Goal: Transaction & Acquisition: Purchase product/service

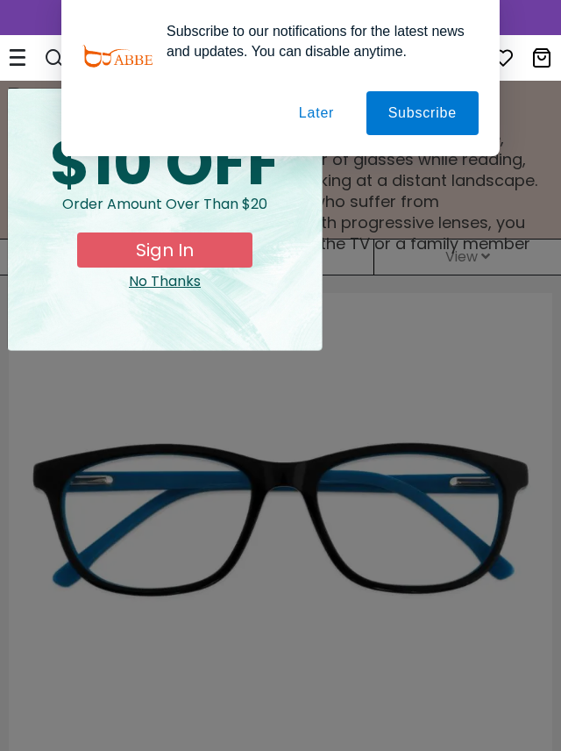
click at [311, 111] on button "Later" at bounding box center [316, 113] width 79 height 44
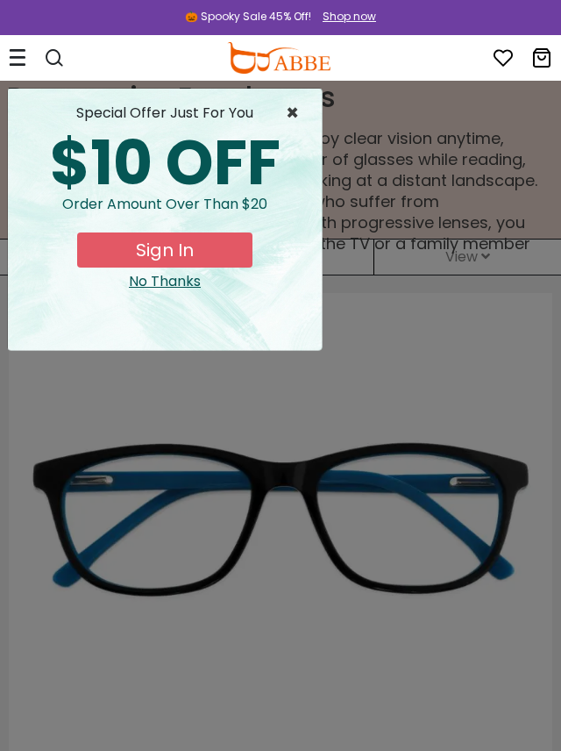
click at [291, 111] on span "×" at bounding box center [297, 113] width 22 height 21
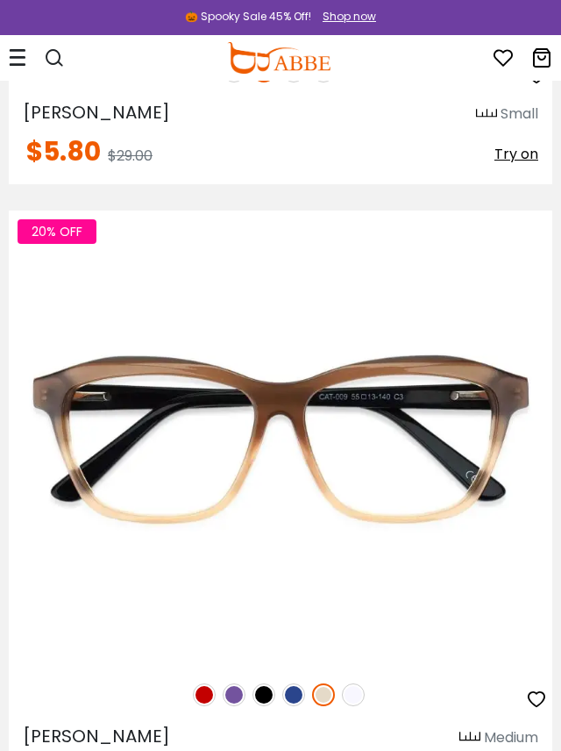
scroll to position [1920, 0]
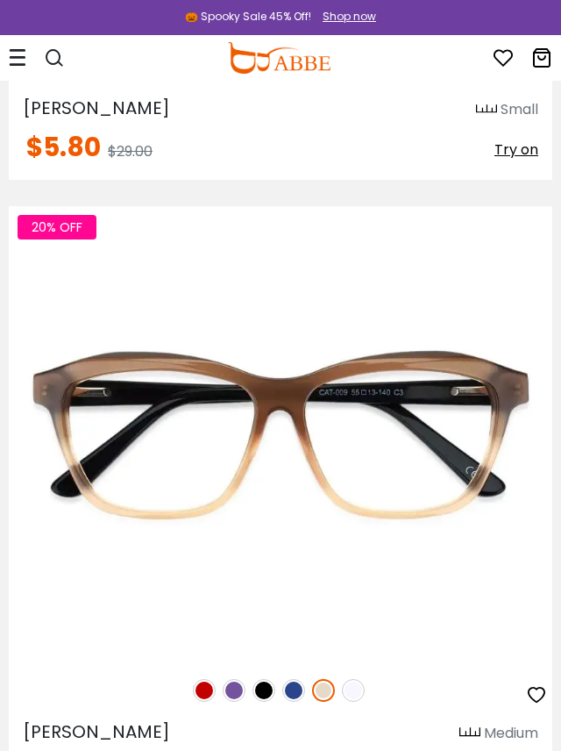
click at [296, 691] on img at bounding box center [293, 690] width 23 height 23
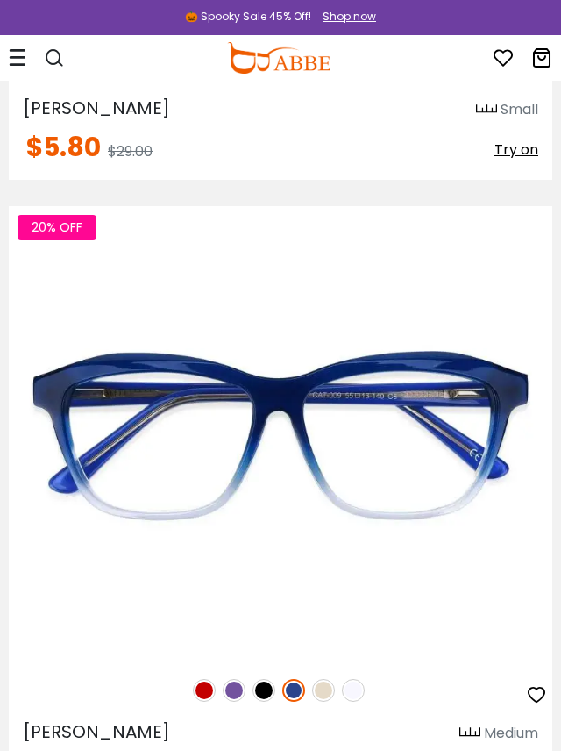
click at [263, 689] on img at bounding box center [264, 690] width 23 height 23
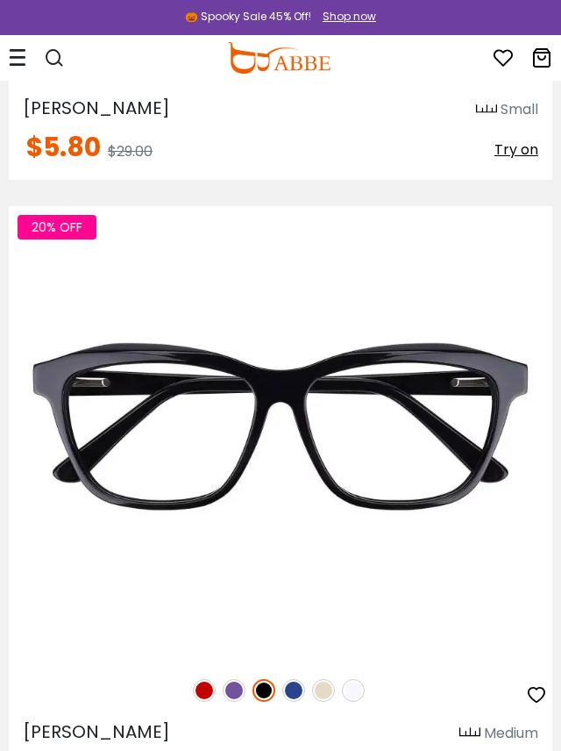
click at [234, 689] on img at bounding box center [234, 690] width 23 height 23
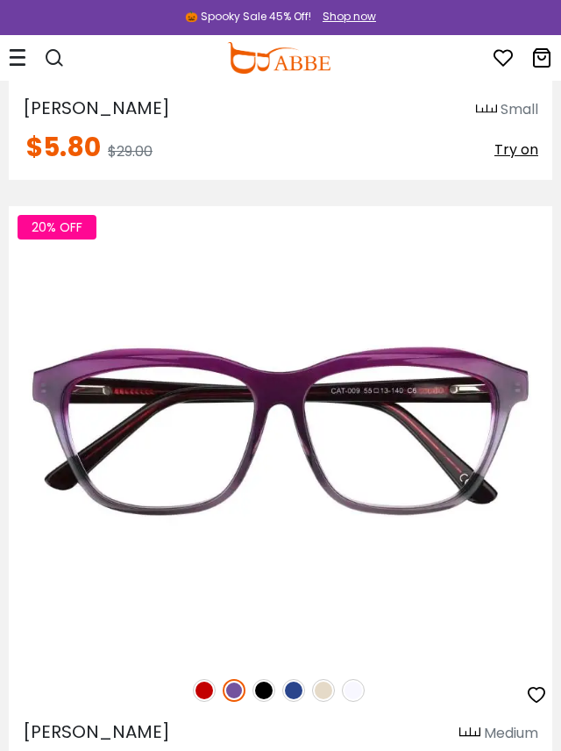
click at [197, 697] on img at bounding box center [204, 690] width 23 height 23
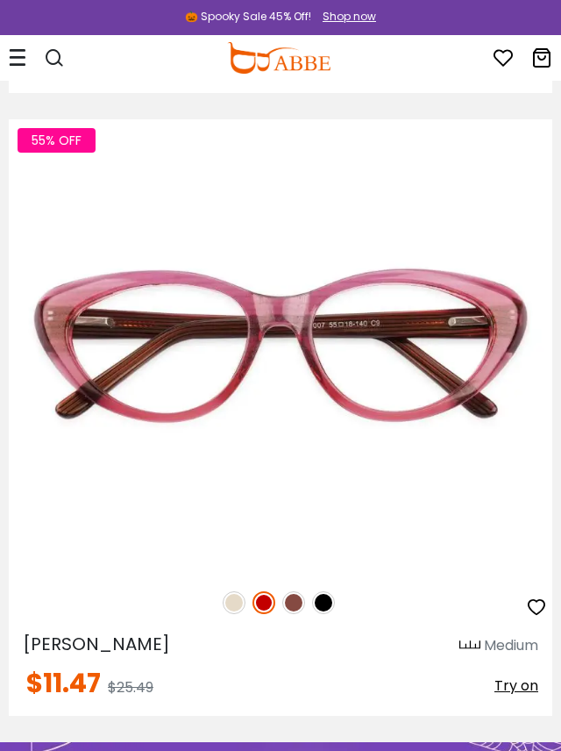
scroll to position [2634, 0]
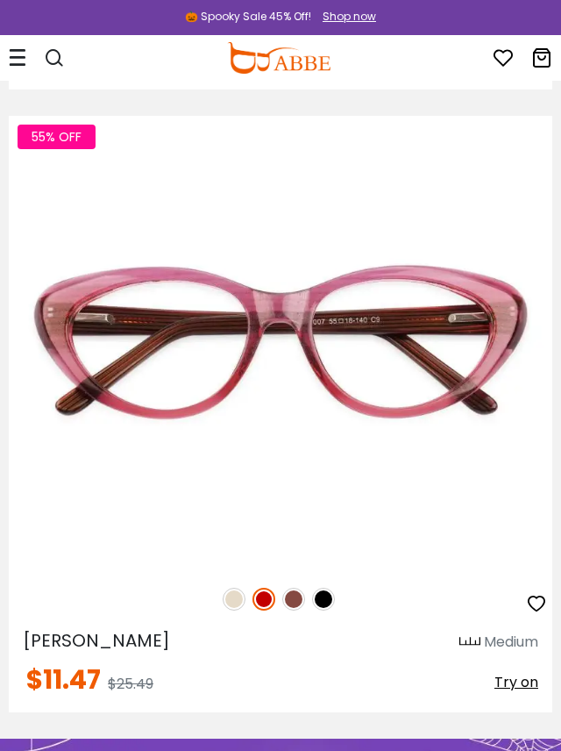
click at [291, 605] on img at bounding box center [293, 599] width 23 height 23
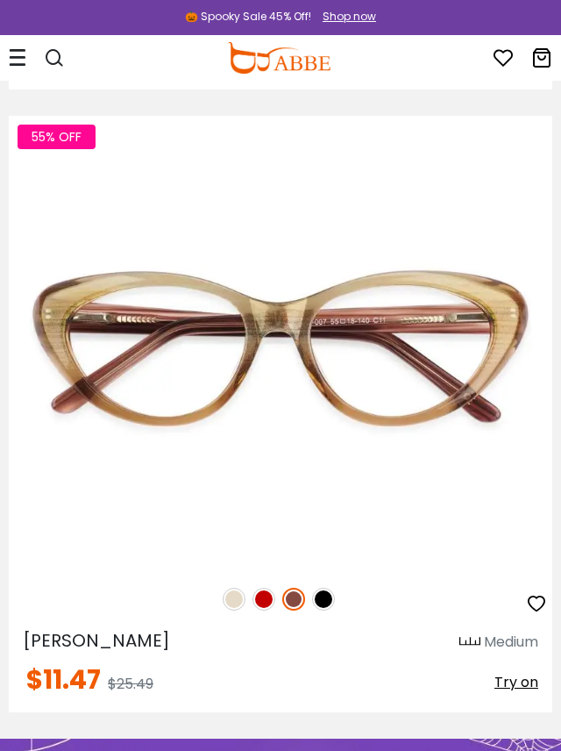
click at [325, 592] on img at bounding box center [323, 599] width 23 height 23
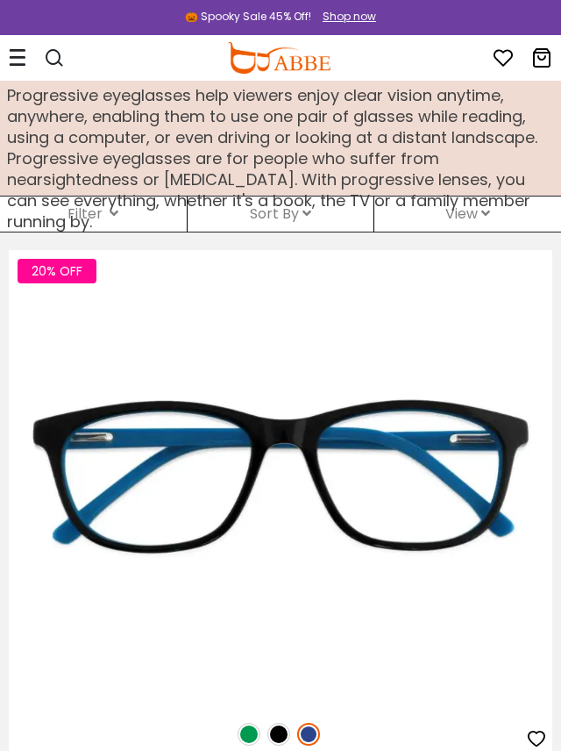
scroll to position [0, 0]
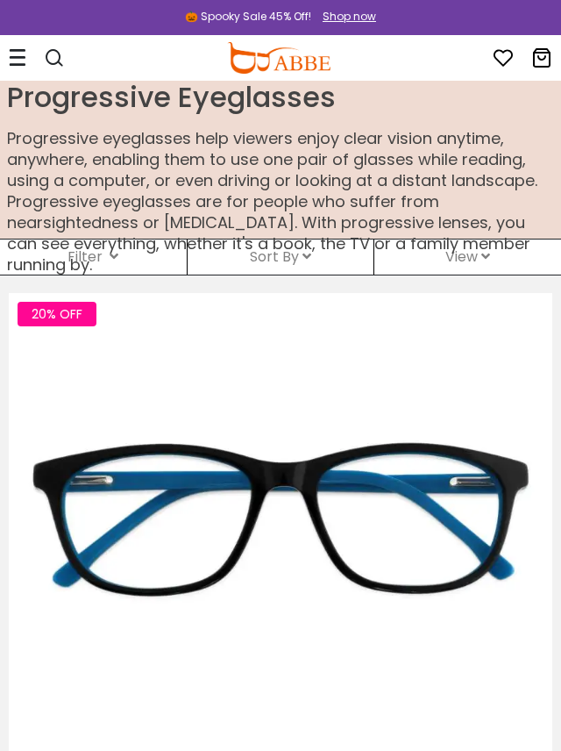
click at [17, 57] on icon at bounding box center [18, 57] width 18 height 18
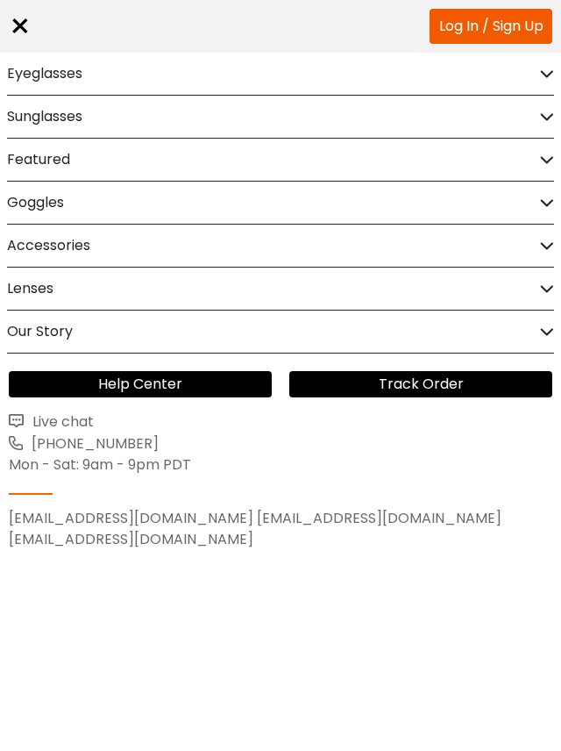
click at [544, 75] on icon at bounding box center [547, 74] width 14 height 13
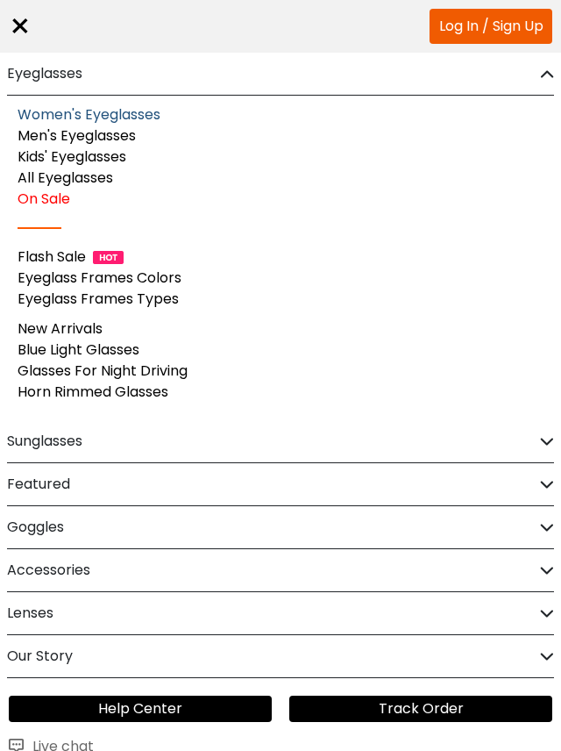
click at [148, 108] on link "Women's Eyeglasses" at bounding box center [89, 114] width 143 height 20
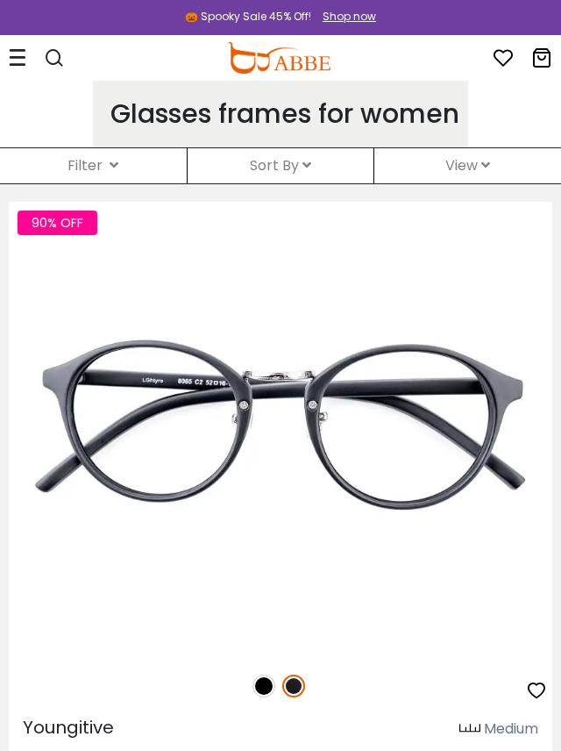
click at [118, 161] on div "Filter ( )" at bounding box center [93, 165] width 187 height 35
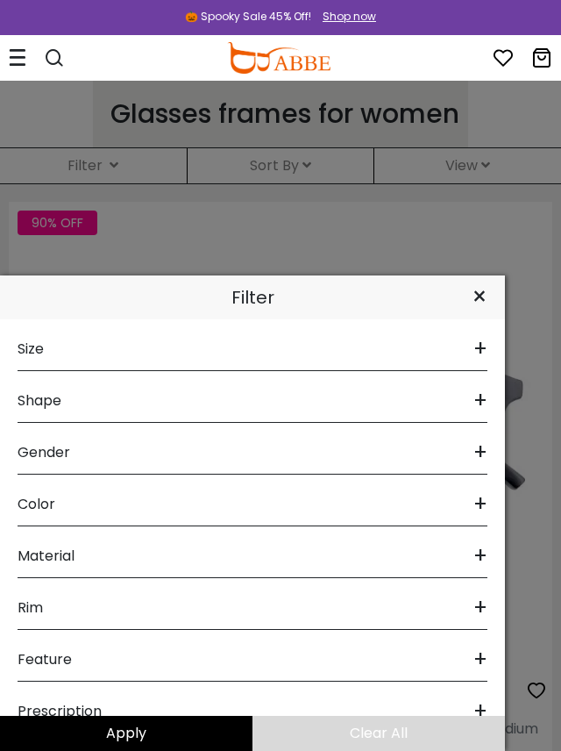
click at [481, 355] on span "+" at bounding box center [481, 349] width 14 height 42
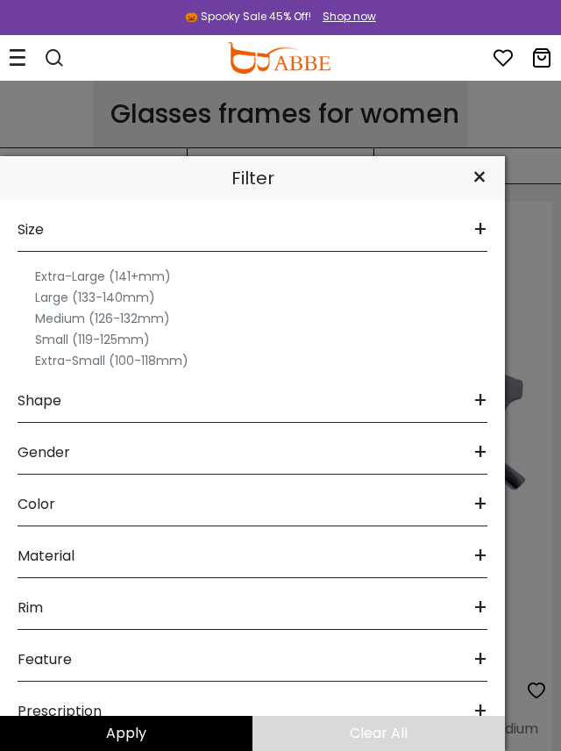
click at [72, 318] on label "Medium (126-132mm)" at bounding box center [102, 318] width 135 height 21
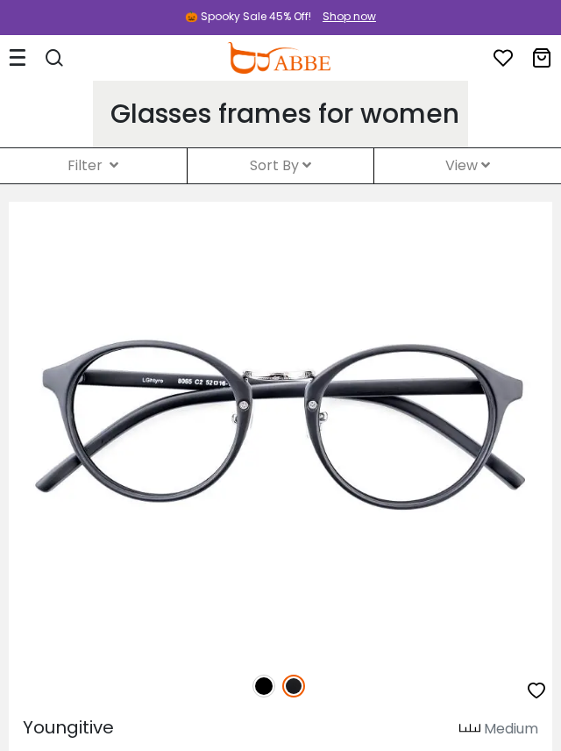
click at [118, 163] on icon at bounding box center [114, 165] width 9 height 14
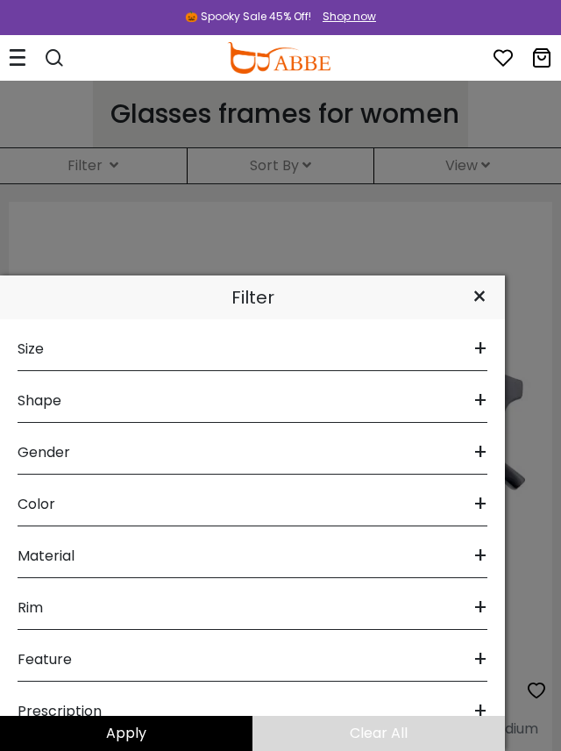
click at [482, 458] on span "+" at bounding box center [481, 452] width 14 height 42
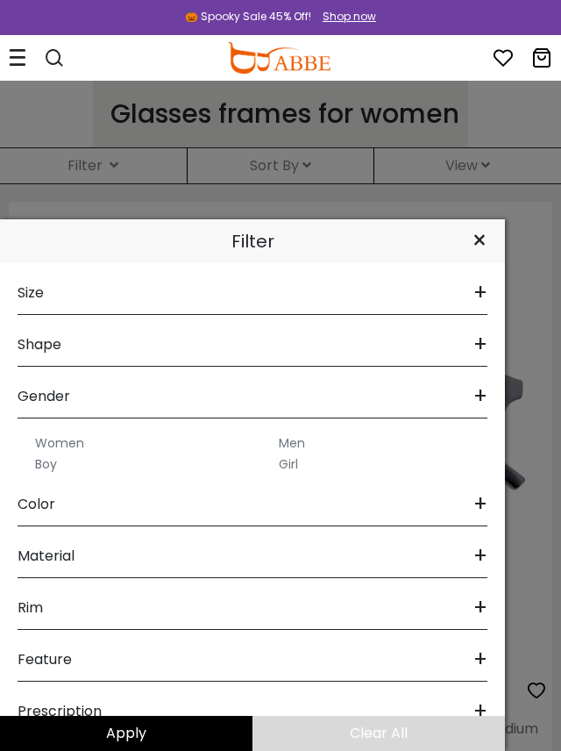
click at [75, 440] on label "Women" at bounding box center [59, 442] width 49 height 21
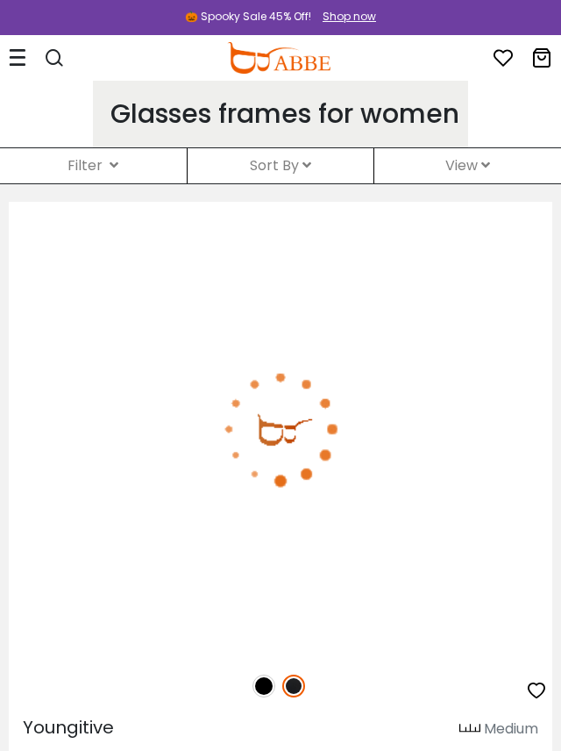
click at [118, 161] on icon at bounding box center [114, 165] width 9 height 14
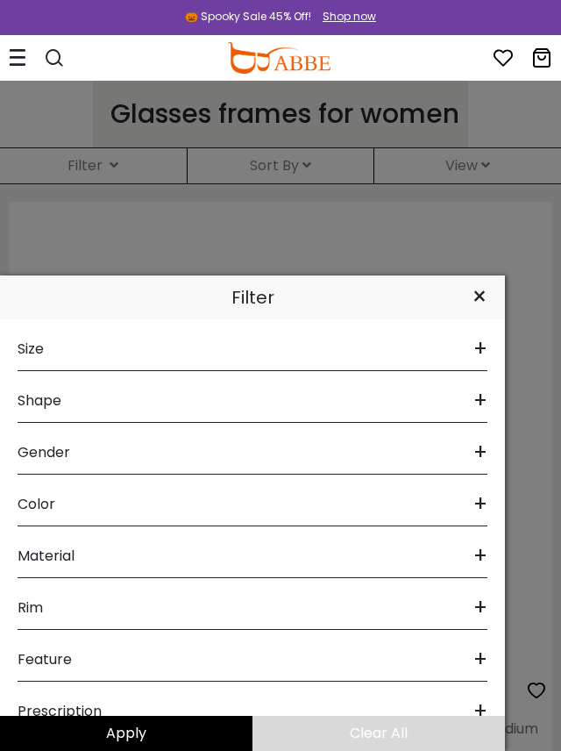
click at [479, 712] on span "+" at bounding box center [481, 711] width 14 height 42
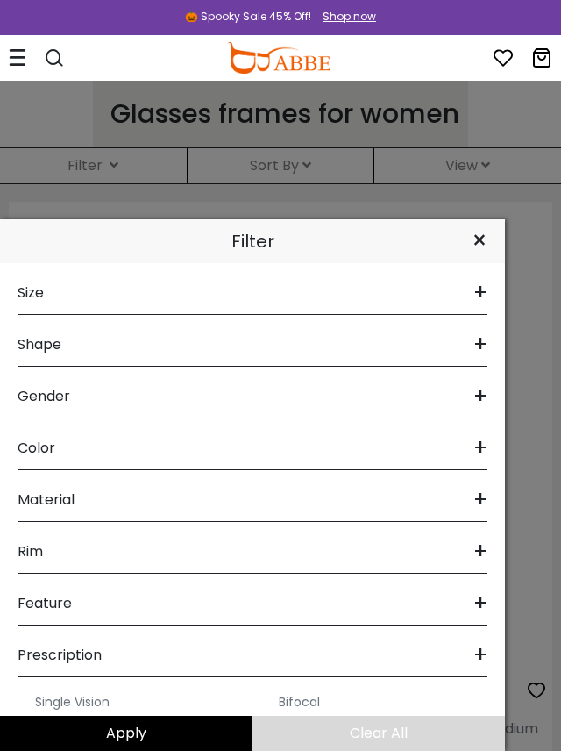
click at [475, 248] on div "×" at bounding box center [479, 241] width 51 height 44
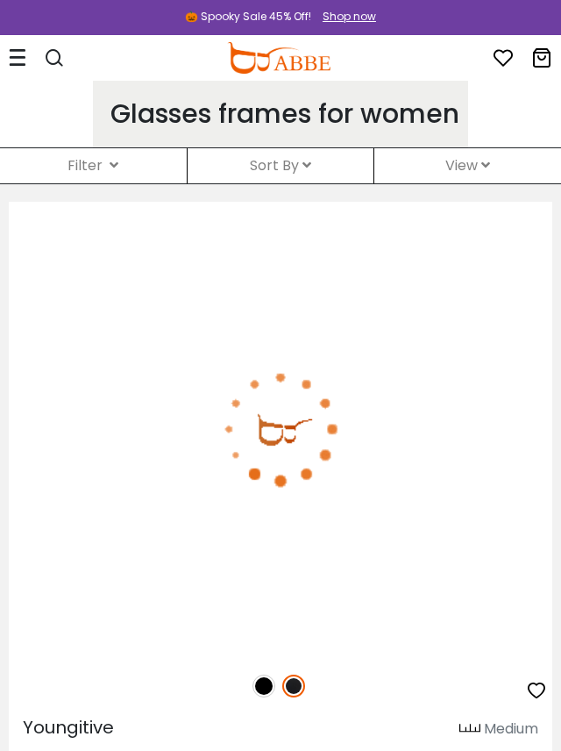
click at [308, 170] on icon at bounding box center [307, 165] width 9 height 14
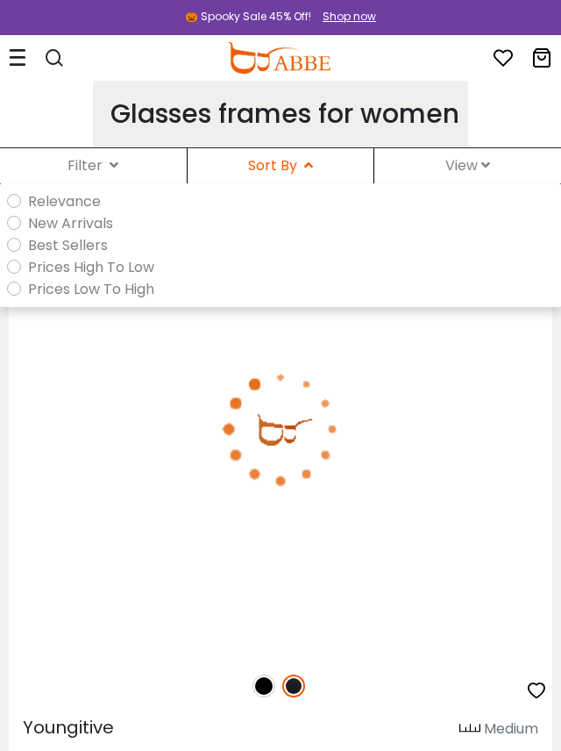
click at [485, 167] on icon at bounding box center [485, 165] width 9 height 14
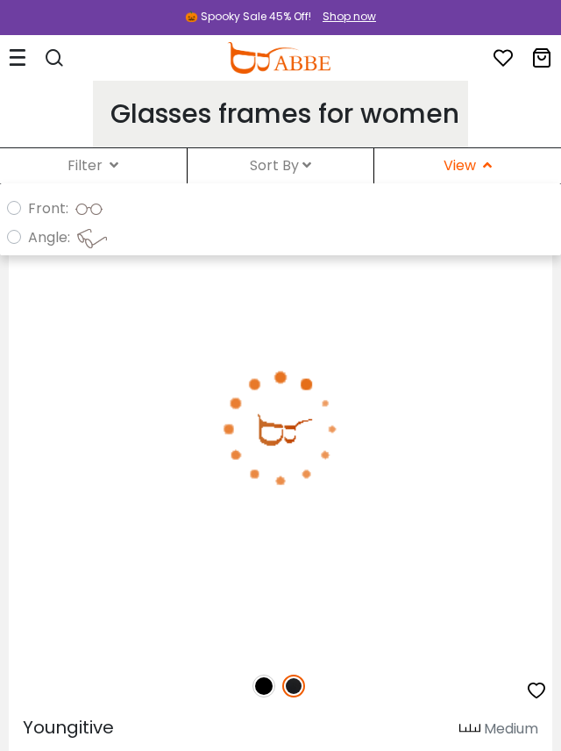
click at [108, 161] on div "Filter ( )" at bounding box center [93, 165] width 187 height 35
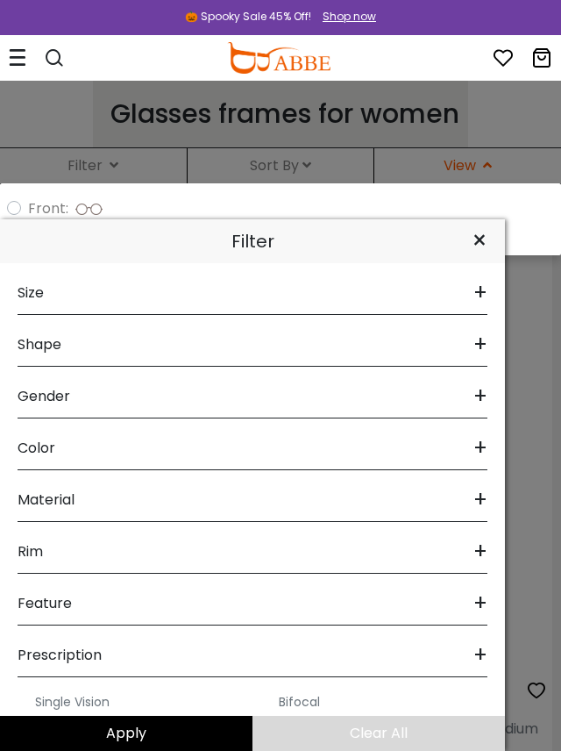
click at [24, 56] on icon at bounding box center [18, 57] width 18 height 18
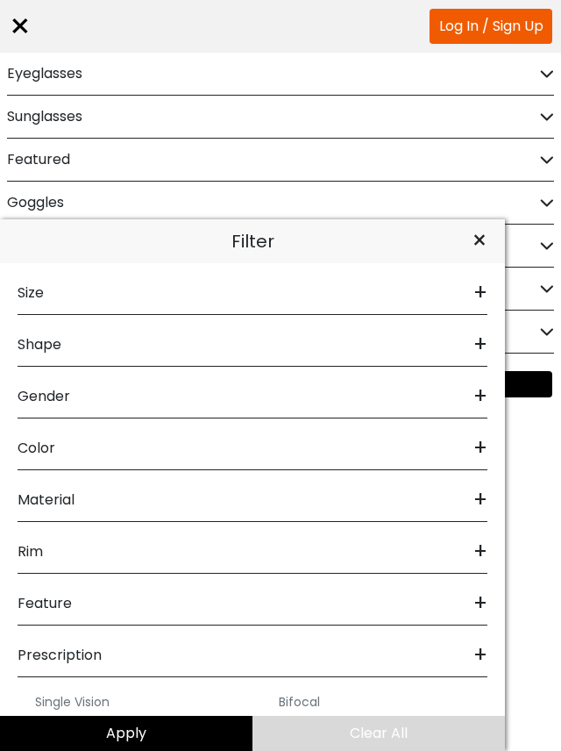
click at [34, 157] on h2 "Featured" at bounding box center [38, 160] width 63 height 42
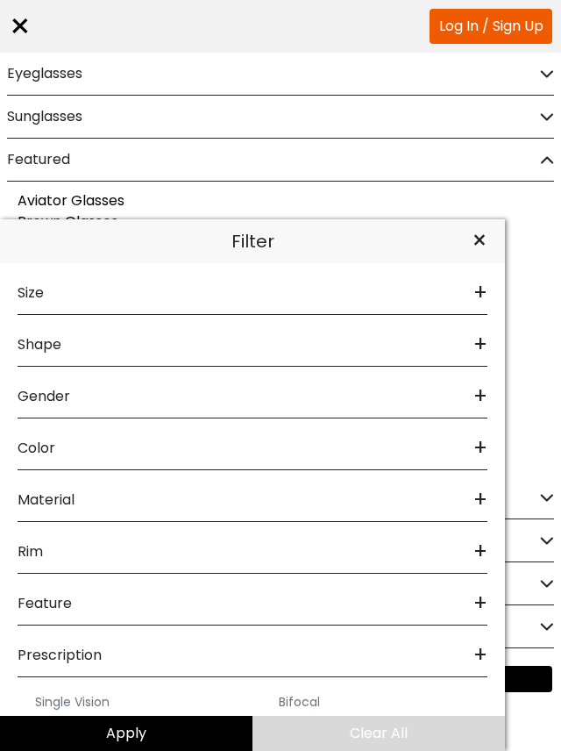
scroll to position [25, 0]
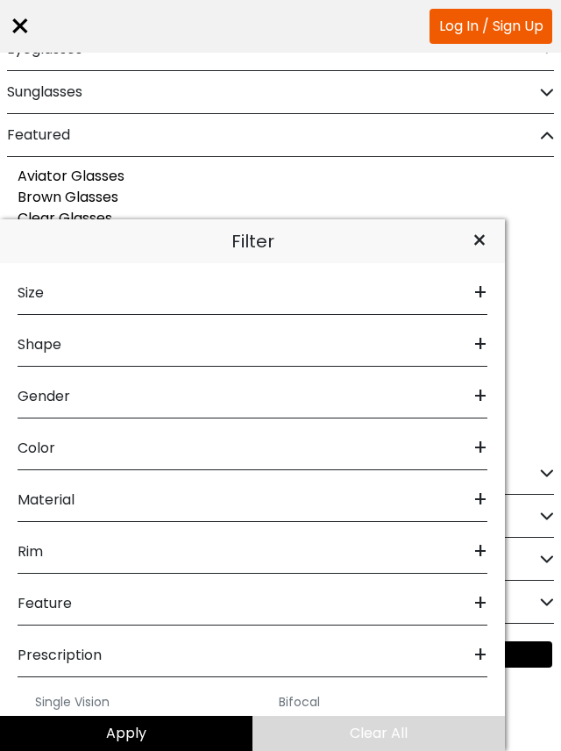
click at [470, 263] on div "×" at bounding box center [479, 241] width 51 height 44
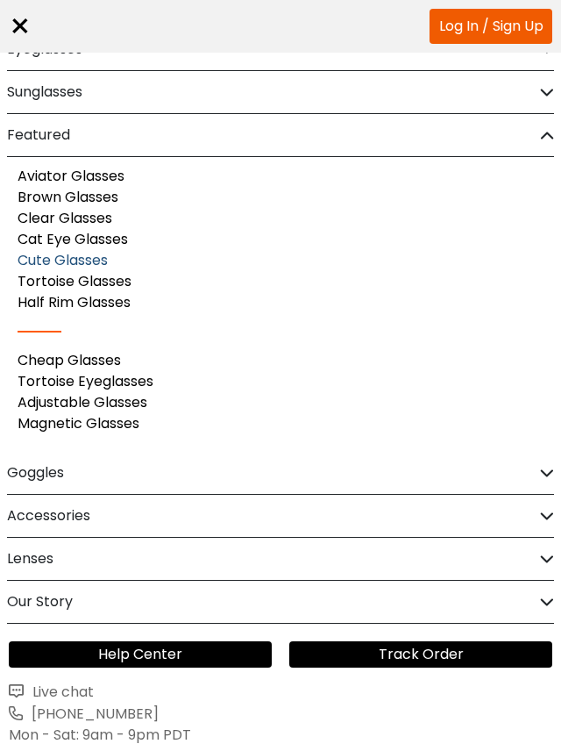
click at [29, 259] on link "Cute Glasses" at bounding box center [63, 260] width 90 height 20
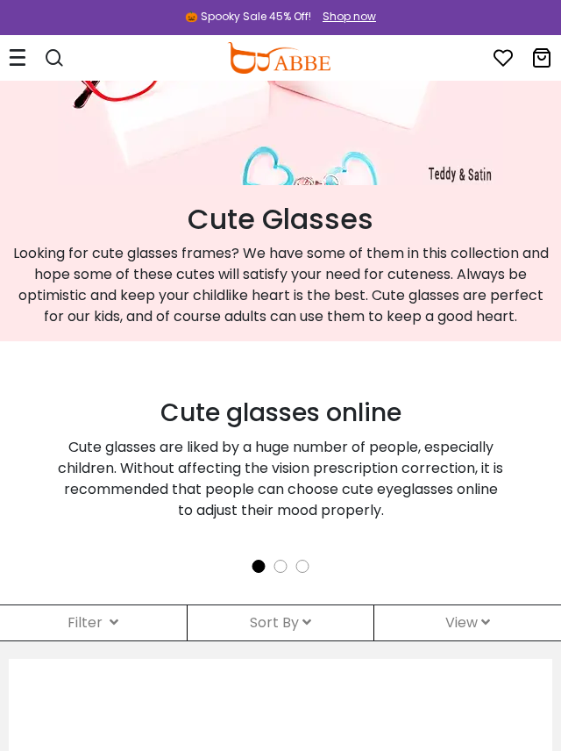
scroll to position [208, 0]
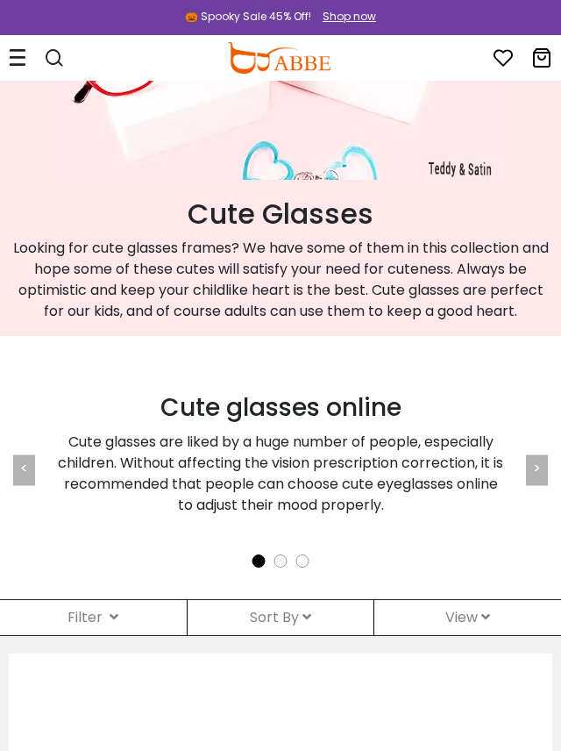
click at [262, 560] on li at bounding box center [259, 560] width 13 height 13
click at [275, 570] on div "< > Cute glasses online Cute glasses are liked by a huge number of people, espe…" at bounding box center [280, 469] width 535 height 241
click at [537, 467] on link ">" at bounding box center [537, 467] width 8 height 20
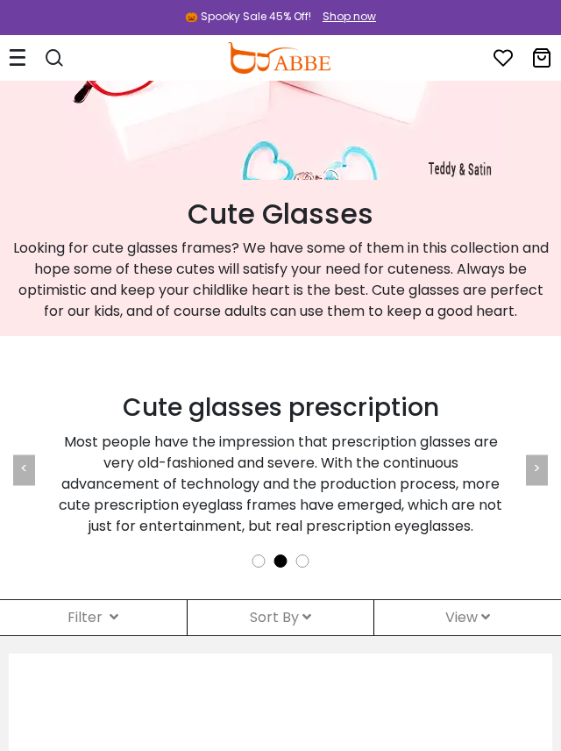
click at [535, 472] on link ">" at bounding box center [537, 467] width 8 height 20
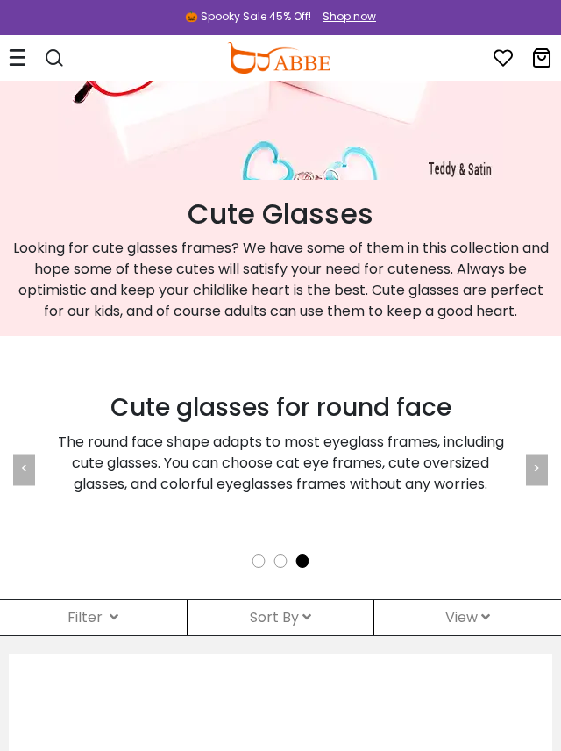
click at [536, 471] on link ">" at bounding box center [537, 467] width 8 height 20
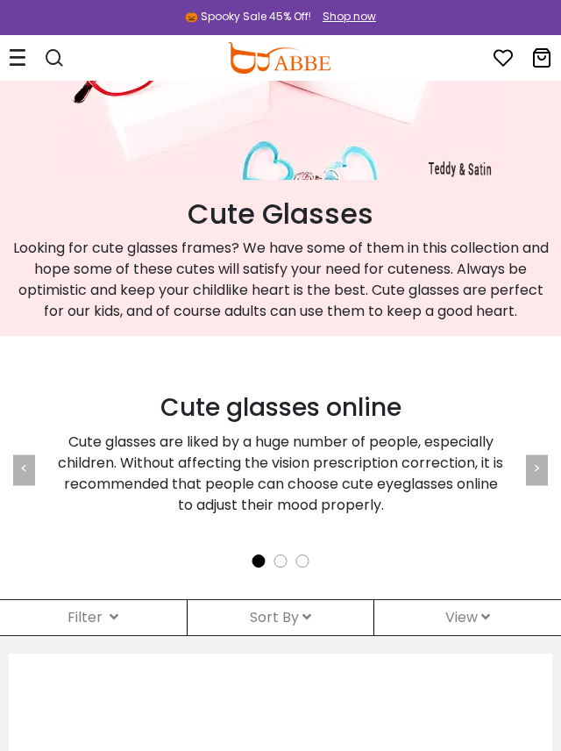
click at [536, 470] on link ">" at bounding box center [537, 467] width 8 height 20
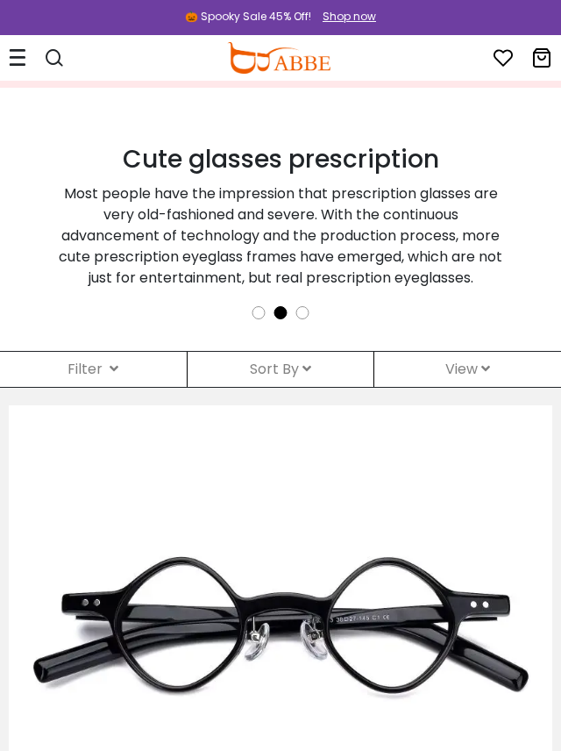
scroll to position [456, 0]
click at [111, 371] on icon at bounding box center [114, 368] width 9 height 14
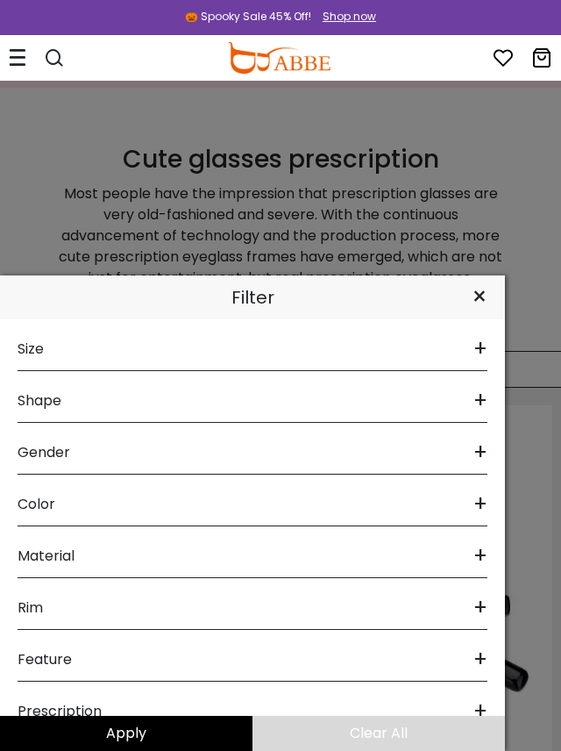
click at [481, 402] on span "+" at bounding box center [481, 401] width 14 height 42
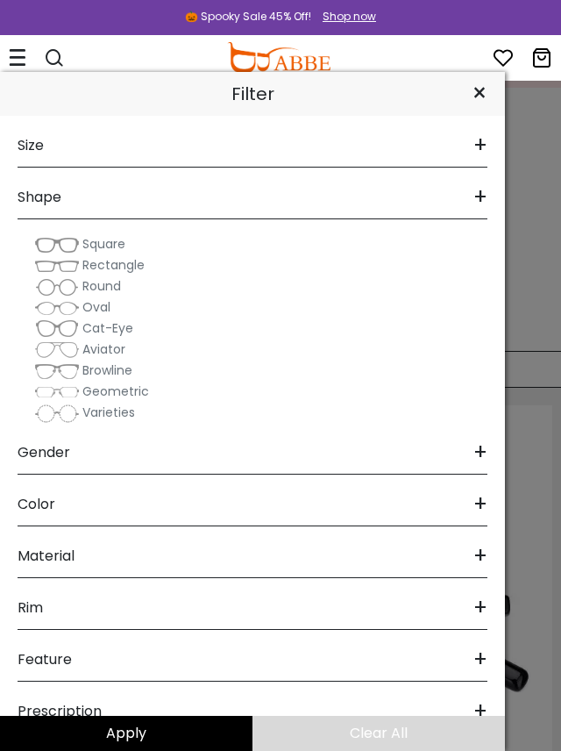
click at [118, 242] on span "Square" at bounding box center [103, 244] width 43 height 18
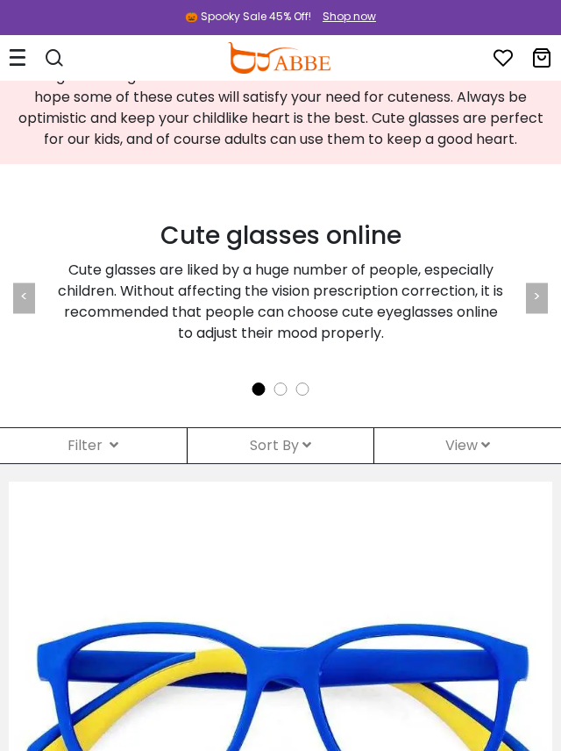
scroll to position [382, 0]
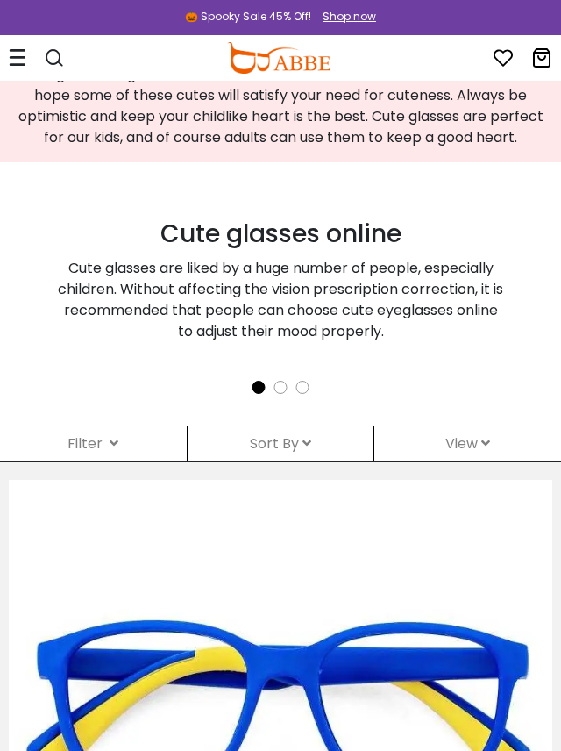
click at [311, 443] on icon at bounding box center [307, 443] width 9 height 14
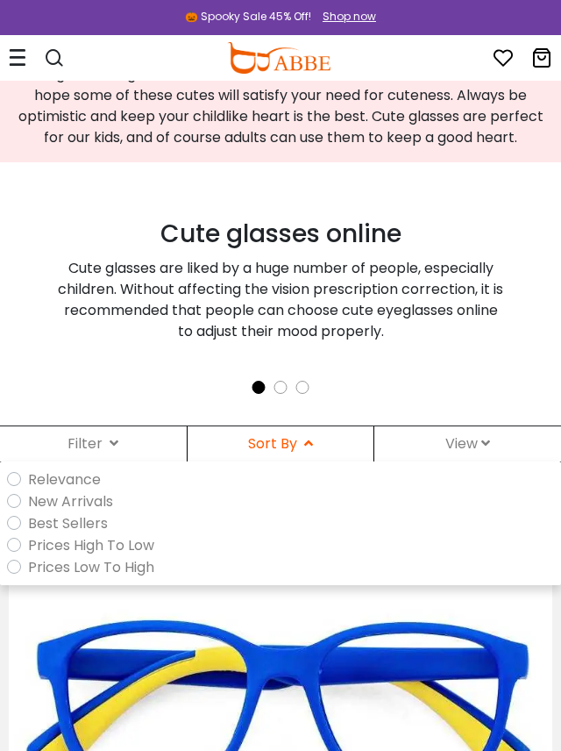
click at [141, 562] on label "Prices Low To High" at bounding box center [91, 567] width 126 height 22
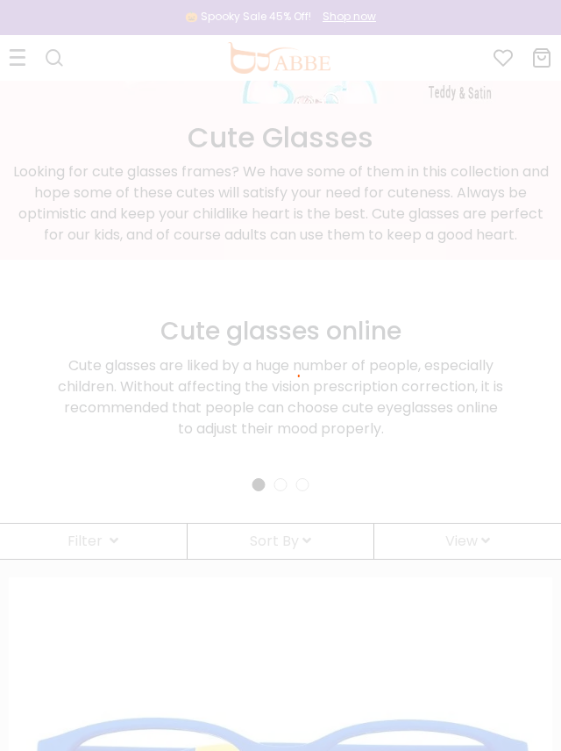
scroll to position [249, 0]
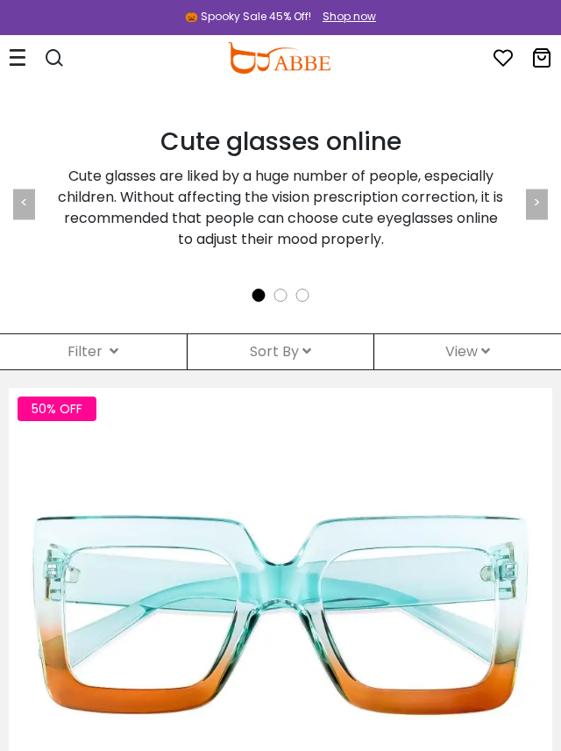
scroll to position [474, 0]
click at [485, 353] on icon at bounding box center [485, 351] width 9 height 14
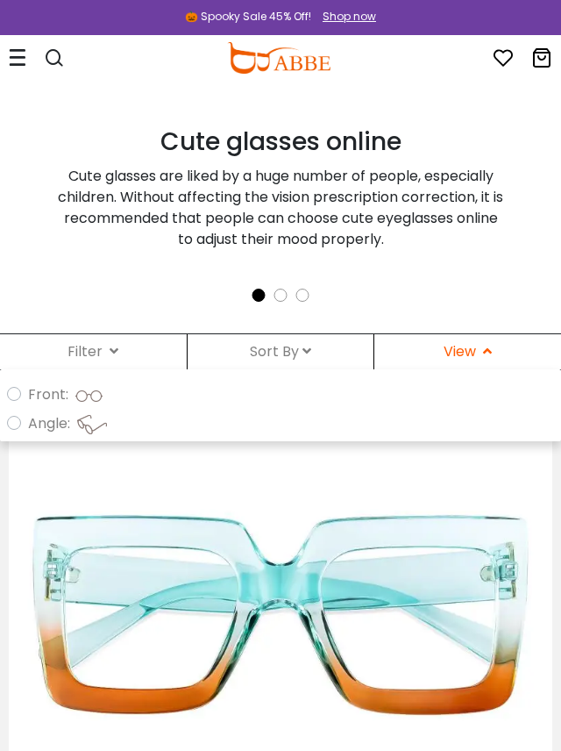
click at [486, 352] on icon at bounding box center [487, 351] width 9 height 14
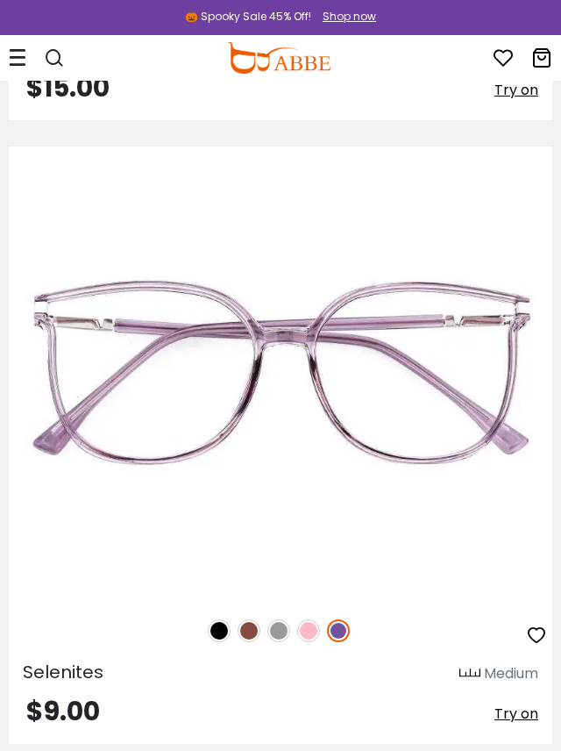
scroll to position [6262, 0]
click at [310, 633] on img at bounding box center [308, 630] width 23 height 23
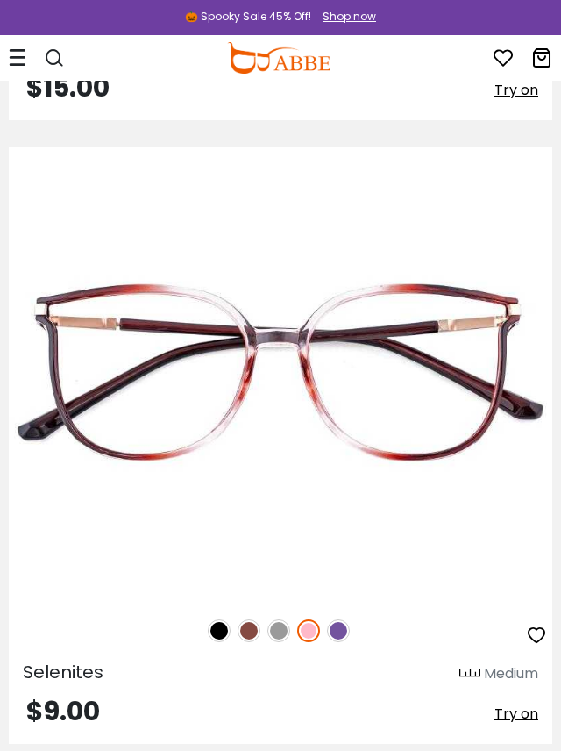
click at [275, 628] on img at bounding box center [278, 630] width 23 height 23
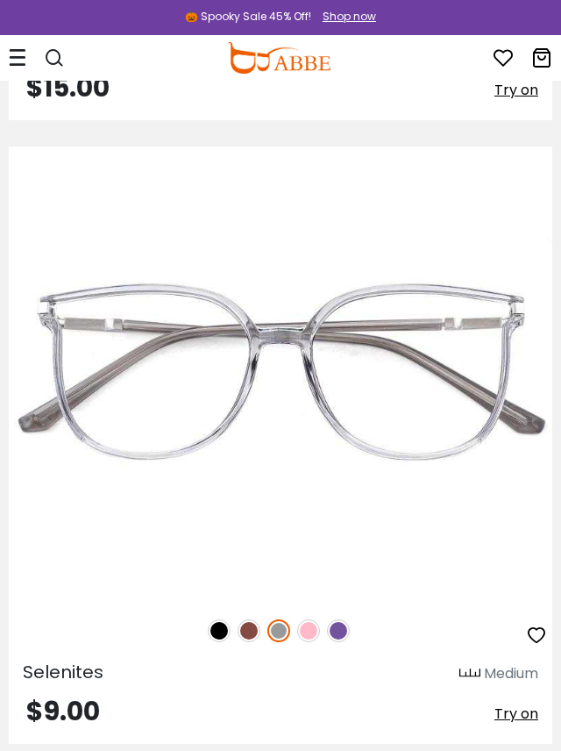
click at [249, 631] on img at bounding box center [249, 630] width 23 height 23
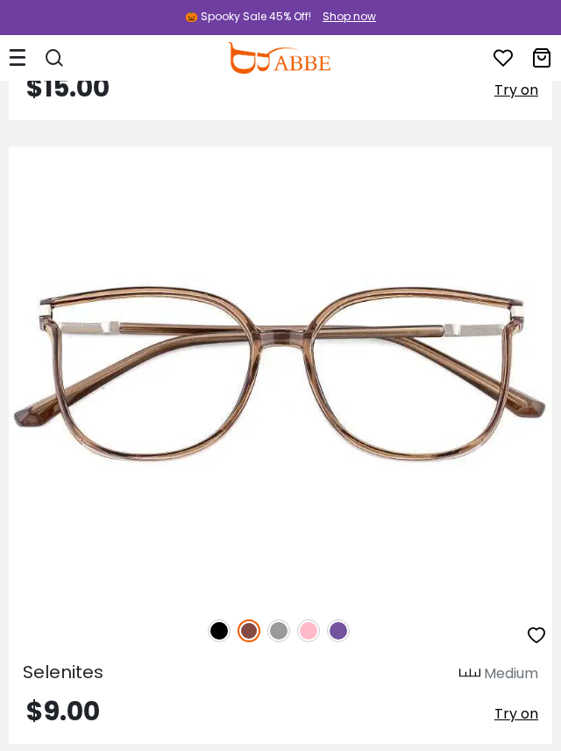
click at [216, 630] on img at bounding box center [219, 630] width 23 height 23
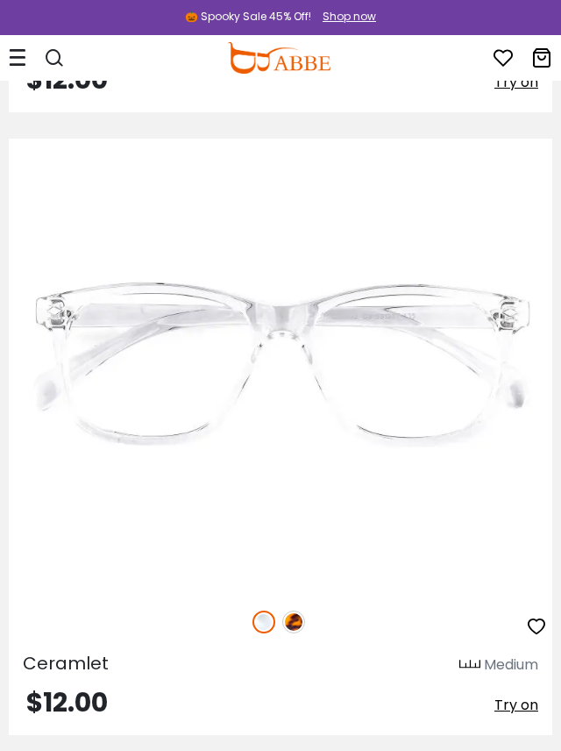
scroll to position [9199, 0]
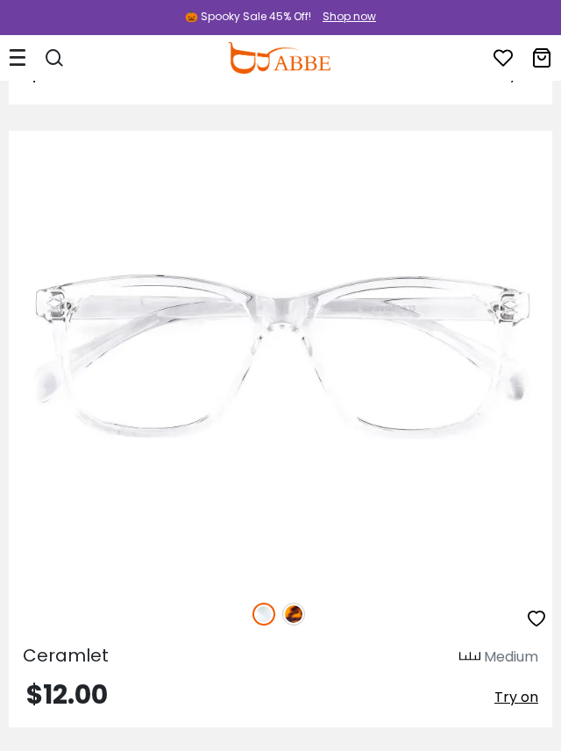
click at [290, 614] on img at bounding box center [293, 614] width 23 height 23
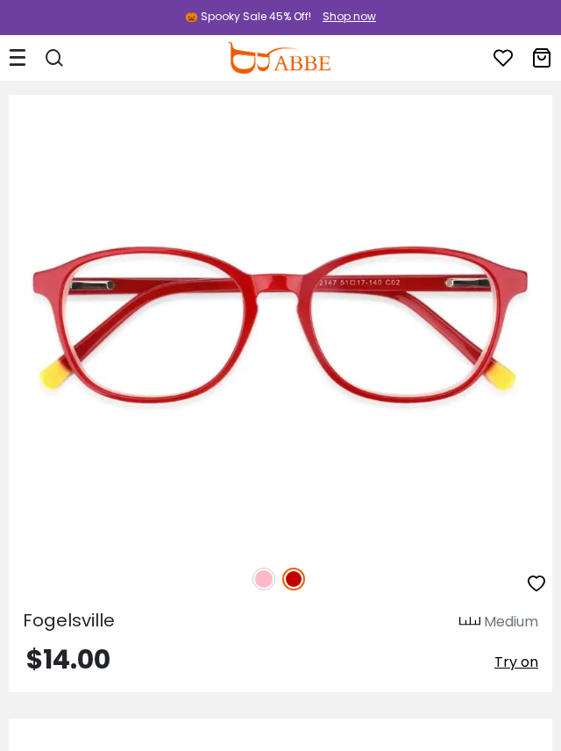
scroll to position [12976, 0]
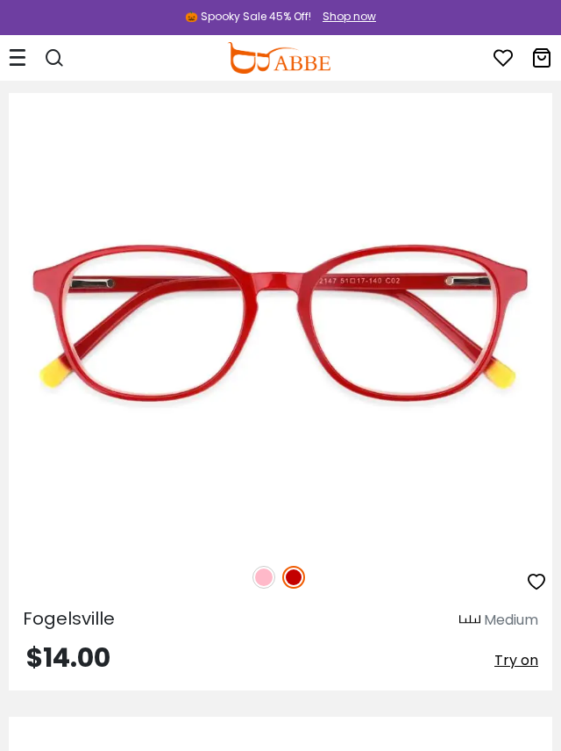
click at [264, 581] on img at bounding box center [264, 577] width 23 height 23
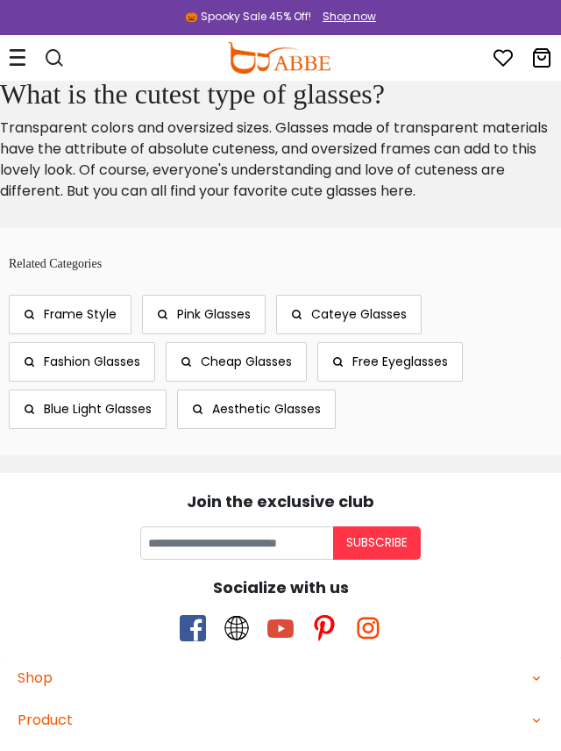
scroll to position [23974, 0]
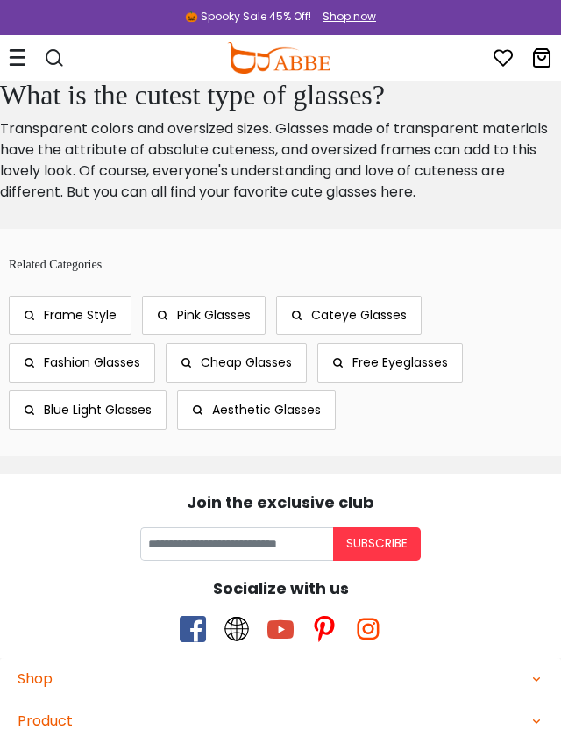
click at [94, 315] on span "Frame Style" at bounding box center [80, 315] width 73 height 18
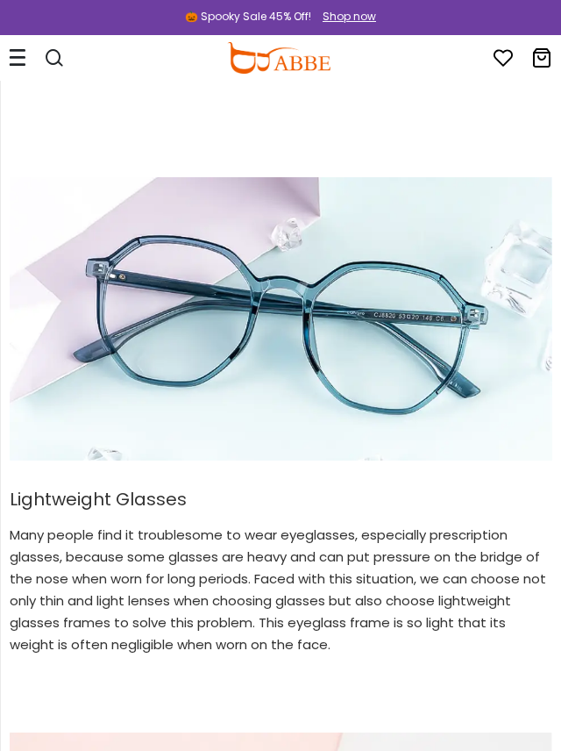
scroll to position [385, 0]
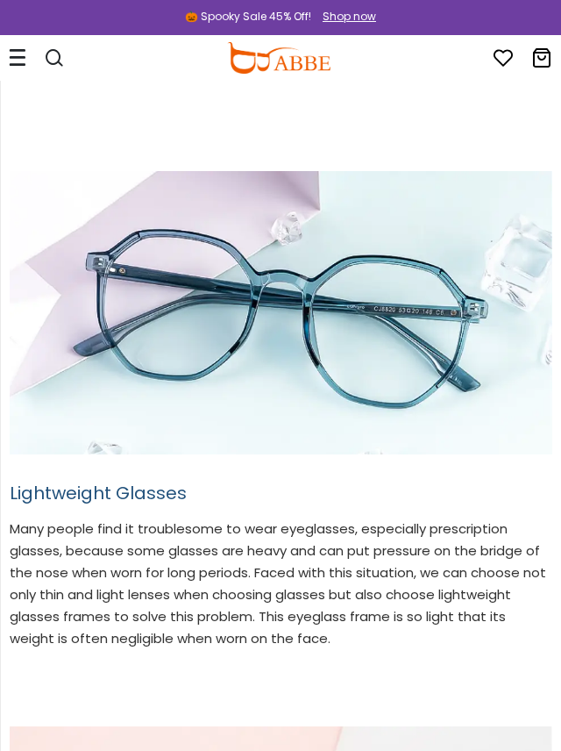
click at [93, 487] on h2 "Lightweight Glasses" at bounding box center [281, 492] width 543 height 21
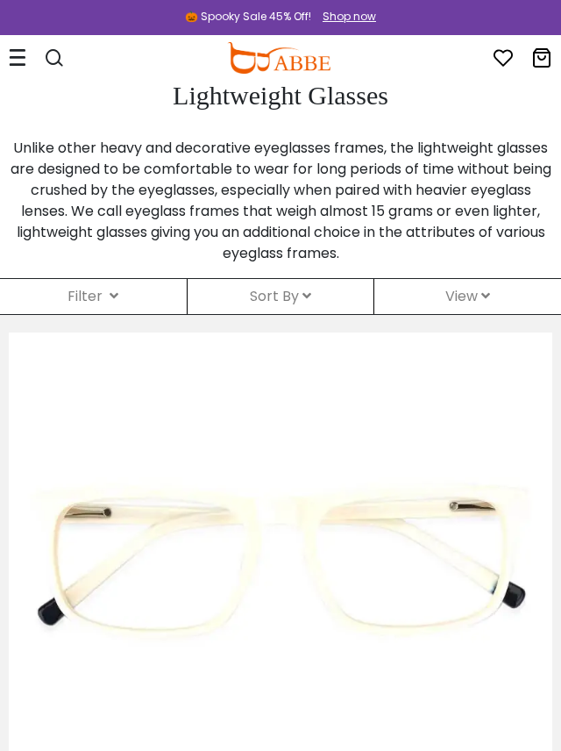
scroll to position [327, 0]
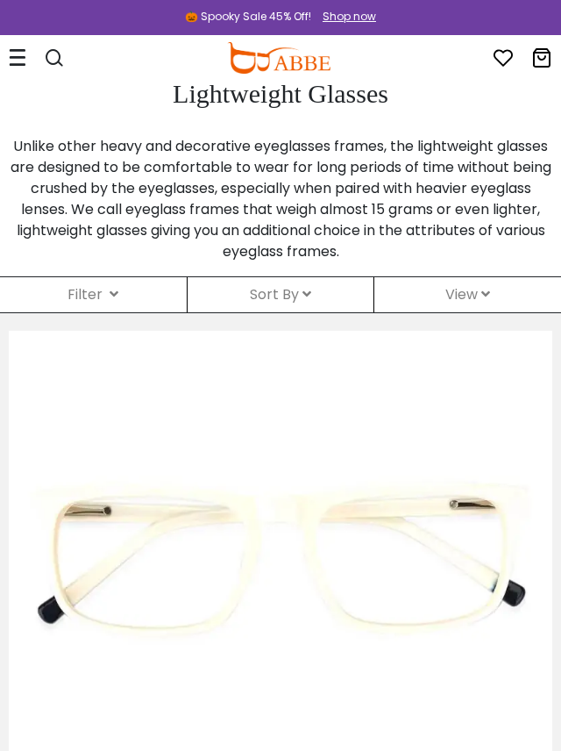
click at [114, 288] on icon at bounding box center [114, 294] width 9 height 14
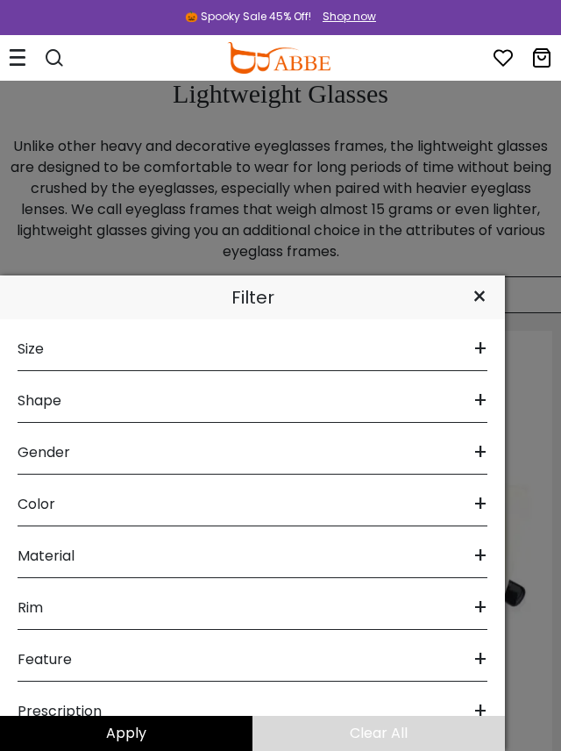
click at [481, 349] on span "+" at bounding box center [481, 349] width 14 height 42
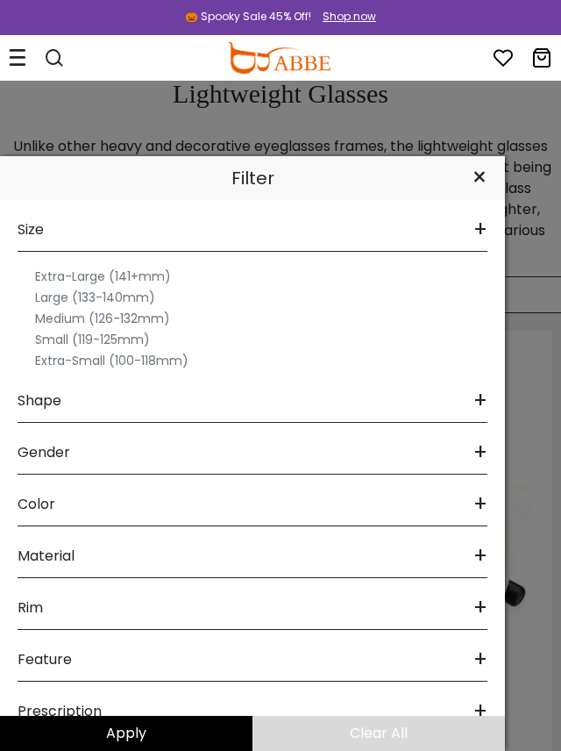
click at [108, 339] on label "Small (119-125mm)" at bounding box center [92, 339] width 115 height 21
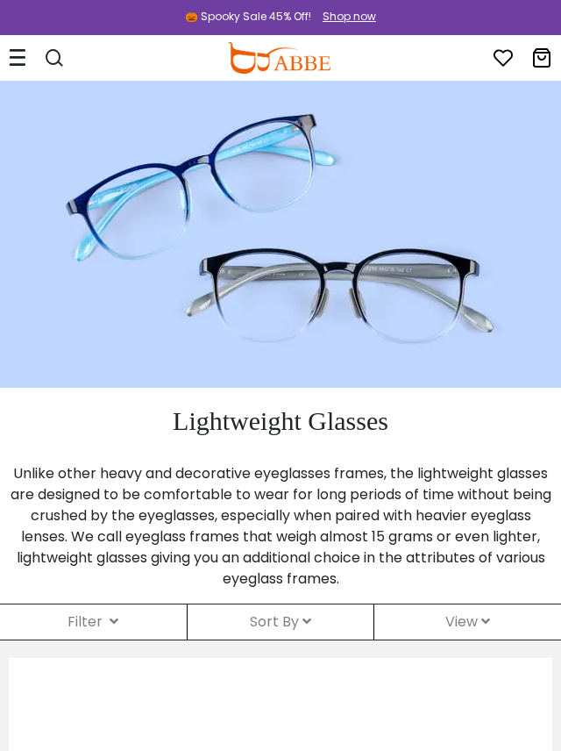
click at [309, 621] on icon at bounding box center [307, 621] width 9 height 14
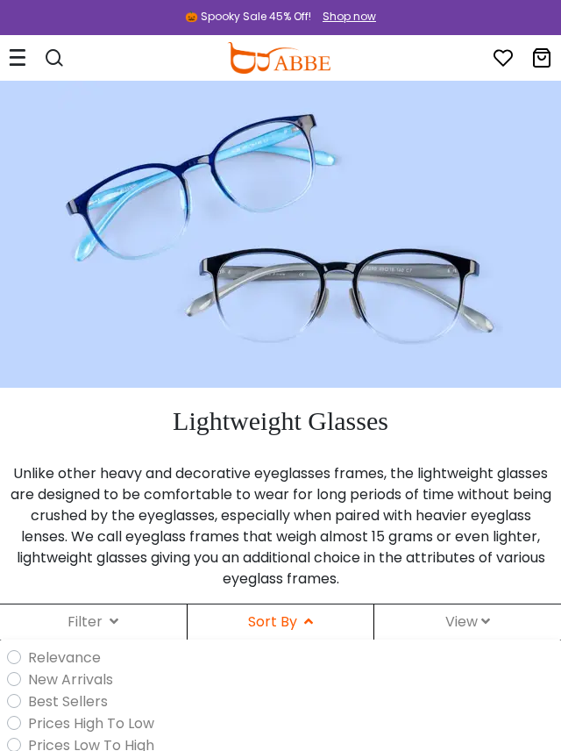
click at [28, 743] on label "Prices Low To High" at bounding box center [91, 745] width 126 height 22
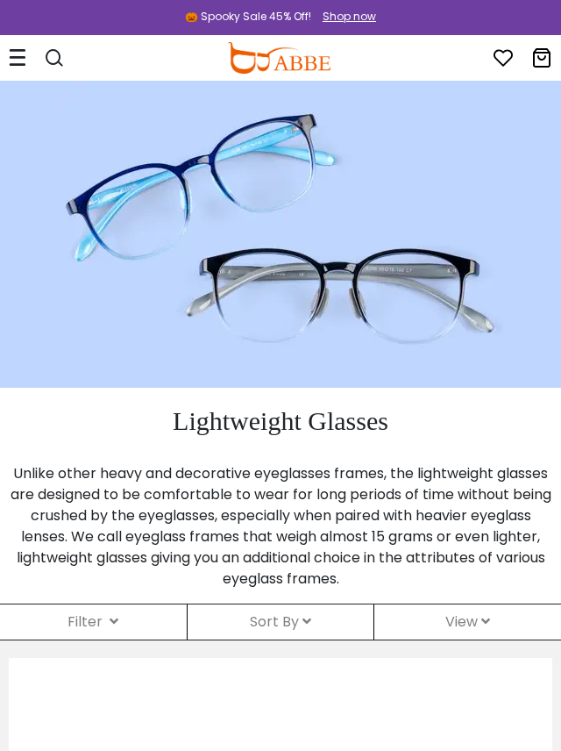
click at [489, 617] on icon at bounding box center [485, 621] width 9 height 14
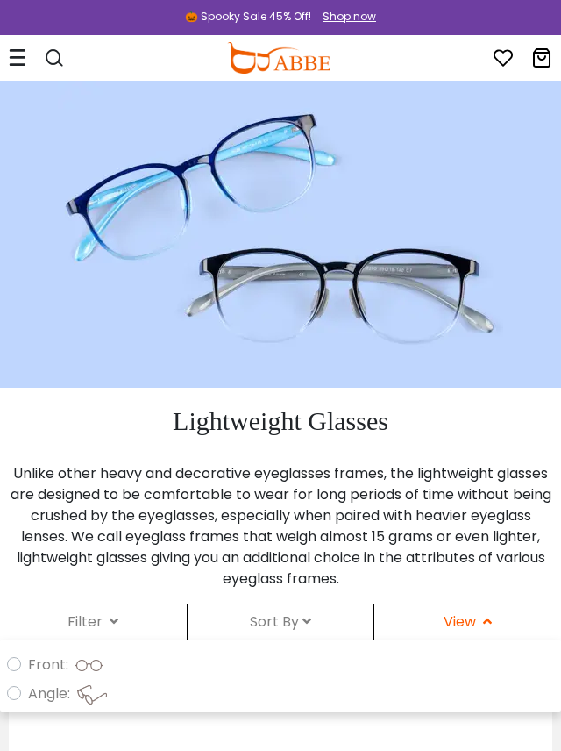
click at [487, 585] on p "Unlike other heavy and decorative eyeglasses frames, the lightweight glasses ar…" at bounding box center [281, 526] width 544 height 126
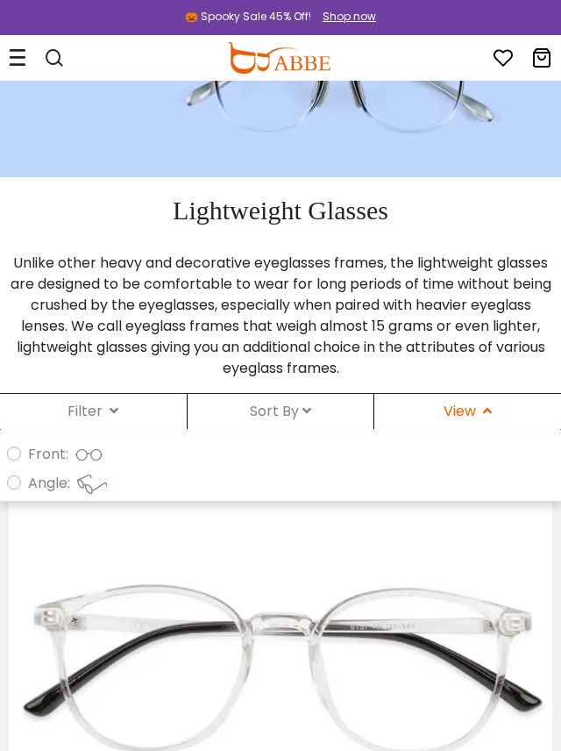
scroll to position [218, 0]
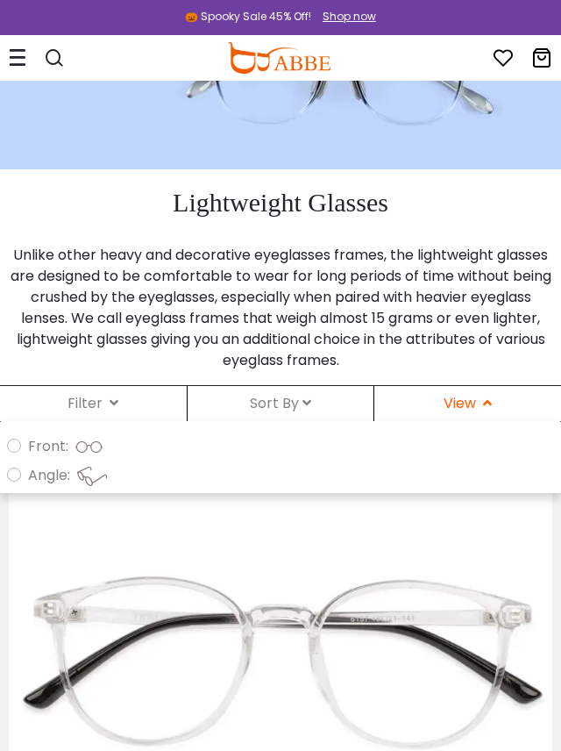
click at [0, 0] on img at bounding box center [0, 0] width 0 height 0
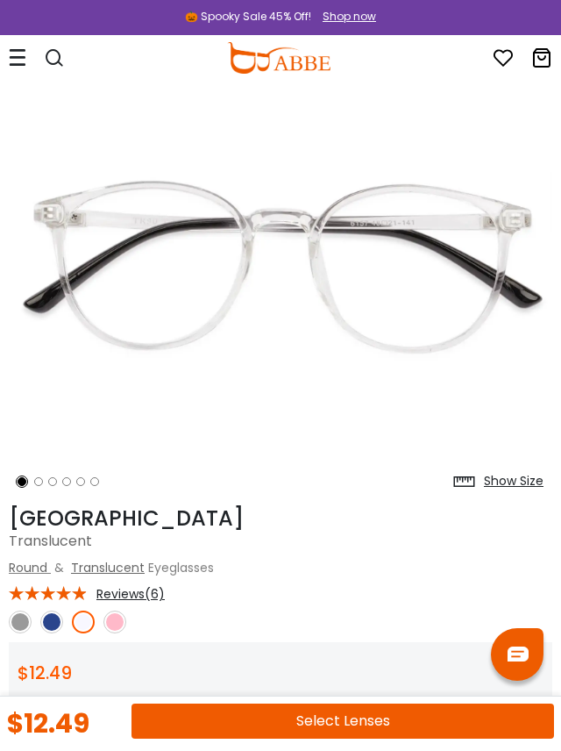
click at [111, 626] on img at bounding box center [114, 621] width 23 height 23
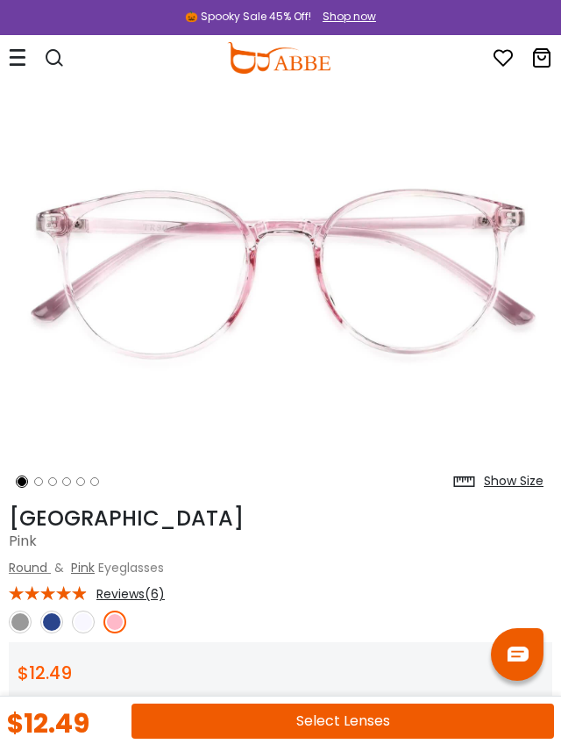
scroll to position [89, 0]
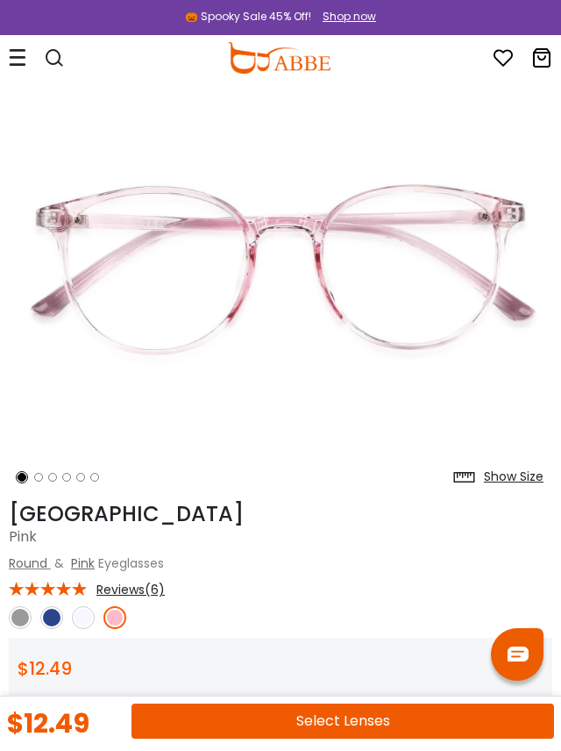
click at [46, 623] on img at bounding box center [51, 617] width 23 height 23
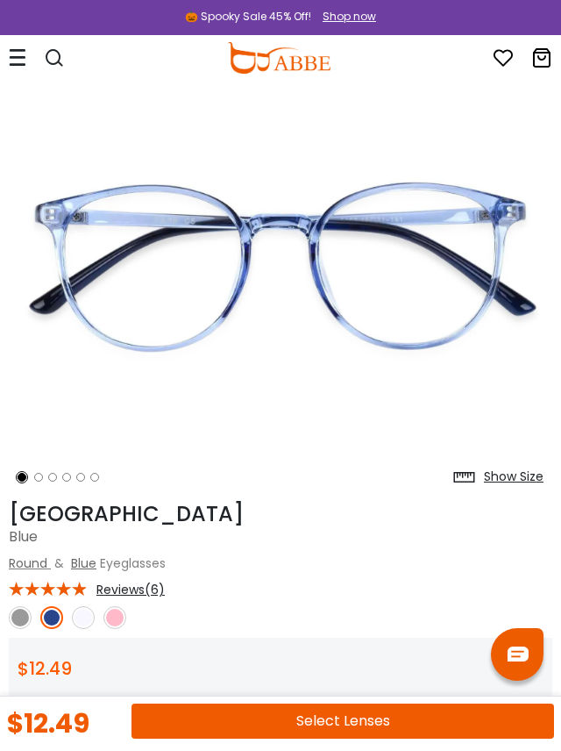
click at [341, 719] on button "Select Lenses" at bounding box center [343, 720] width 423 height 35
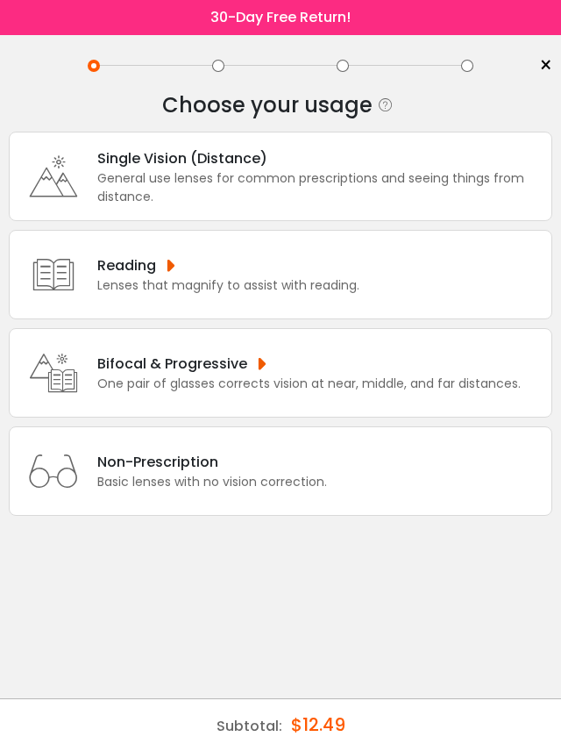
click at [372, 383] on div "One pair of glasses corrects vision at near, middle, and far distances." at bounding box center [309, 383] width 424 height 18
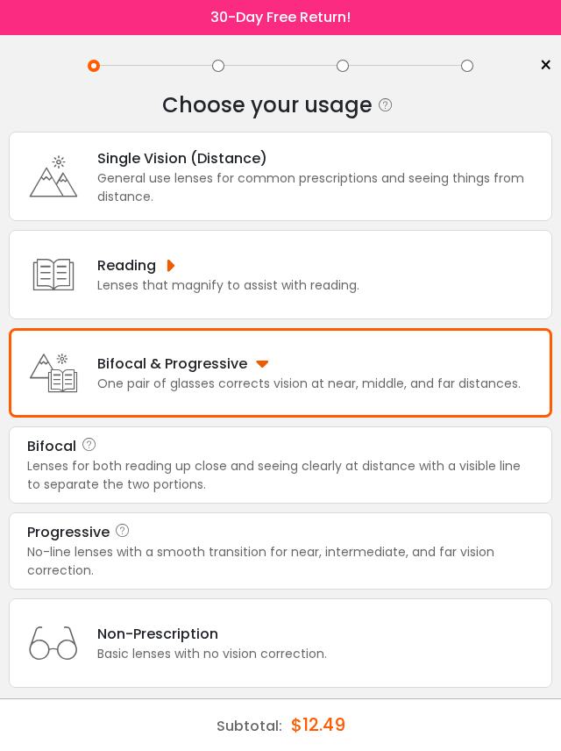
click at [199, 546] on div "No-line lenses with a smooth transition for near, intermediate, and far vision …" at bounding box center [280, 561] width 507 height 37
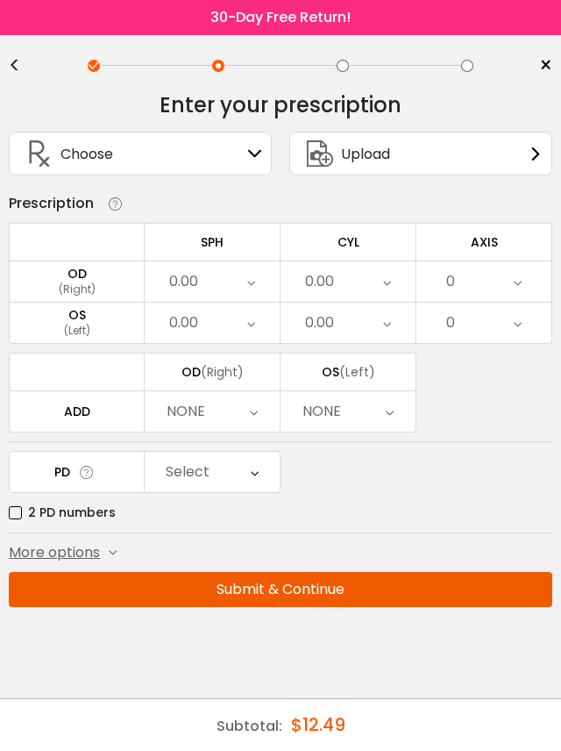
click at [252, 288] on icon at bounding box center [251, 281] width 8 height 40
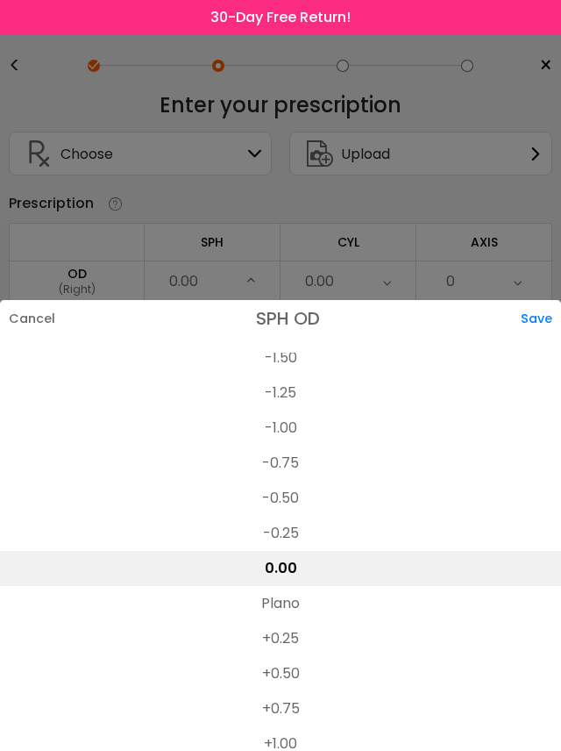
click at [292, 656] on li "+0.50" at bounding box center [280, 673] width 561 height 35
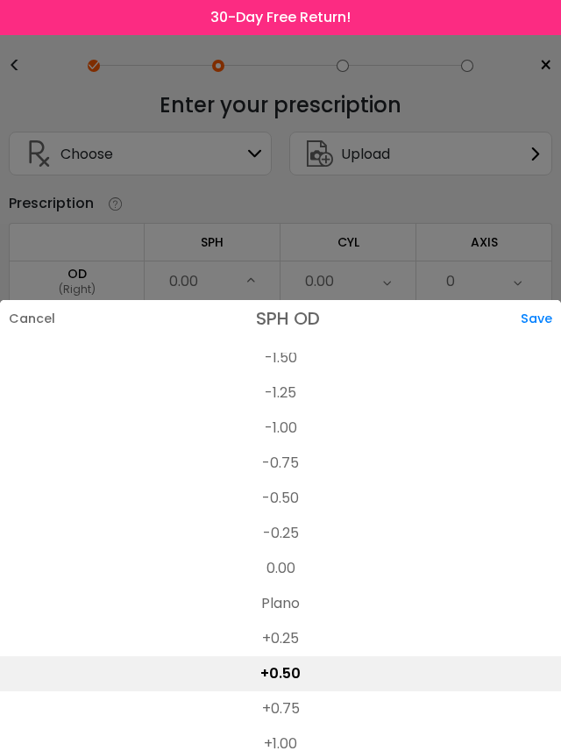
click at [537, 300] on div "Save" at bounding box center [541, 318] width 40 height 37
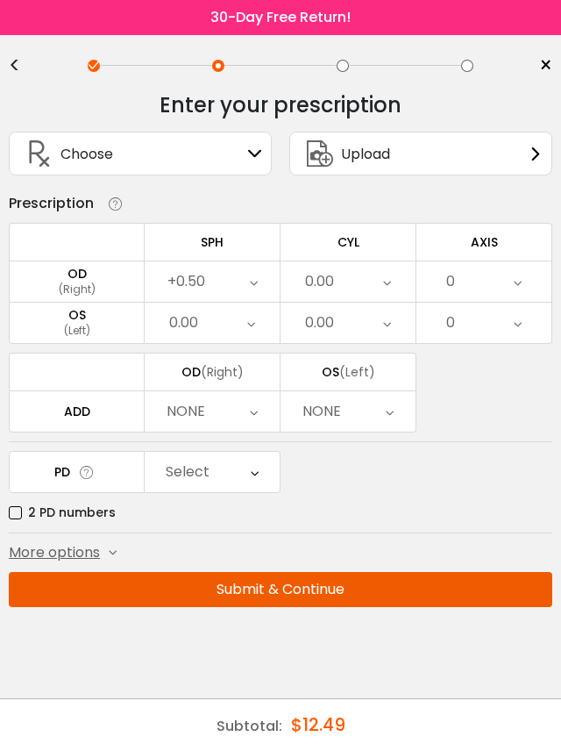
click at [254, 321] on icon at bounding box center [251, 323] width 8 height 40
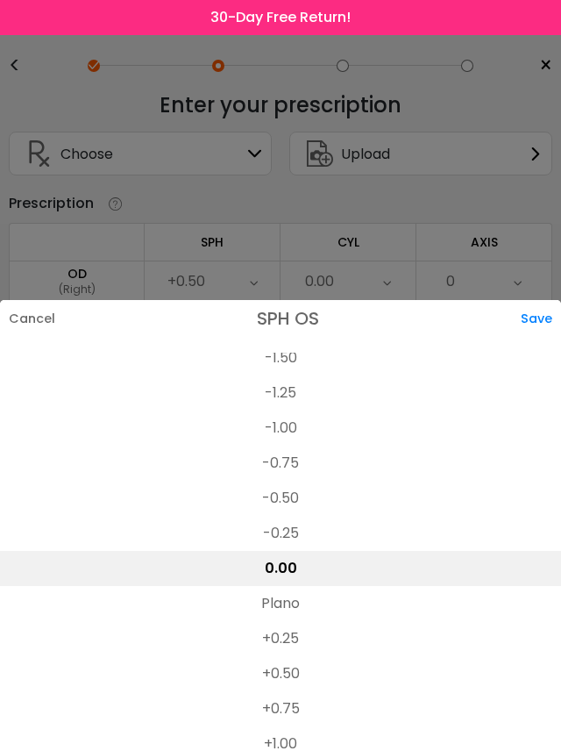
click at [292, 481] on li "-0.50" at bounding box center [280, 498] width 561 height 35
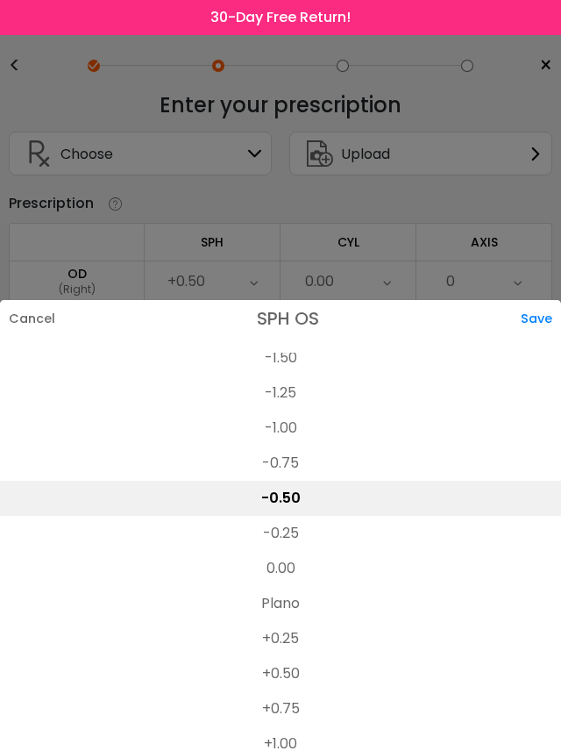
click at [529, 300] on div "Save" at bounding box center [541, 318] width 40 height 37
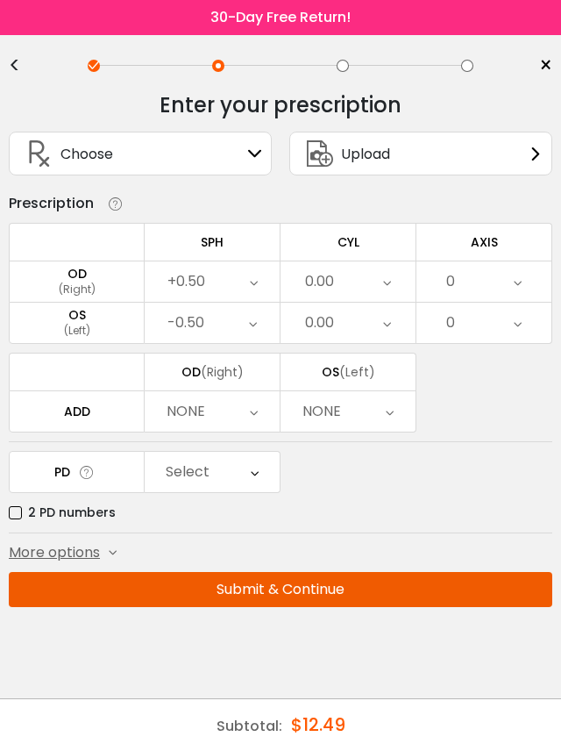
click at [385, 282] on icon at bounding box center [387, 281] width 8 height 40
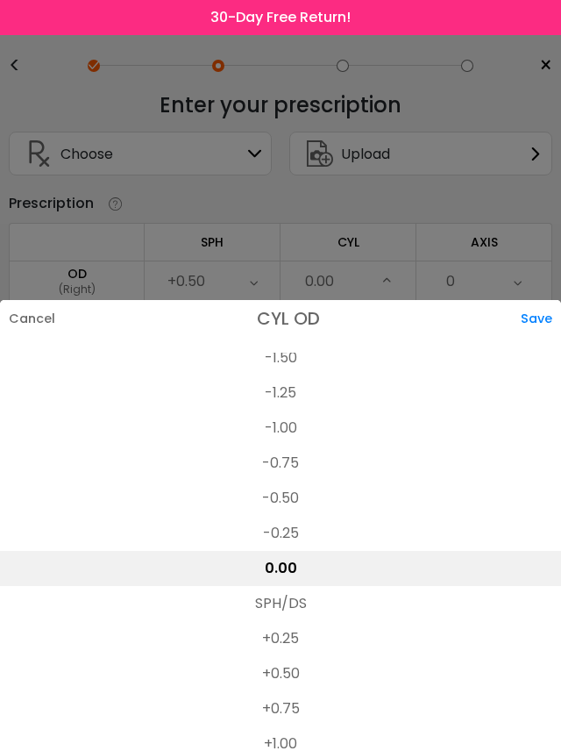
click at [285, 410] on li "-1.00" at bounding box center [280, 427] width 561 height 35
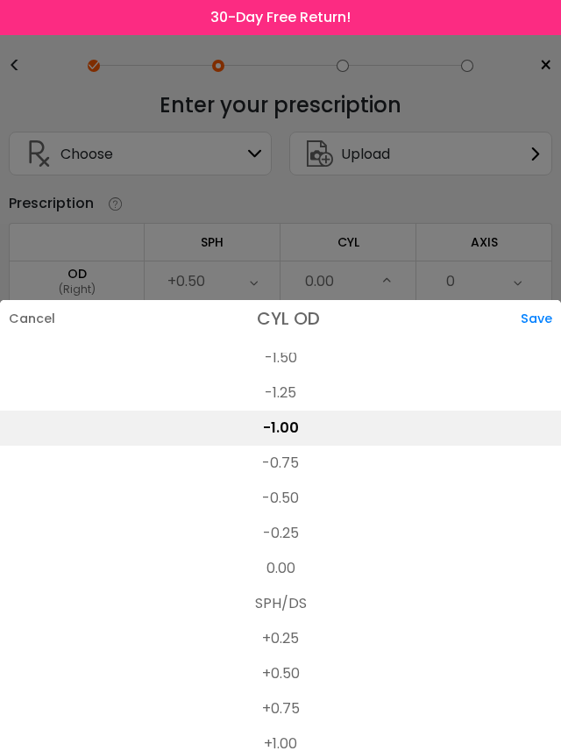
click at [532, 300] on div "Save" at bounding box center [541, 318] width 40 height 37
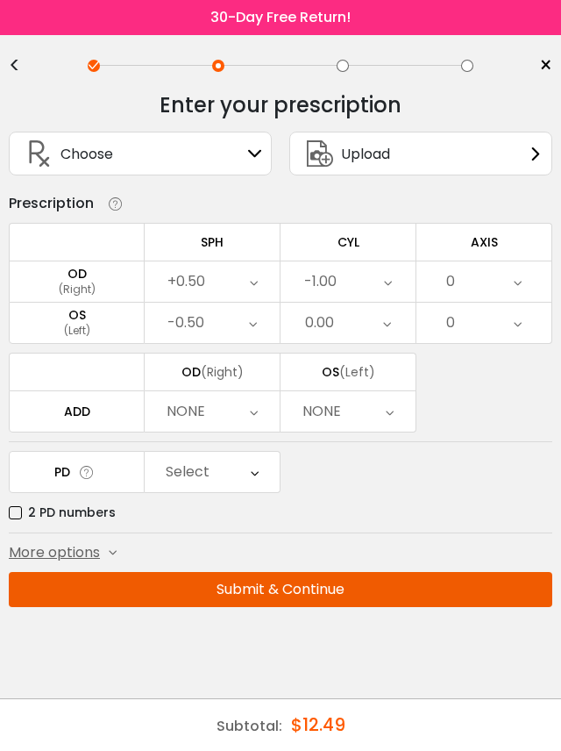
click at [383, 322] on icon at bounding box center [387, 323] width 8 height 40
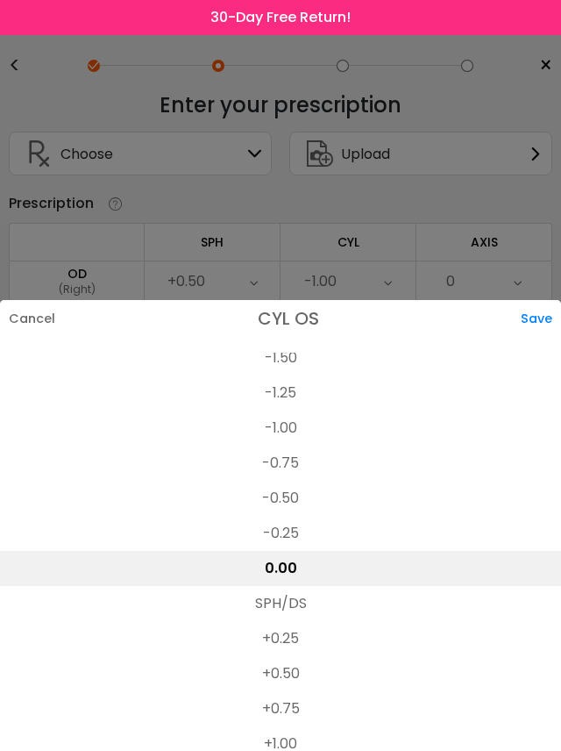
click at [282, 481] on li "-0.50" at bounding box center [280, 498] width 561 height 35
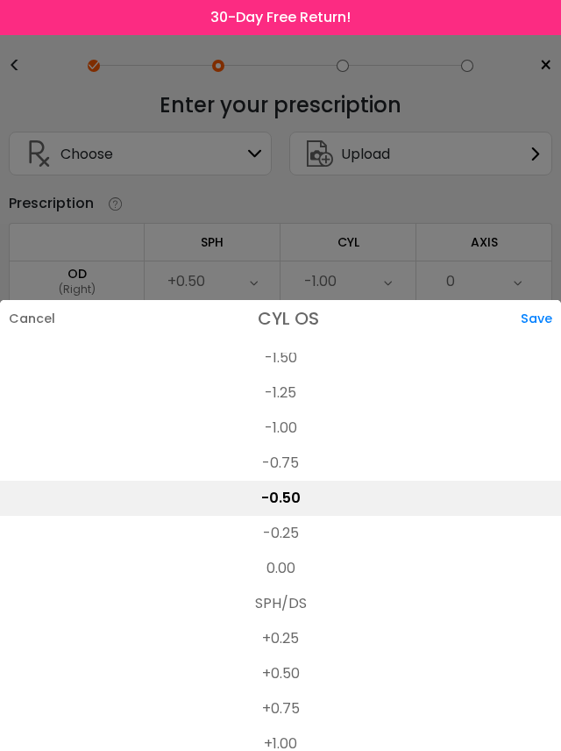
click at [523, 300] on div "Save" at bounding box center [541, 318] width 40 height 37
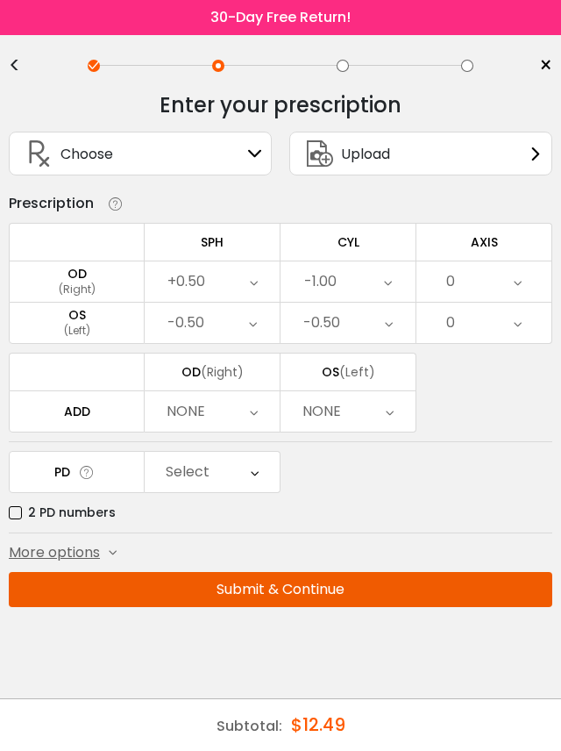
click at [513, 282] on div "0" at bounding box center [484, 281] width 135 height 40
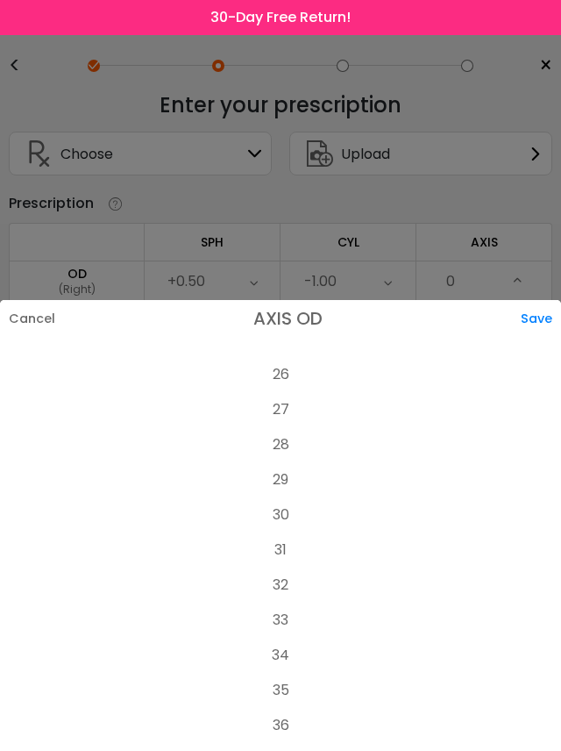
scroll to position [911, 0]
click at [281, 494] on li "30" at bounding box center [280, 511] width 561 height 35
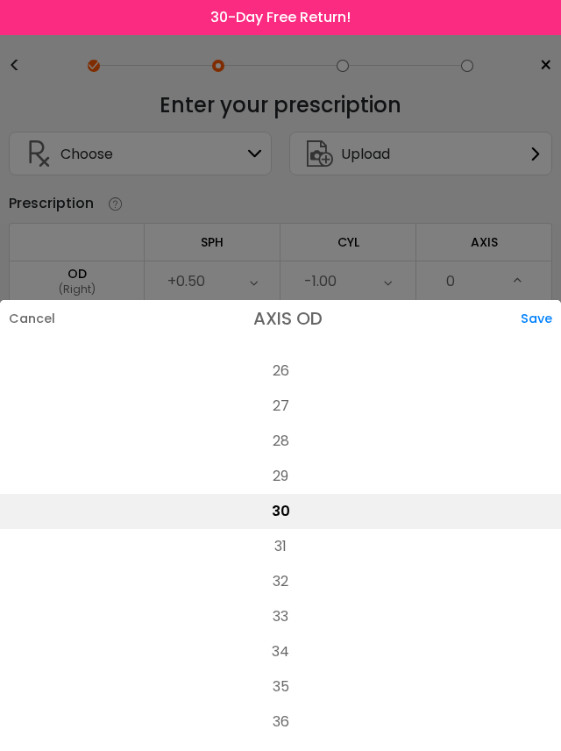
click at [538, 300] on div "Save" at bounding box center [541, 318] width 40 height 37
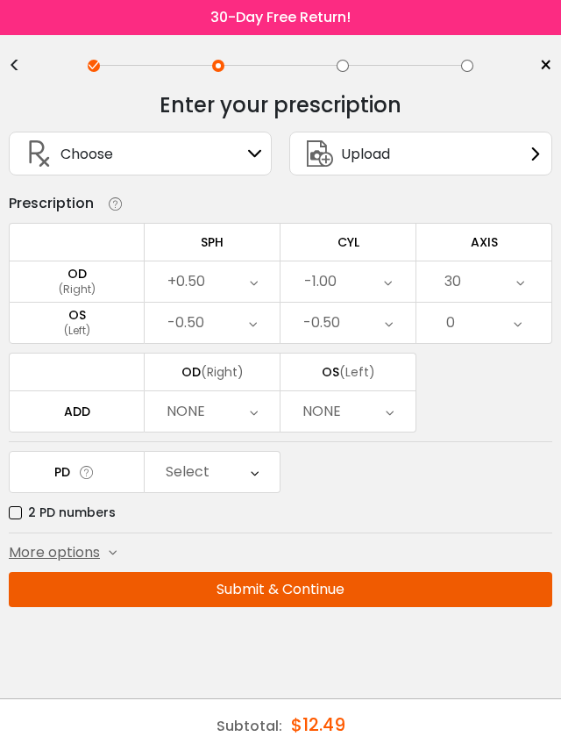
click at [515, 325] on icon at bounding box center [518, 323] width 8 height 40
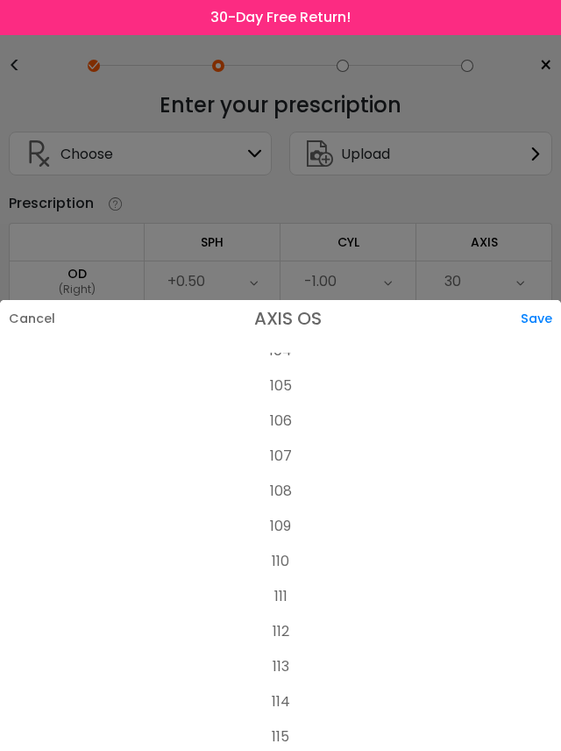
scroll to position [3669, 0]
click at [282, 682] on li "114" at bounding box center [280, 699] width 561 height 35
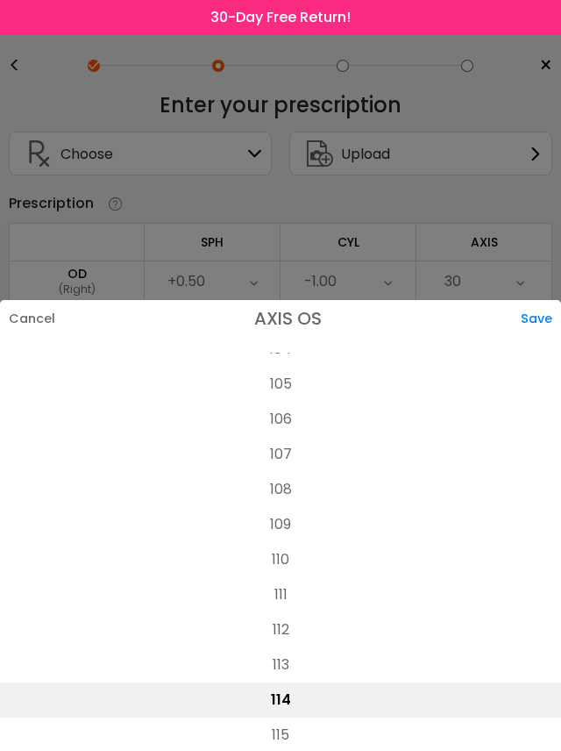
click at [537, 300] on div "Save" at bounding box center [541, 318] width 40 height 37
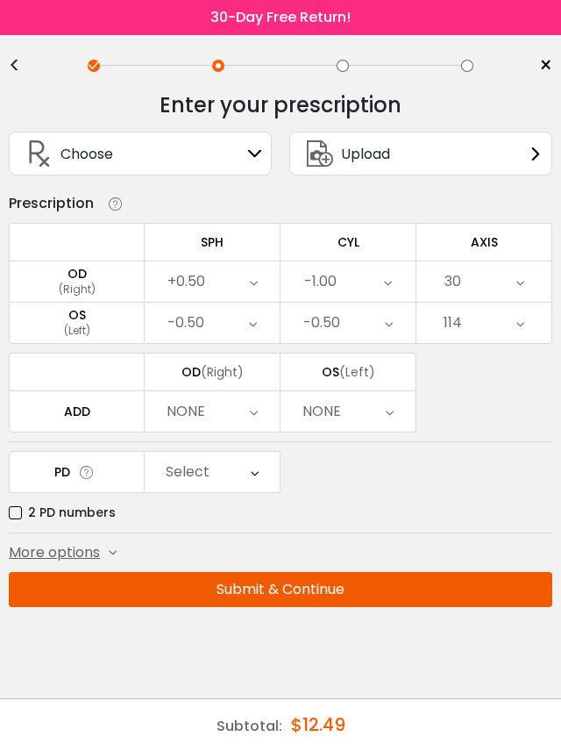
click at [252, 470] on icon at bounding box center [255, 472] width 8 height 40
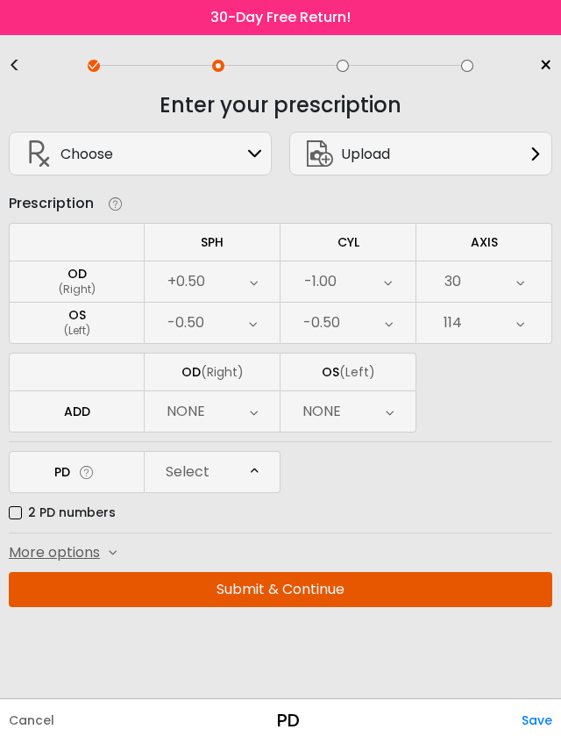
scroll to position [398, 0]
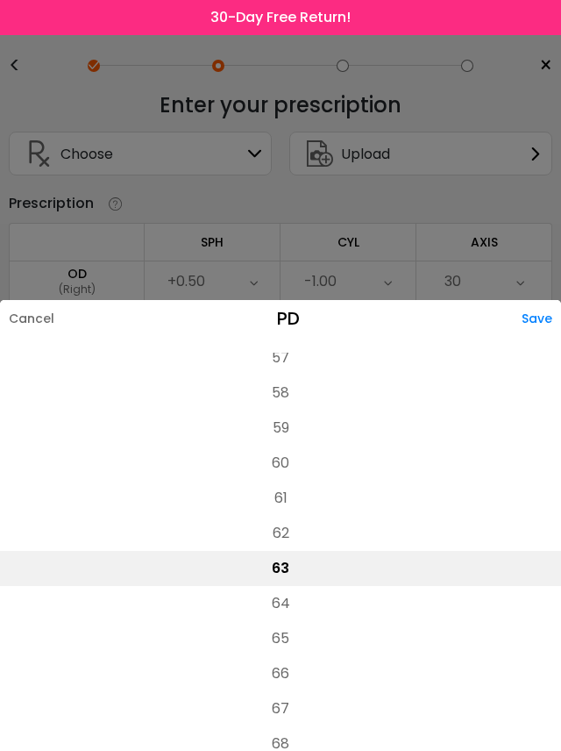
click at [280, 586] on li "64" at bounding box center [280, 603] width 561 height 35
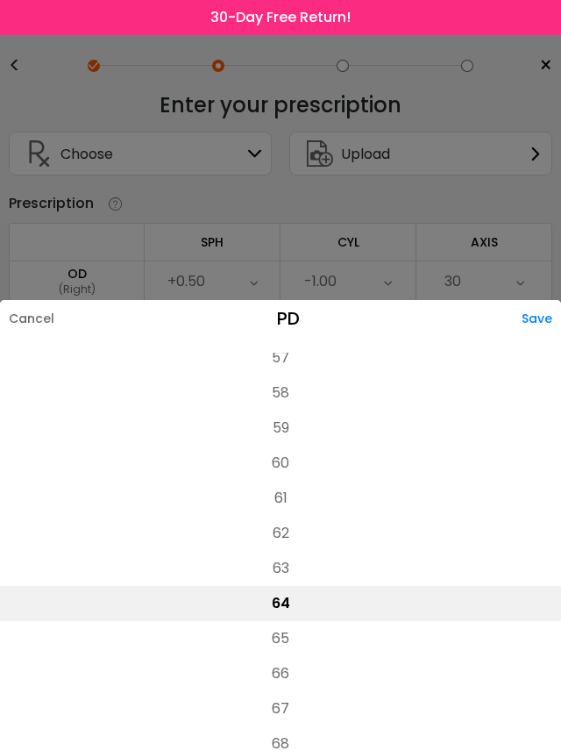
click at [537, 300] on div "Save" at bounding box center [541, 318] width 39 height 37
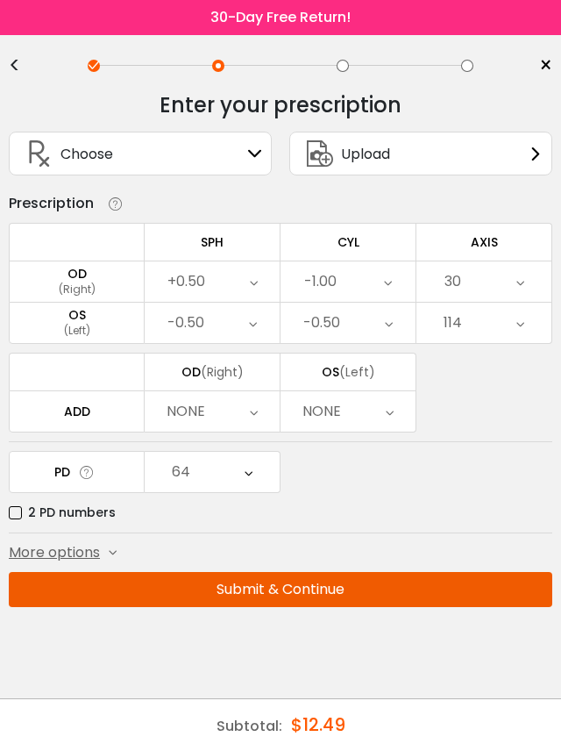
click at [252, 417] on icon at bounding box center [254, 411] width 8 height 40
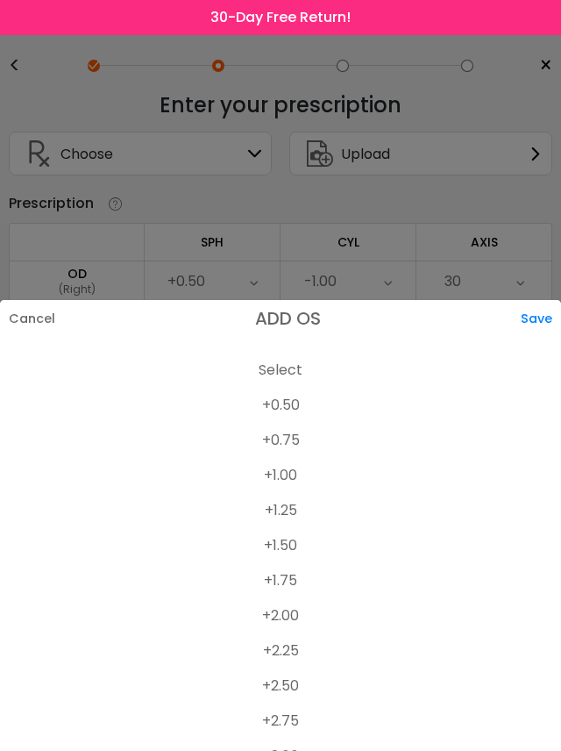
click at [289, 668] on li "+2.50" at bounding box center [280, 685] width 561 height 35
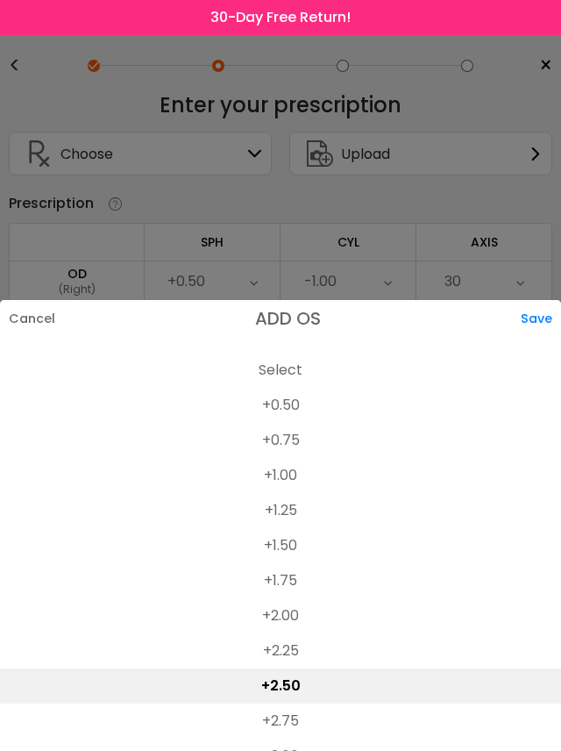
click at [530, 300] on div "Save" at bounding box center [541, 318] width 40 height 37
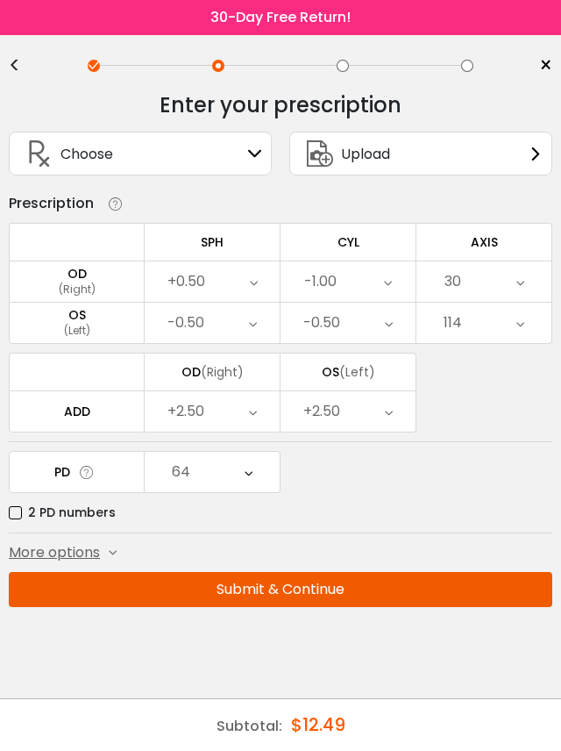
click at [112, 552] on icon at bounding box center [113, 553] width 8 height 8
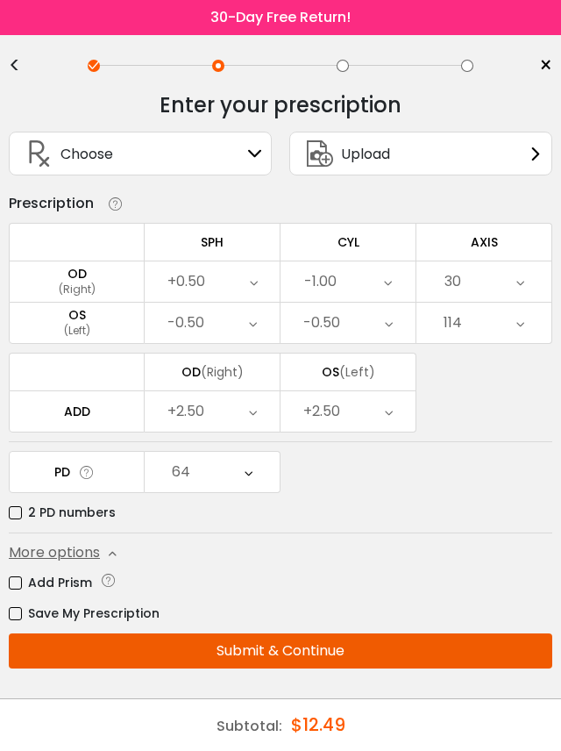
click at [35, 622] on label "Save My Prescription" at bounding box center [84, 614] width 151 height 22
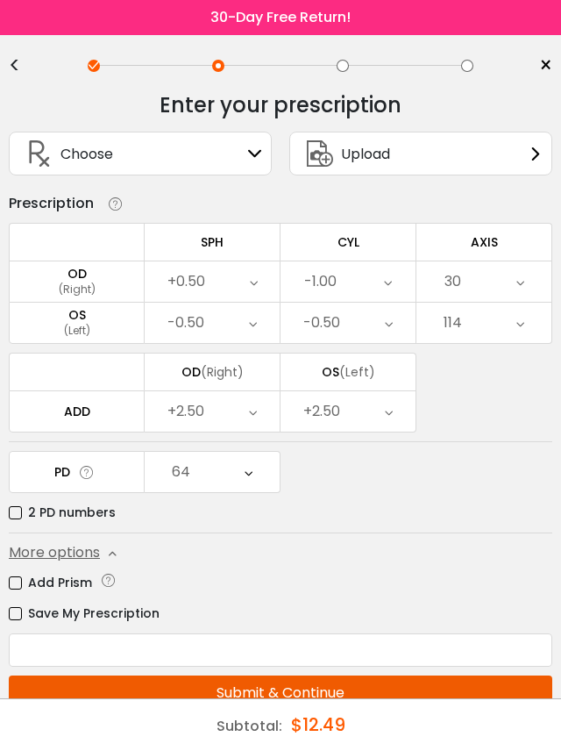
click at [326, 688] on button "Submit & Continue" at bounding box center [281, 692] width 544 height 35
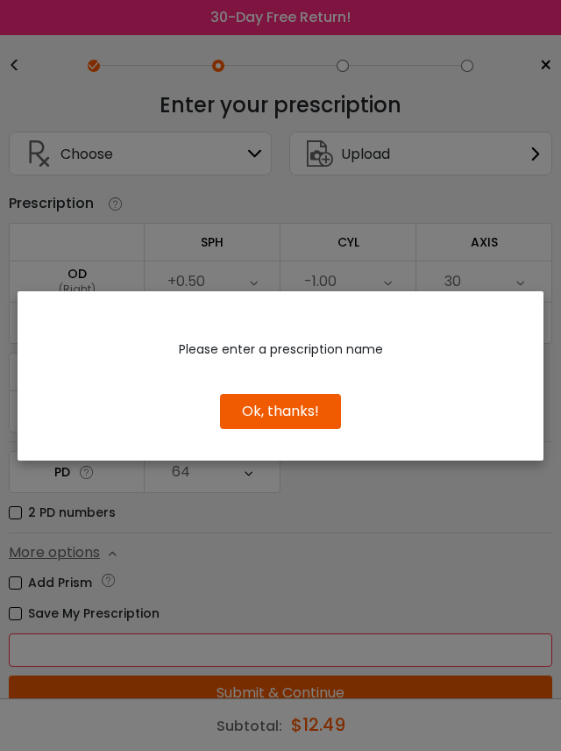
click at [292, 426] on button "Ok, thanks!" at bounding box center [280, 411] width 121 height 35
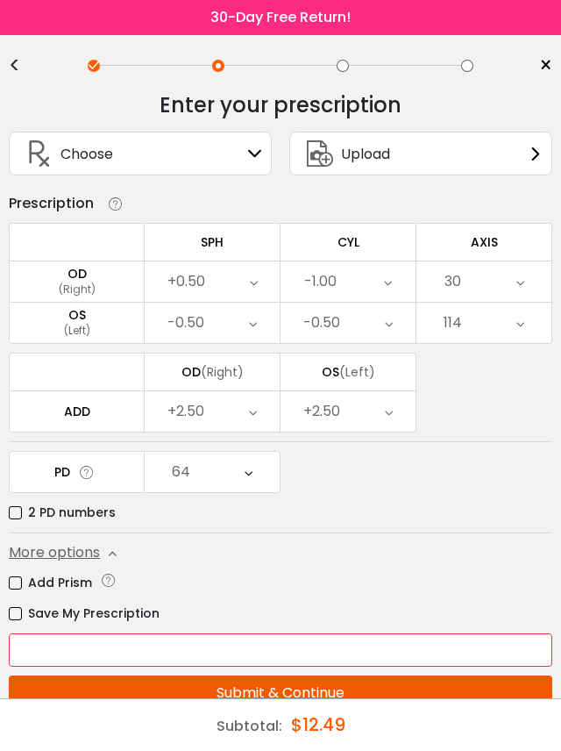
click at [321, 691] on button "Submit & Continue" at bounding box center [281, 692] width 544 height 35
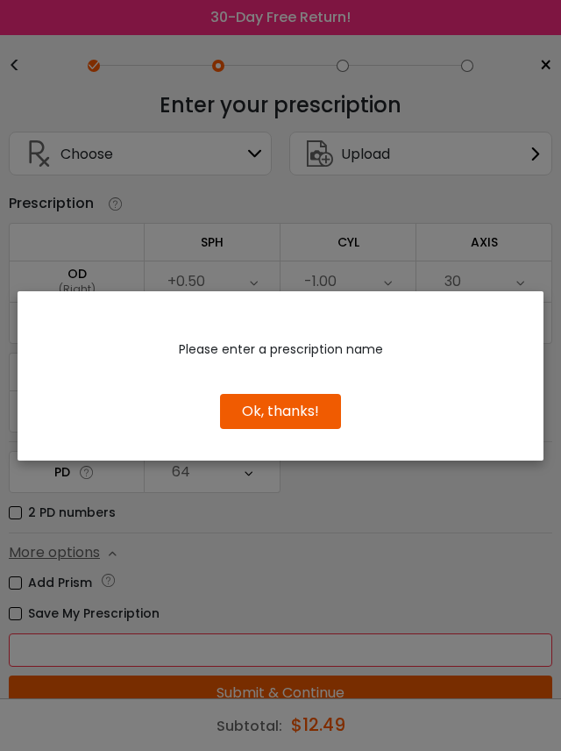
click at [301, 429] on button "Ok, thanks!" at bounding box center [280, 411] width 121 height 35
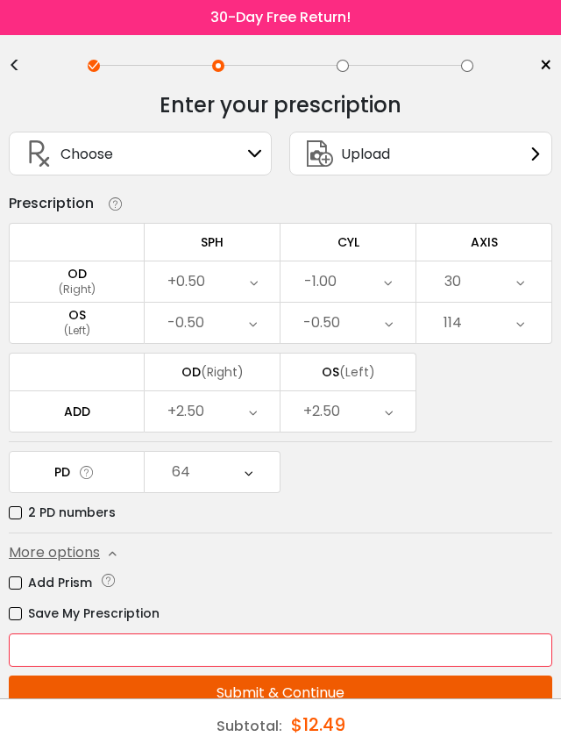
click at [251, 155] on icon at bounding box center [255, 153] width 14 height 14
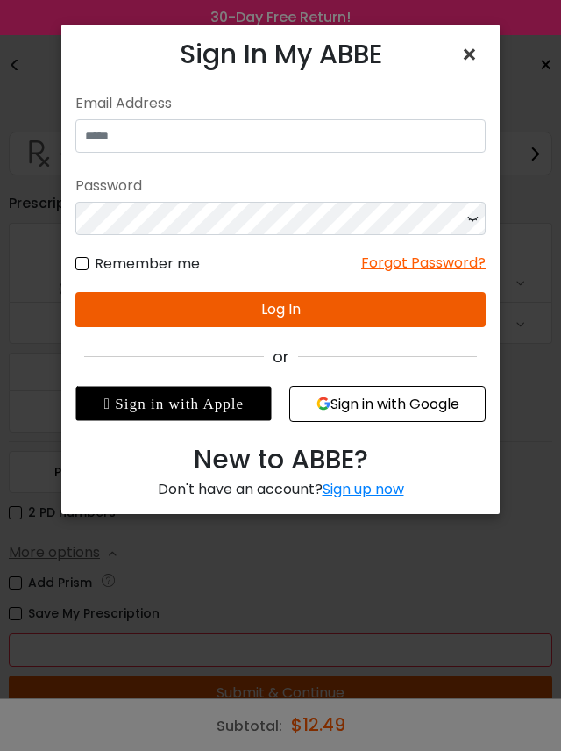
click at [469, 53] on span "×" at bounding box center [472, 55] width 25 height 38
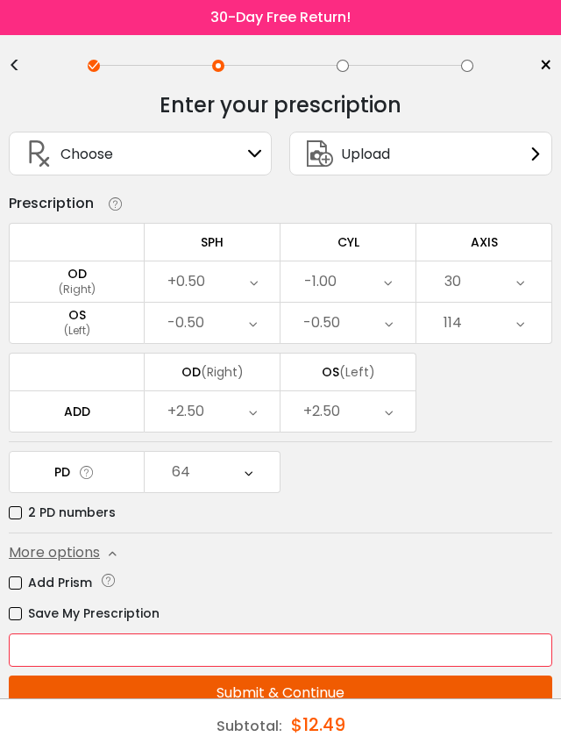
click at [176, 656] on input "text" at bounding box center [281, 649] width 544 height 33
click at [191, 656] on input "text" at bounding box center [281, 649] width 544 height 33
click at [141, 641] on input "text" at bounding box center [281, 649] width 544 height 33
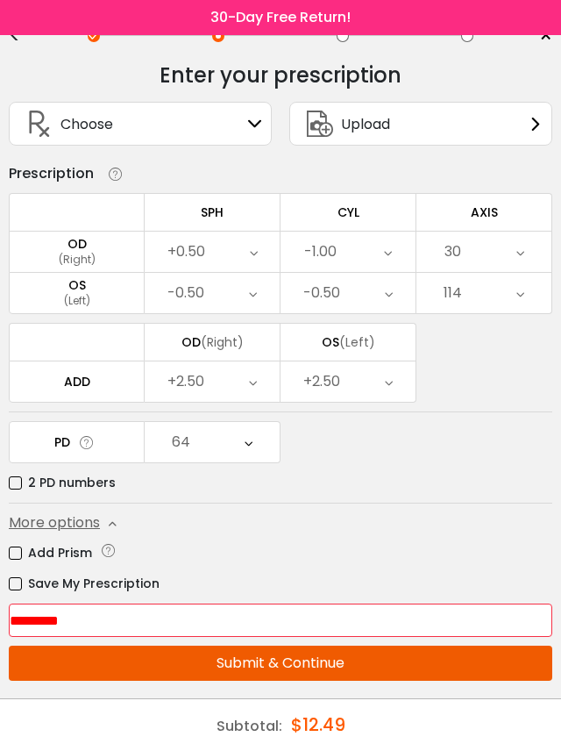
scroll to position [74, 0]
type input "********"
click at [282, 645] on button "Submit & Continue" at bounding box center [281, 662] width 544 height 35
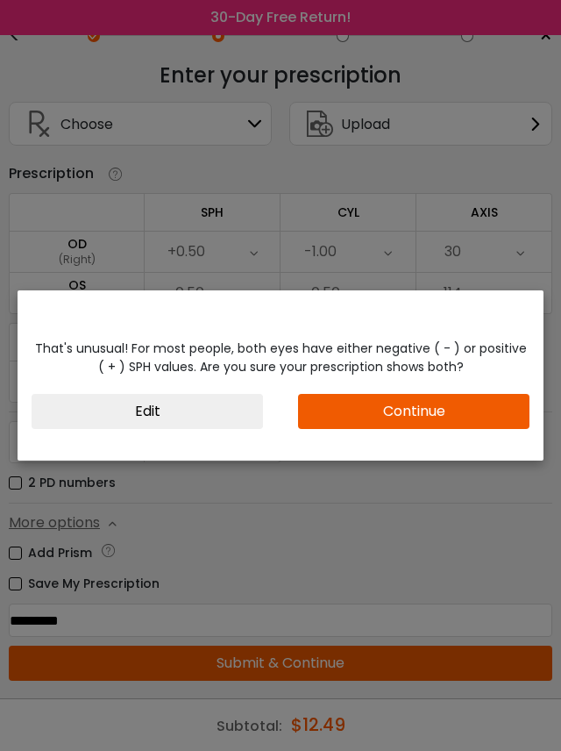
click at [434, 410] on button "Continue" at bounding box center [414, 411] width 232 height 35
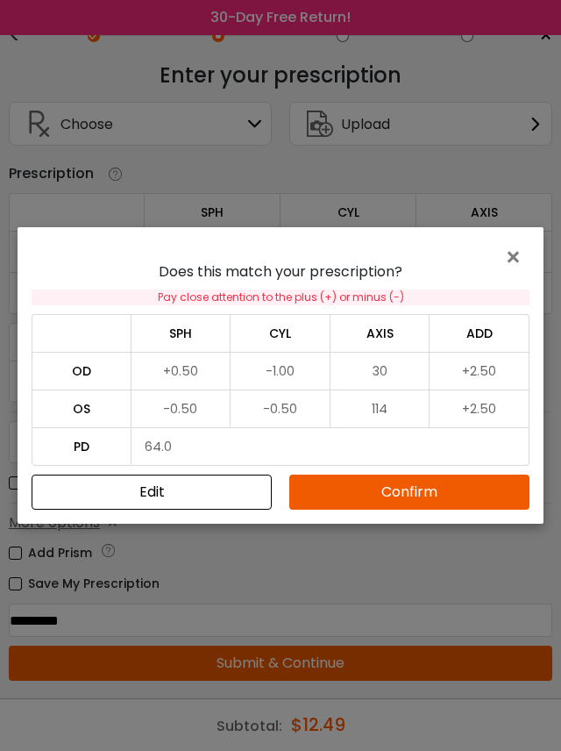
click at [431, 495] on button "Confirm" at bounding box center [409, 491] width 240 height 35
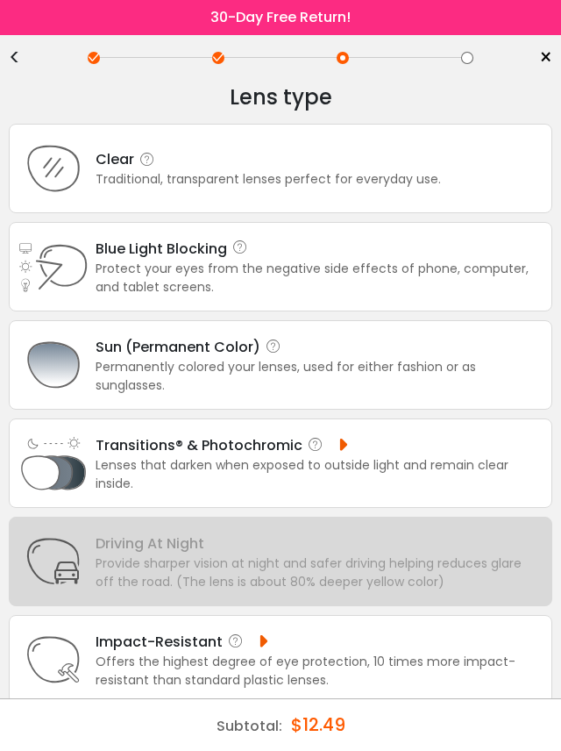
scroll to position [0, 0]
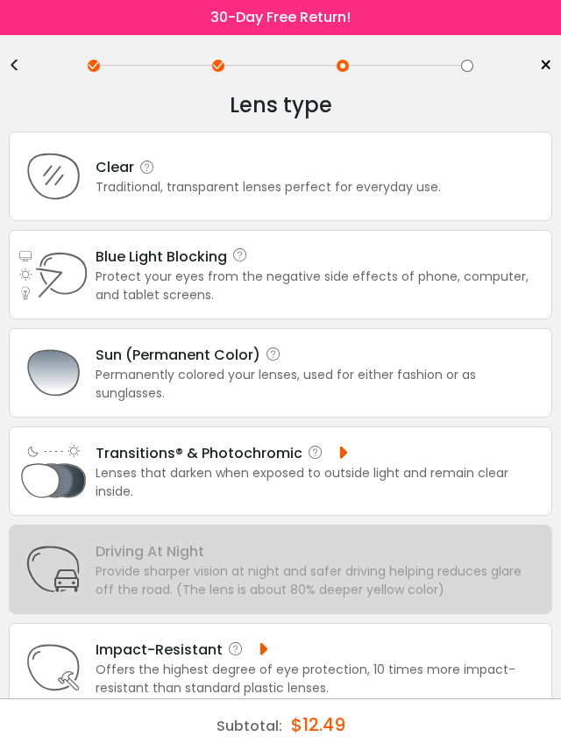
click at [537, 66] on link "×" at bounding box center [539, 66] width 26 height 26
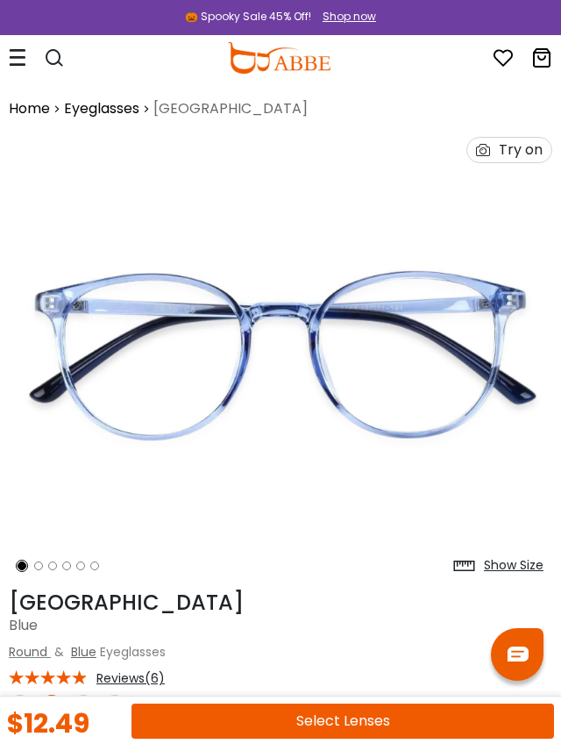
click at [520, 565] on div "Show Size" at bounding box center [514, 565] width 60 height 18
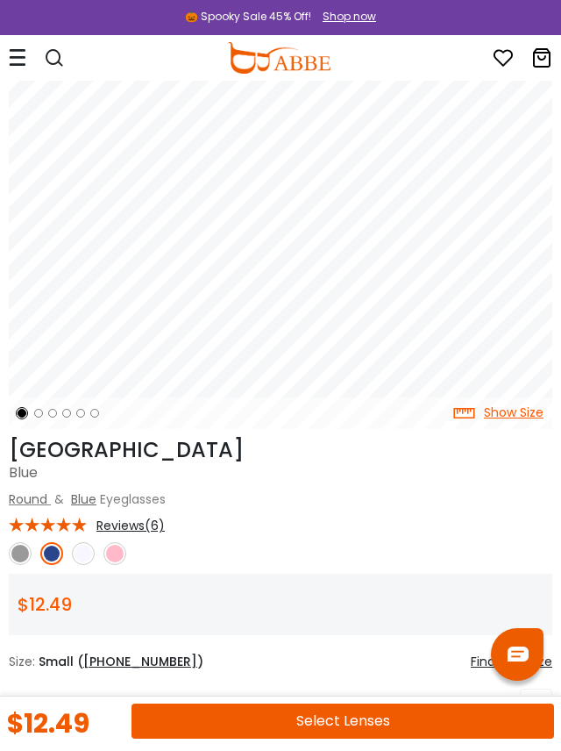
scroll to position [153, 0]
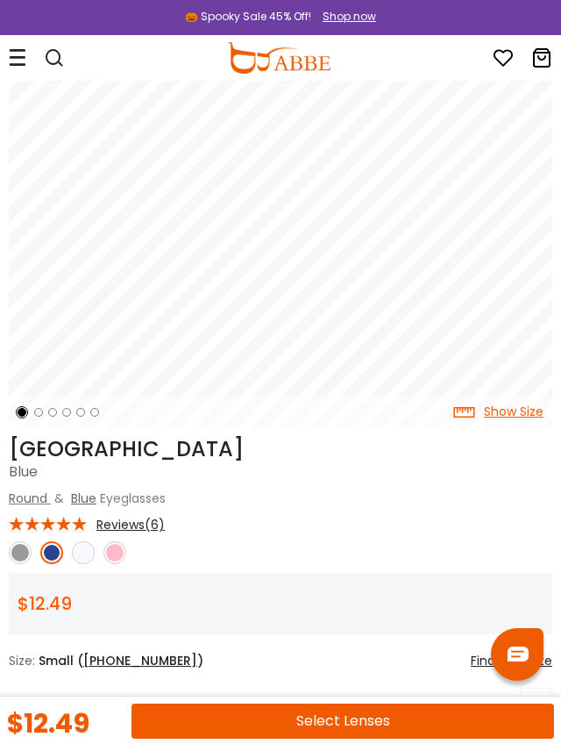
click at [113, 554] on img at bounding box center [114, 552] width 23 height 23
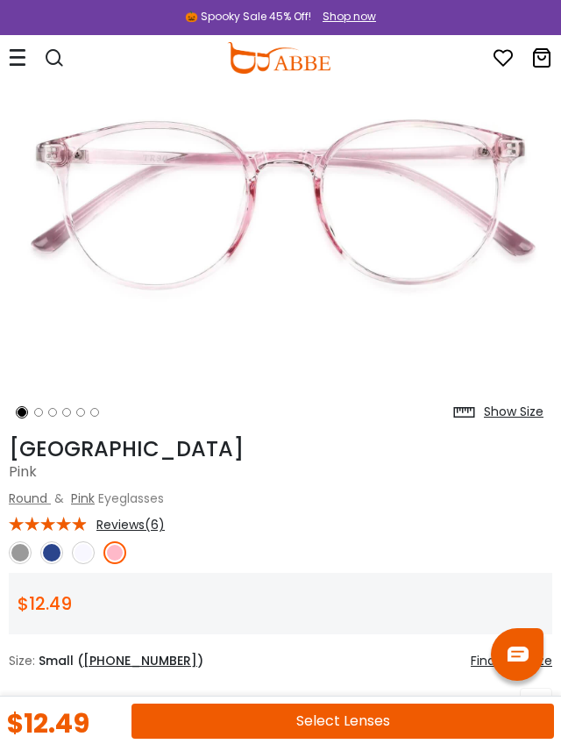
click at [81, 553] on img at bounding box center [83, 552] width 23 height 23
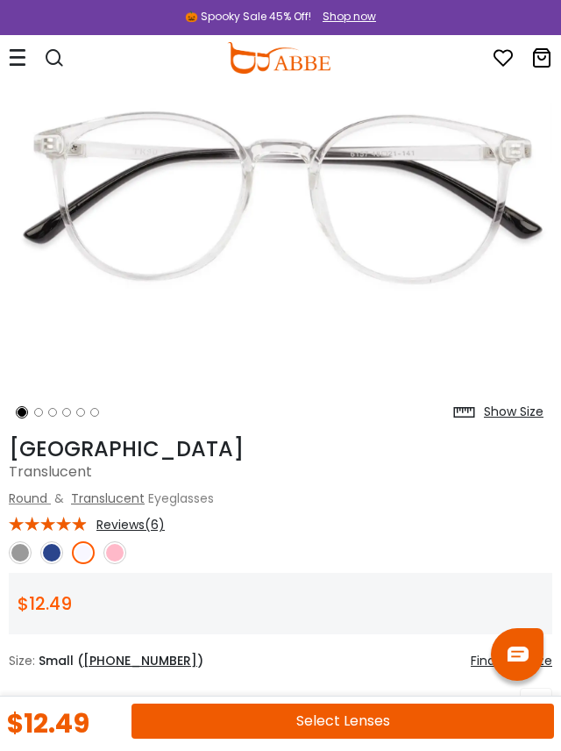
click at [19, 550] on img at bounding box center [20, 552] width 23 height 23
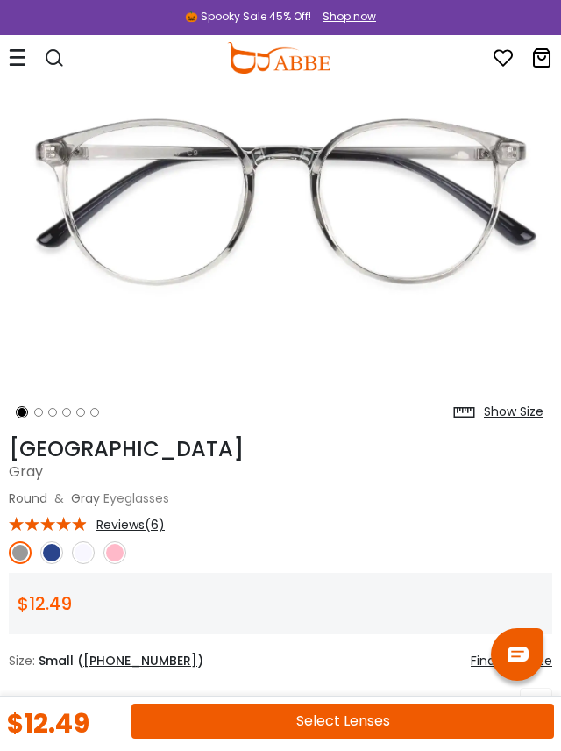
click at [49, 550] on img at bounding box center [51, 552] width 23 height 23
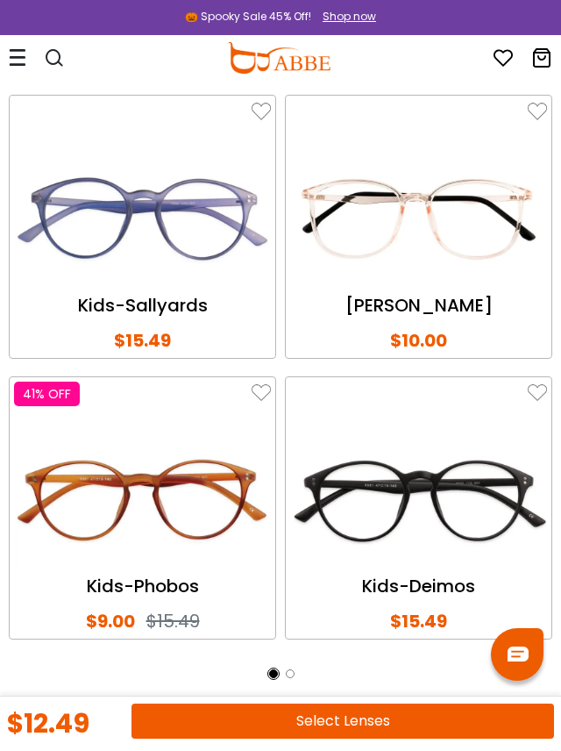
scroll to position [3990, 0]
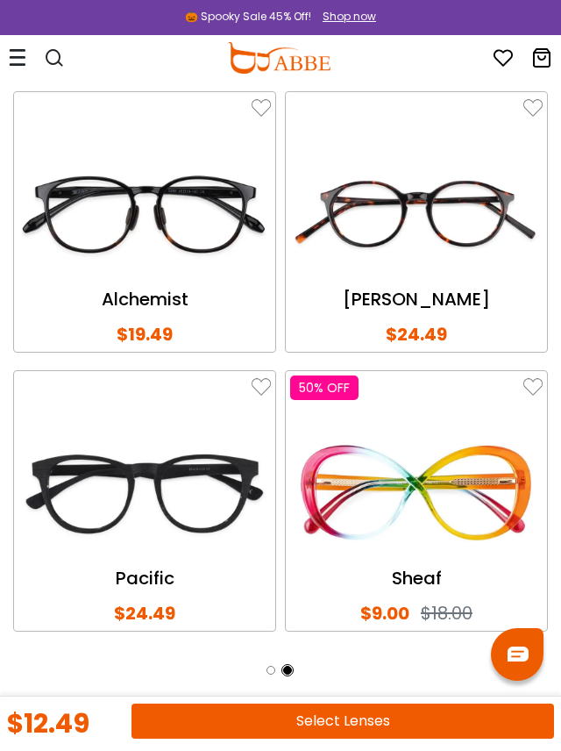
click at [289, 659] on ol at bounding box center [281, 670] width 70 height 23
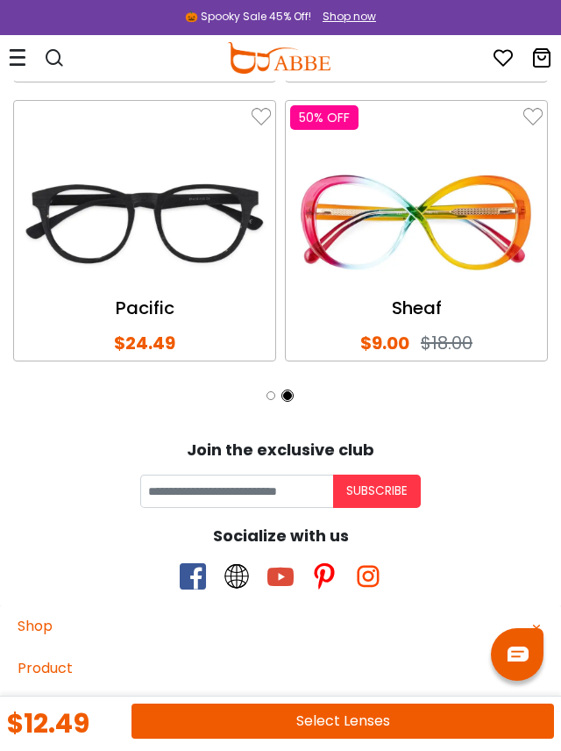
scroll to position [4294, 0]
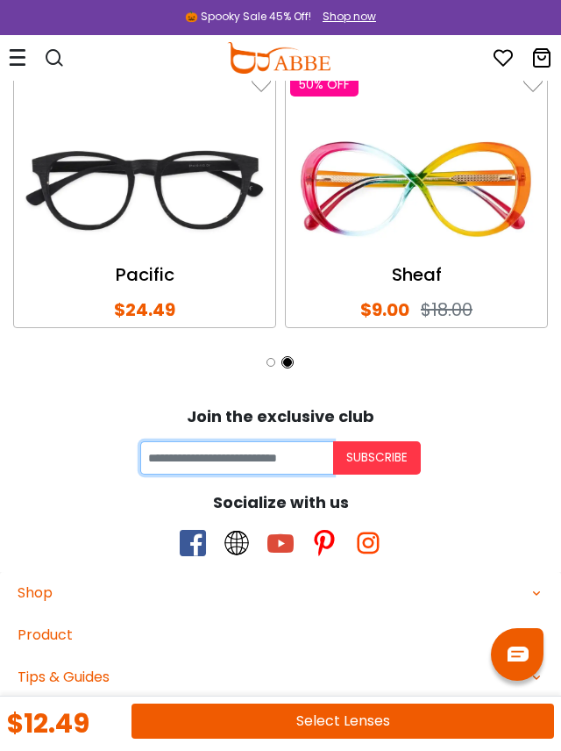
click at [251, 441] on input "Your email" at bounding box center [236, 457] width 193 height 33
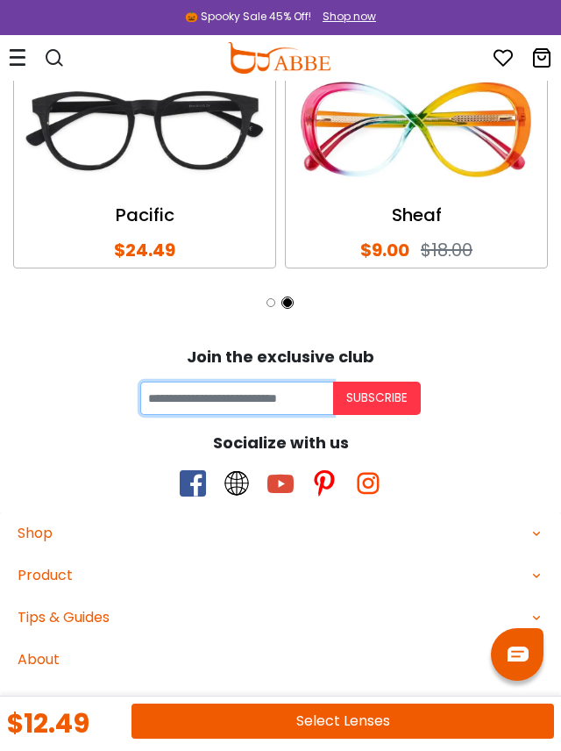
scroll to position [4373, 0]
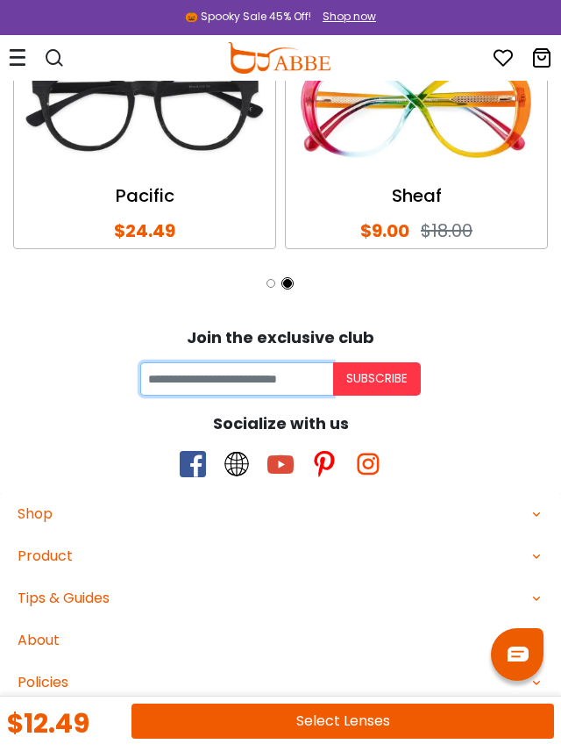
click at [249, 362] on input "Your email" at bounding box center [236, 378] width 193 height 33
type input "**********"
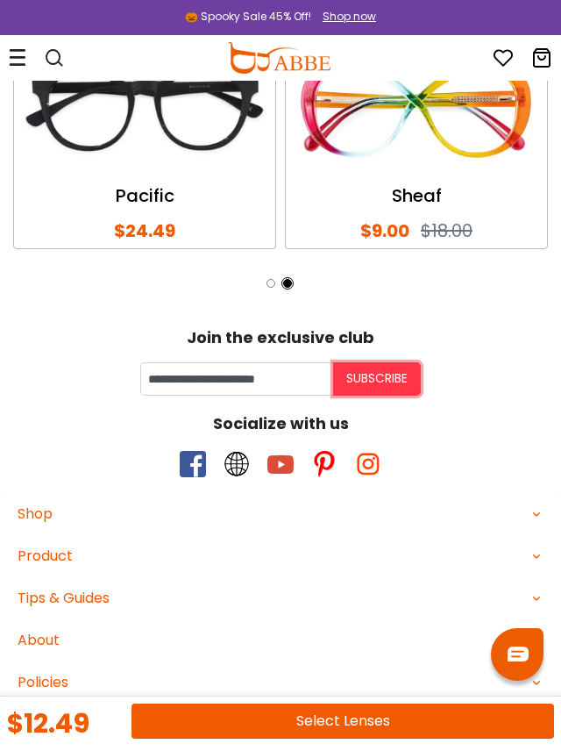
click at [387, 362] on button "Subscribe" at bounding box center [377, 378] width 88 height 33
click at [0, 0] on div "Please use coupon code " NEWCOMER " to get high-quality frames for only $1 on y…" at bounding box center [0, 0] width 0 height 0
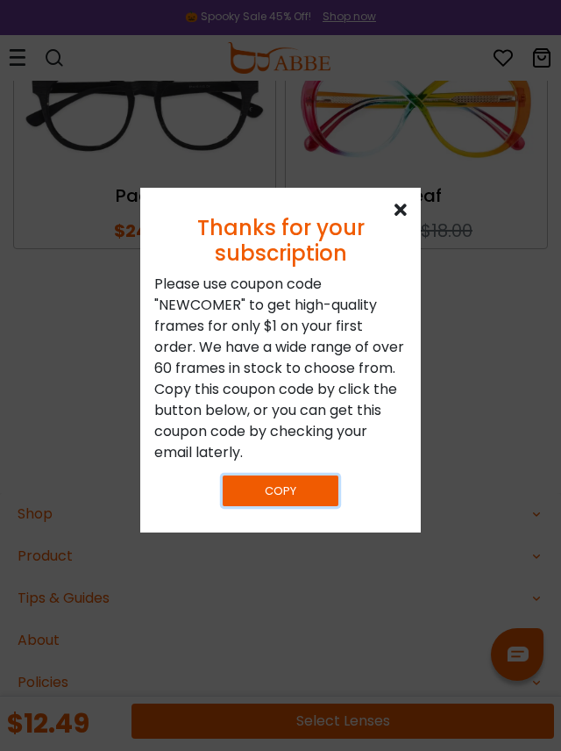
click at [281, 506] on button "Copy" at bounding box center [281, 490] width 116 height 31
click at [399, 210] on icon at bounding box center [401, 211] width 12 height 18
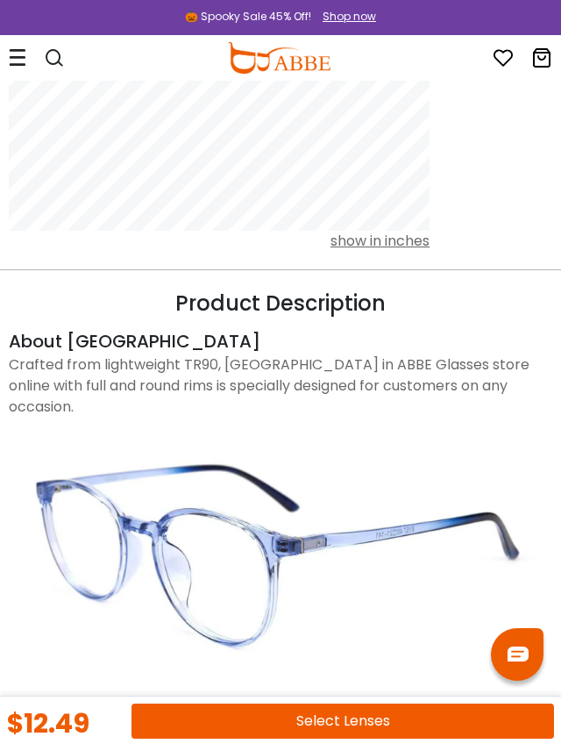
scroll to position [1549, 0]
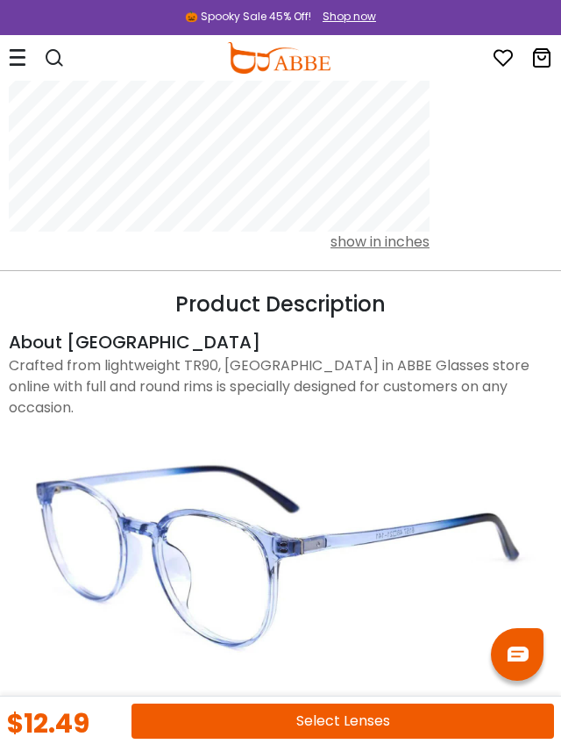
click at [446, 489] on img at bounding box center [281, 554] width 544 height 272
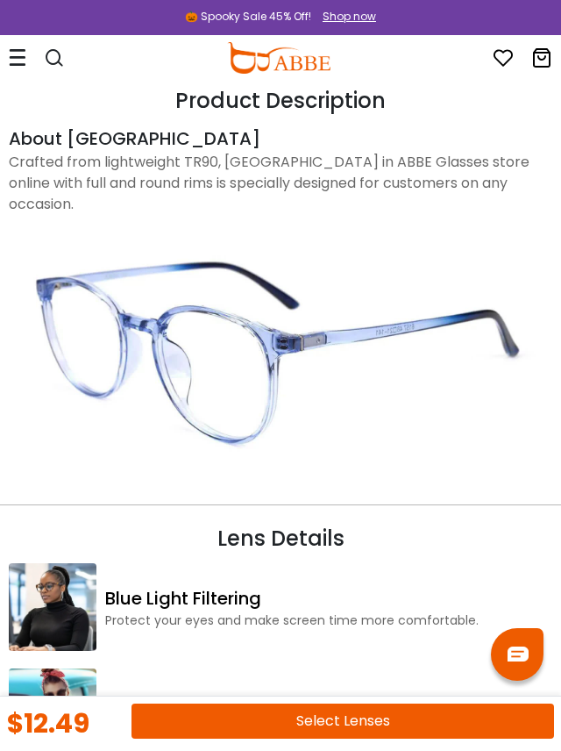
scroll to position [1753, 0]
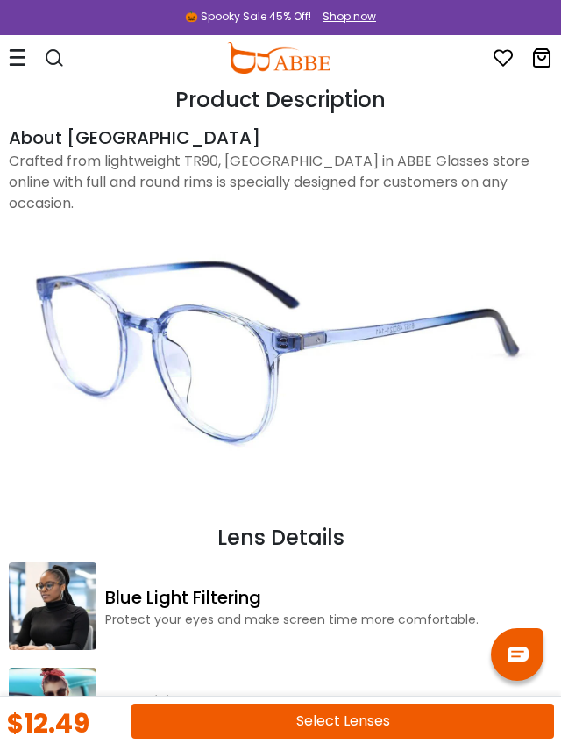
click at [353, 738] on button "Select Lenses" at bounding box center [343, 720] width 423 height 35
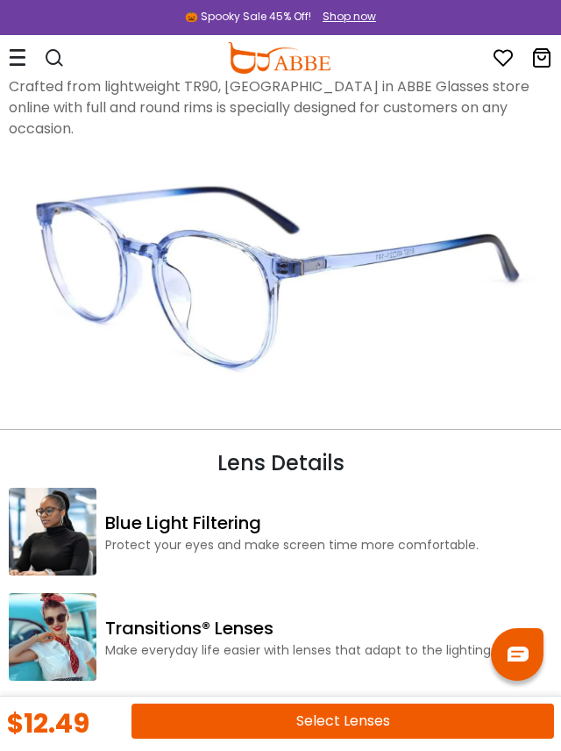
scroll to position [1837, 0]
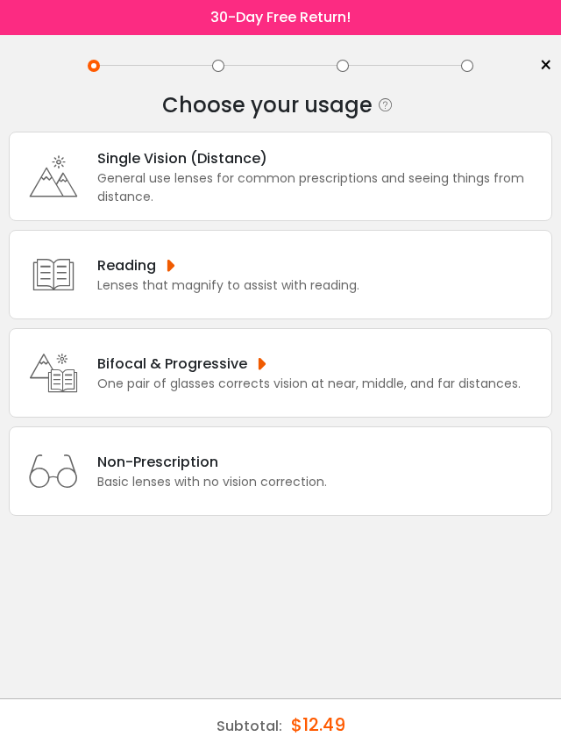
click at [384, 372] on div "Bifocal & Progressive" at bounding box center [309, 364] width 424 height 22
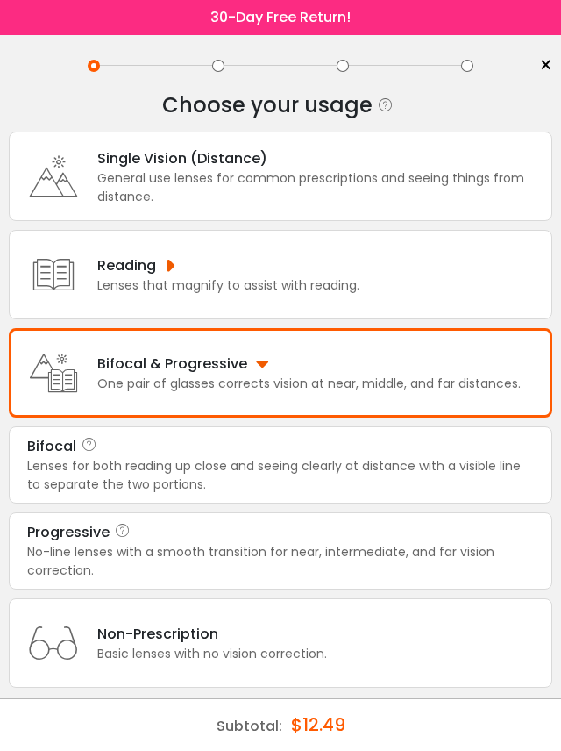
click at [404, 564] on div "No-line lenses with a smooth transition for near, intermediate, and far vision …" at bounding box center [280, 561] width 507 height 37
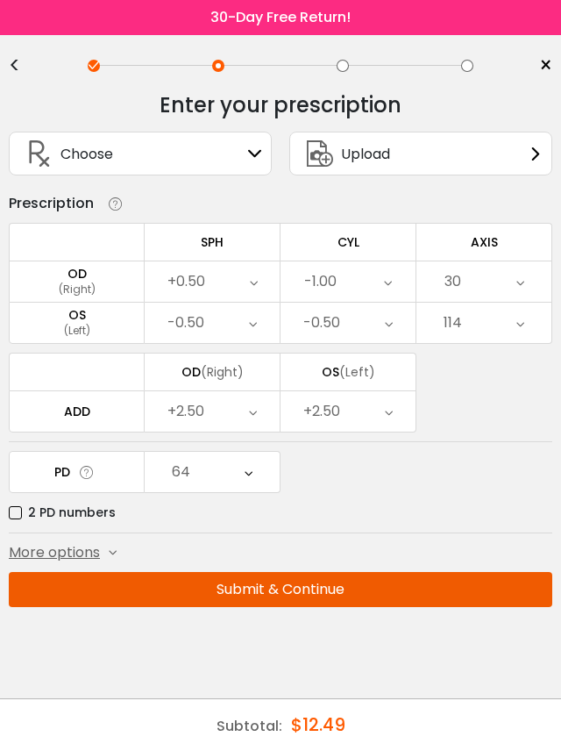
click at [326, 588] on button "Submit & Continue" at bounding box center [281, 589] width 544 height 35
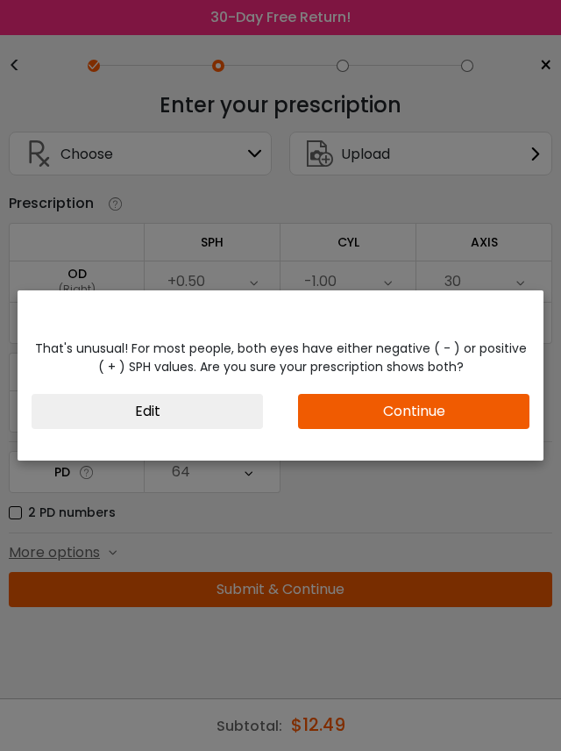
click at [452, 403] on button "Continue" at bounding box center [414, 411] width 232 height 35
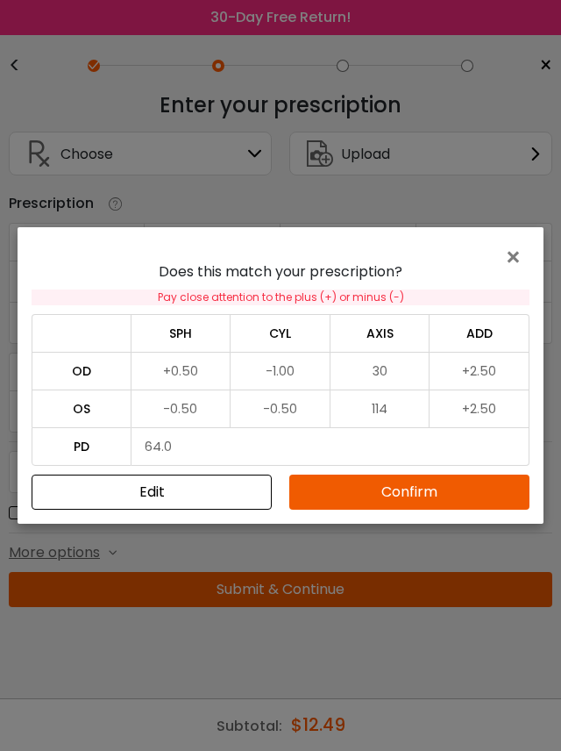
click at [422, 494] on button "Confirm" at bounding box center [409, 491] width 240 height 35
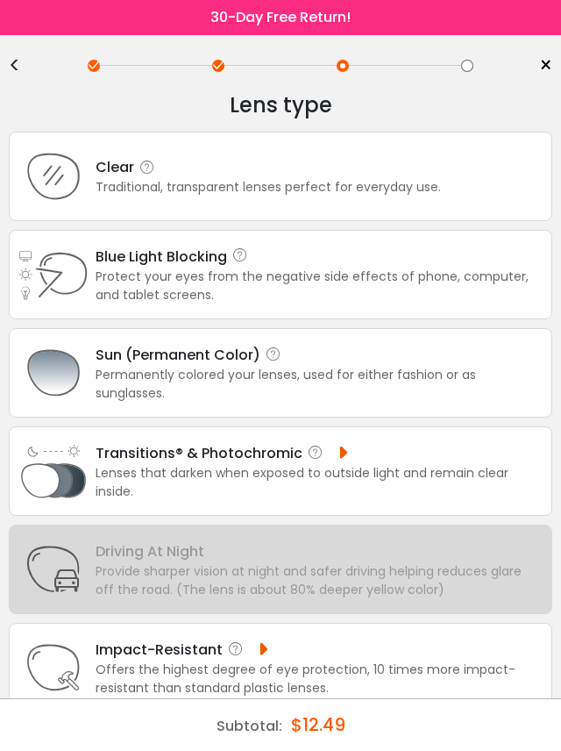
click at [469, 62] on div at bounding box center [467, 66] width 12 height 12
click at [401, 270] on div "Protect your eyes from the negative side effects of phone, computer, and tablet…" at bounding box center [319, 285] width 447 height 37
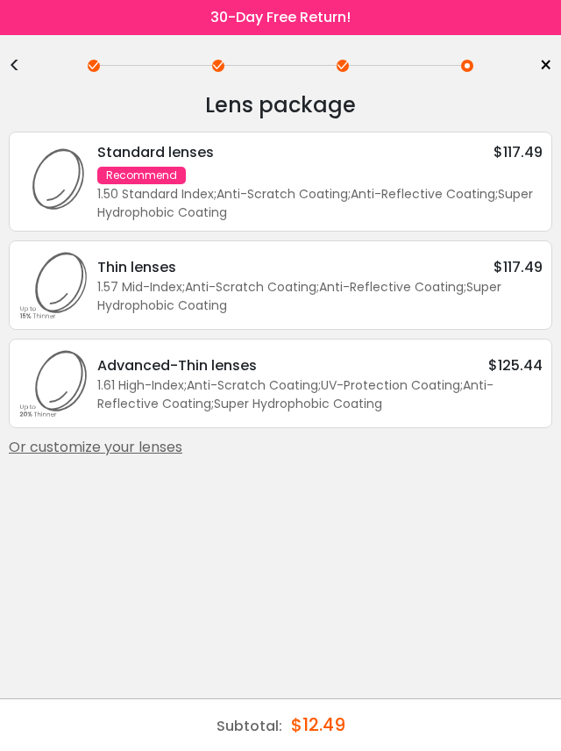
click at [486, 193] on div "1.50 Standard Index ; Anti-Scratch Coating ; Anti-Reflective Coating ; Super Hy…" at bounding box center [320, 203] width 446 height 37
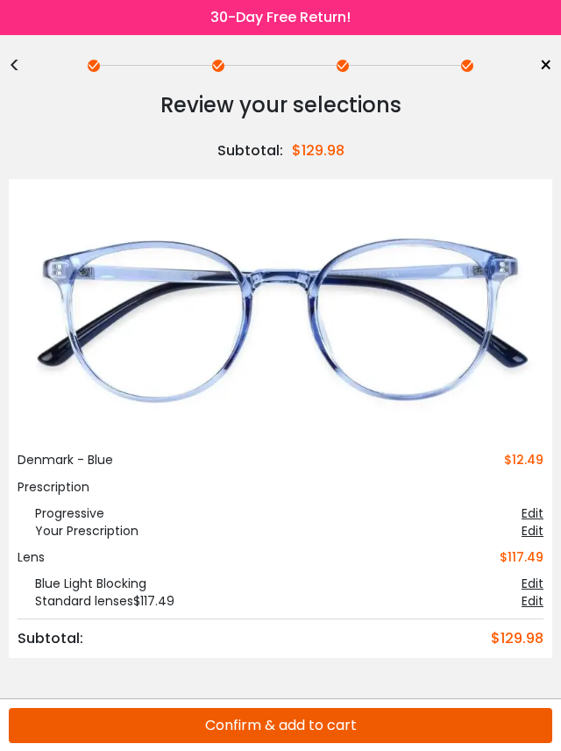
click at [351, 743] on button "Confirm & add to cart" at bounding box center [281, 725] width 544 height 35
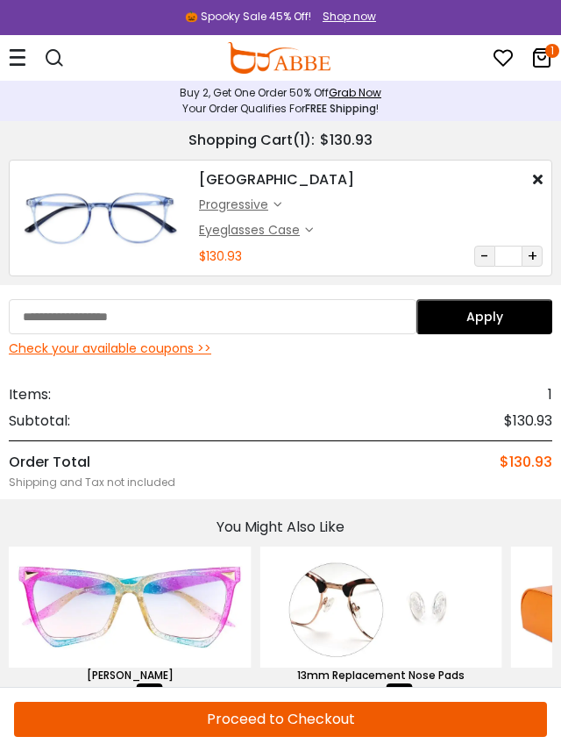
paste input "********"
type input "********"
click at [487, 313] on button "Apply" at bounding box center [485, 316] width 136 height 35
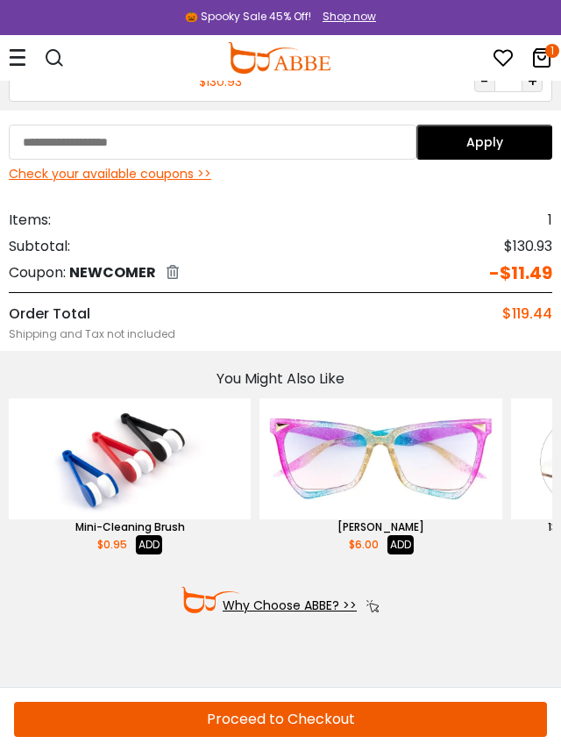
scroll to position [175, 0]
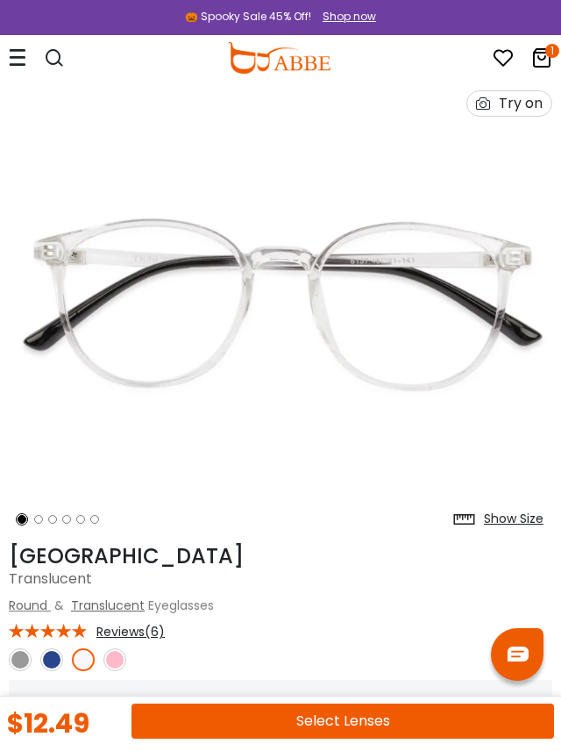
scroll to position [89, 0]
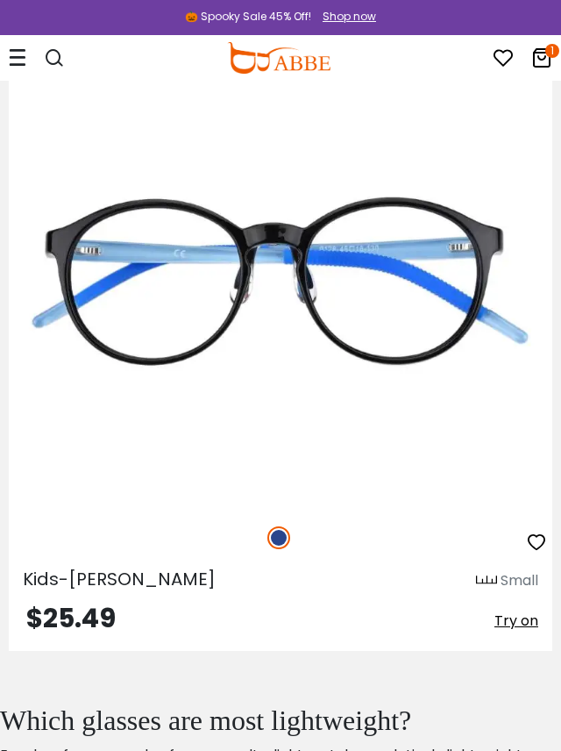
scroll to position [6760, 0]
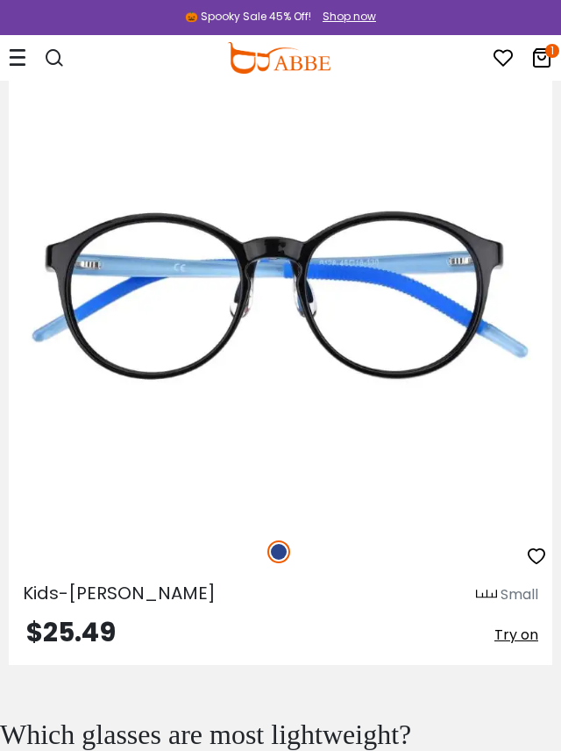
click at [546, 57] on icon at bounding box center [541, 57] width 21 height 21
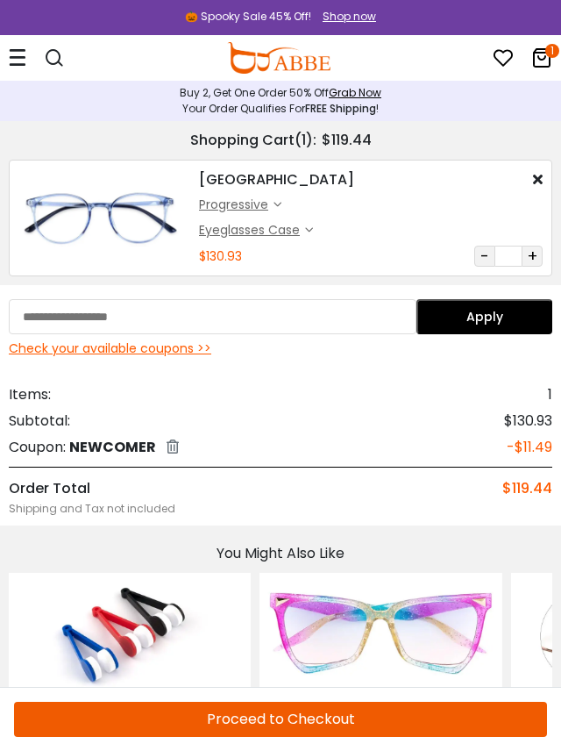
click at [180, 311] on input "text" at bounding box center [213, 316] width 408 height 35
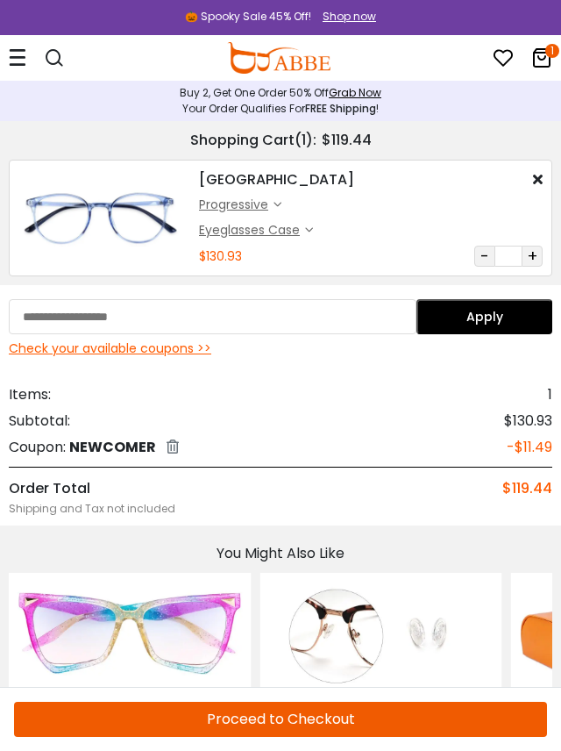
click at [93, 325] on input "text" at bounding box center [213, 316] width 408 height 35
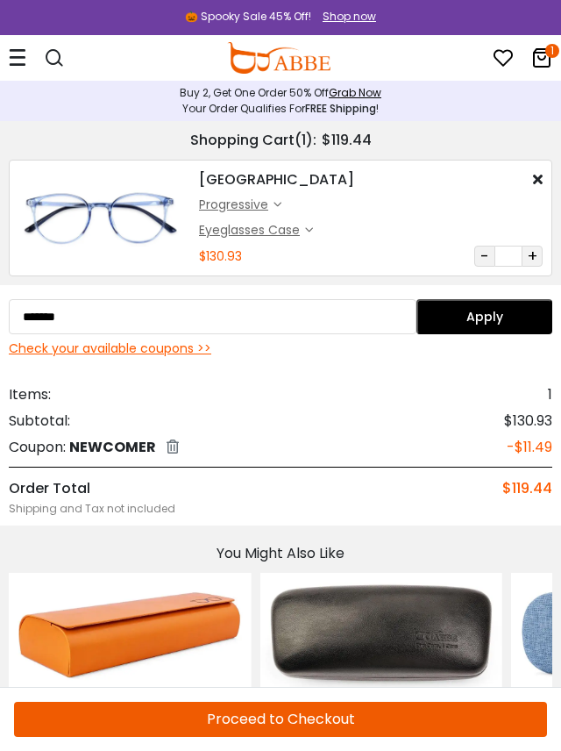
type input "*******"
click at [499, 315] on button "Apply" at bounding box center [485, 316] width 136 height 35
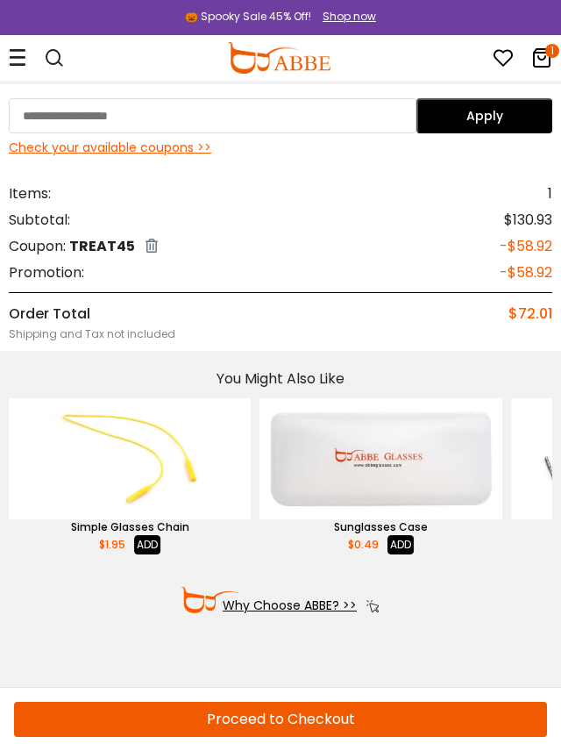
click at [18, 62] on icon at bounding box center [18, 57] width 18 height 18
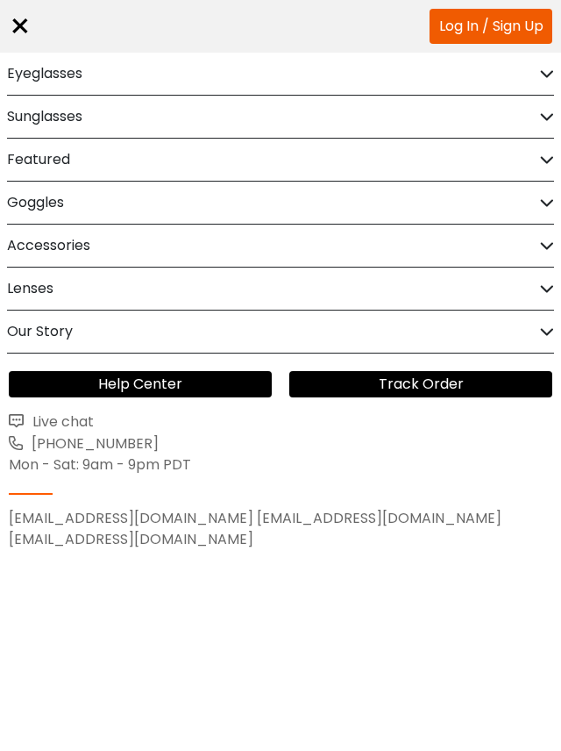
click at [91, 78] on div "Eyeglasses" at bounding box center [280, 74] width 547 height 42
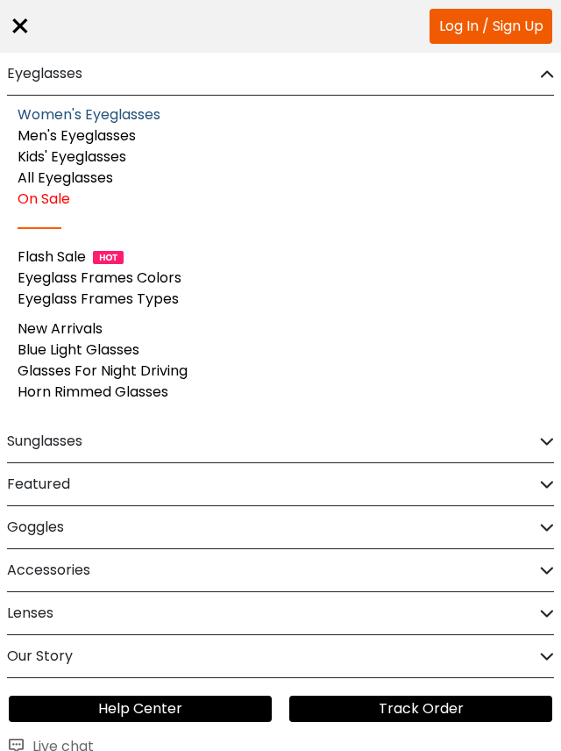
click at [139, 120] on link "Women's Eyeglasses" at bounding box center [89, 114] width 143 height 20
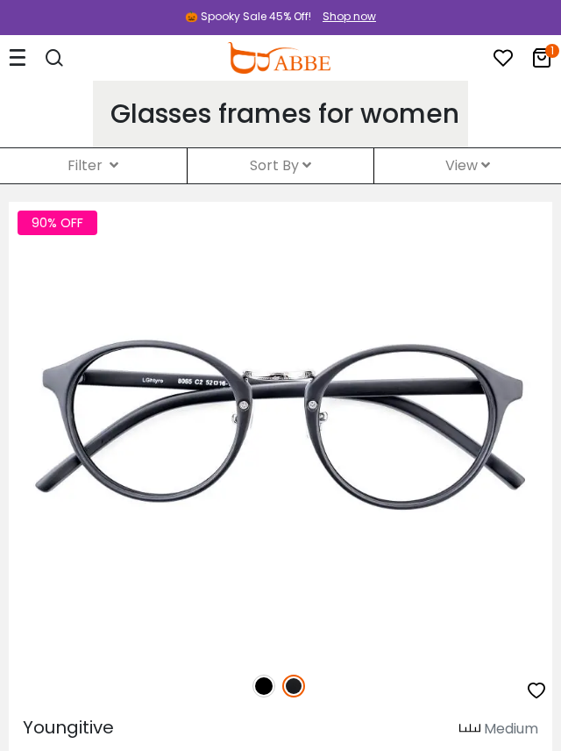
click at [112, 165] on icon at bounding box center [114, 165] width 9 height 14
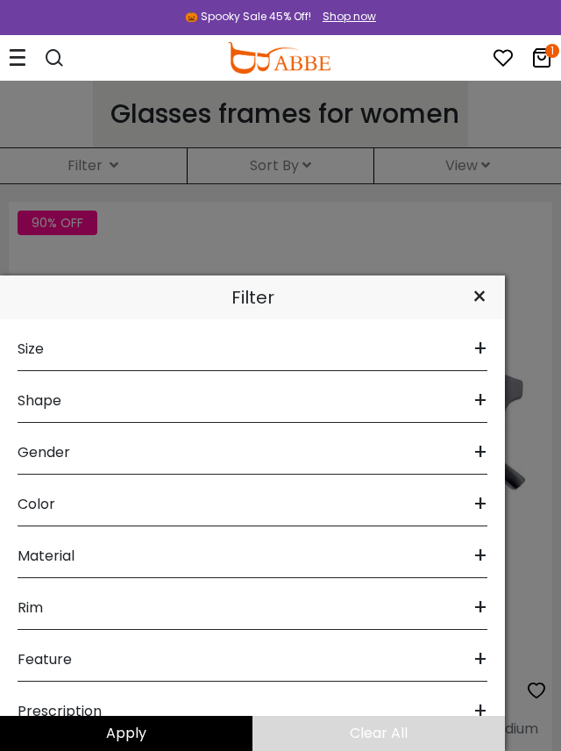
click at [487, 352] on span "+" at bounding box center [481, 349] width 14 height 42
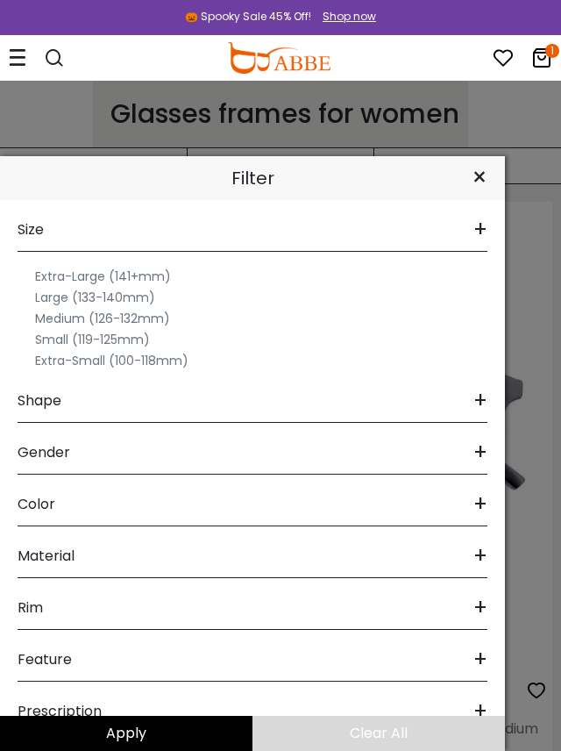
click at [158, 317] on label "Medium (126-132mm)" at bounding box center [102, 318] width 135 height 21
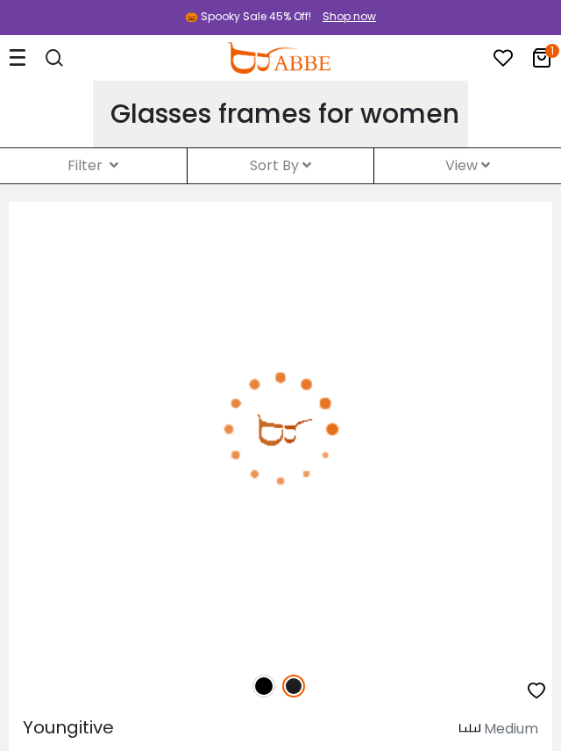
click at [317, 164] on div "Sort By Relevance New Arrivals Best Sellers Prices High To Low Prices Low To Hi…" at bounding box center [281, 165] width 187 height 35
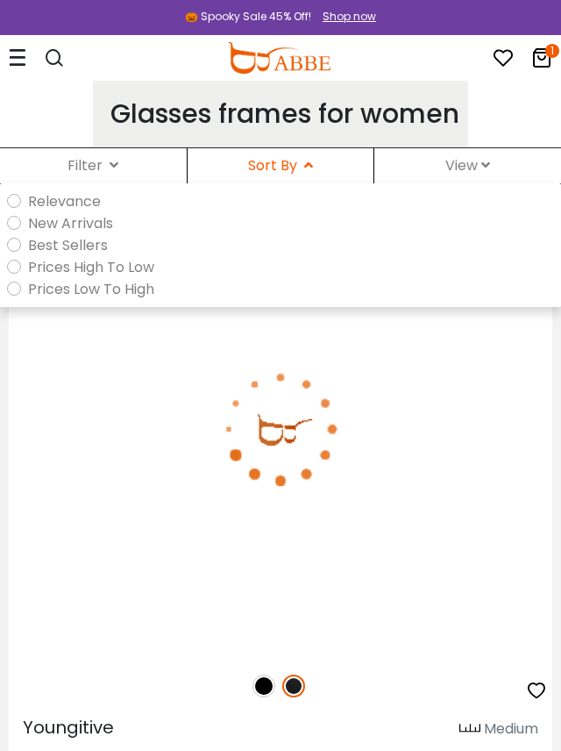
click at [304, 168] on icon at bounding box center [308, 165] width 9 height 14
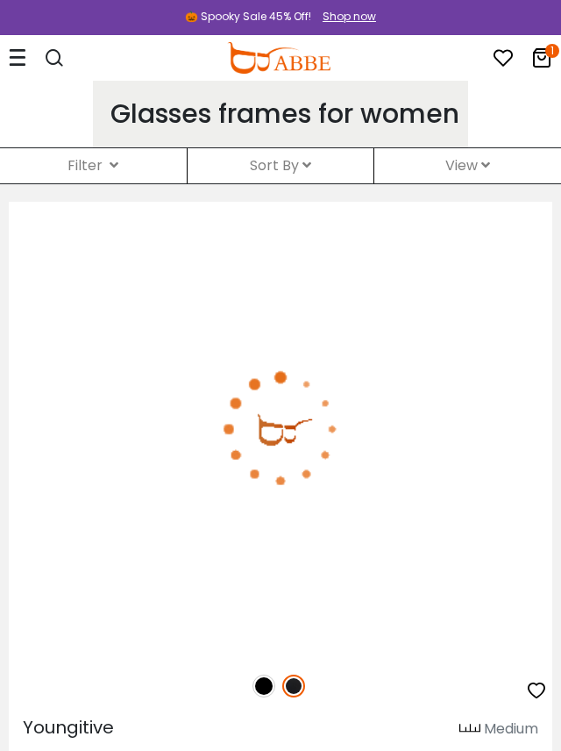
click at [489, 168] on icon at bounding box center [485, 165] width 9 height 14
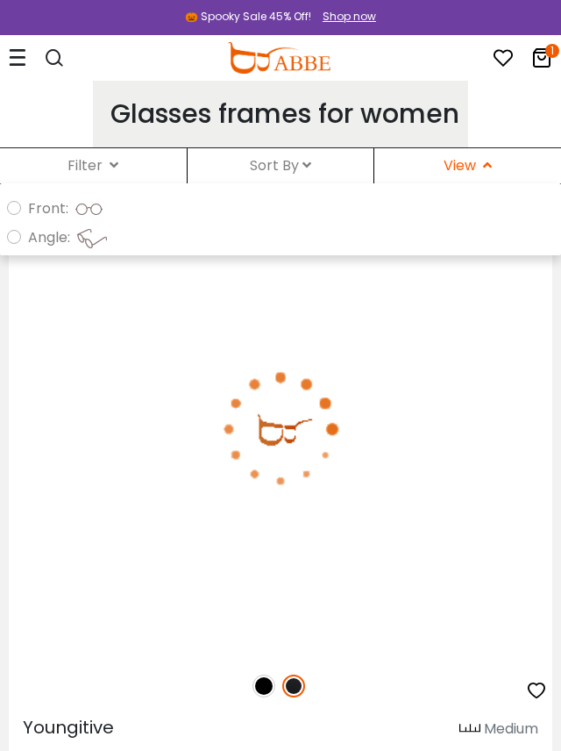
click at [115, 163] on icon at bounding box center [114, 165] width 9 height 14
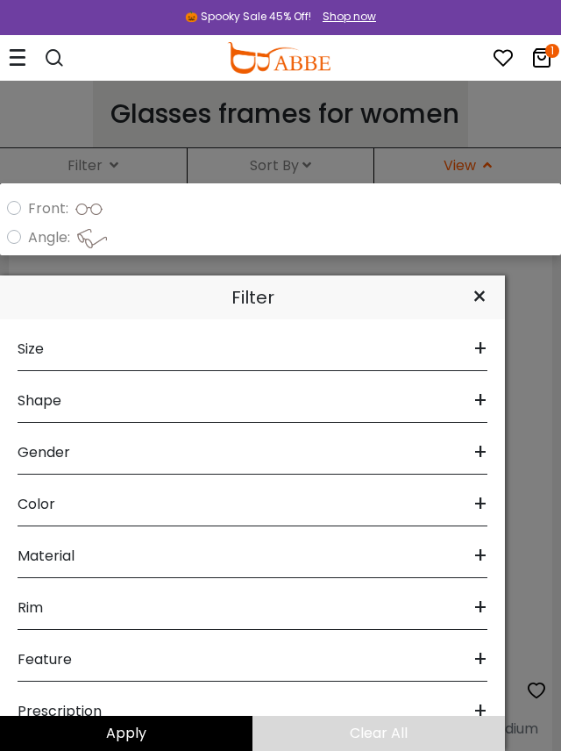
click at [476, 405] on span "+" at bounding box center [481, 401] width 14 height 42
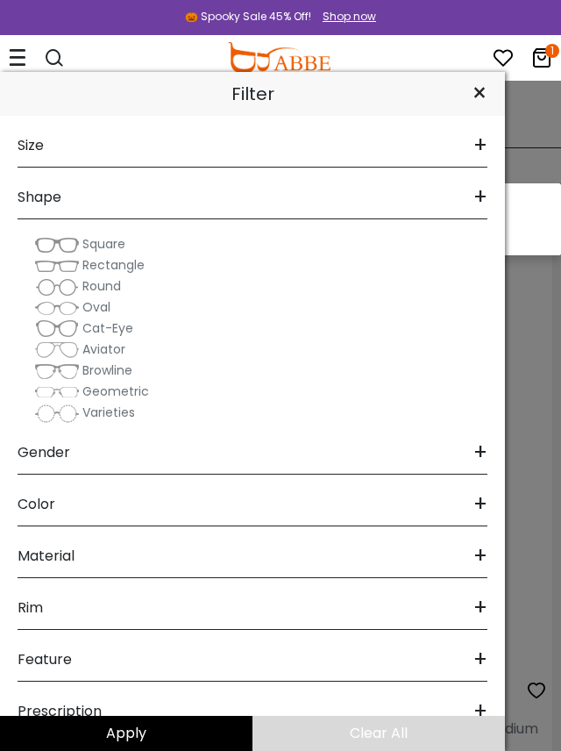
click at [484, 450] on span "+" at bounding box center [481, 452] width 14 height 42
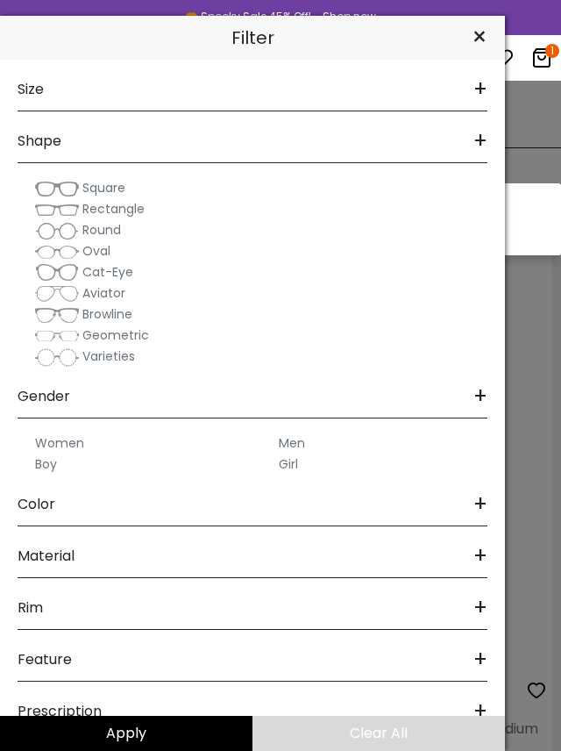
click at [73, 450] on label "Women" at bounding box center [59, 442] width 49 height 21
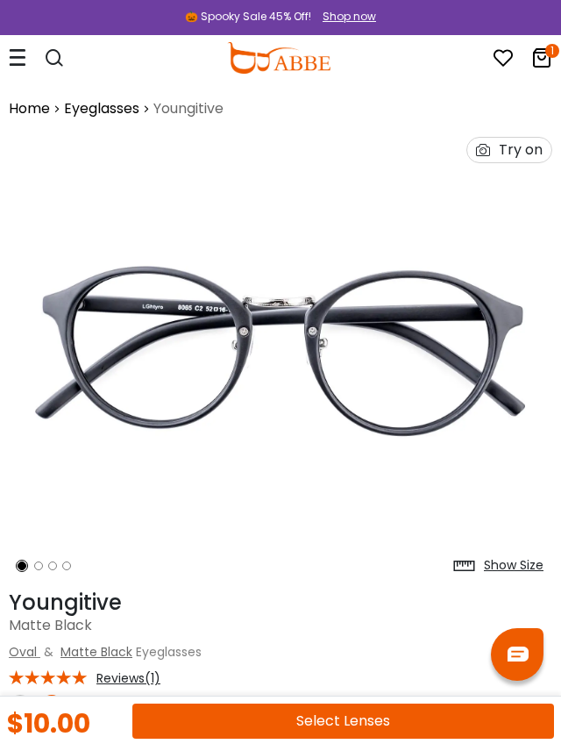
click at [21, 62] on icon at bounding box center [18, 57] width 18 height 18
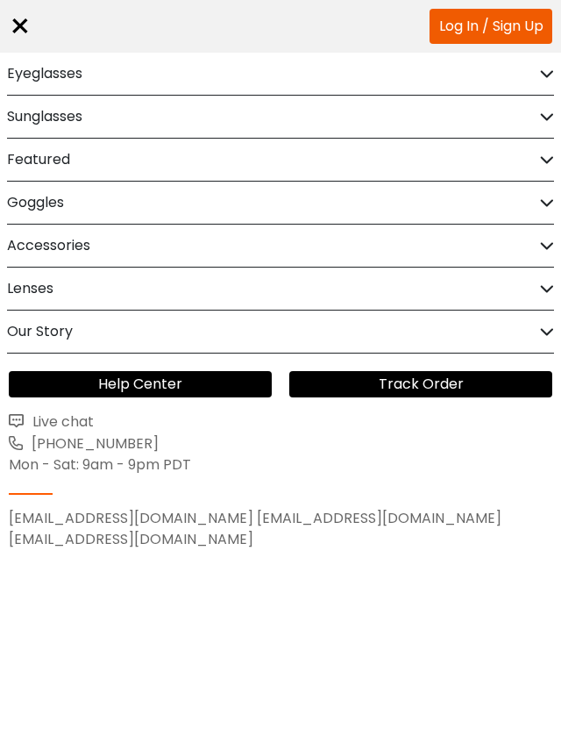
click at [546, 155] on icon at bounding box center [547, 159] width 14 height 13
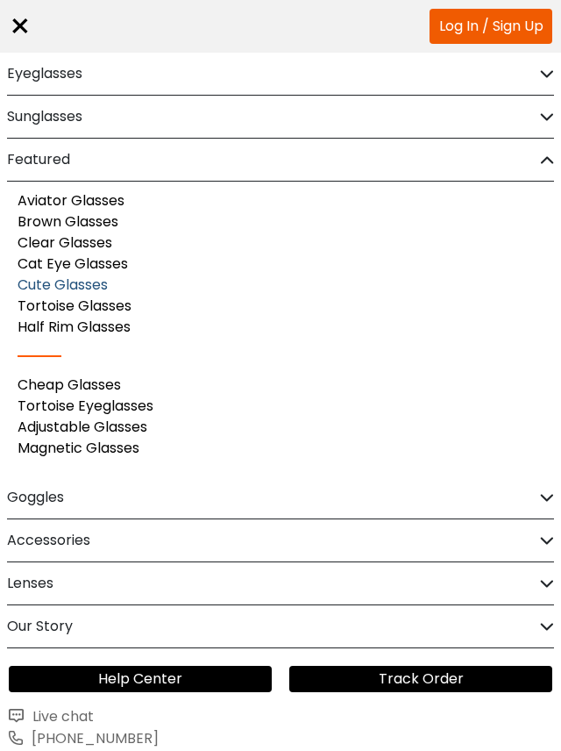
click at [102, 284] on link "Cute Glasses" at bounding box center [63, 285] width 90 height 20
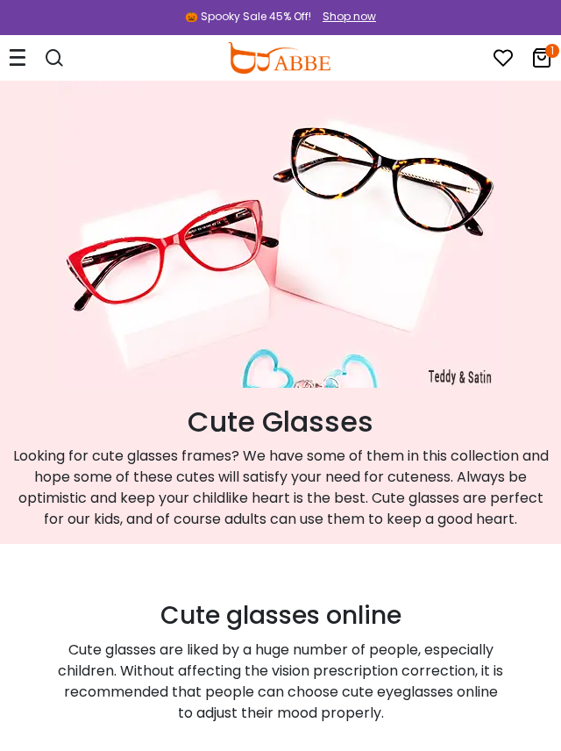
click at [19, 63] on icon at bounding box center [18, 57] width 18 height 18
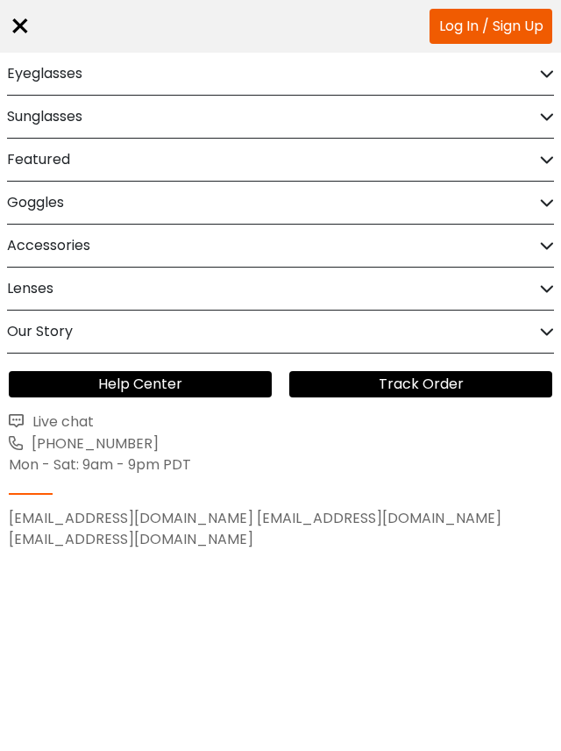
click at [543, 77] on icon at bounding box center [547, 74] width 14 height 13
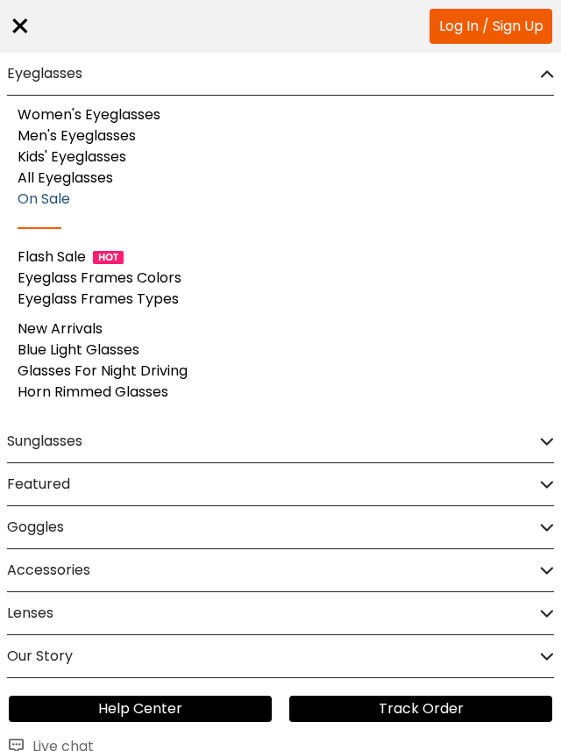
click at [63, 199] on link "On Sale" at bounding box center [44, 199] width 53 height 20
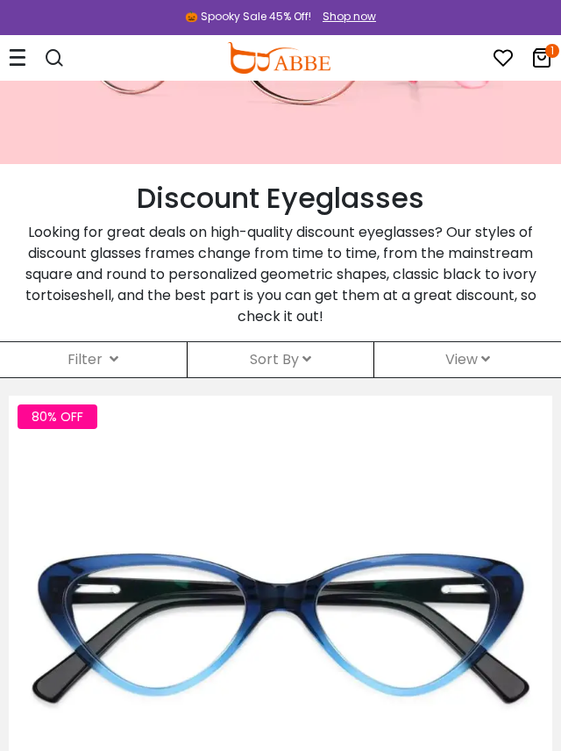
scroll to position [225, 0]
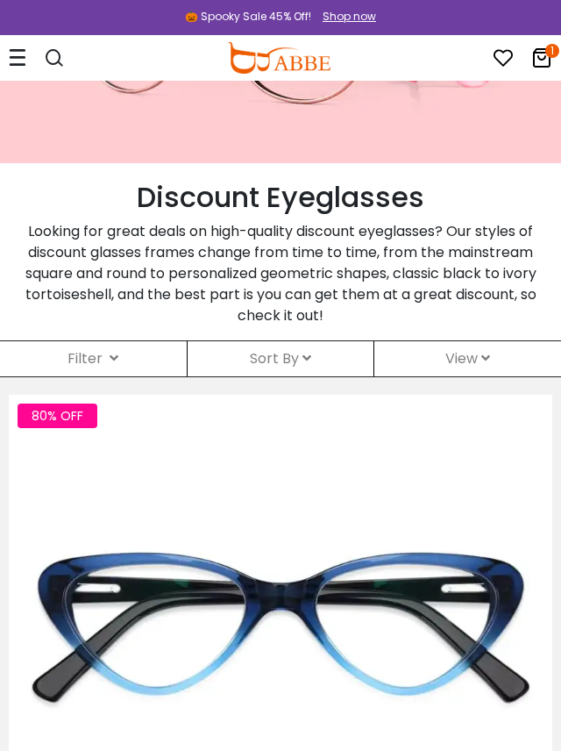
click at [111, 365] on icon at bounding box center [114, 358] width 9 height 14
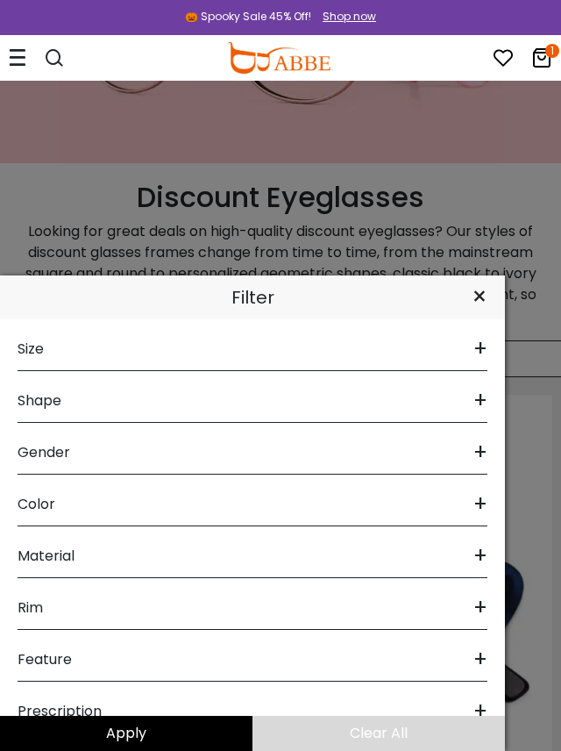
click at [482, 474] on span "+" at bounding box center [481, 452] width 14 height 42
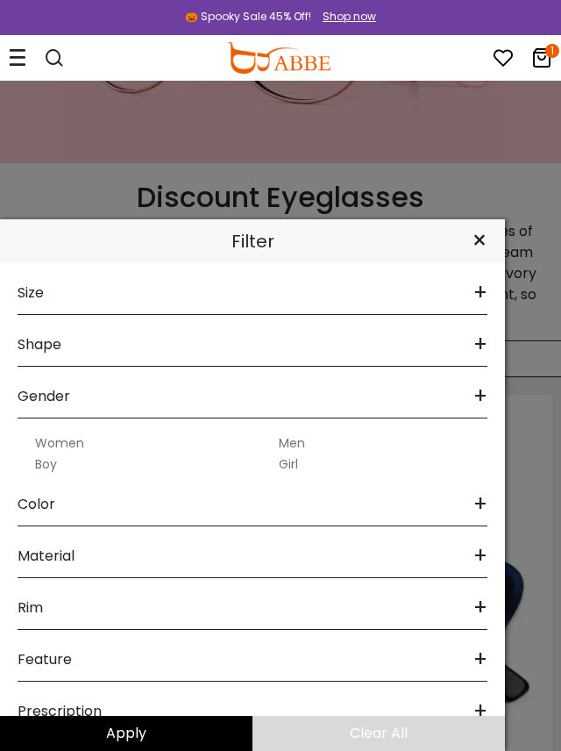
click at [64, 453] on label "Women" at bounding box center [59, 442] width 49 height 21
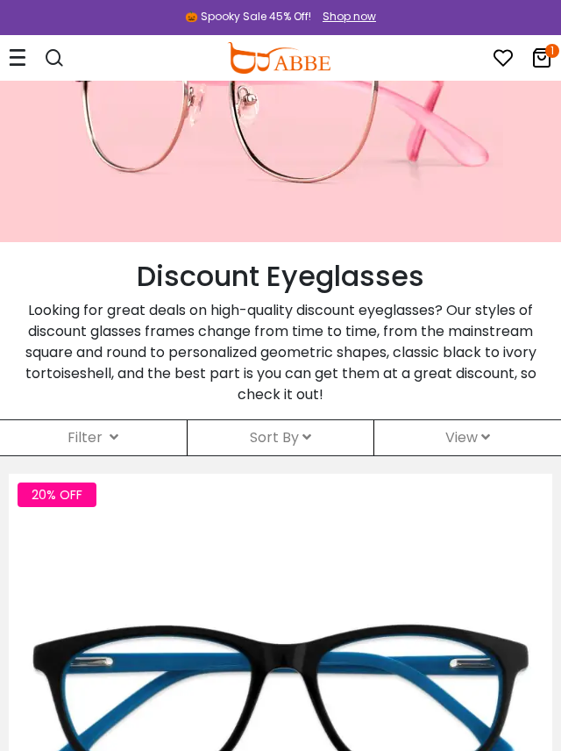
scroll to position [123, 0]
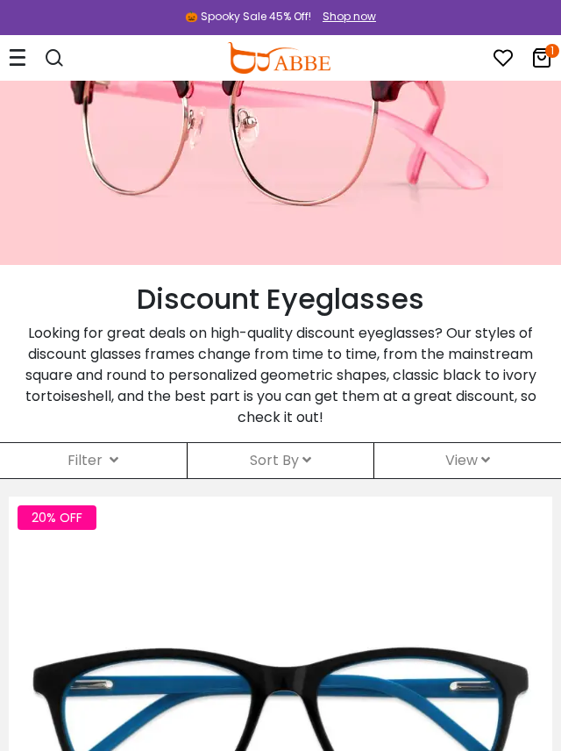
click at [306, 461] on icon at bounding box center [307, 460] width 9 height 14
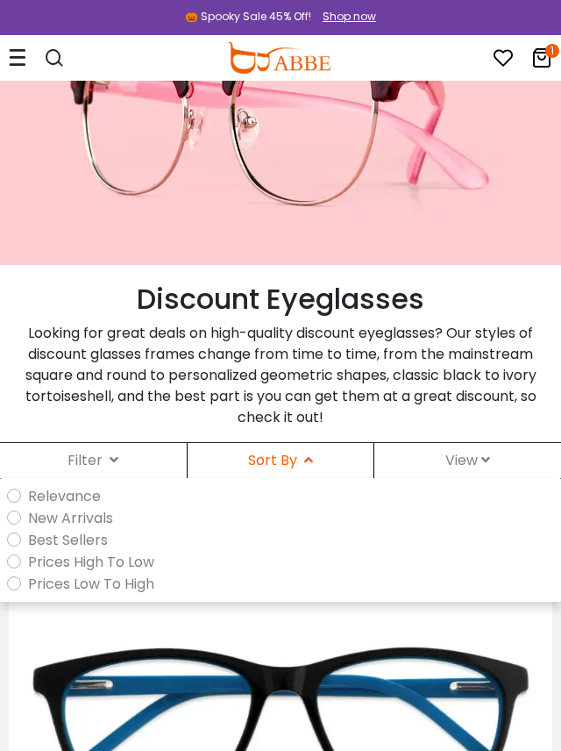
click at [91, 536] on label "Best Sellers" at bounding box center [68, 540] width 80 height 22
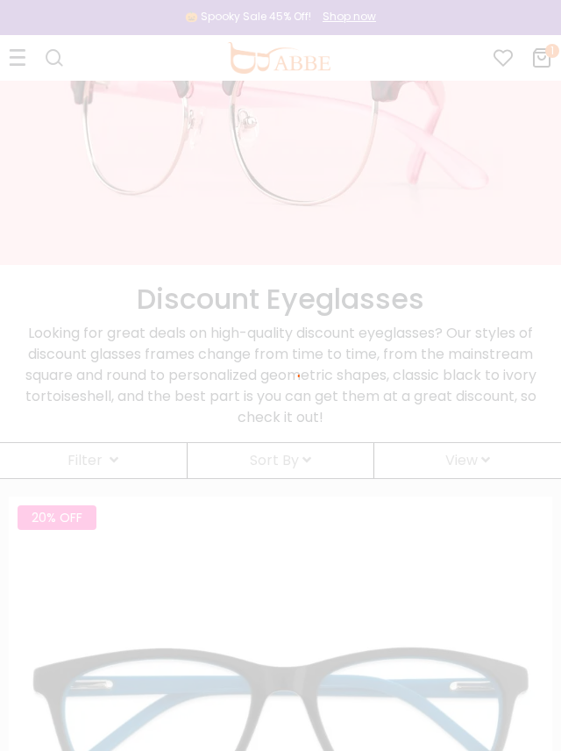
scroll to position [70, 0]
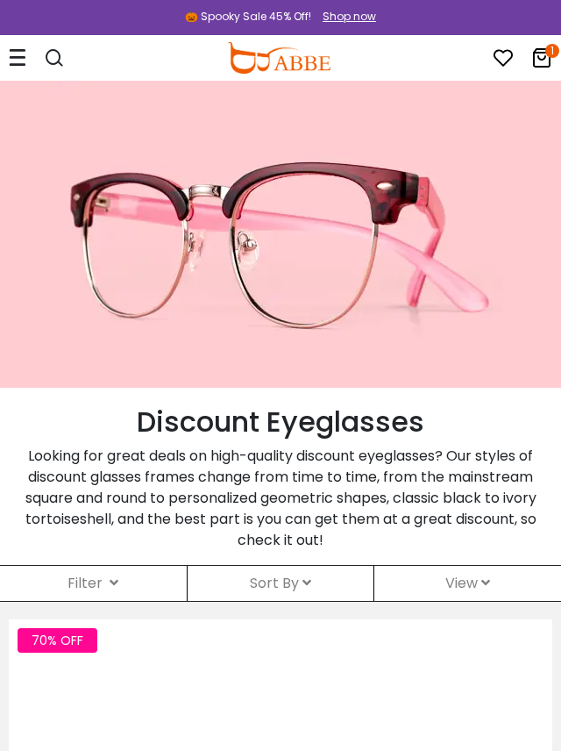
click at [374, 519] on p "Looking for great deals on high-quality discount eyeglasses? Our styles of disc…" at bounding box center [281, 498] width 544 height 105
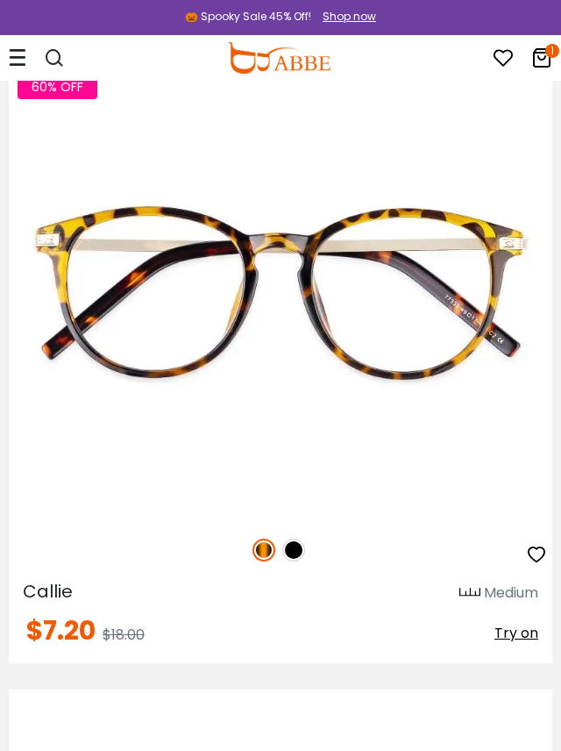
scroll to position [2386, 0]
click at [289, 552] on img at bounding box center [293, 549] width 23 height 23
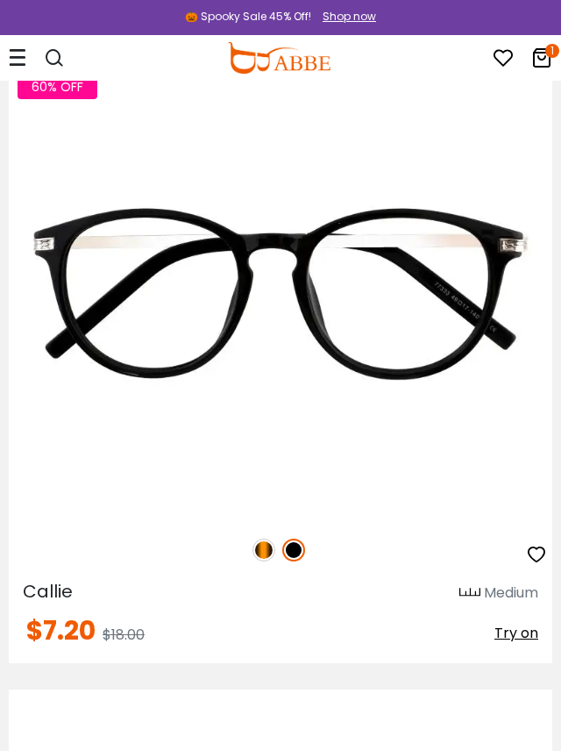
click at [258, 553] on img at bounding box center [264, 549] width 23 height 23
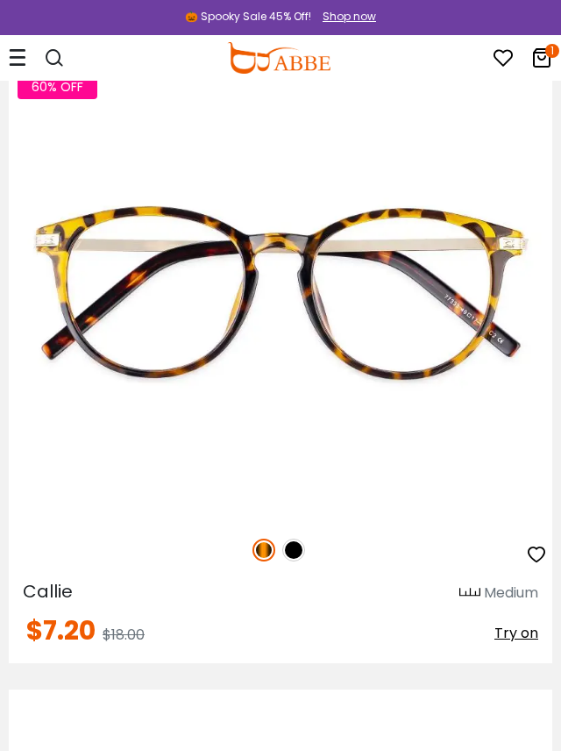
click at [531, 560] on icon "button" at bounding box center [536, 554] width 21 height 21
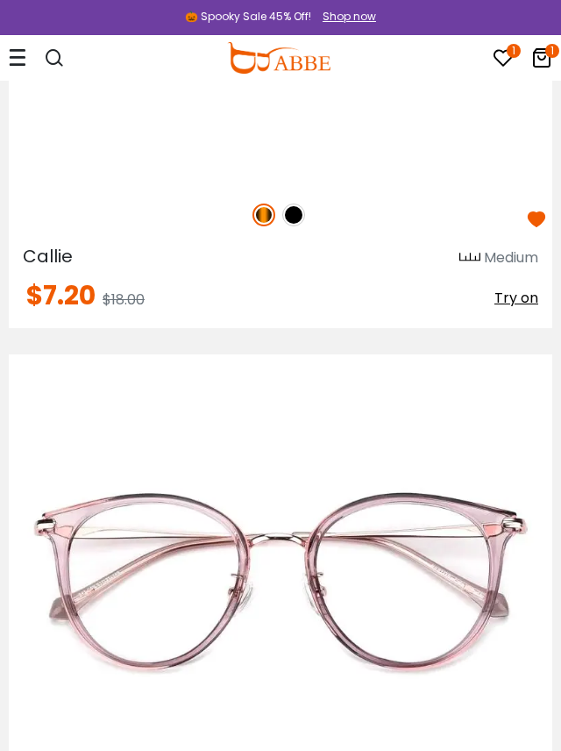
scroll to position [2722, 0]
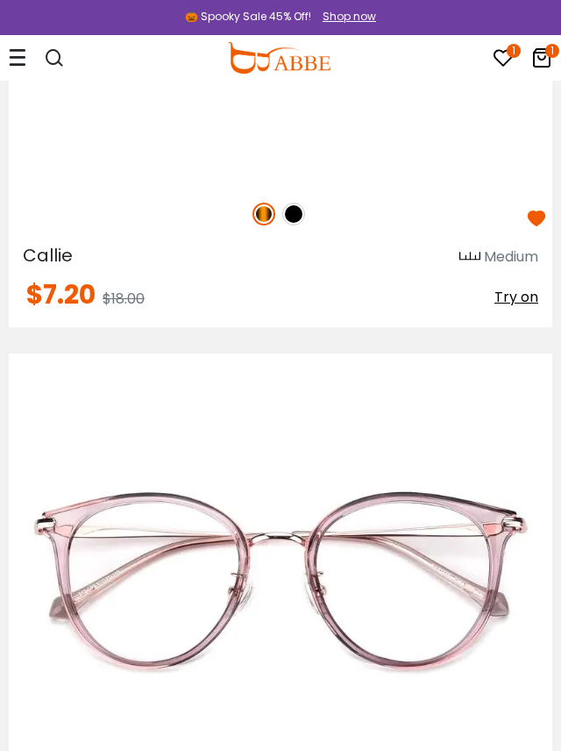
click at [0, 0] on img at bounding box center [0, 0] width 0 height 0
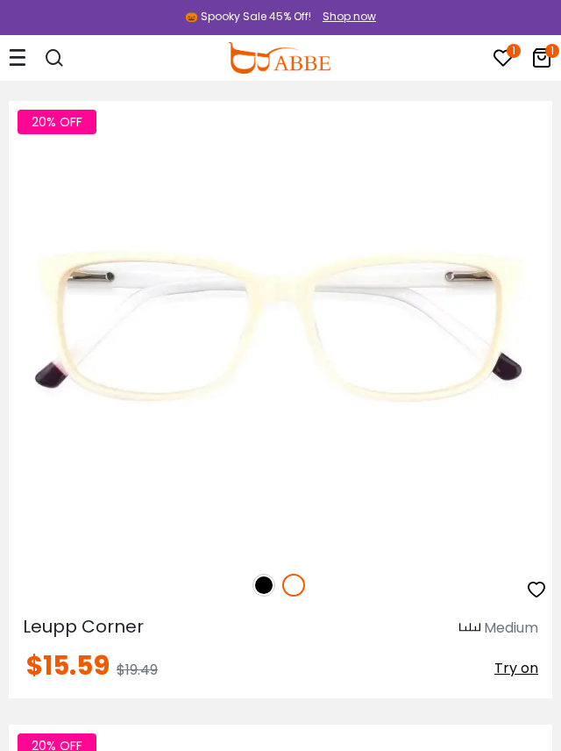
scroll to position [4831, 0]
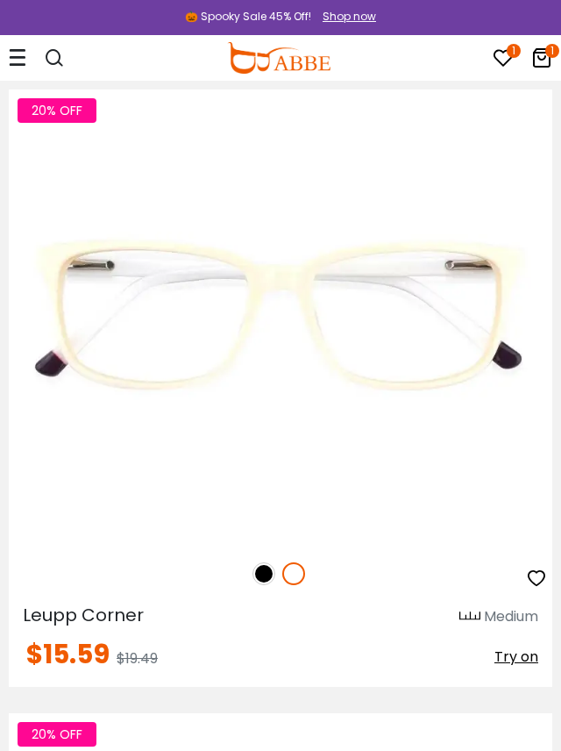
click at [261, 576] on img at bounding box center [264, 573] width 23 height 23
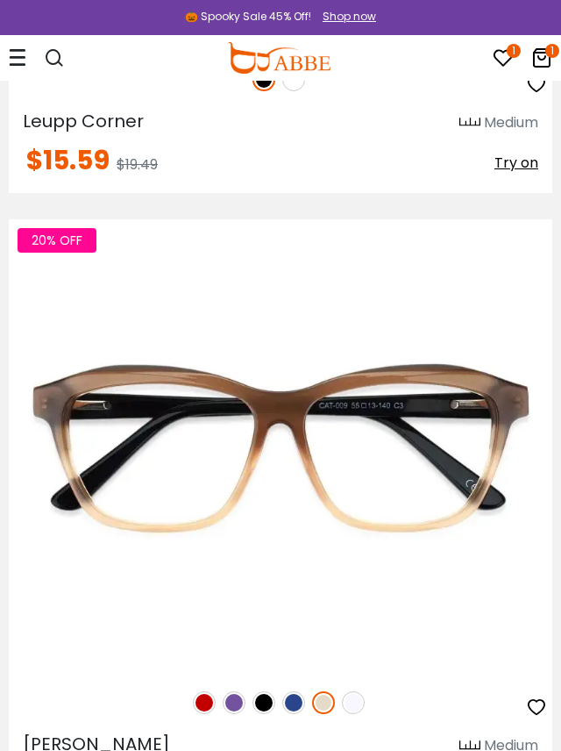
scroll to position [5326, 0]
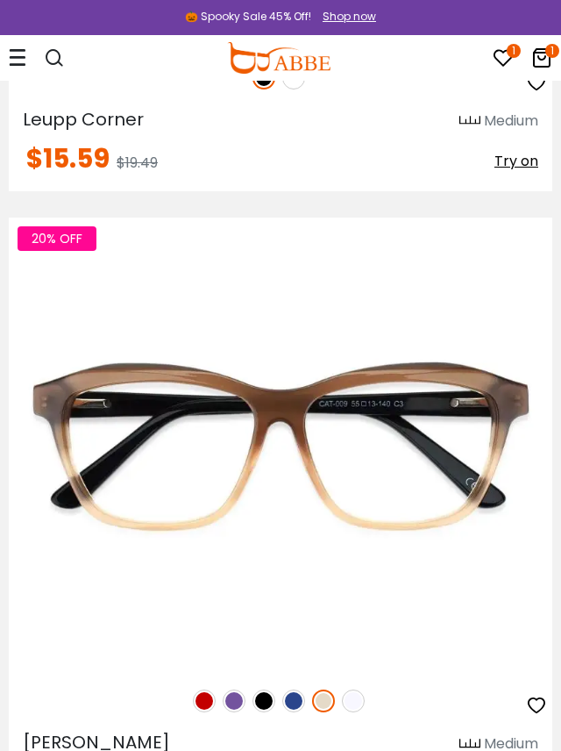
click at [296, 703] on img at bounding box center [293, 700] width 23 height 23
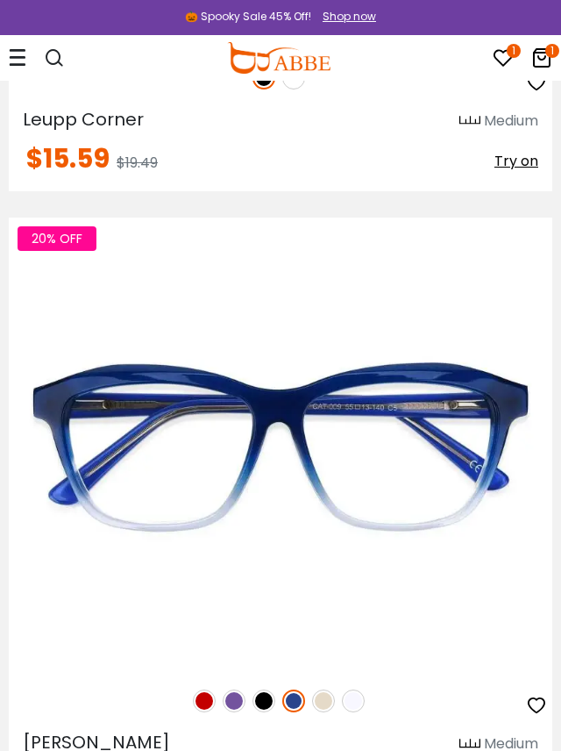
click at [266, 708] on img at bounding box center [264, 700] width 23 height 23
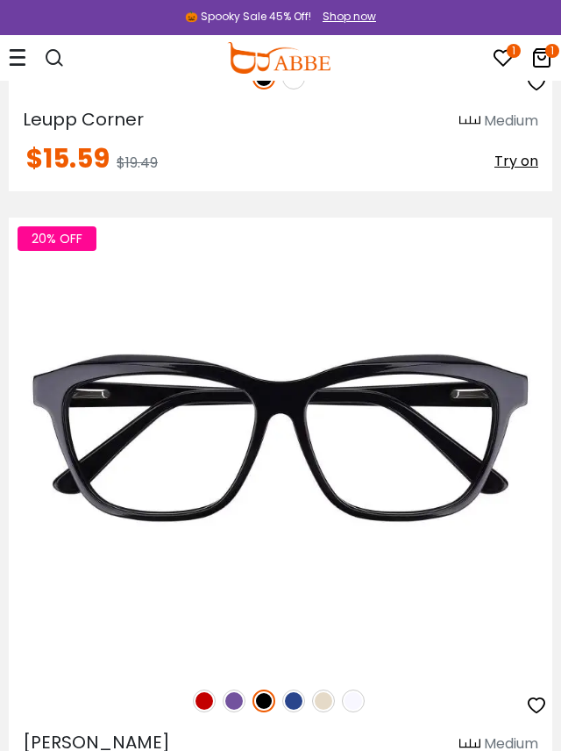
click at [236, 702] on img at bounding box center [234, 700] width 23 height 23
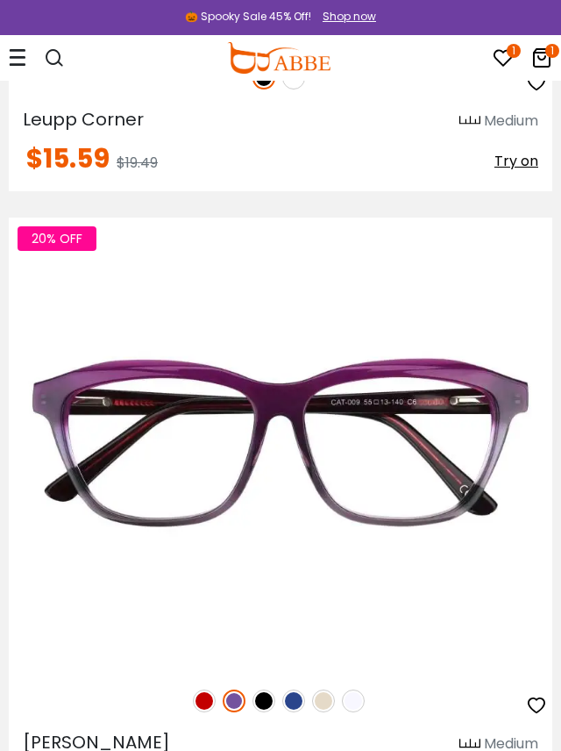
click at [205, 702] on img at bounding box center [204, 700] width 23 height 23
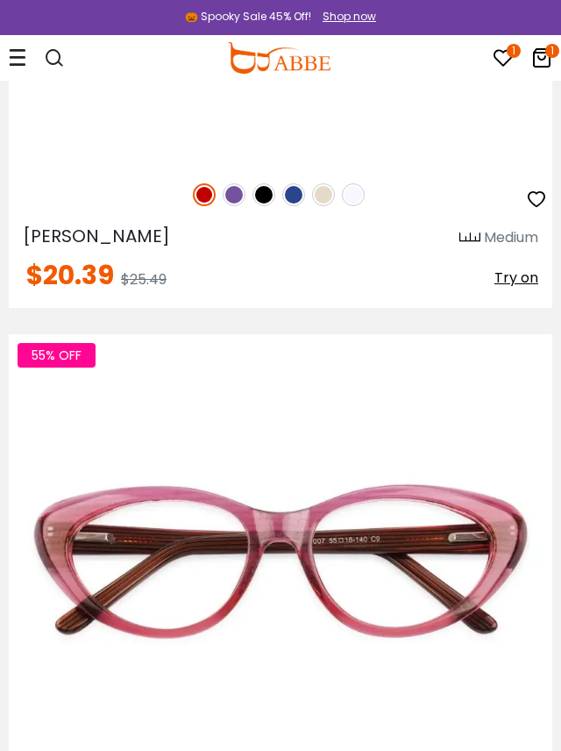
click at [0, 0] on img at bounding box center [0, 0] width 0 height 0
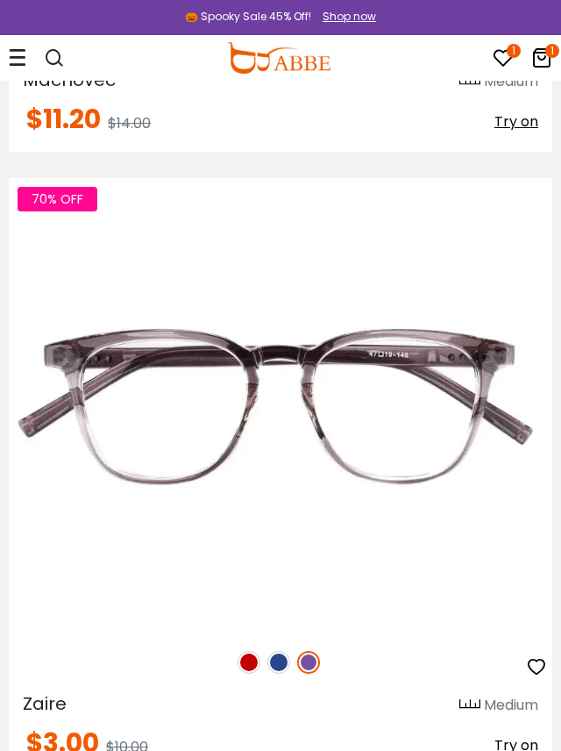
scroll to position [8305, 0]
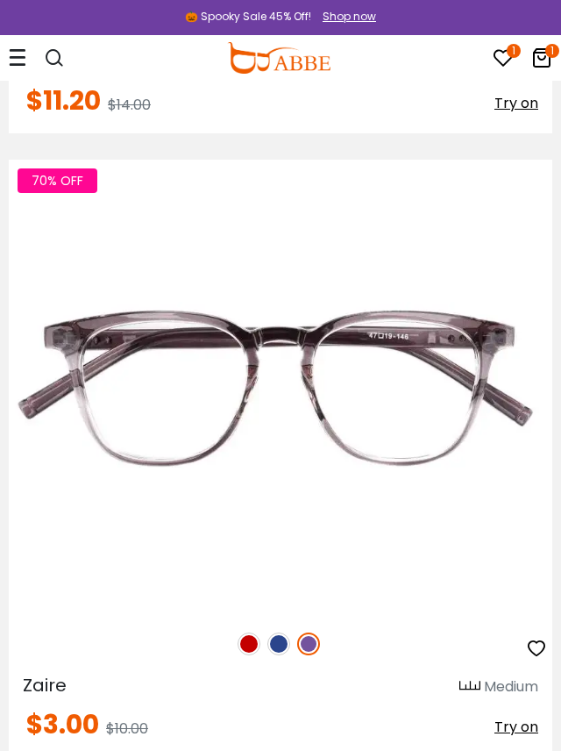
click at [278, 643] on img at bounding box center [278, 643] width 23 height 23
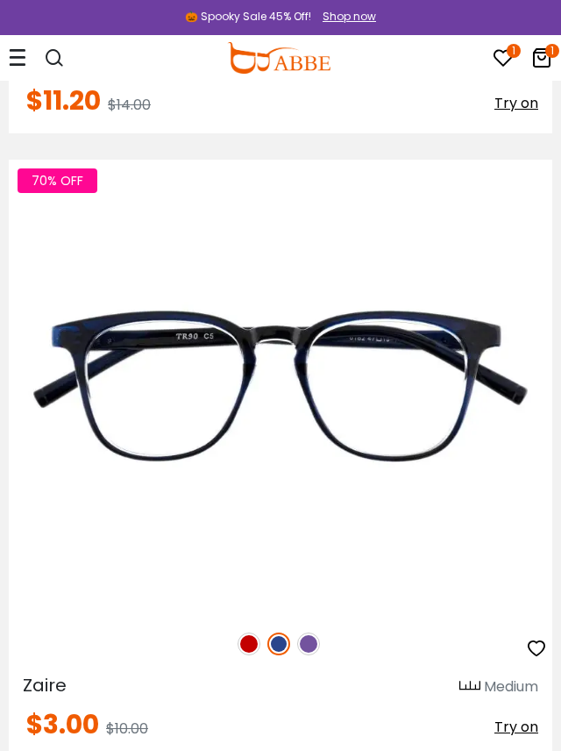
click at [241, 648] on img at bounding box center [249, 643] width 23 height 23
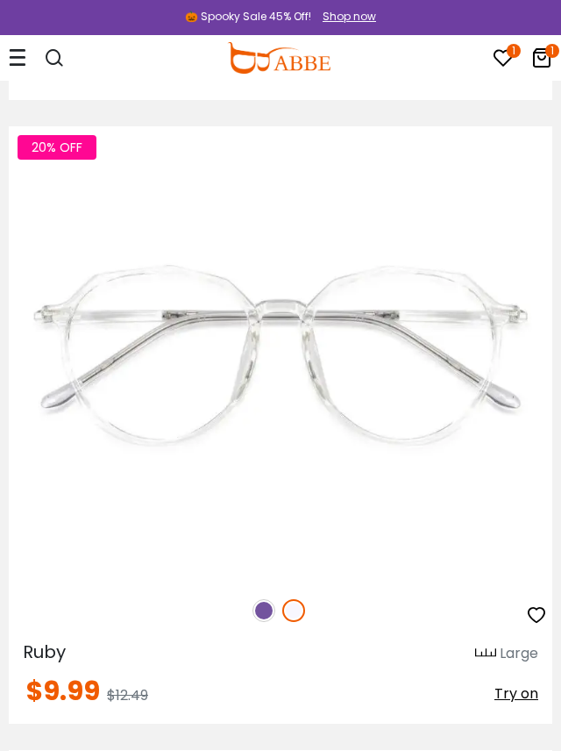
scroll to position [11464, 0]
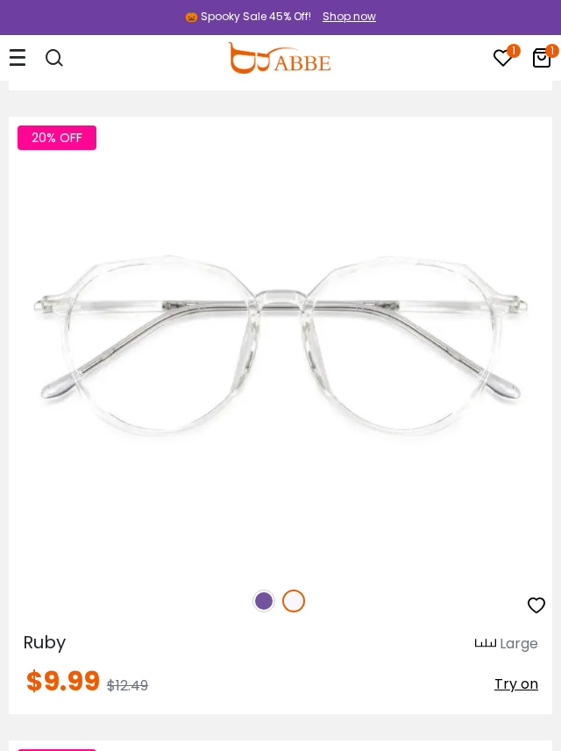
click at [253, 615] on div "20% OFF" at bounding box center [281, 600] width 544 height 37
click at [263, 601] on img at bounding box center [264, 600] width 23 height 23
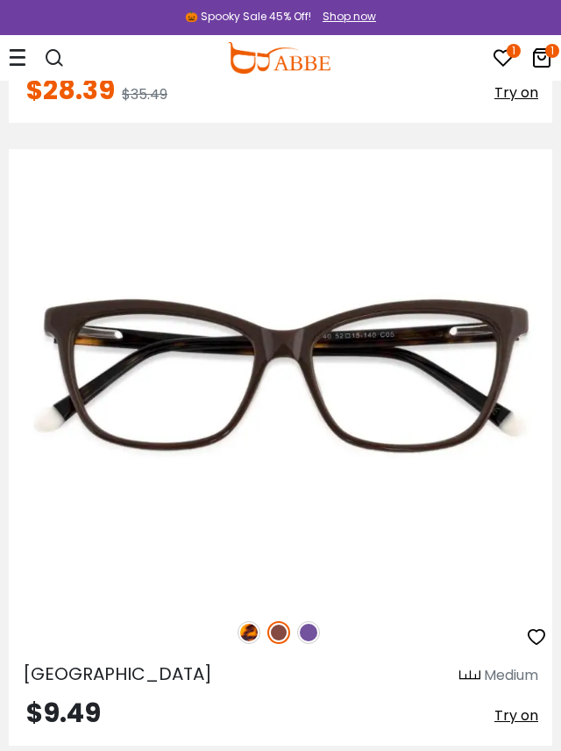
scroll to position [15795, 0]
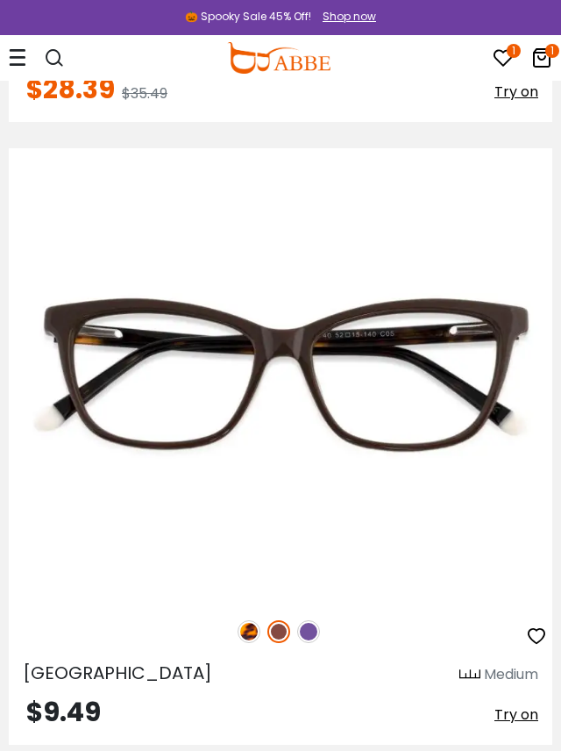
click at [305, 631] on img at bounding box center [308, 631] width 23 height 23
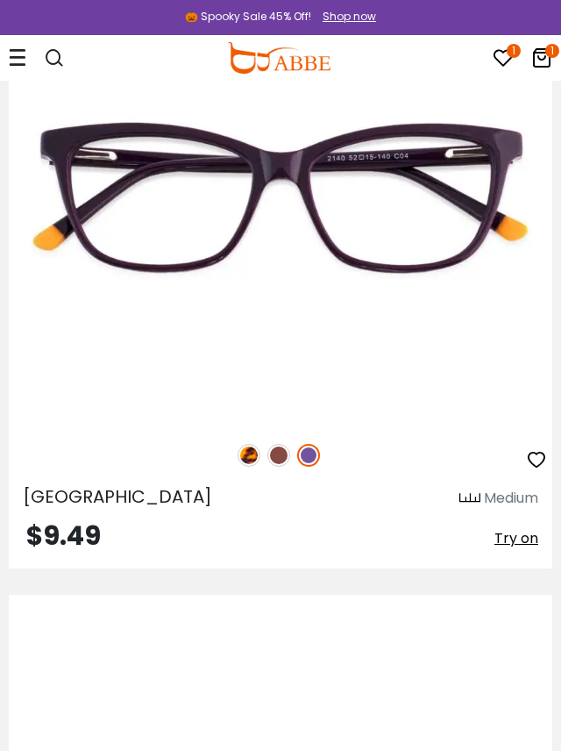
scroll to position [15996, 0]
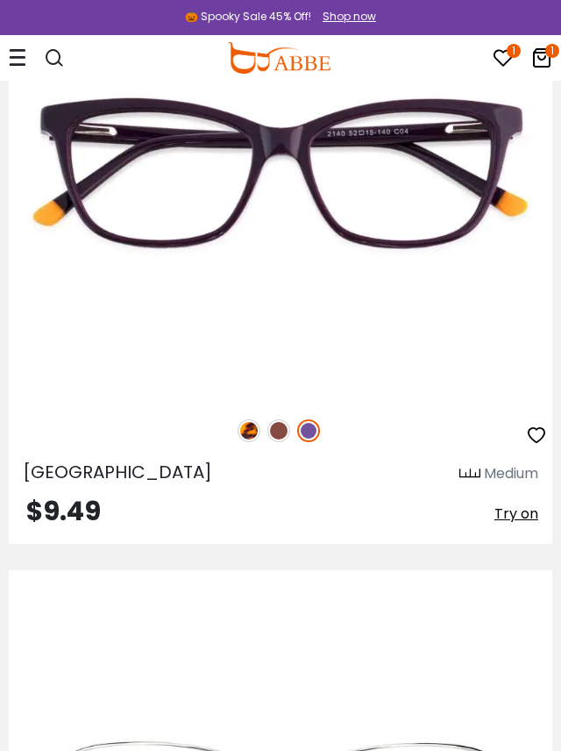
click at [530, 438] on icon "button" at bounding box center [536, 434] width 21 height 21
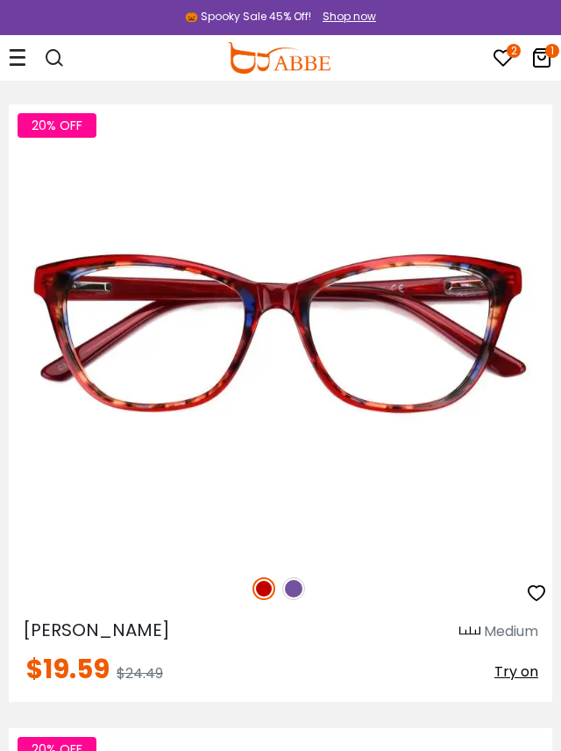
scroll to position [18347, 0]
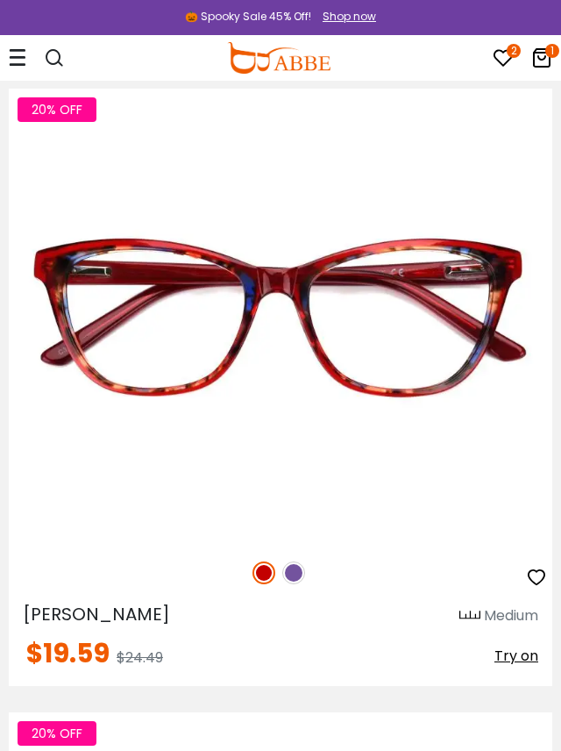
click at [297, 570] on img at bounding box center [293, 572] width 23 height 23
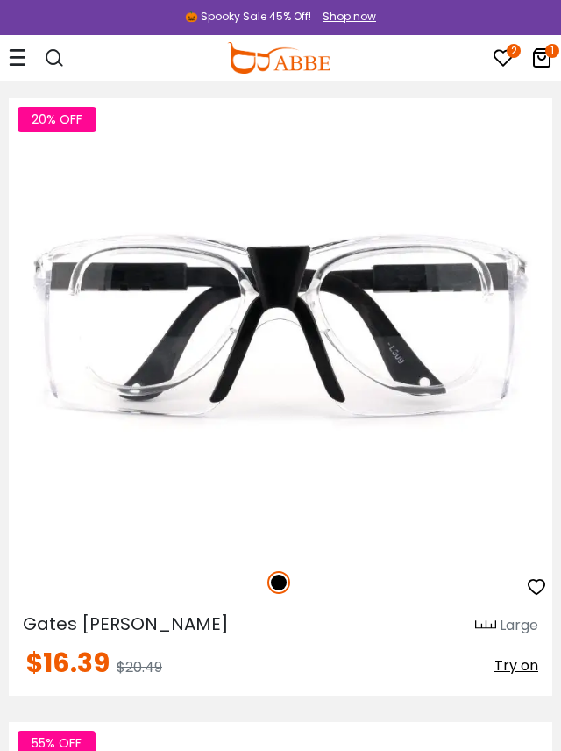
scroll to position [21456, 0]
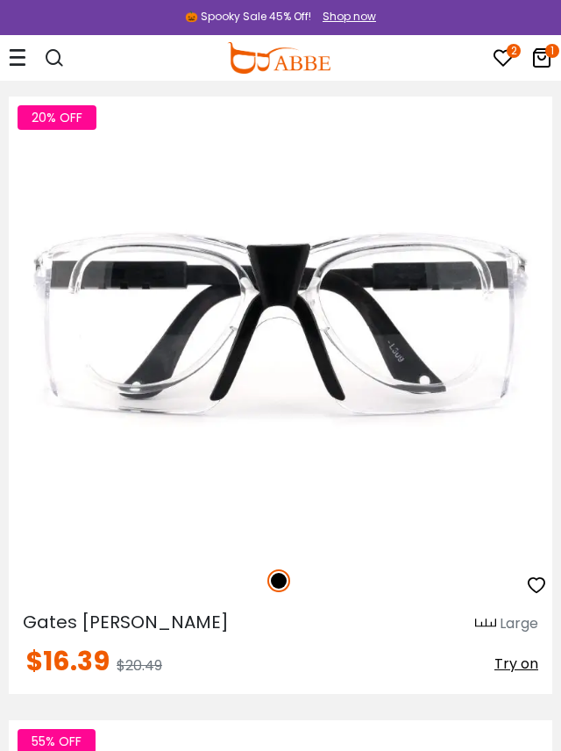
click at [10, 579] on div "20% OFF" at bounding box center [281, 580] width 544 height 37
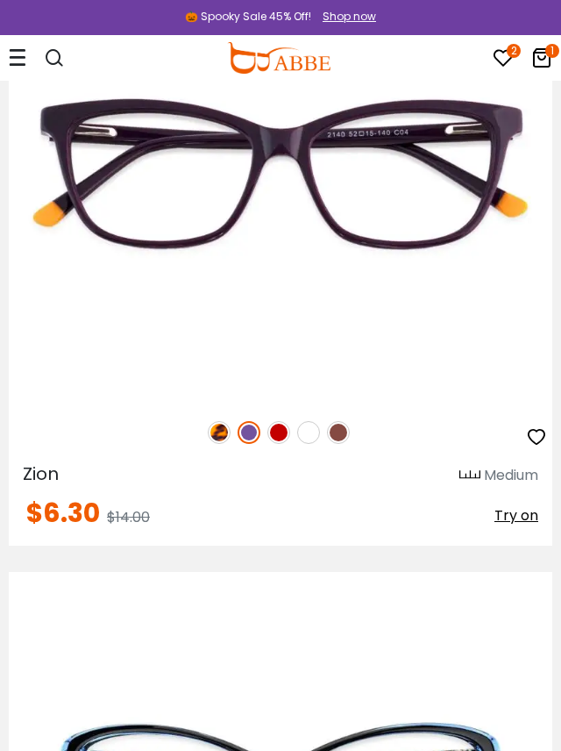
scroll to position [22246, 0]
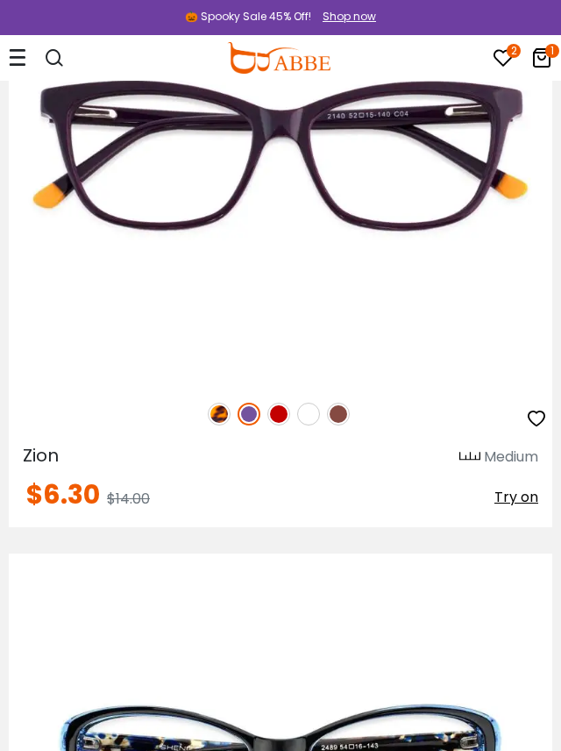
click at [339, 416] on img at bounding box center [338, 414] width 23 height 23
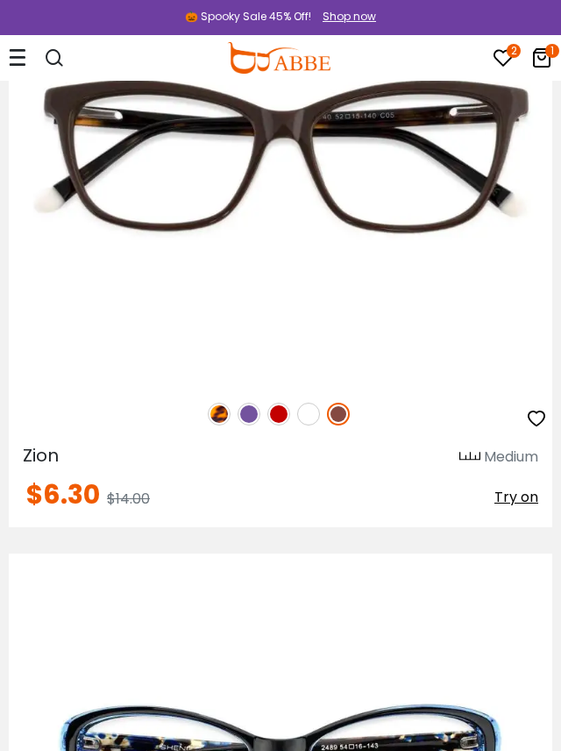
click at [246, 416] on img at bounding box center [249, 414] width 23 height 23
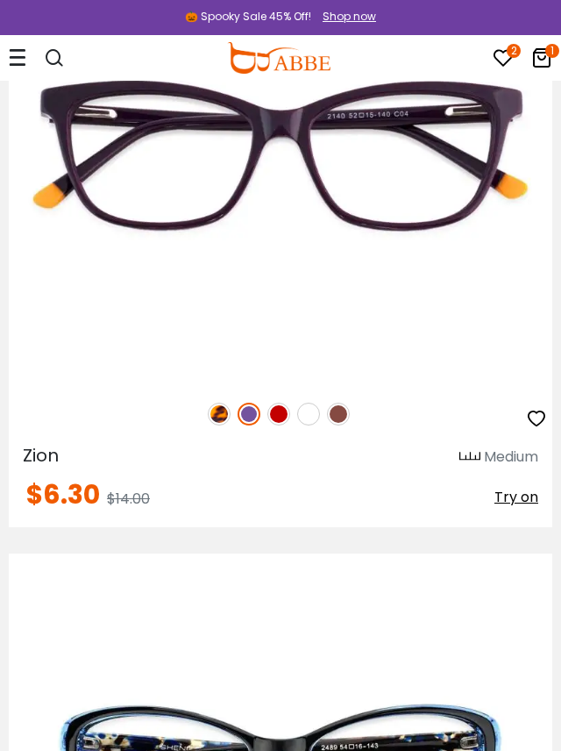
click at [341, 412] on img at bounding box center [338, 414] width 23 height 23
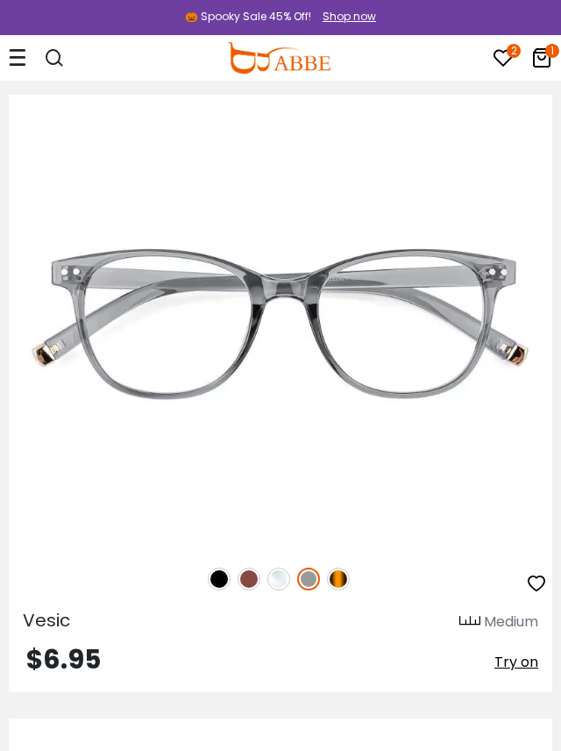
scroll to position [23967, 0]
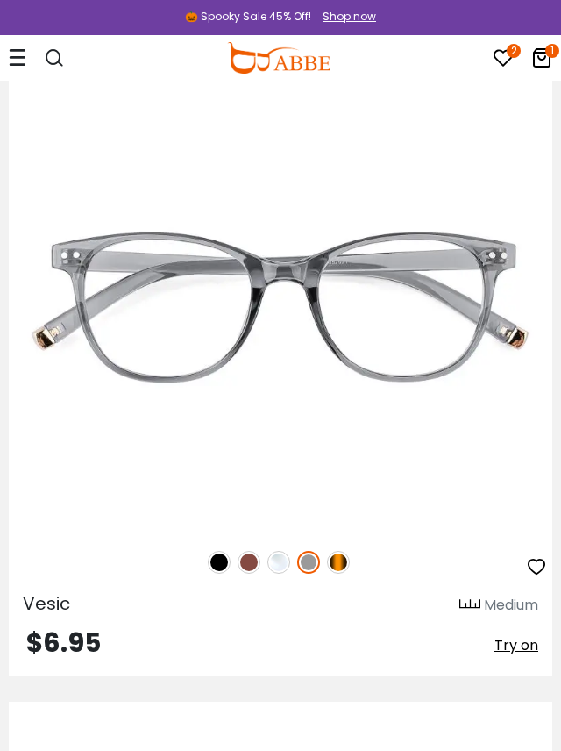
click at [340, 560] on img at bounding box center [338, 562] width 23 height 23
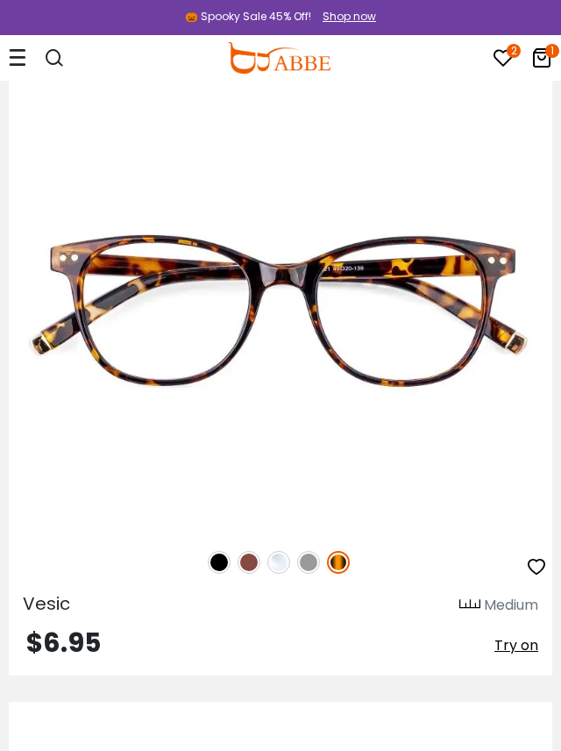
click at [306, 561] on img at bounding box center [308, 562] width 23 height 23
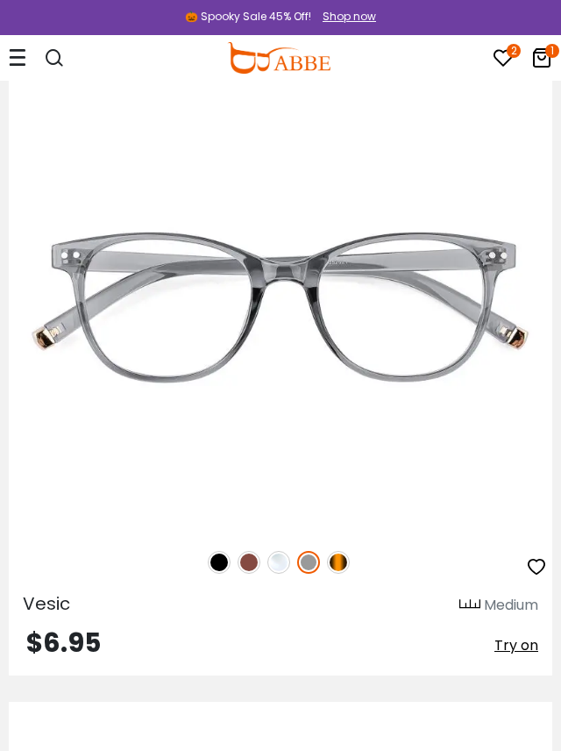
click at [247, 554] on img at bounding box center [249, 562] width 23 height 23
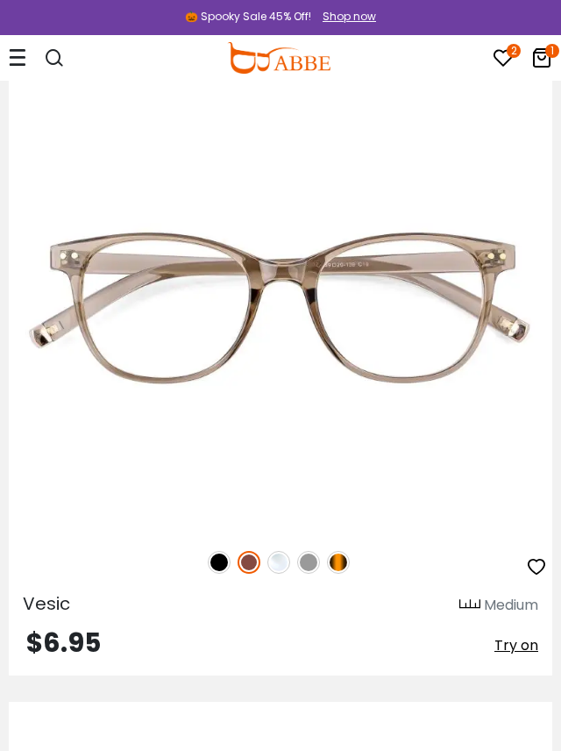
click at [224, 560] on img at bounding box center [219, 562] width 23 height 23
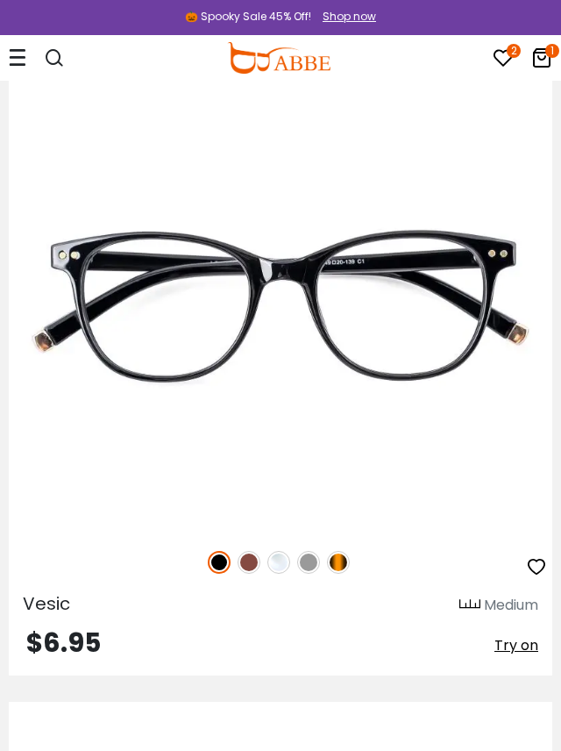
click at [339, 560] on img at bounding box center [338, 562] width 23 height 23
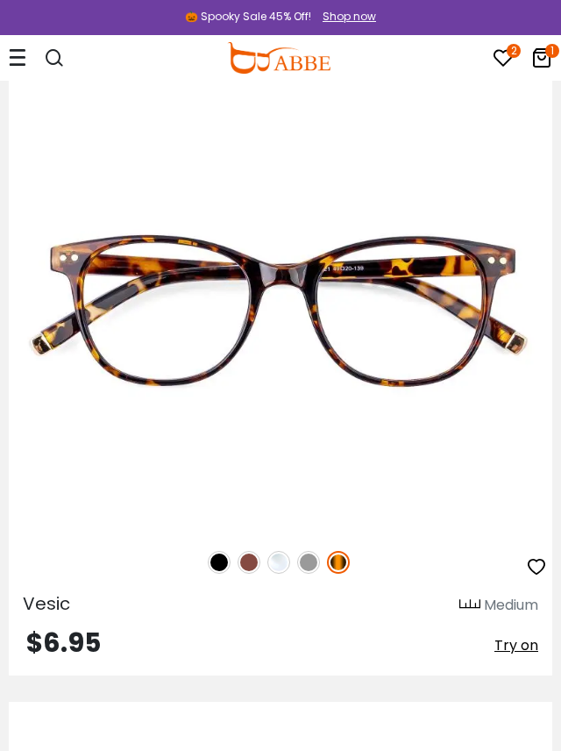
click at [307, 562] on img at bounding box center [308, 562] width 23 height 23
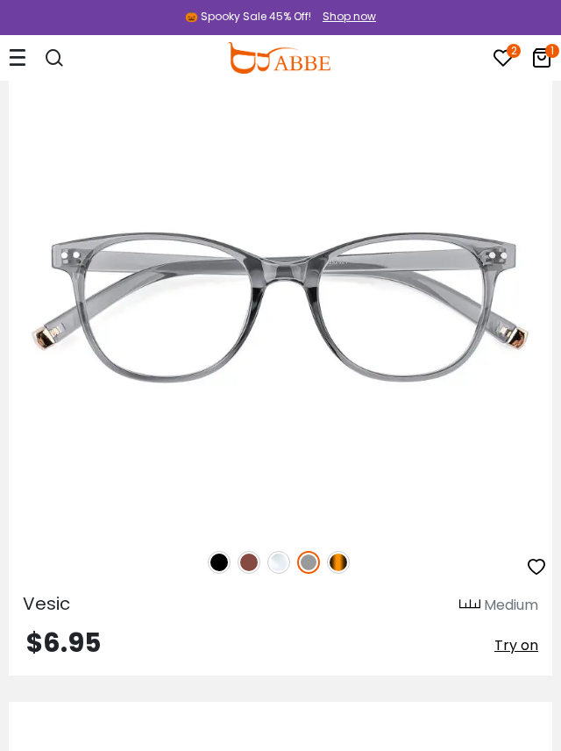
click at [537, 557] on icon "button" at bounding box center [536, 566] width 21 height 21
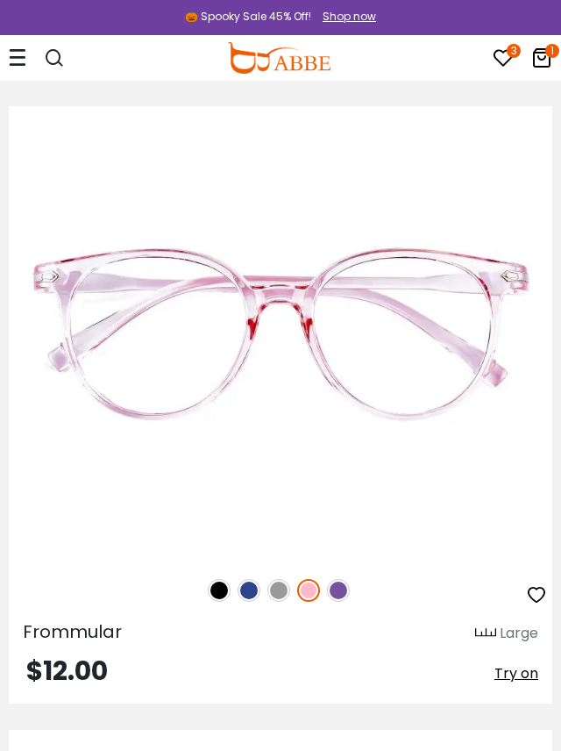
scroll to position [27057, 0]
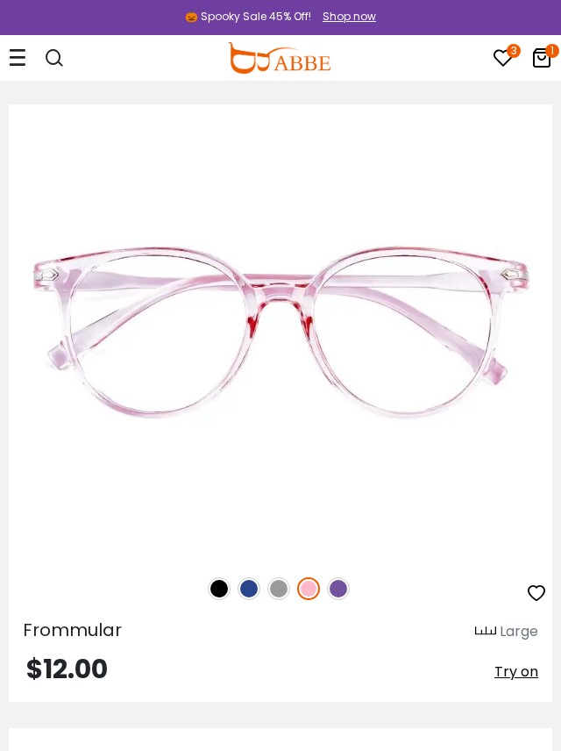
click at [335, 585] on img at bounding box center [338, 588] width 23 height 23
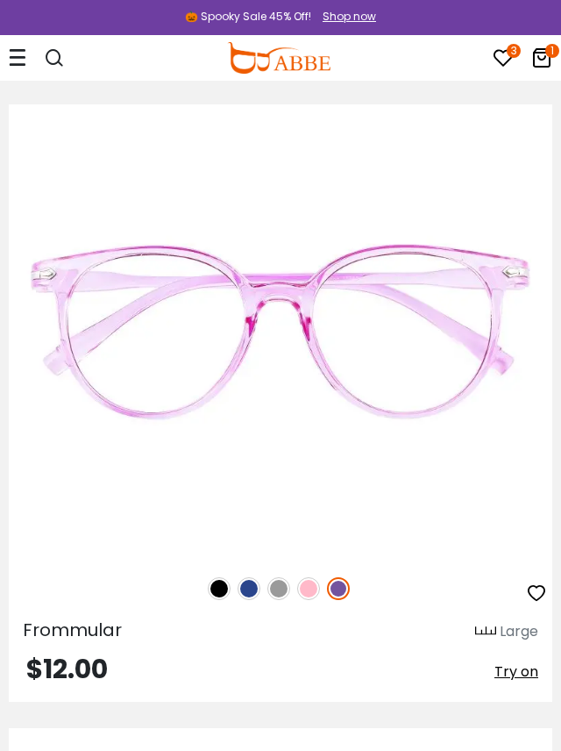
click at [305, 588] on img at bounding box center [308, 588] width 23 height 23
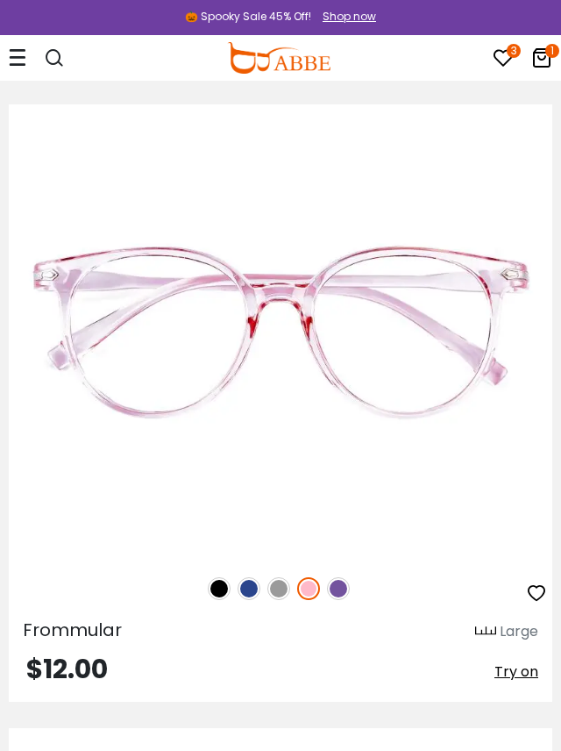
click at [277, 589] on img at bounding box center [278, 588] width 23 height 23
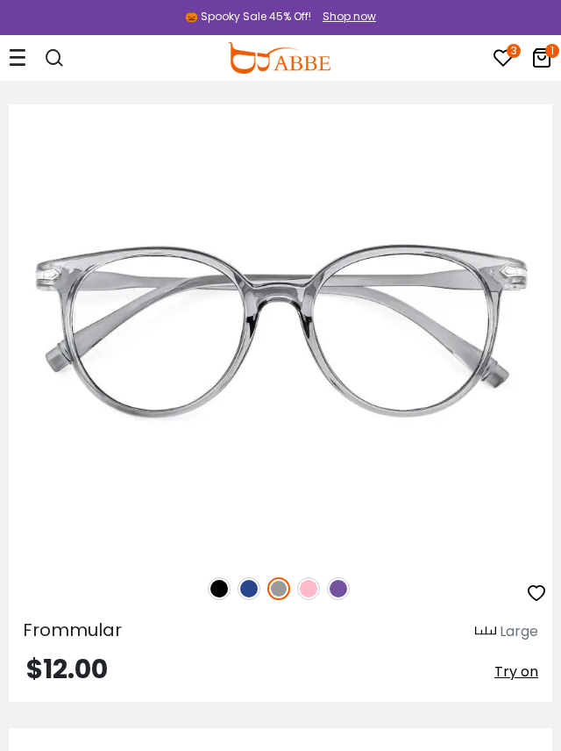
click at [251, 589] on img at bounding box center [249, 588] width 23 height 23
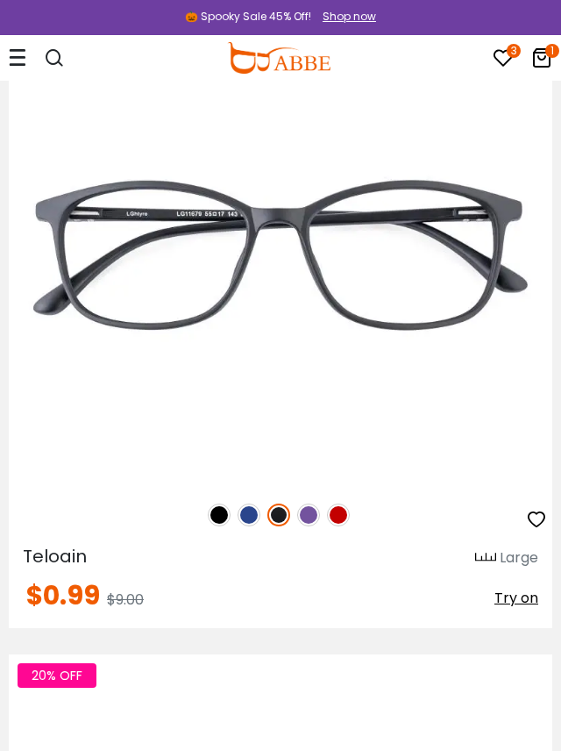
scroll to position [28404, 0]
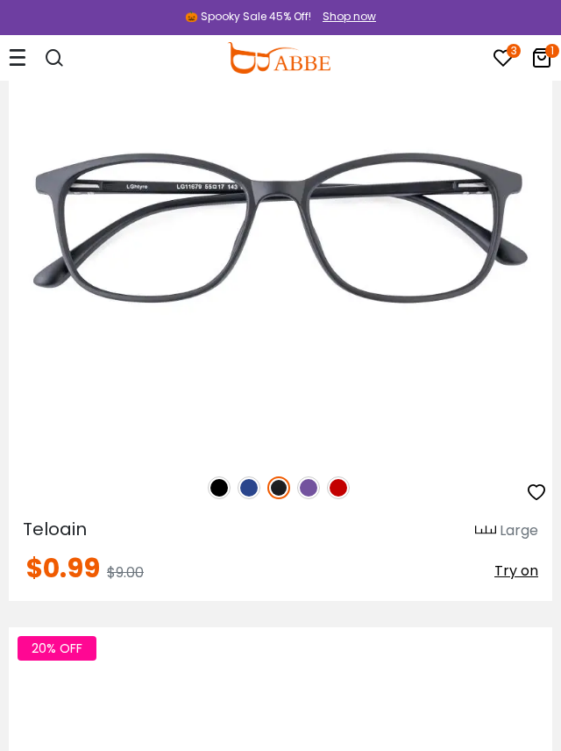
click at [338, 489] on img at bounding box center [338, 487] width 23 height 23
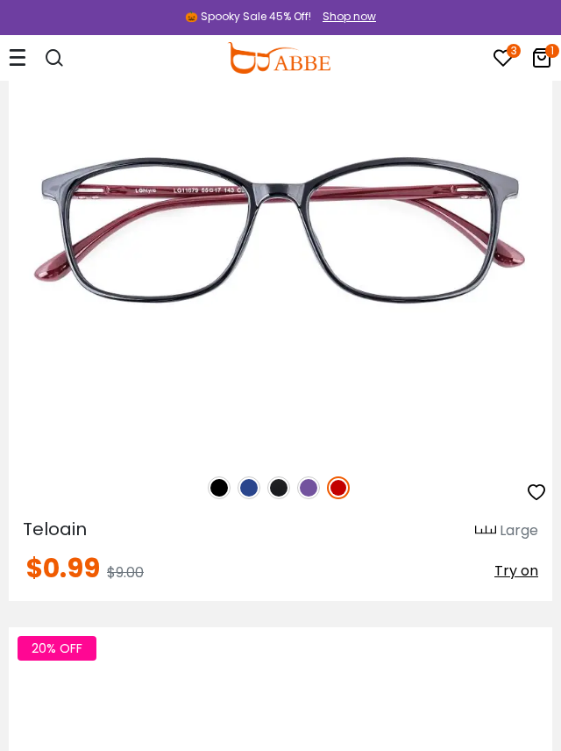
click at [305, 498] on img at bounding box center [308, 487] width 23 height 23
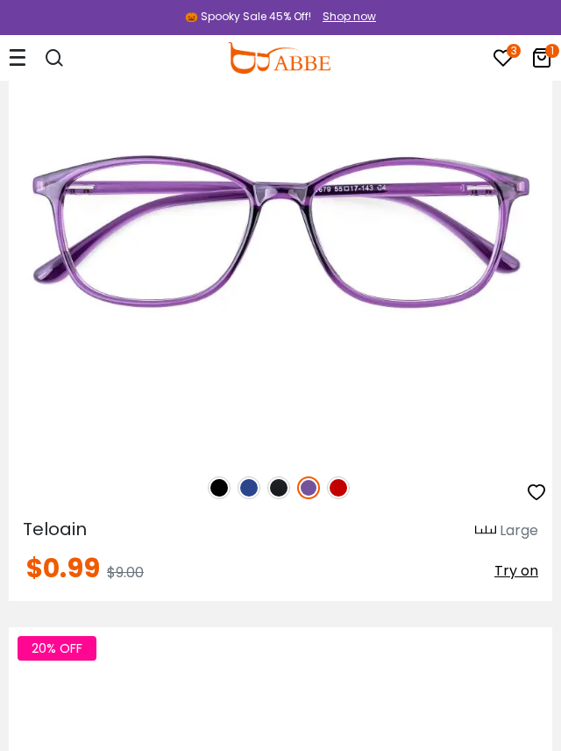
click at [242, 484] on img at bounding box center [249, 487] width 23 height 23
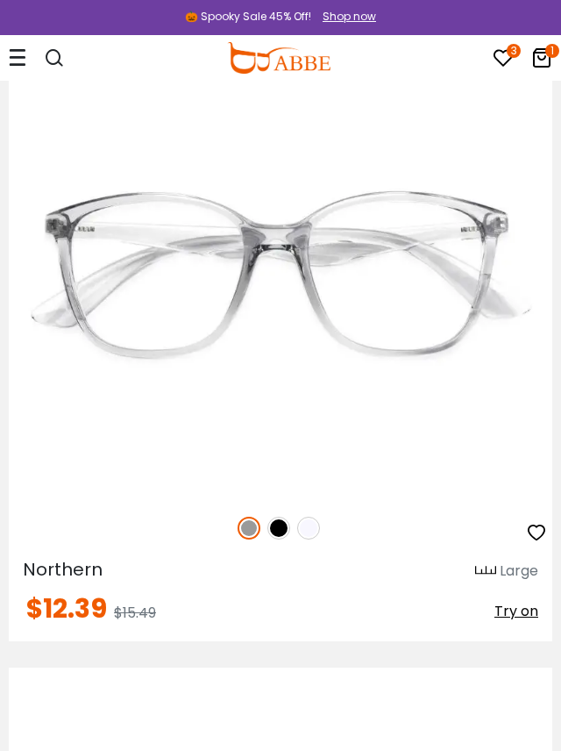
scroll to position [28985, 0]
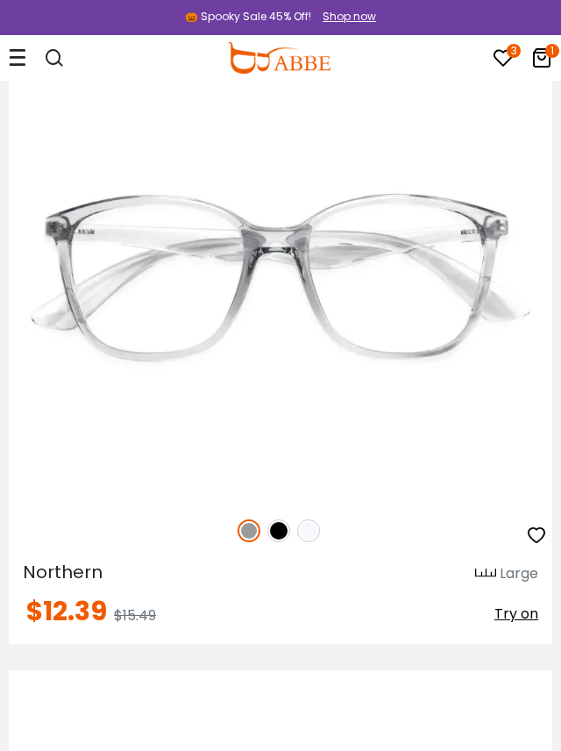
click at [281, 527] on img at bounding box center [278, 530] width 23 height 23
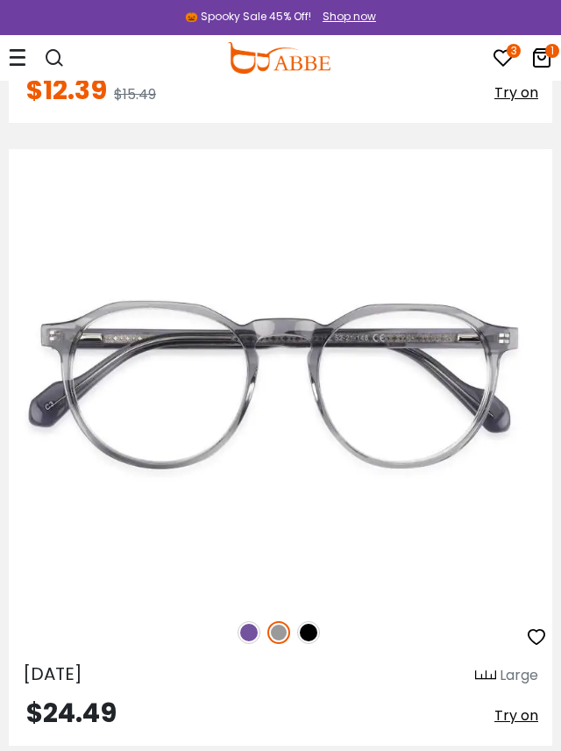
scroll to position [29514, 0]
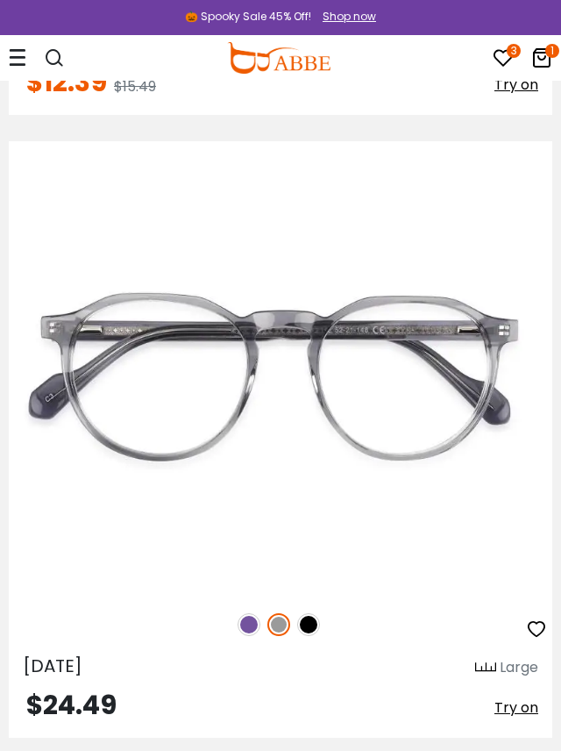
click at [254, 631] on img at bounding box center [249, 624] width 23 height 23
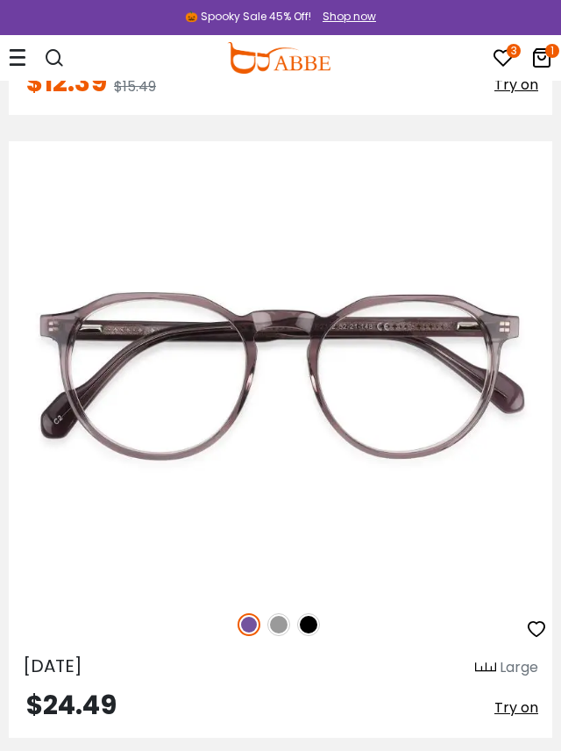
click at [315, 628] on img at bounding box center [308, 624] width 23 height 23
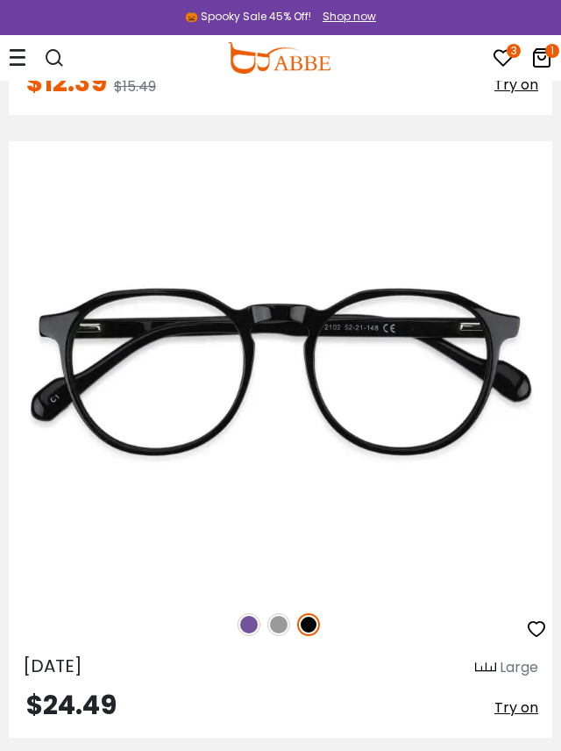
click at [246, 620] on img at bounding box center [249, 624] width 23 height 23
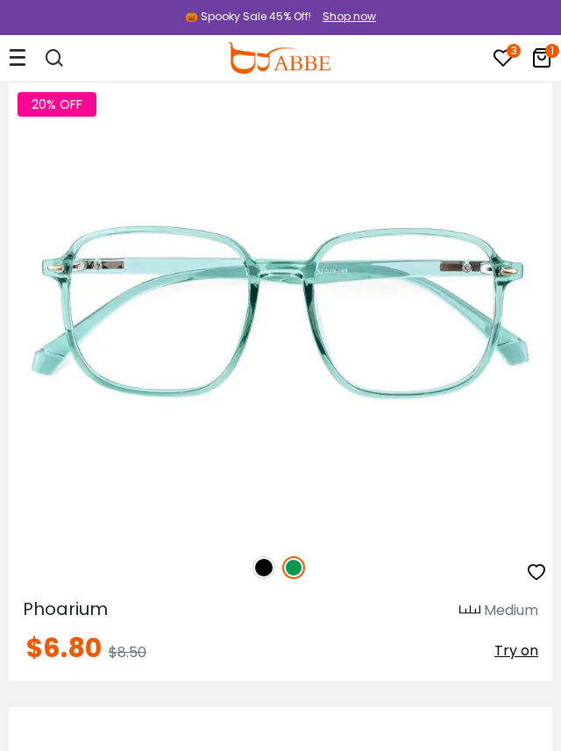
scroll to position [33936, 0]
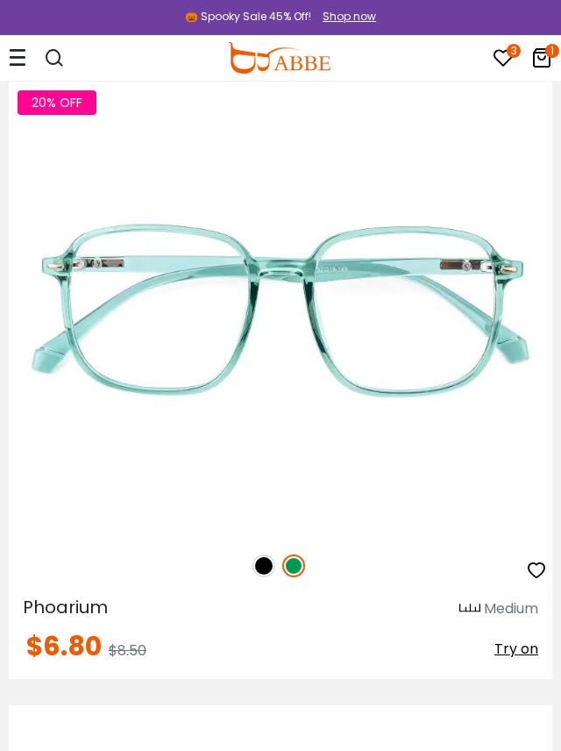
click at [269, 560] on img at bounding box center [264, 565] width 23 height 23
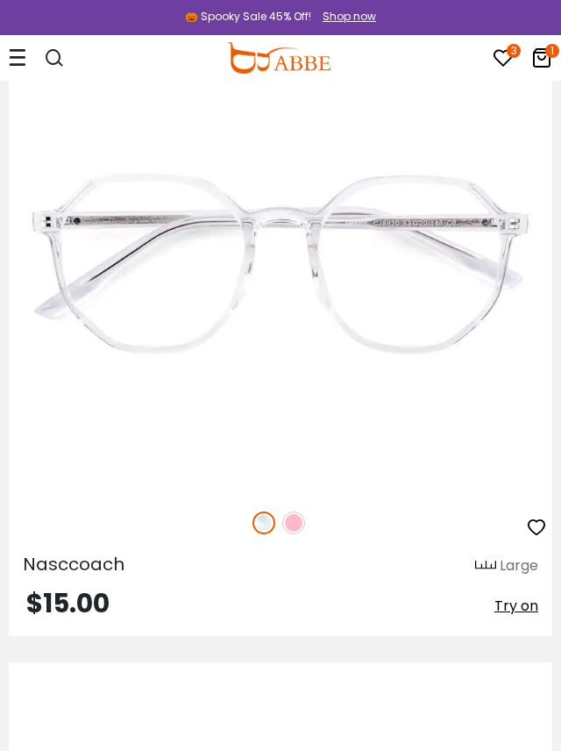
scroll to position [35850, 0]
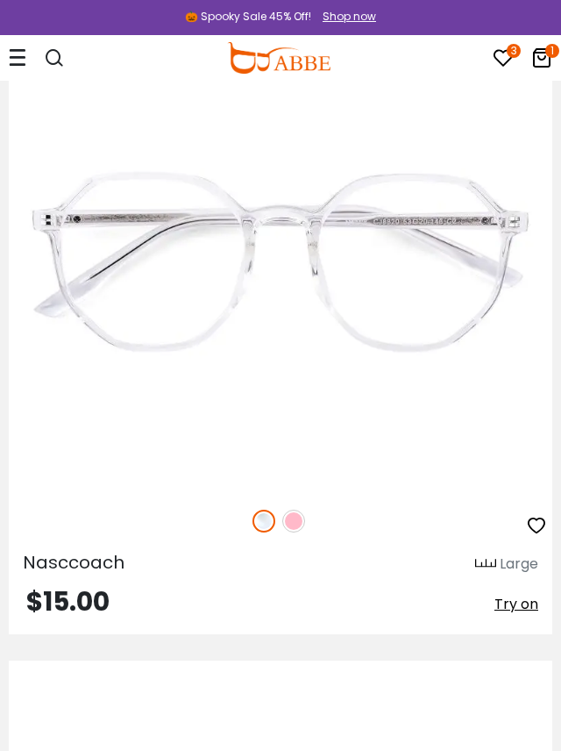
click at [304, 517] on div at bounding box center [281, 521] width 544 height 37
click at [299, 533] on div at bounding box center [281, 521] width 544 height 37
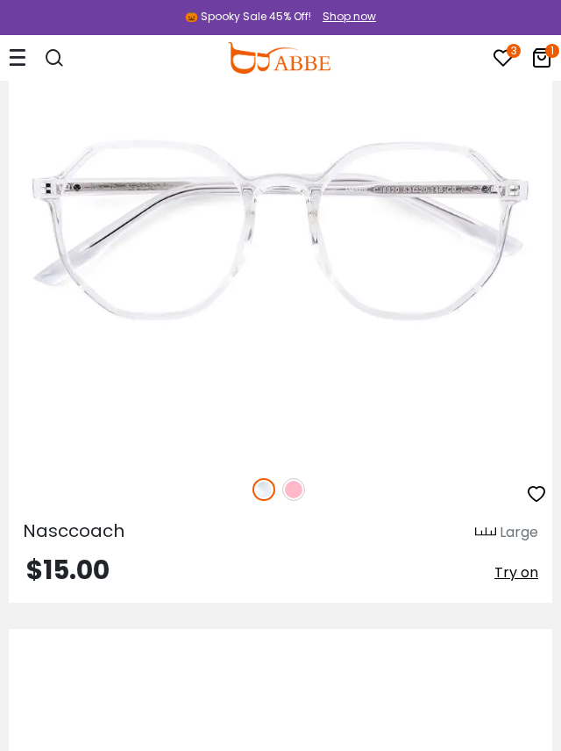
scroll to position [35886, 0]
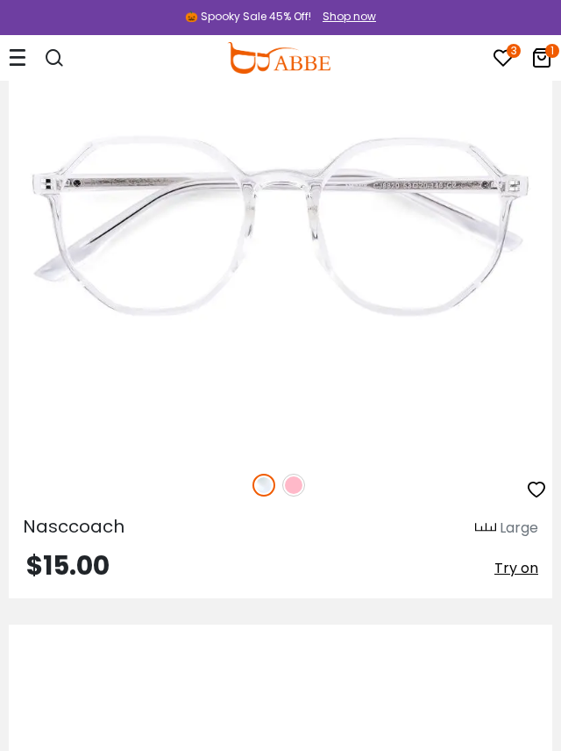
click at [294, 480] on img at bounding box center [293, 485] width 23 height 23
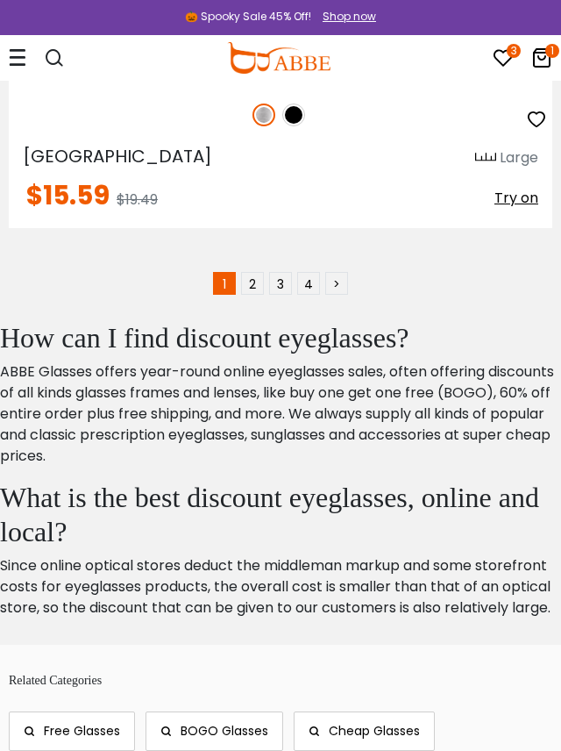
scroll to position [37474, 0]
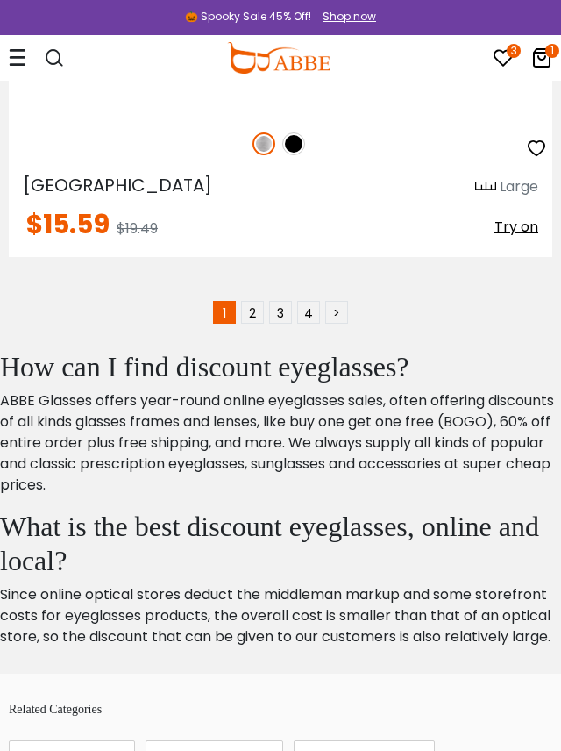
click at [250, 303] on link "2" at bounding box center [252, 312] width 23 height 23
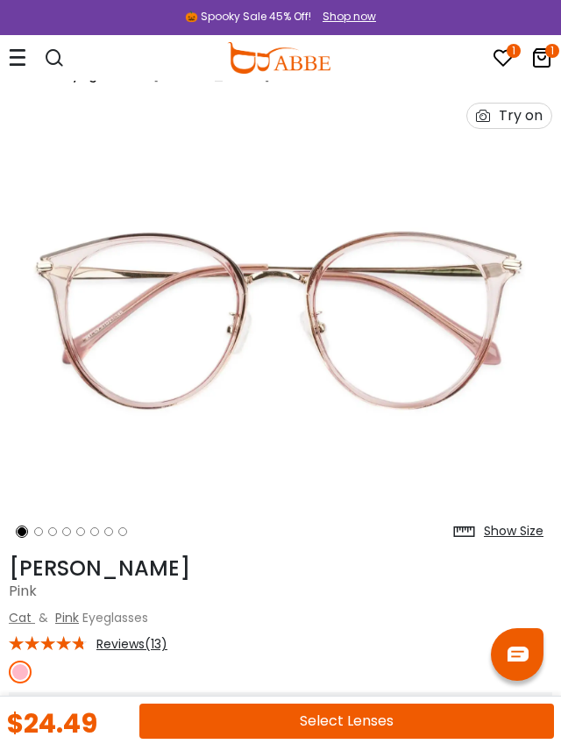
scroll to position [33, 0]
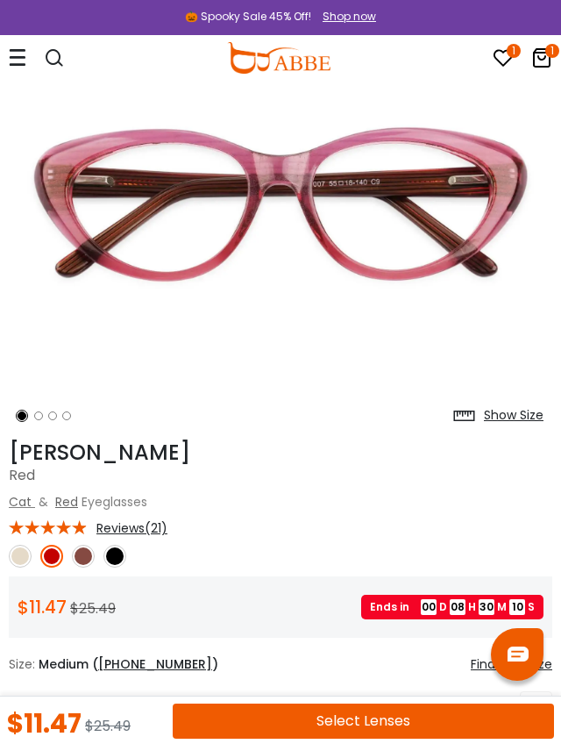
scroll to position [125, 0]
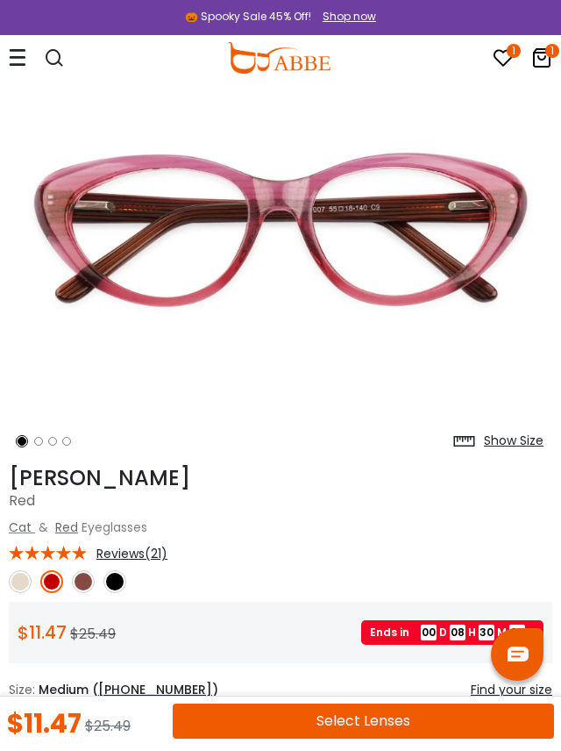
click at [17, 579] on img at bounding box center [20, 581] width 23 height 23
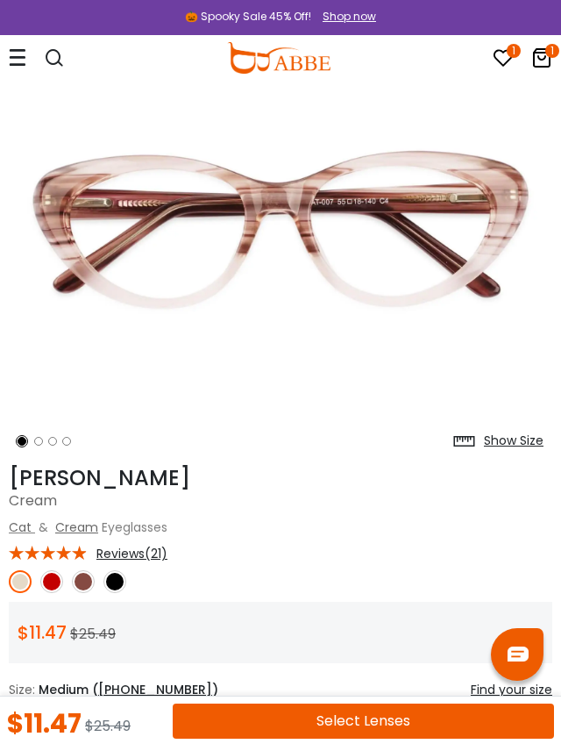
click at [129, 590] on div at bounding box center [281, 581] width 544 height 23
click at [114, 581] on img at bounding box center [114, 581] width 23 height 23
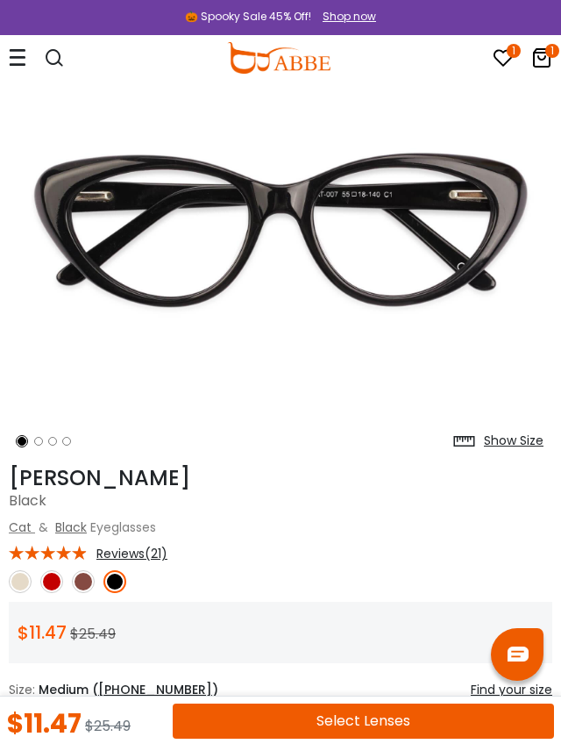
click at [81, 579] on img at bounding box center [83, 581] width 23 height 23
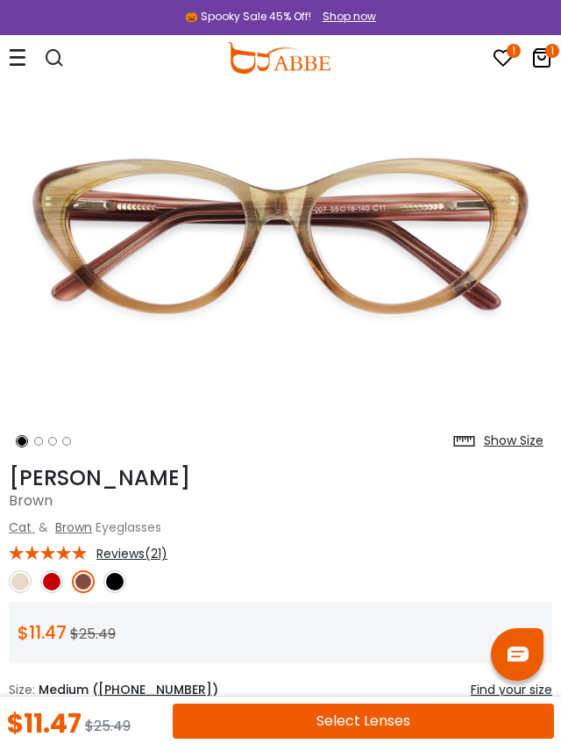
click at [11, 579] on img at bounding box center [20, 581] width 23 height 23
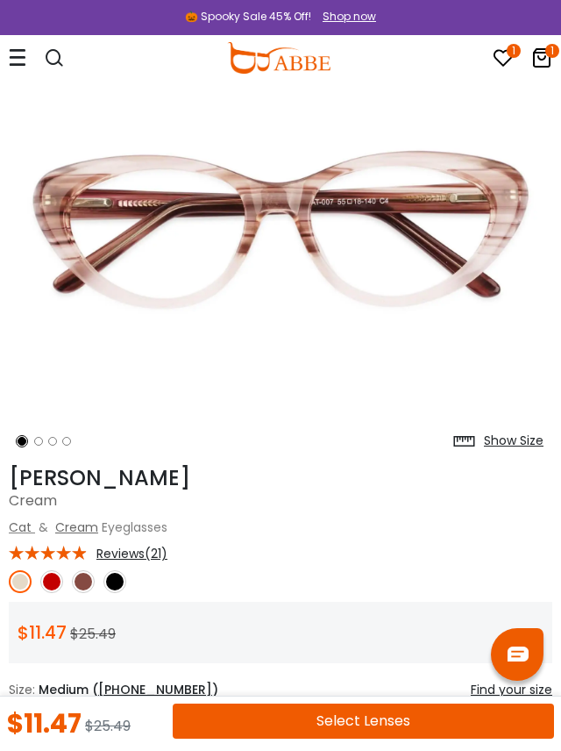
click at [53, 578] on img at bounding box center [51, 581] width 23 height 23
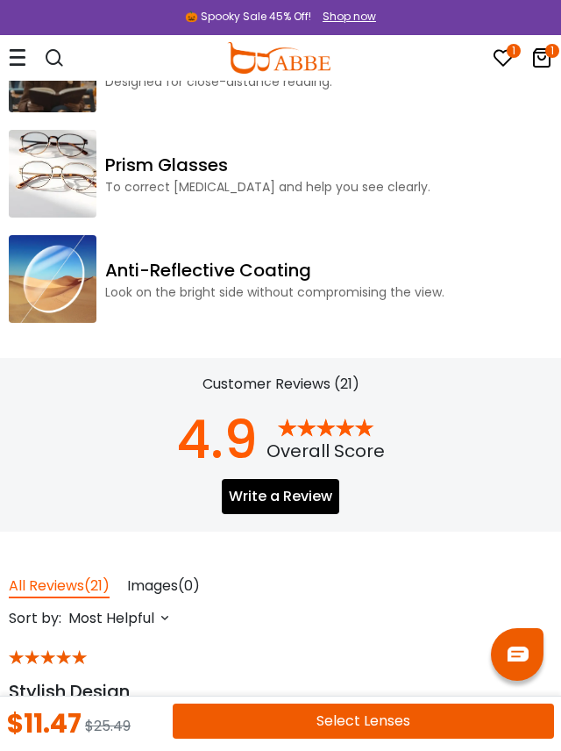
scroll to position [2657, 0]
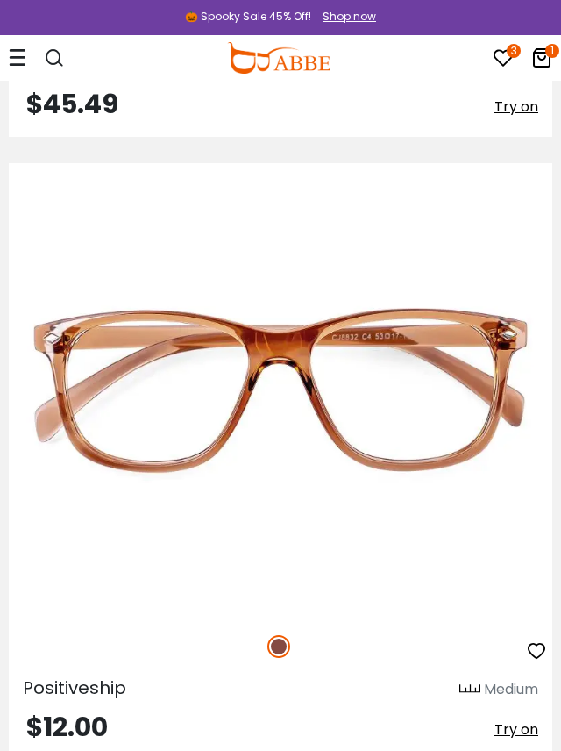
scroll to position [5422, 0]
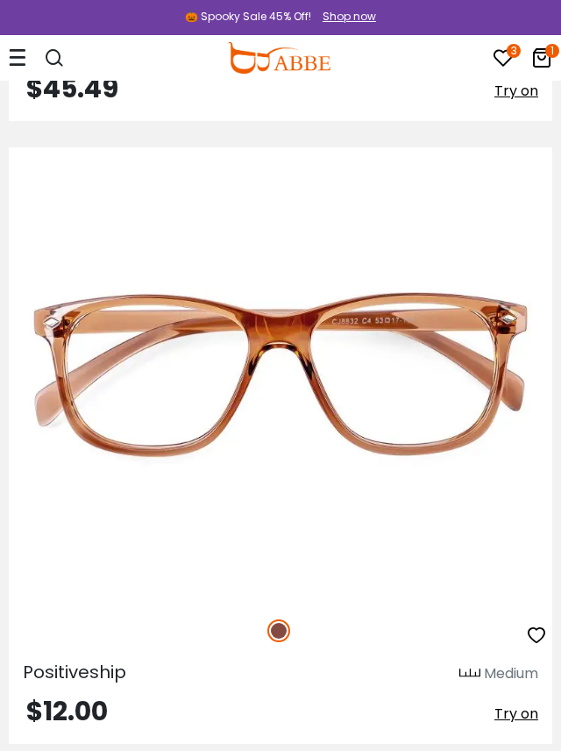
click at [543, 631] on icon "button" at bounding box center [536, 634] width 21 height 21
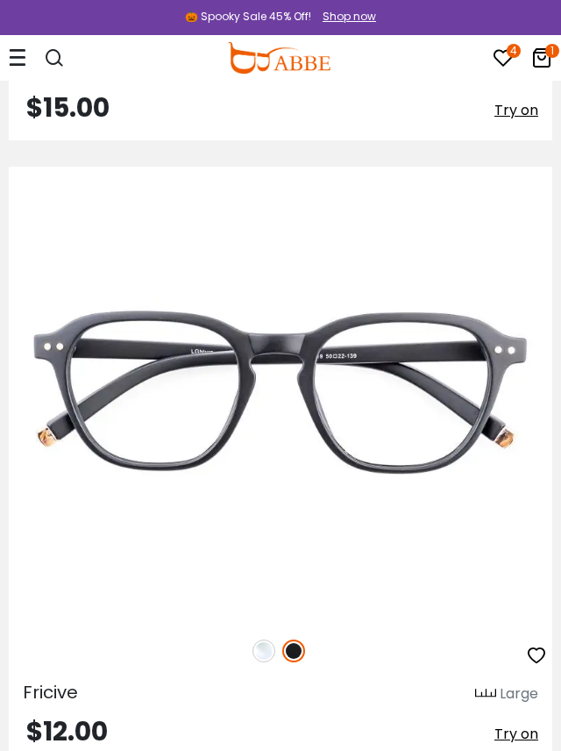
scroll to position [7896, 0]
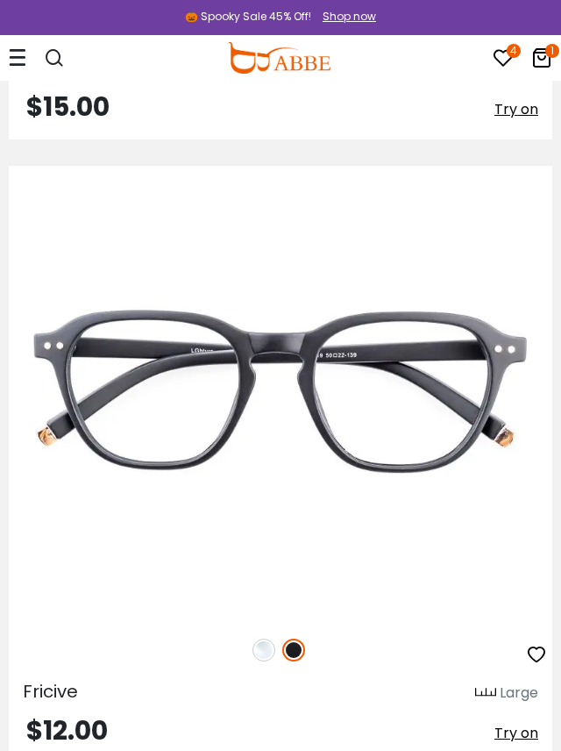
click at [266, 638] on img at bounding box center [264, 649] width 23 height 23
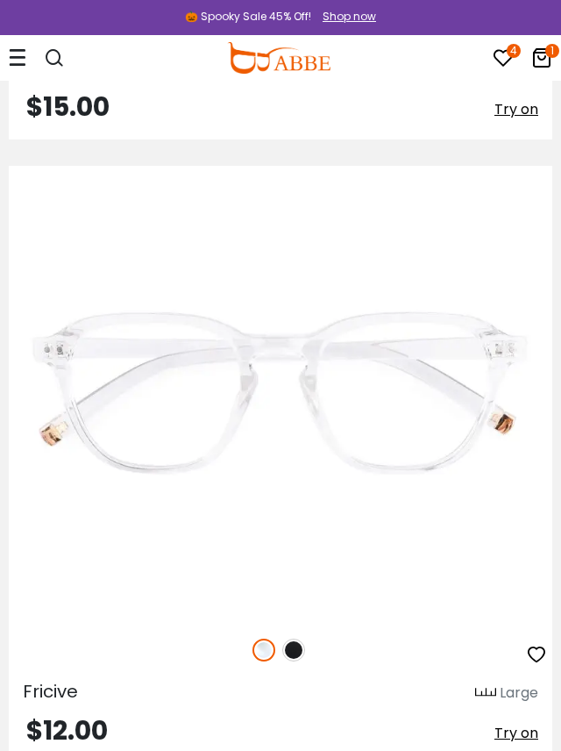
click at [308, 643] on div at bounding box center [281, 649] width 544 height 37
click at [288, 648] on img at bounding box center [293, 649] width 23 height 23
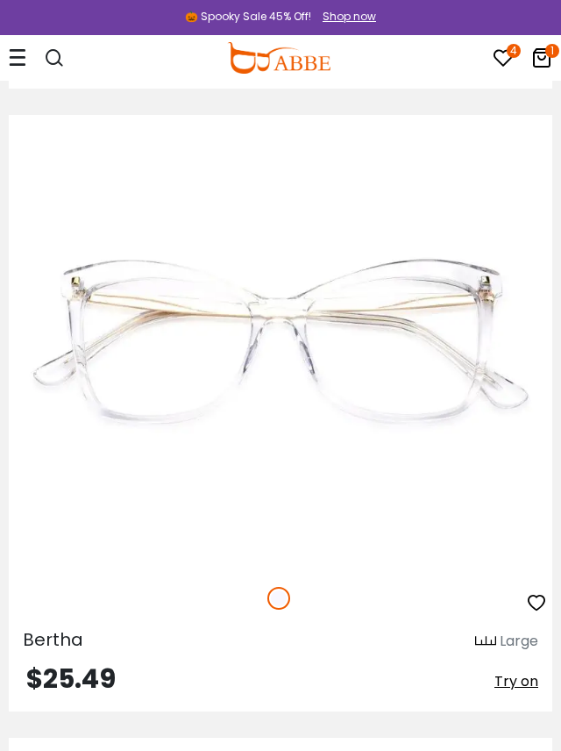
scroll to position [10441, 0]
click at [0, 0] on img at bounding box center [0, 0] width 0 height 0
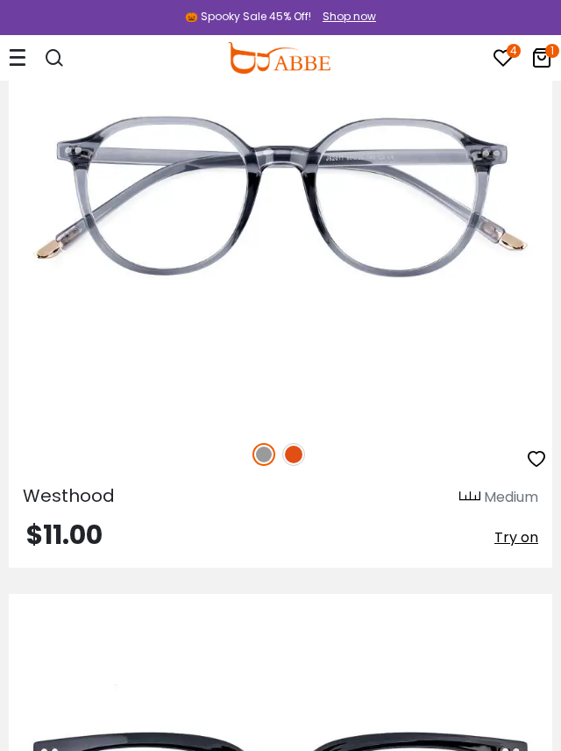
scroll to position [11831, 0]
click at [289, 450] on img at bounding box center [293, 454] width 23 height 23
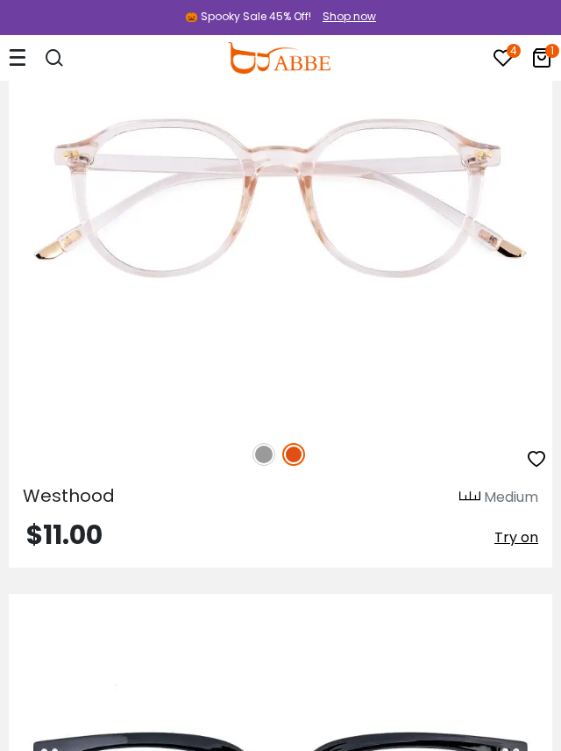
click at [223, 460] on div at bounding box center [281, 454] width 544 height 37
click at [256, 453] on img at bounding box center [264, 454] width 23 height 23
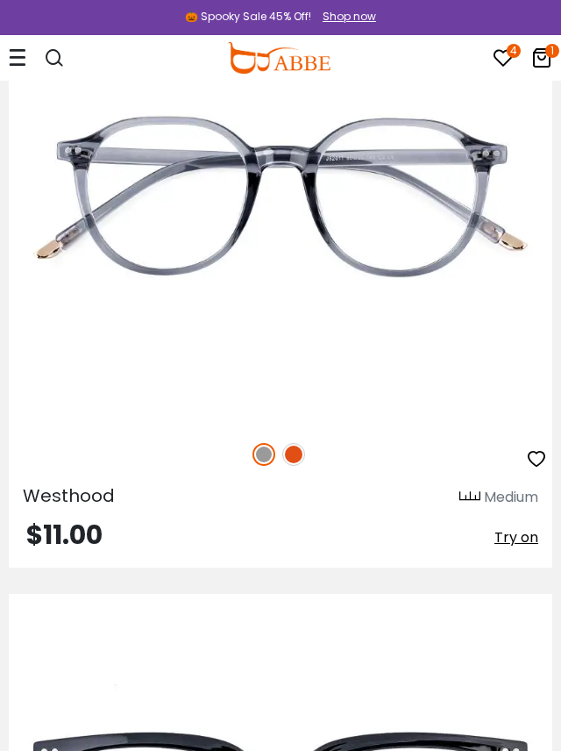
click at [542, 460] on icon "button" at bounding box center [536, 458] width 21 height 21
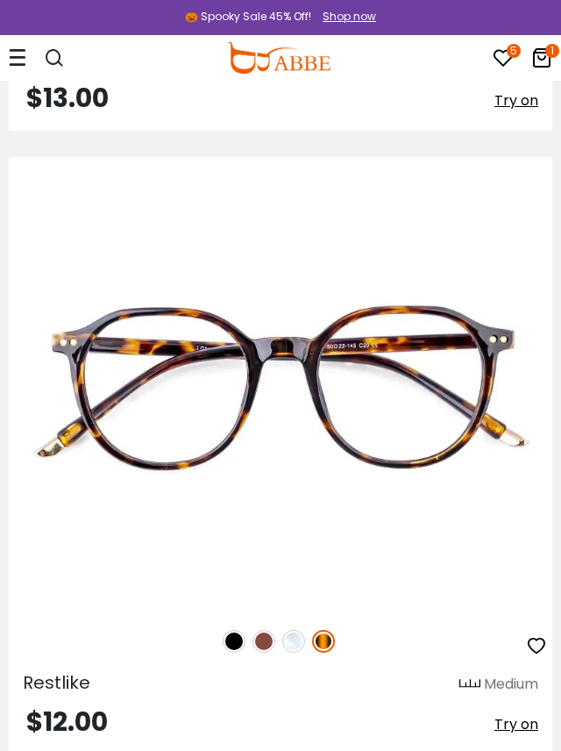
scroll to position [16631, 0]
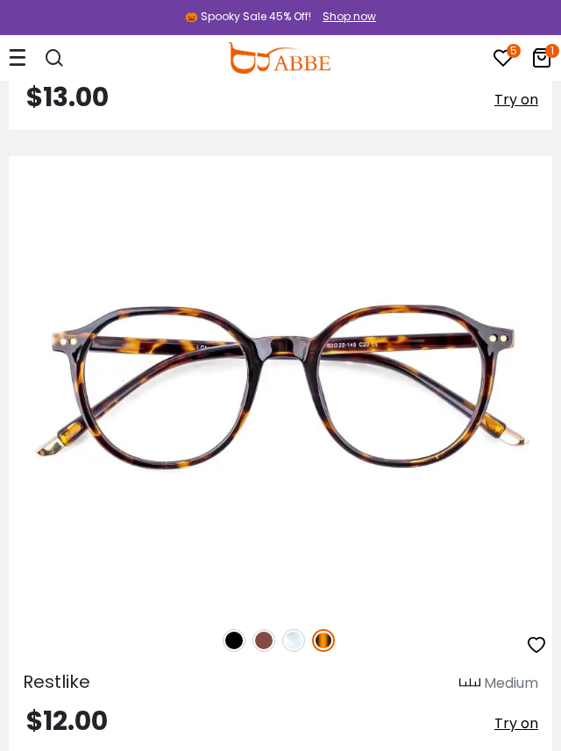
click at [261, 645] on img at bounding box center [264, 640] width 23 height 23
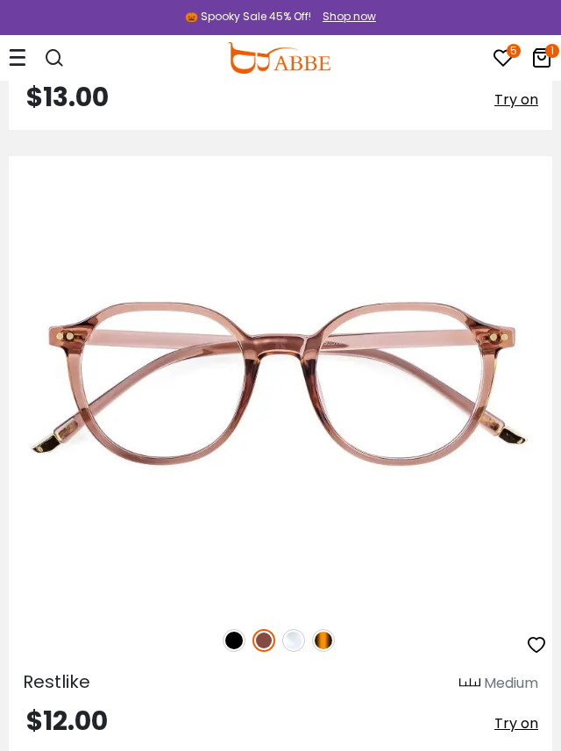
click at [295, 638] on img at bounding box center [293, 640] width 23 height 23
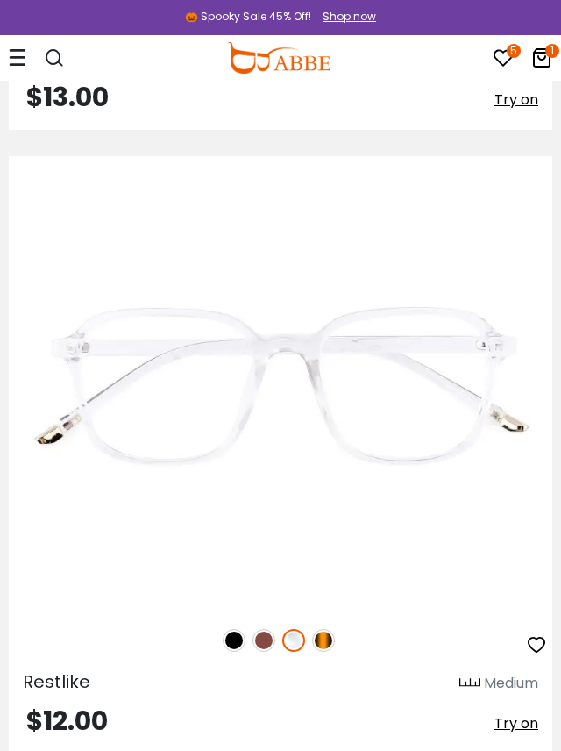
click at [322, 639] on img at bounding box center [323, 640] width 23 height 23
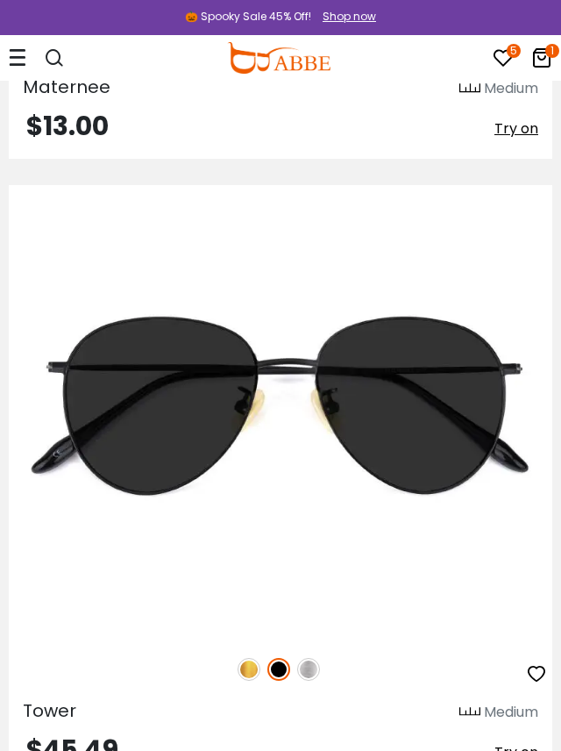
scroll to position [24706, 0]
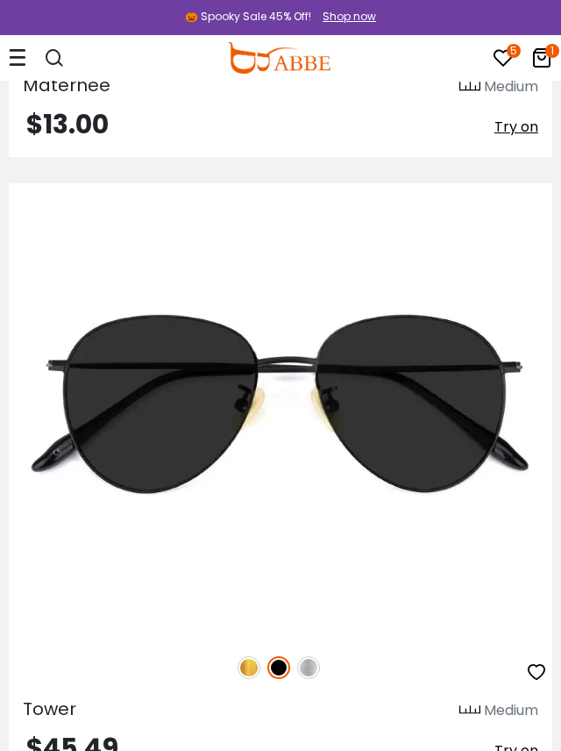
click at [316, 670] on img at bounding box center [308, 667] width 23 height 23
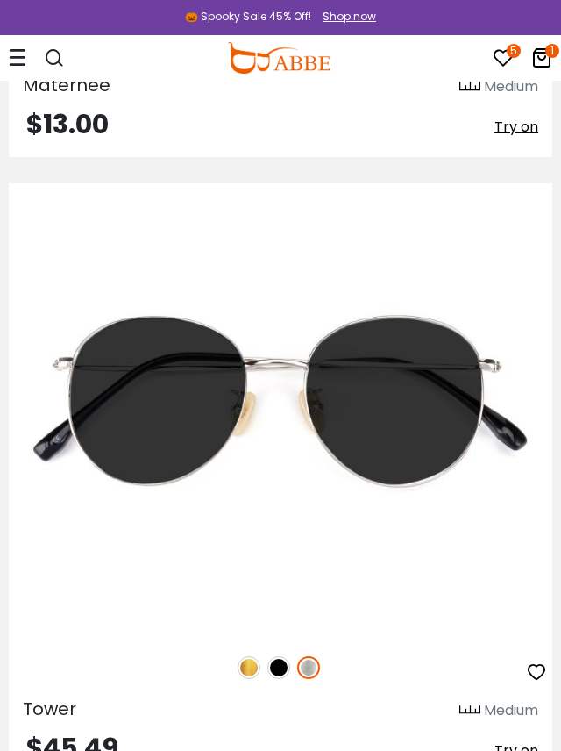
click at [253, 662] on img at bounding box center [249, 667] width 23 height 23
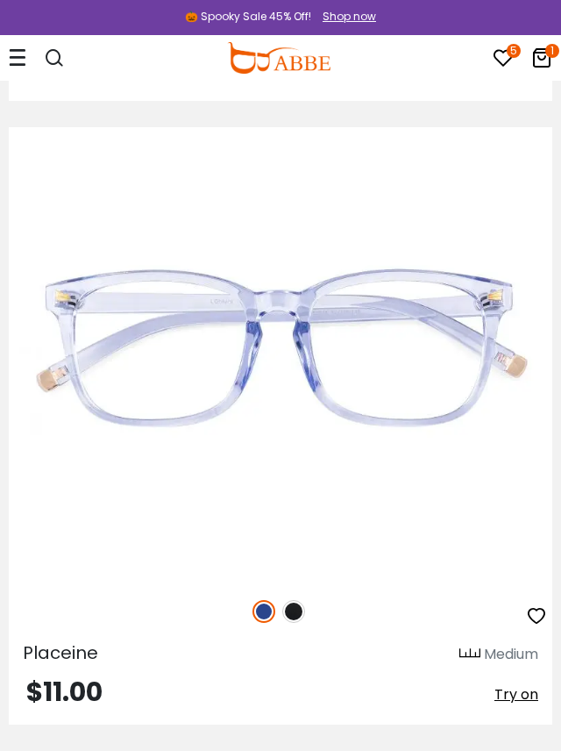
scroll to position [29131, 0]
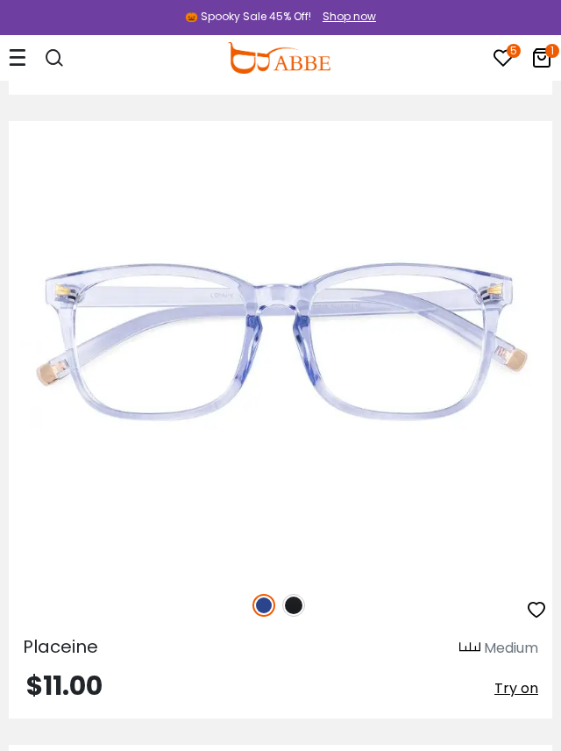
click at [287, 605] on img at bounding box center [293, 605] width 23 height 23
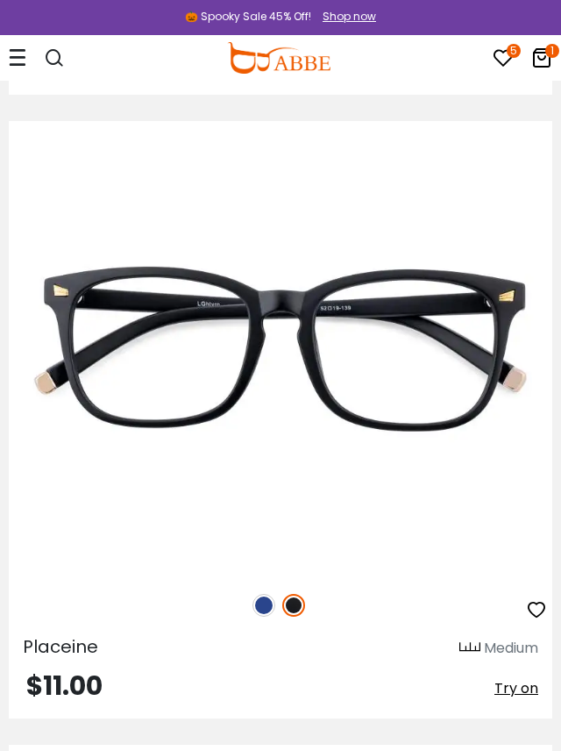
click at [253, 598] on img at bounding box center [264, 605] width 23 height 23
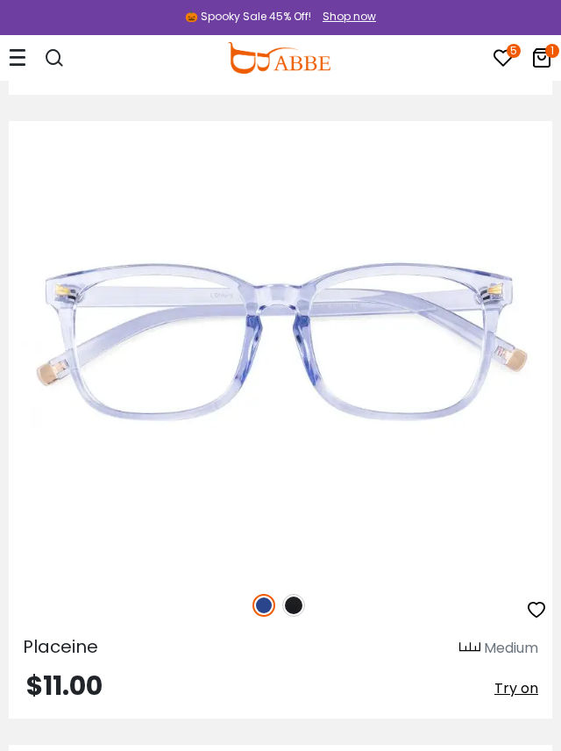
click at [537, 604] on icon "button" at bounding box center [536, 609] width 21 height 21
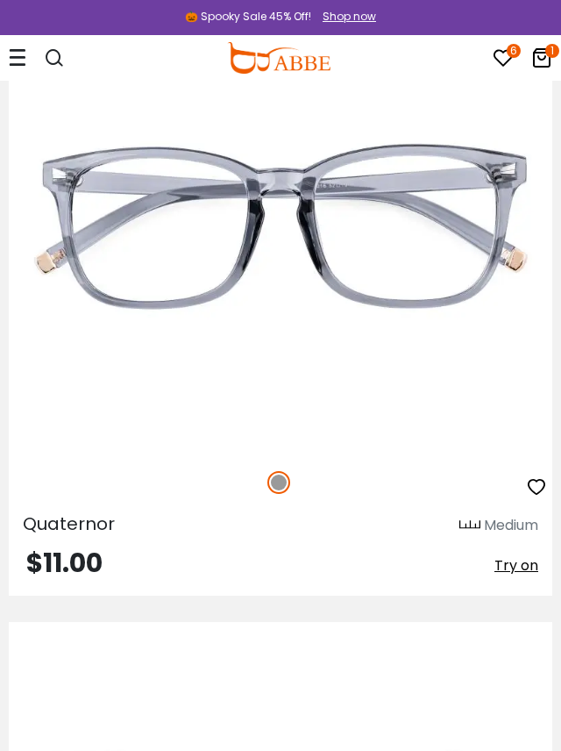
scroll to position [32371, 0]
click at [541, 483] on icon "button" at bounding box center [536, 485] width 21 height 21
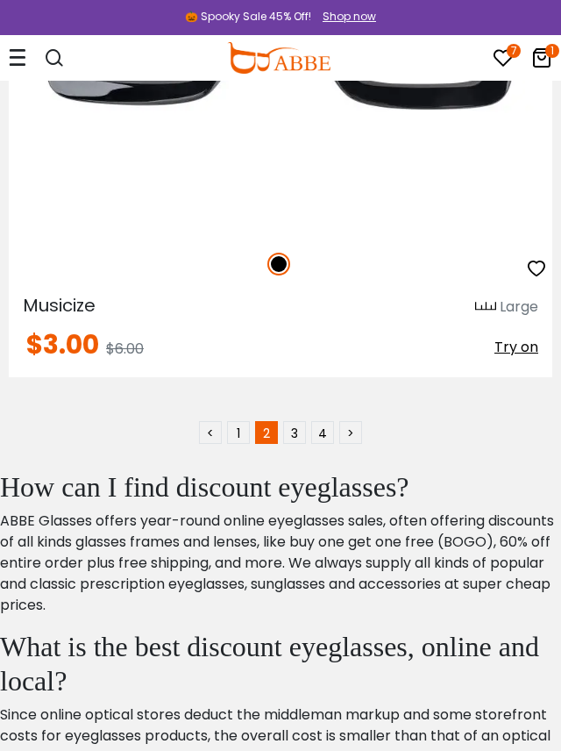
scroll to position [37575, 0]
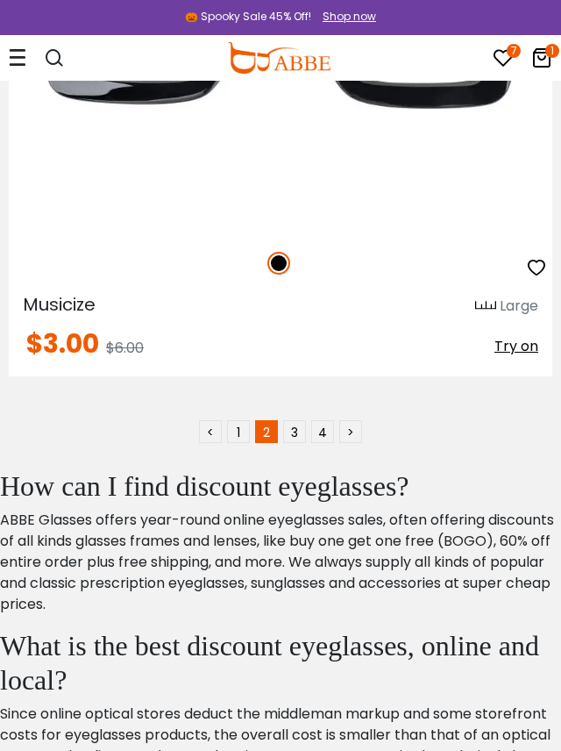
click at [297, 438] on link "3" at bounding box center [294, 431] width 23 height 23
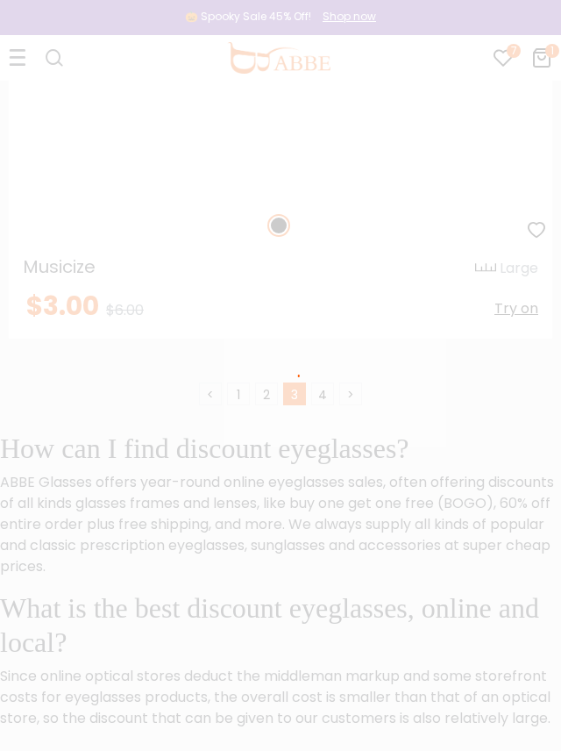
scroll to position [37632, 0]
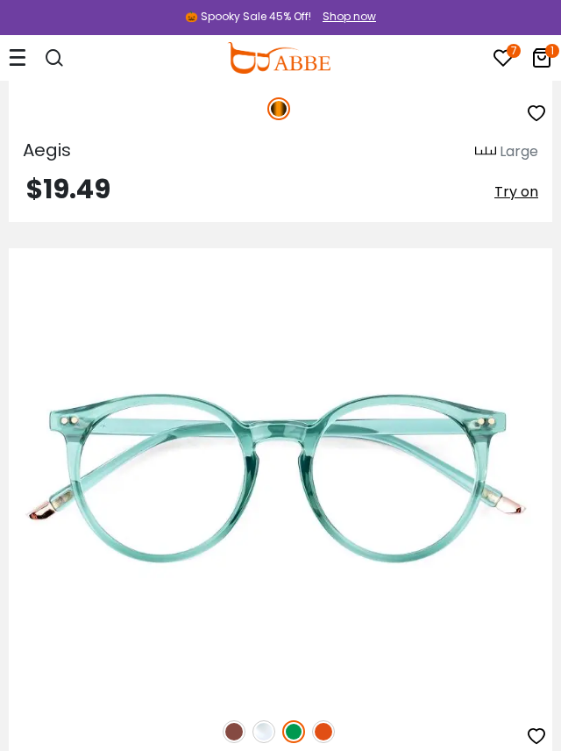
scroll to position [8443, 0]
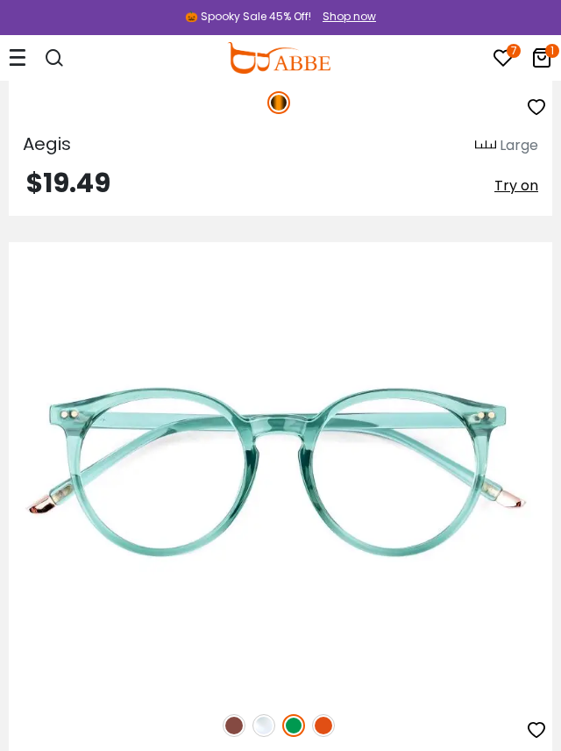
click at [231, 736] on img at bounding box center [234, 725] width 23 height 23
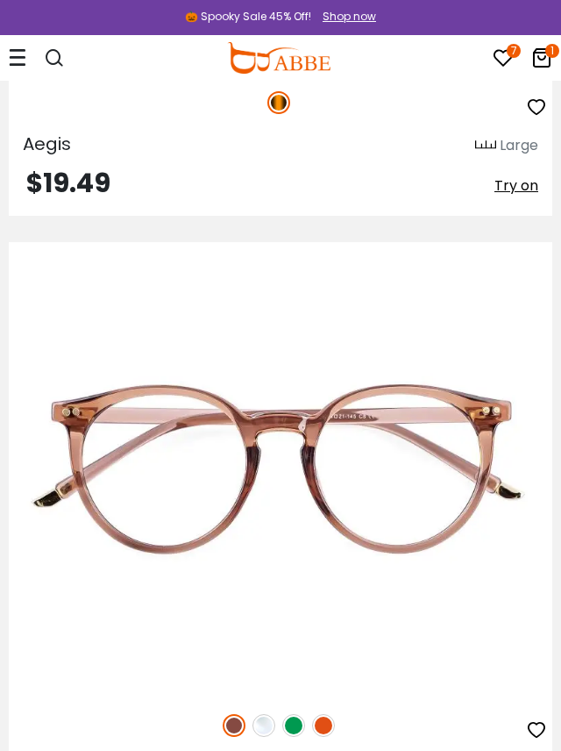
click at [261, 726] on img at bounding box center [264, 725] width 23 height 23
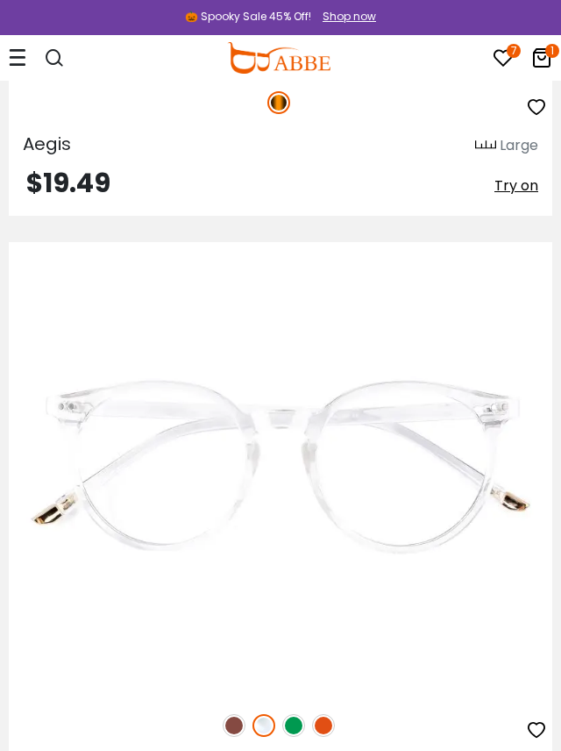
click at [293, 724] on img at bounding box center [293, 725] width 23 height 23
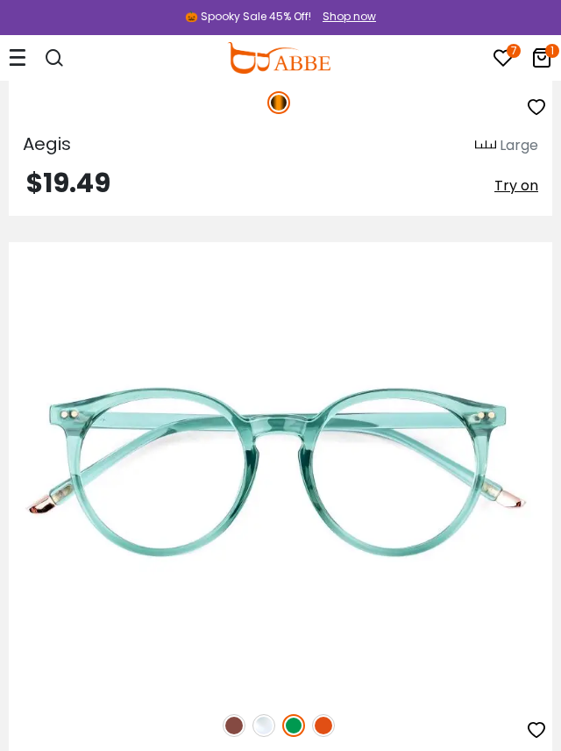
click at [324, 717] on img at bounding box center [323, 725] width 23 height 23
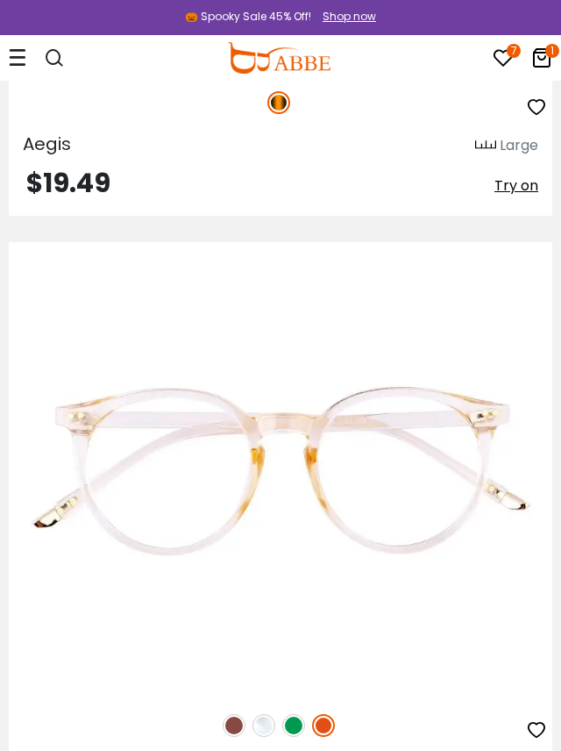
click at [236, 726] on img at bounding box center [234, 725] width 23 height 23
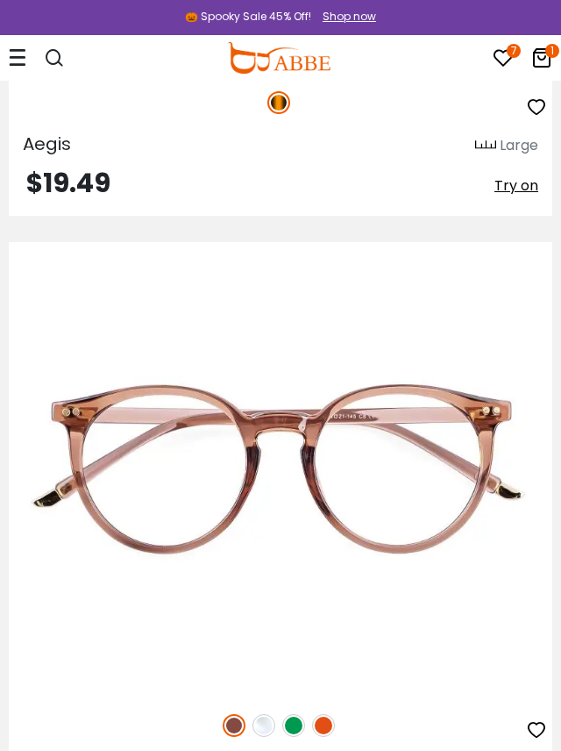
click at [536, 726] on icon "button" at bounding box center [536, 729] width 21 height 21
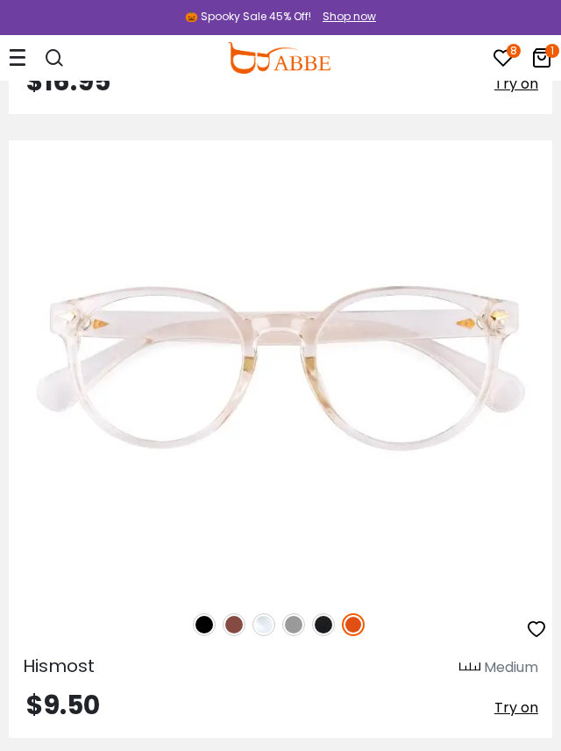
scroll to position [12909, 0]
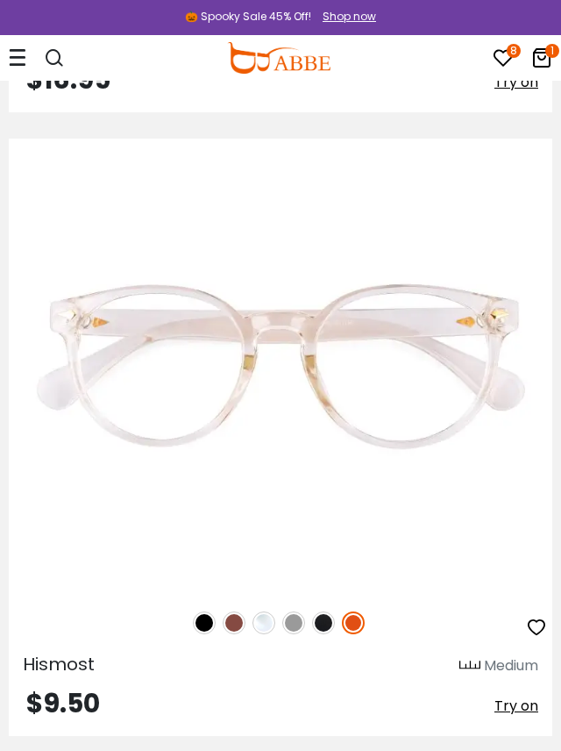
click at [359, 626] on img at bounding box center [353, 622] width 23 height 23
click at [332, 613] on div at bounding box center [281, 622] width 544 height 37
click at [331, 614] on img at bounding box center [323, 622] width 23 height 23
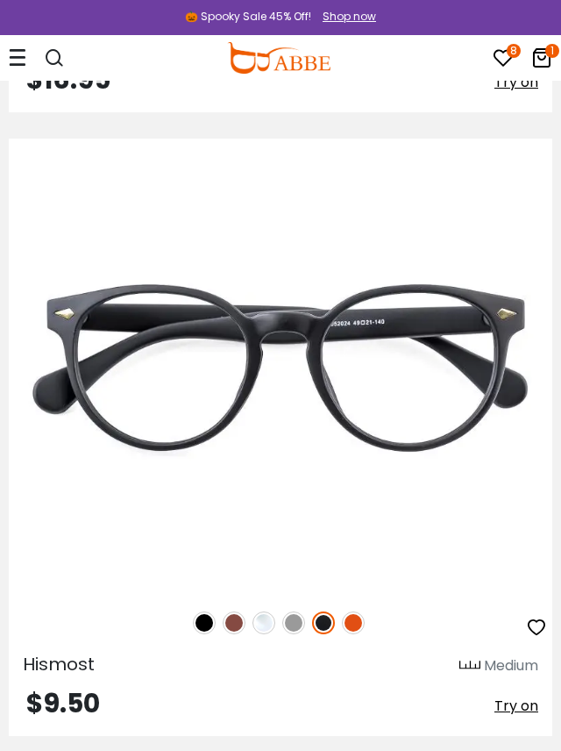
click at [294, 617] on img at bounding box center [293, 622] width 23 height 23
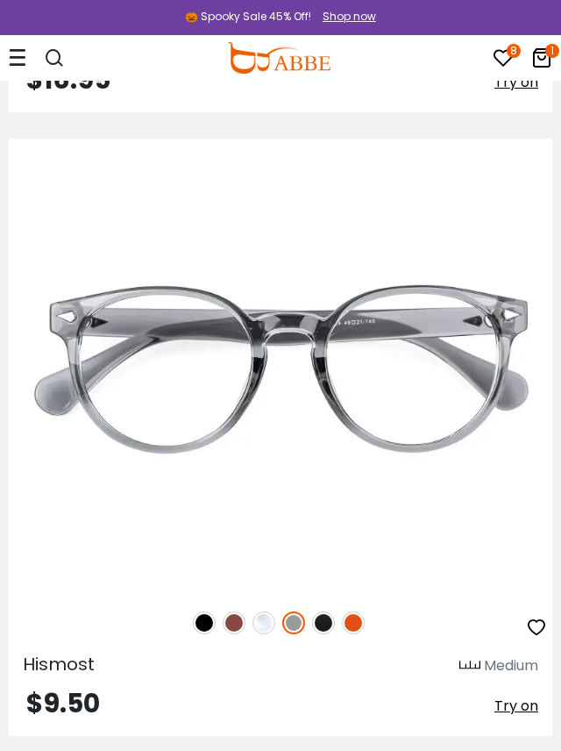
click at [268, 620] on img at bounding box center [264, 622] width 23 height 23
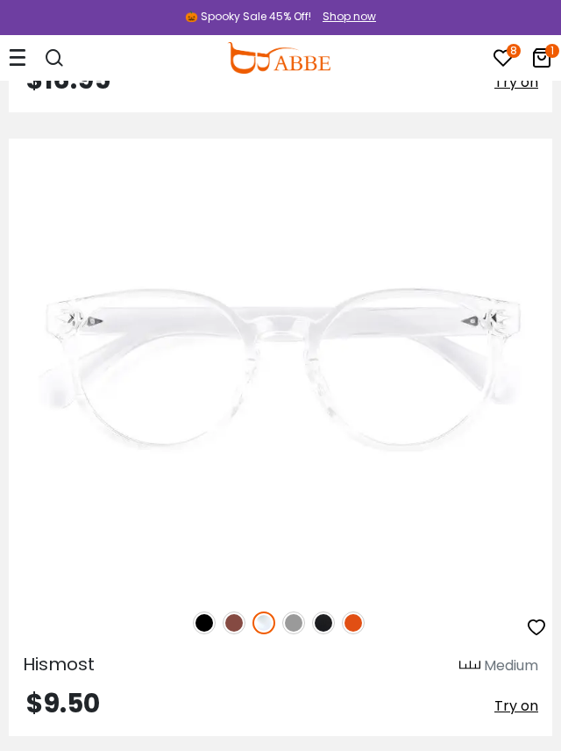
click at [236, 625] on img at bounding box center [234, 622] width 23 height 23
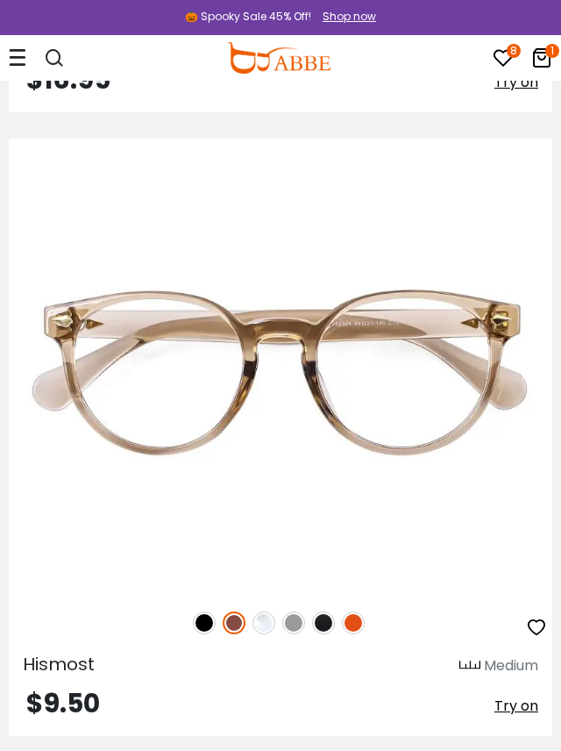
click at [209, 624] on img at bounding box center [204, 622] width 23 height 23
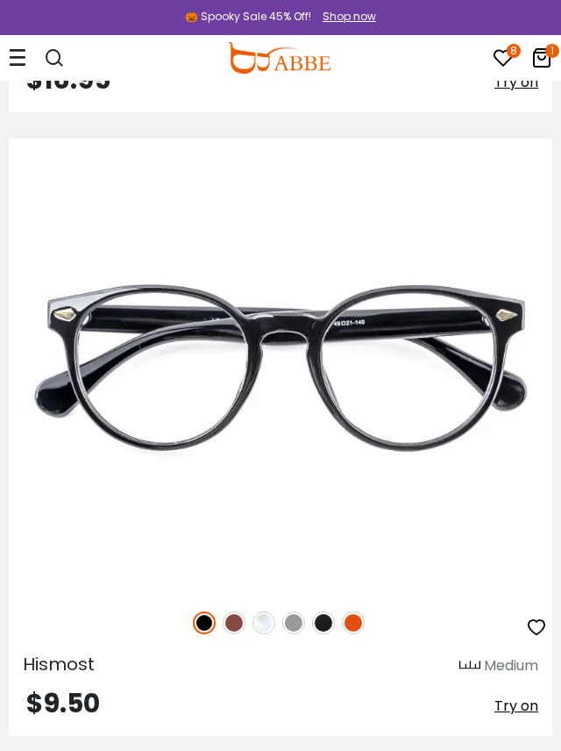
click at [353, 623] on img at bounding box center [353, 622] width 23 height 23
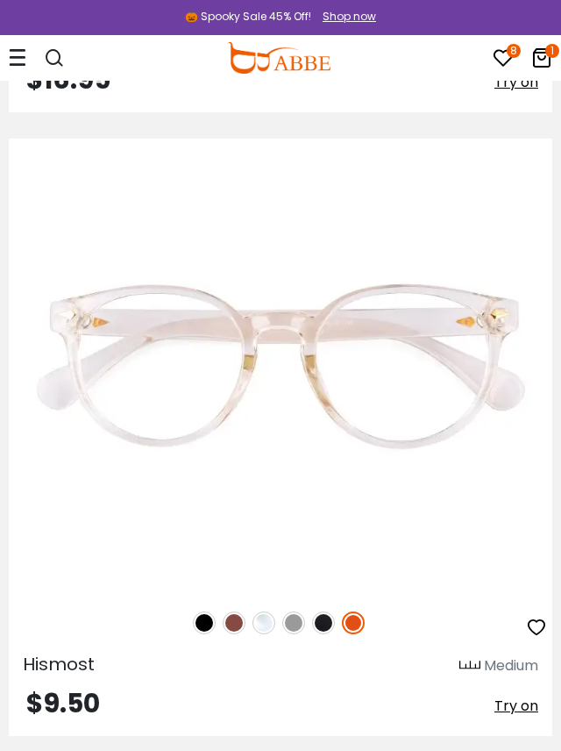
click at [547, 634] on div at bounding box center [281, 622] width 544 height 37
click at [537, 623] on icon "button" at bounding box center [536, 627] width 21 height 21
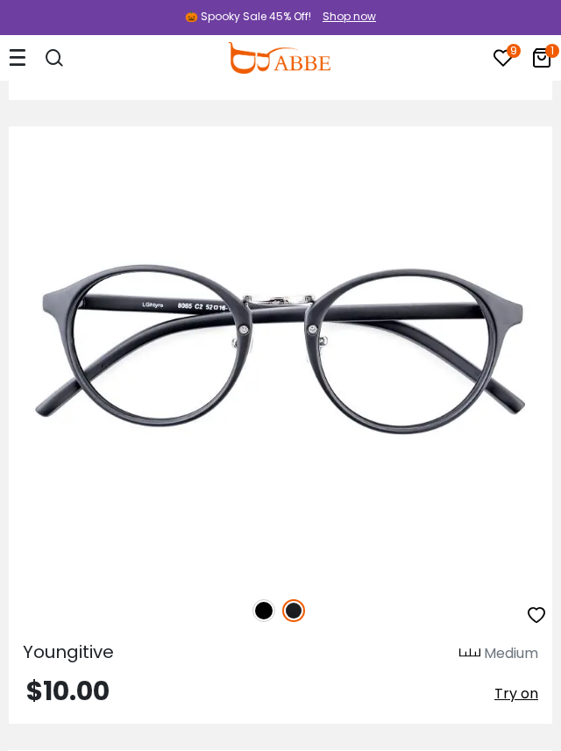
scroll to position [16665, 0]
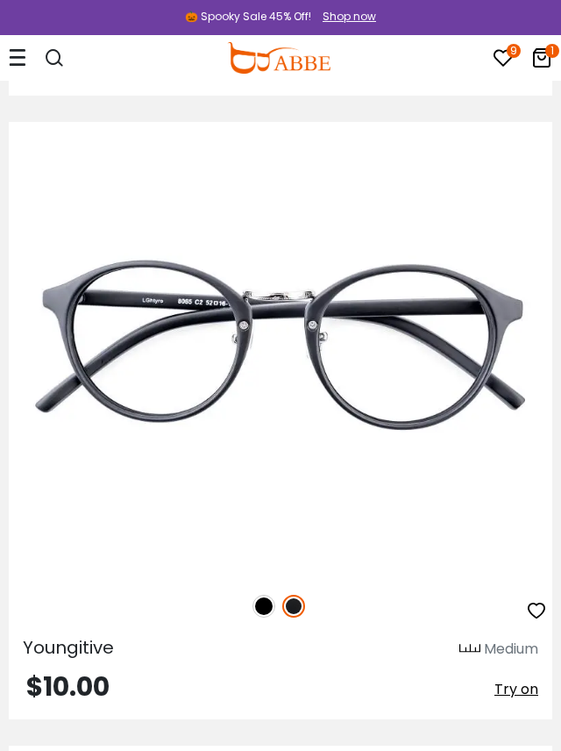
click at [262, 601] on img at bounding box center [264, 606] width 23 height 23
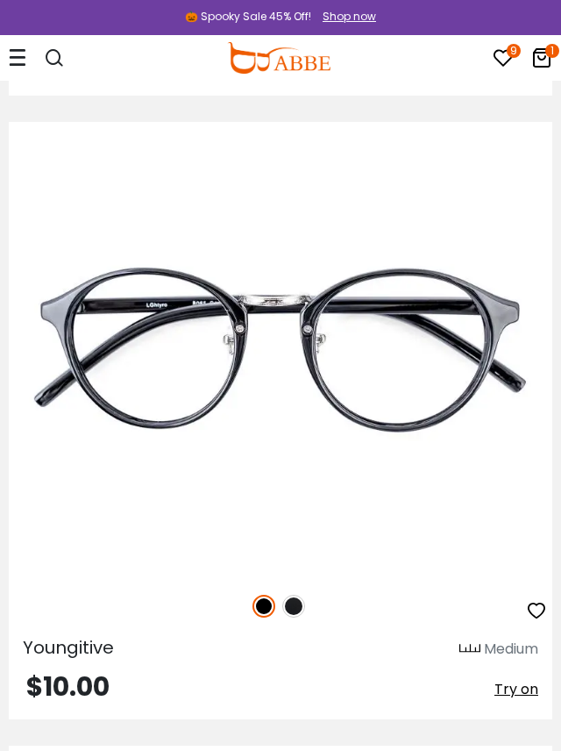
click at [295, 606] on img at bounding box center [293, 606] width 23 height 23
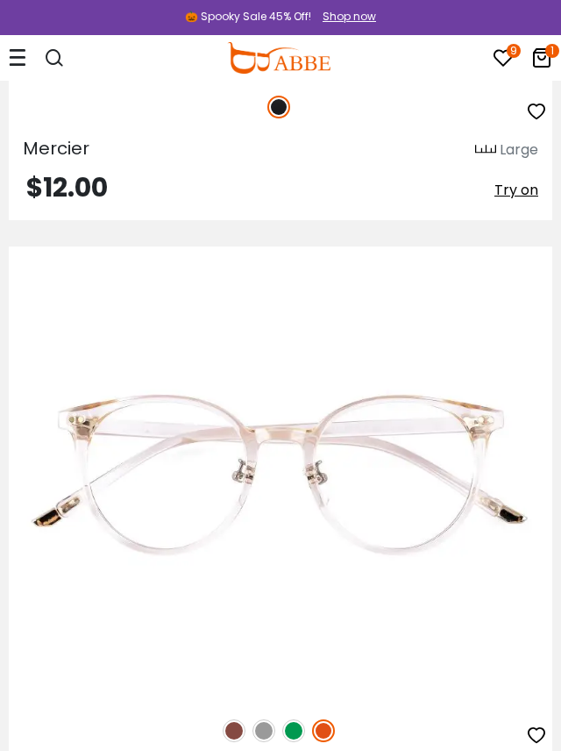
scroll to position [18411, 0]
click at [295, 728] on img at bounding box center [293, 729] width 23 height 23
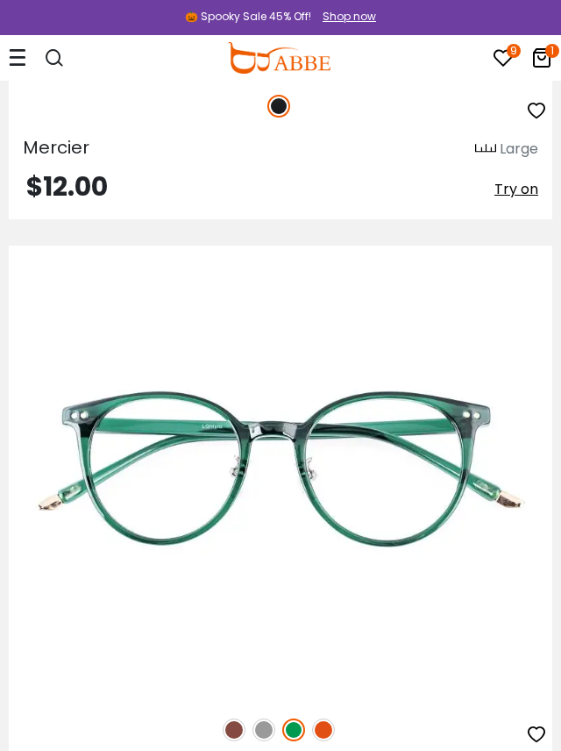
click at [531, 730] on icon "button" at bounding box center [536, 734] width 21 height 21
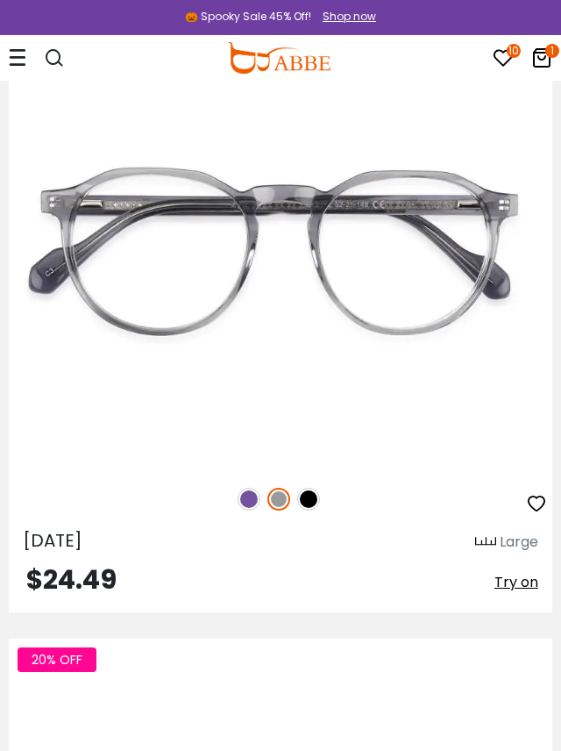
scroll to position [35471, 0]
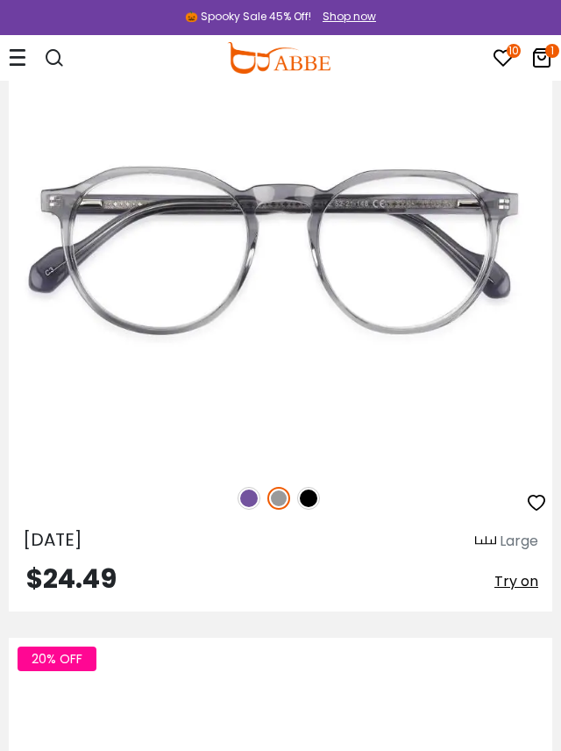
click at [310, 509] on div at bounding box center [281, 498] width 544 height 37
click at [304, 498] on img at bounding box center [308, 498] width 23 height 23
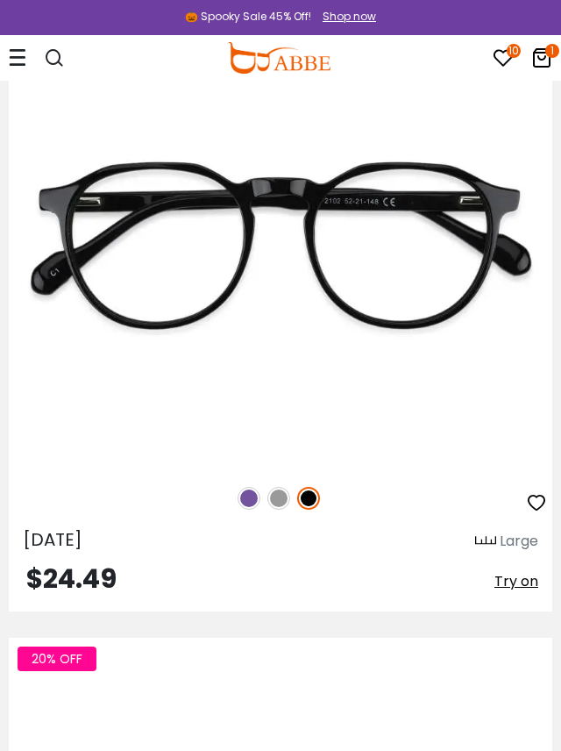
click at [245, 502] on img at bounding box center [249, 498] width 23 height 23
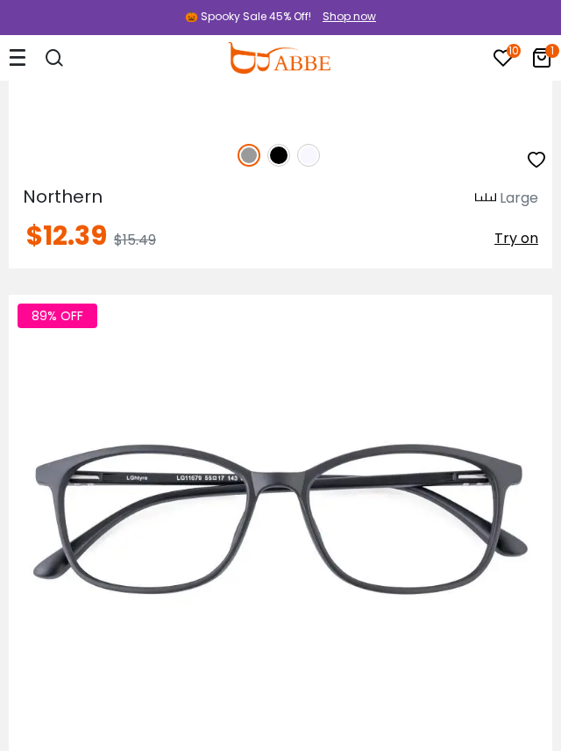
scroll to position [37140, 0]
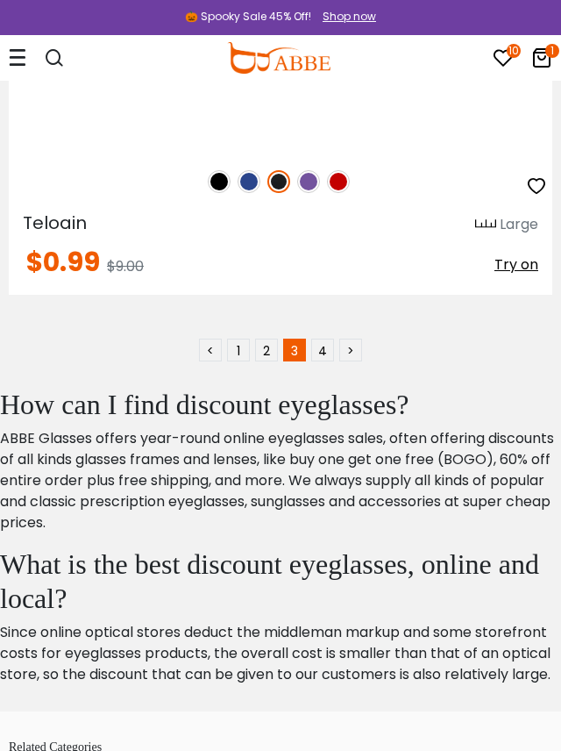
click at [320, 348] on link "4" at bounding box center [322, 350] width 23 height 23
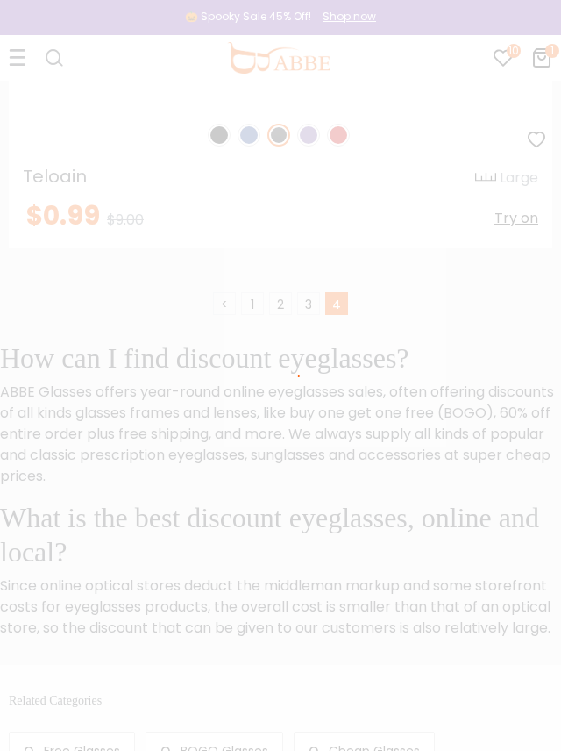
scroll to position [37741, 0]
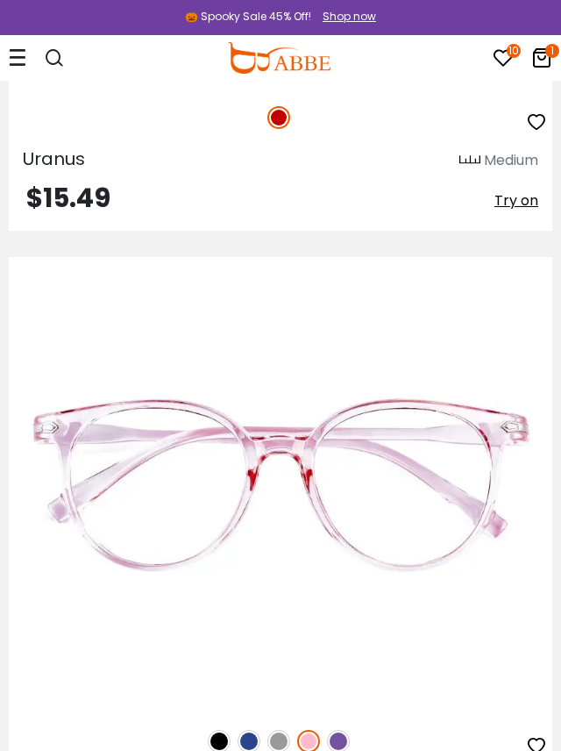
scroll to position [950, 0]
click at [340, 743] on img at bounding box center [338, 740] width 23 height 23
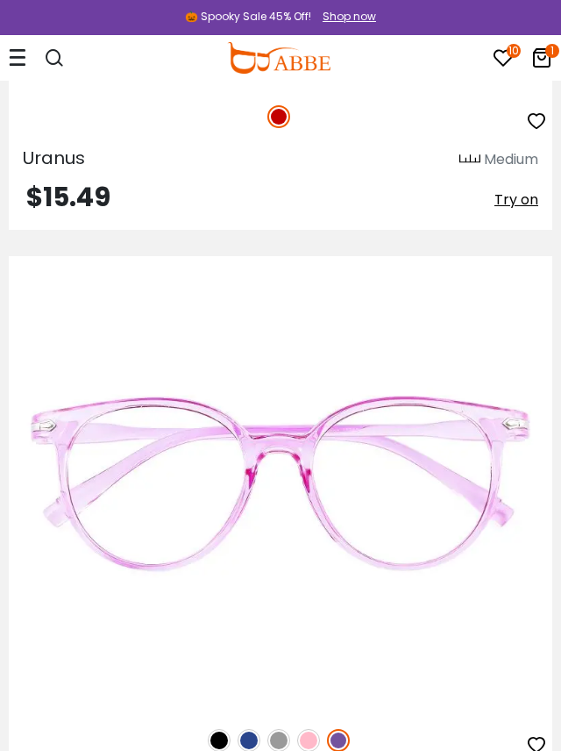
click at [280, 741] on img at bounding box center [278, 740] width 23 height 23
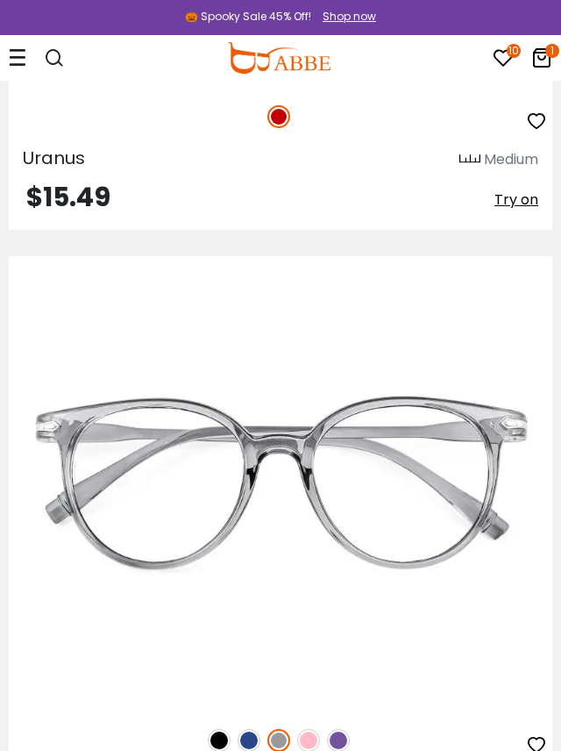
click at [253, 740] on img at bounding box center [249, 740] width 23 height 23
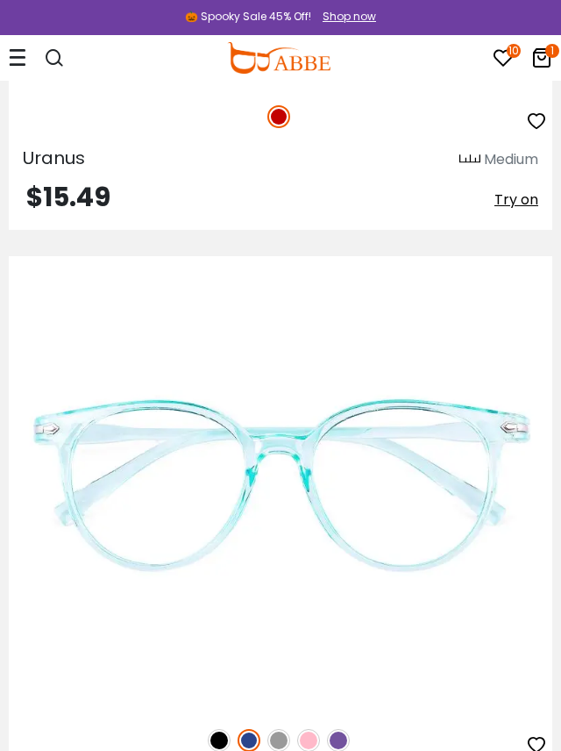
click at [222, 740] on img at bounding box center [219, 740] width 23 height 23
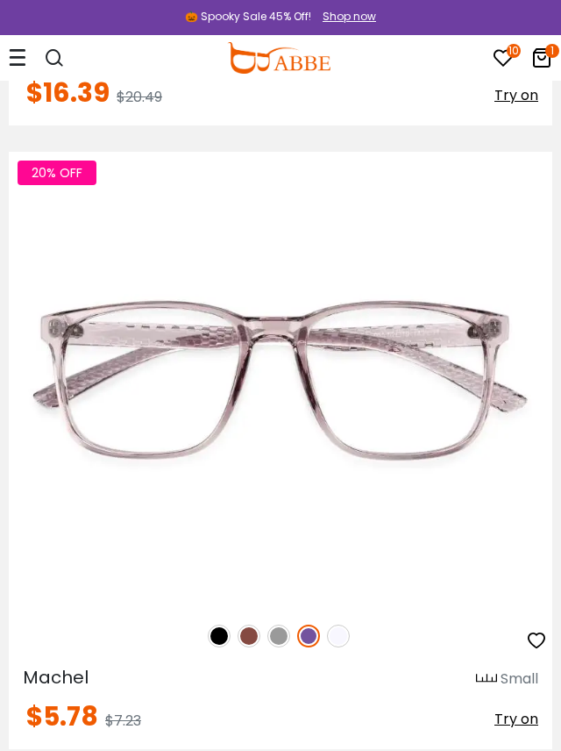
scroll to position [2931, 0]
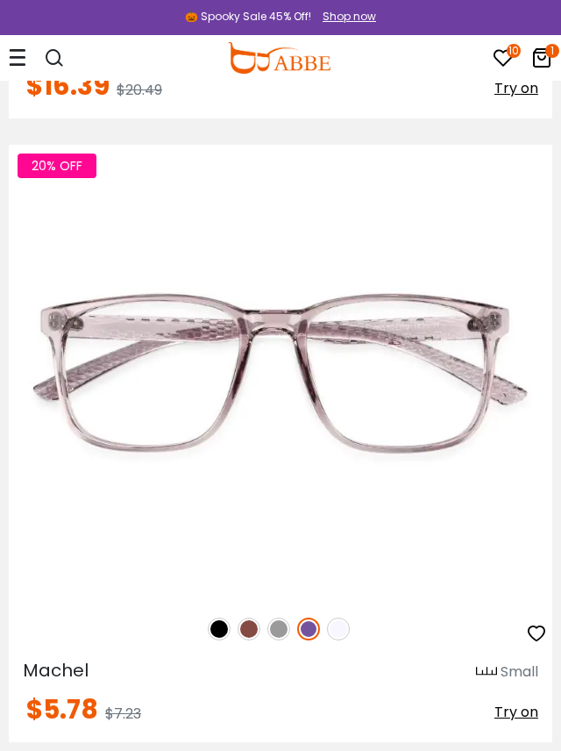
click at [334, 629] on img at bounding box center [338, 628] width 23 height 23
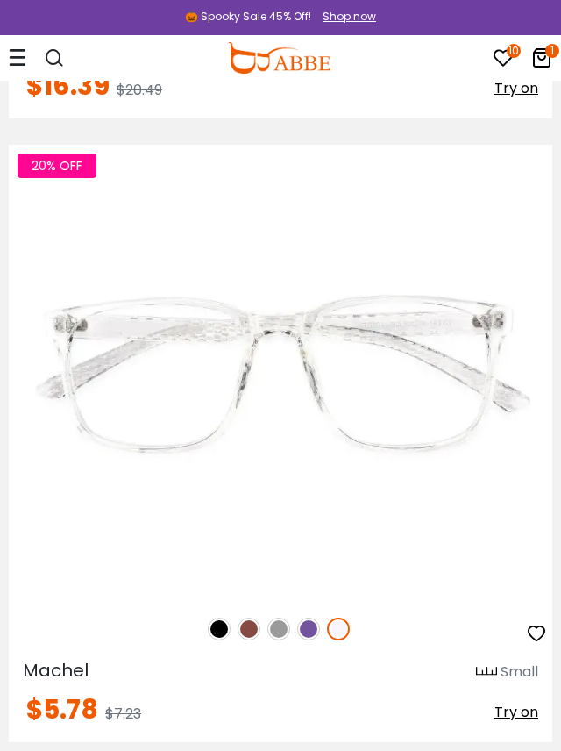
click at [275, 627] on img at bounding box center [278, 628] width 23 height 23
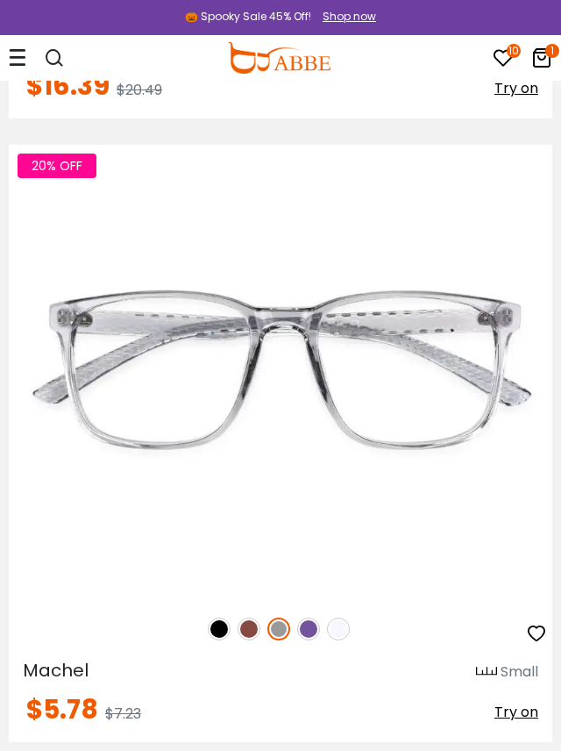
click at [247, 631] on img at bounding box center [249, 628] width 23 height 23
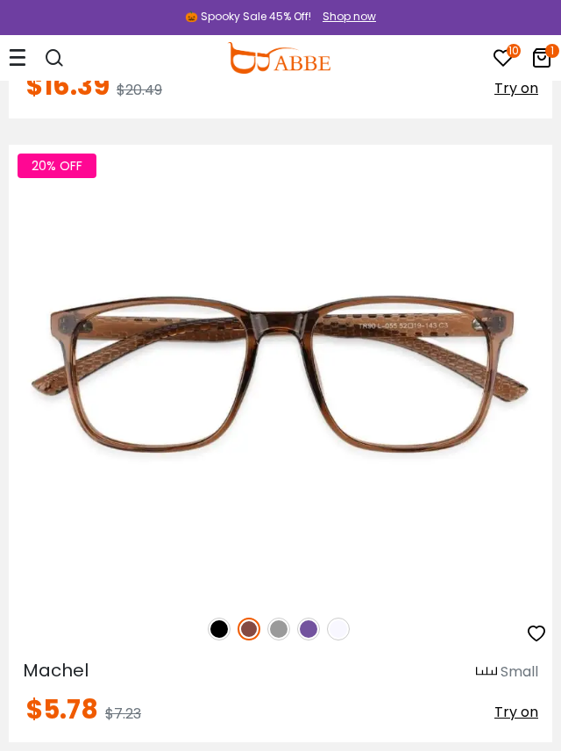
click at [222, 628] on img at bounding box center [219, 628] width 23 height 23
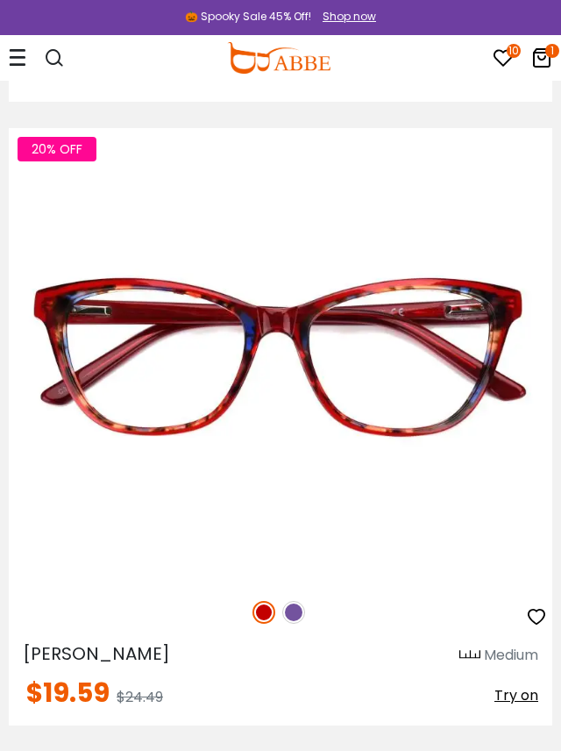
scroll to position [9803, 0]
click at [291, 613] on img at bounding box center [293, 612] width 23 height 23
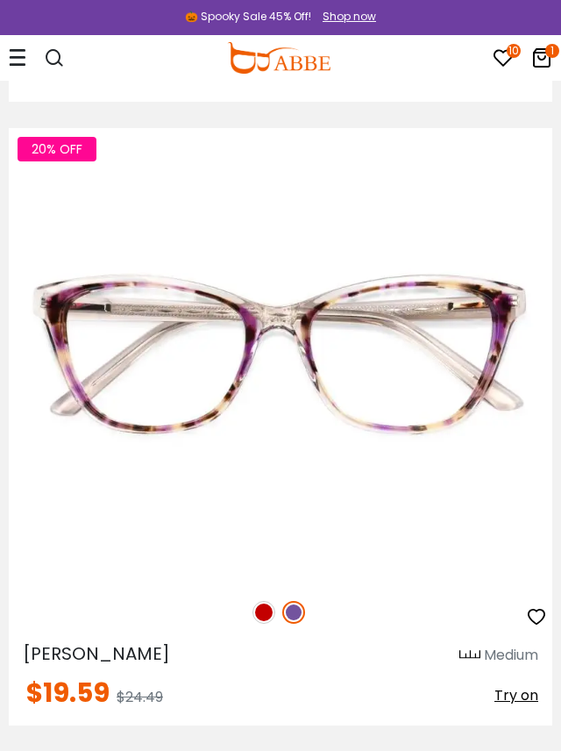
click at [259, 613] on img at bounding box center [264, 612] width 23 height 23
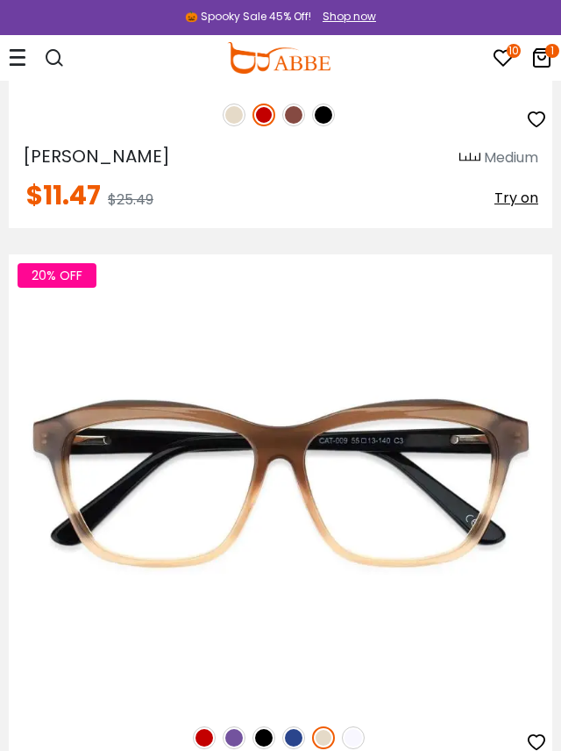
scroll to position [22149, 0]
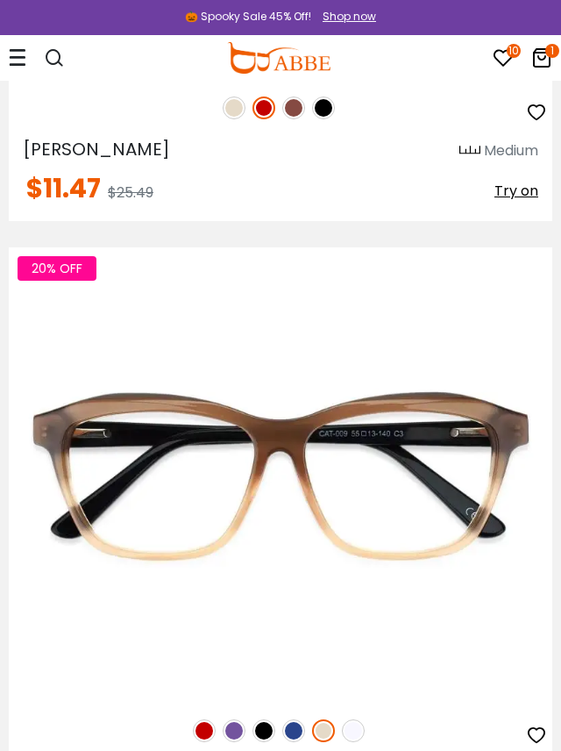
click at [297, 737] on img at bounding box center [293, 730] width 23 height 23
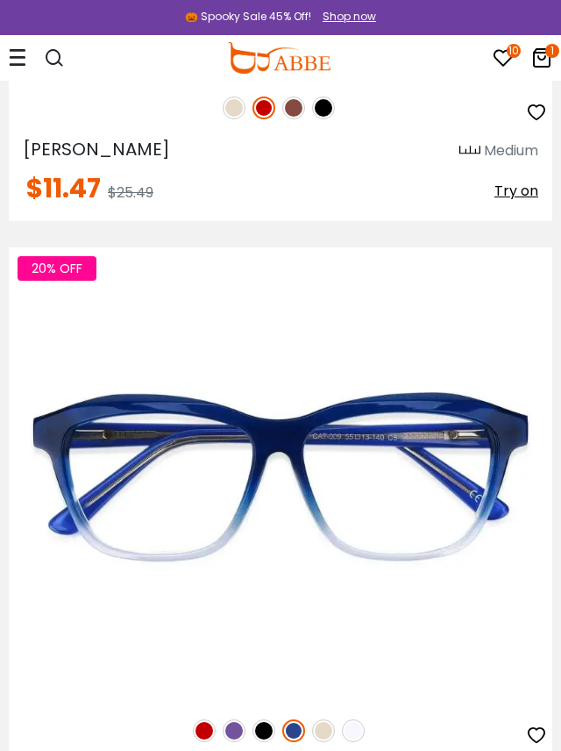
click at [266, 733] on img at bounding box center [264, 730] width 23 height 23
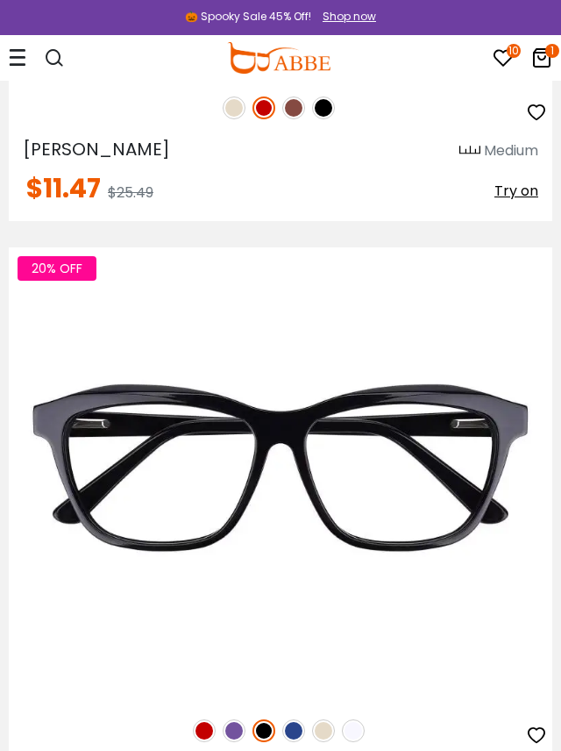
click at [236, 729] on img at bounding box center [234, 730] width 23 height 23
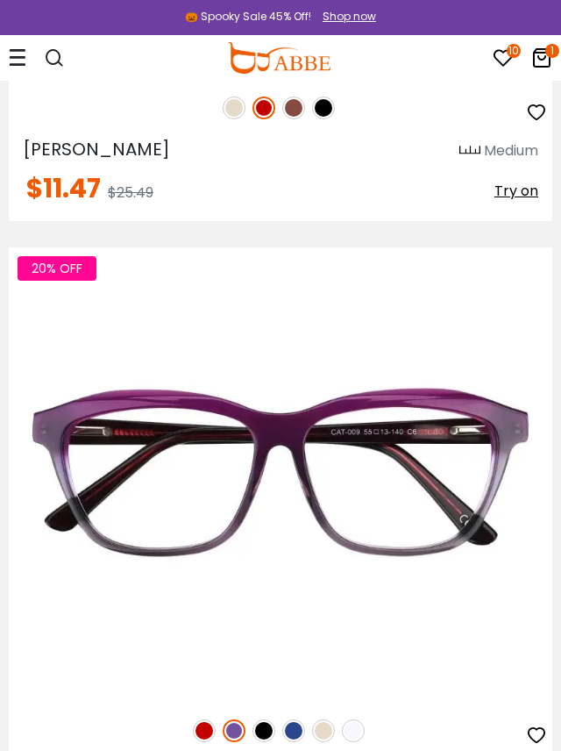
click at [209, 732] on img at bounding box center [204, 730] width 23 height 23
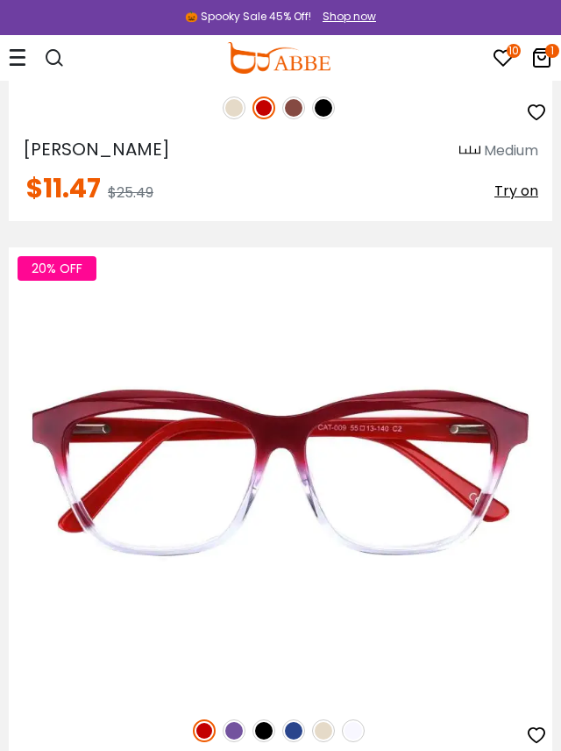
click at [352, 731] on img at bounding box center [353, 730] width 23 height 23
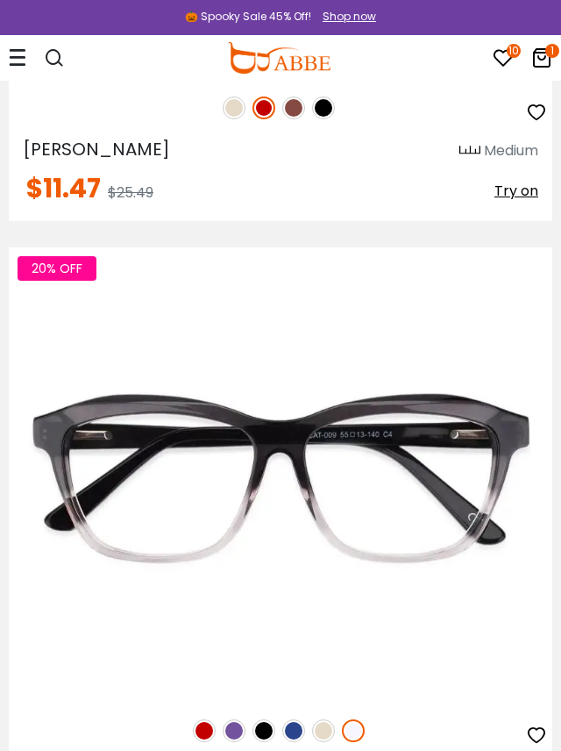
click at [325, 733] on img at bounding box center [323, 730] width 23 height 23
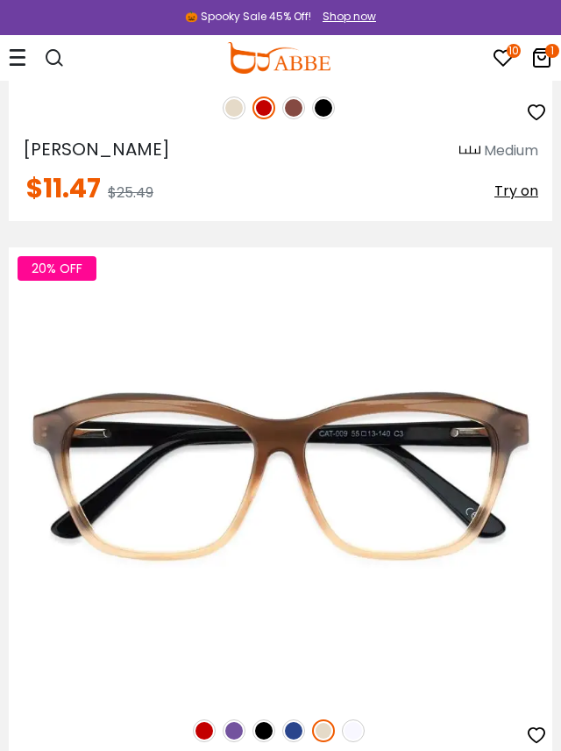
click at [293, 734] on img at bounding box center [293, 730] width 23 height 23
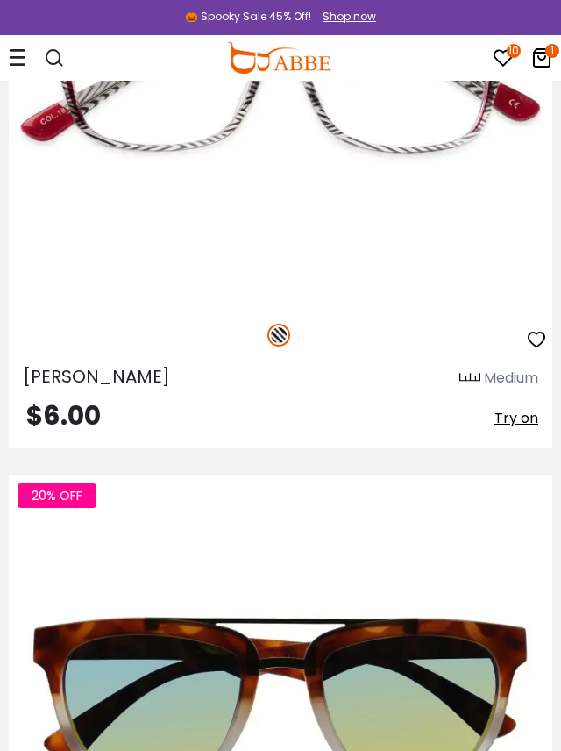
scroll to position [8206, 0]
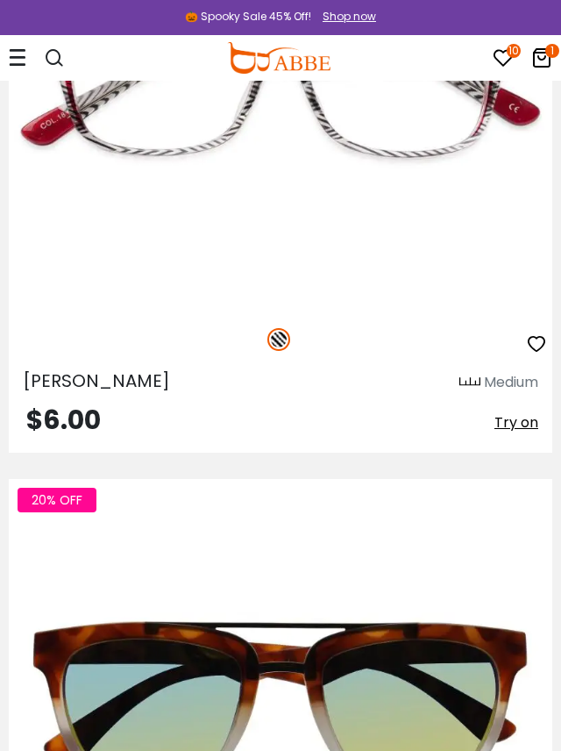
click at [542, 62] on icon at bounding box center [541, 57] width 21 height 21
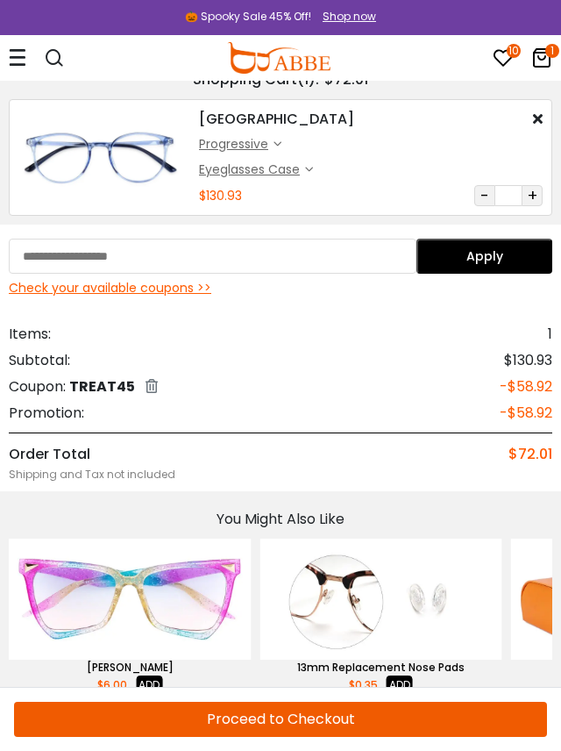
scroll to position [117, 0]
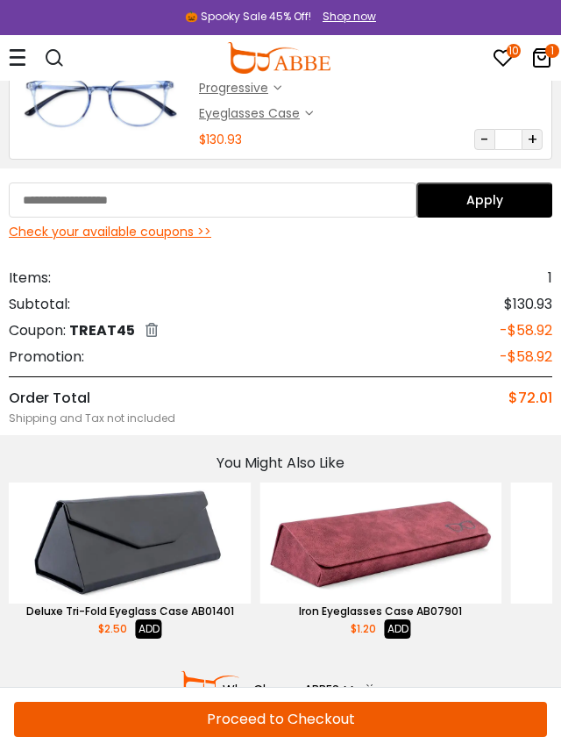
click at [16, 52] on icon at bounding box center [18, 57] width 18 height 18
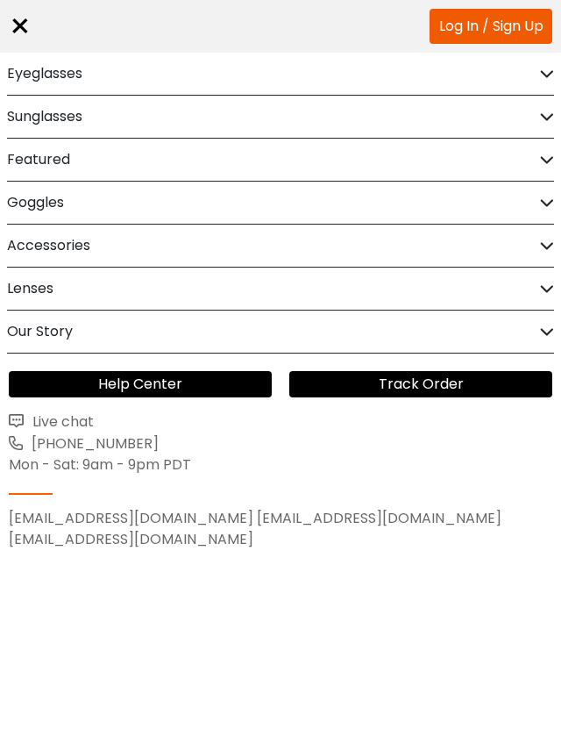
click at [24, 110] on h2 "Sunglasses" at bounding box center [44, 117] width 75 height 42
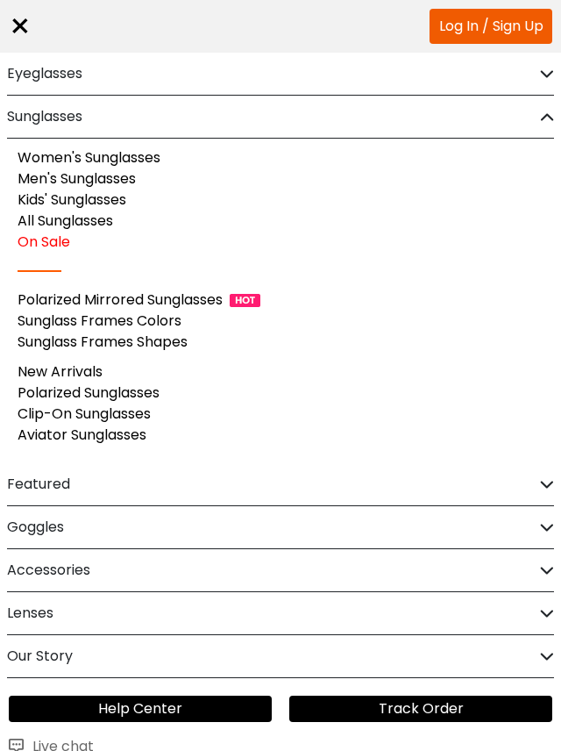
click at [23, 72] on h2 "Eyeglasses" at bounding box center [44, 74] width 75 height 42
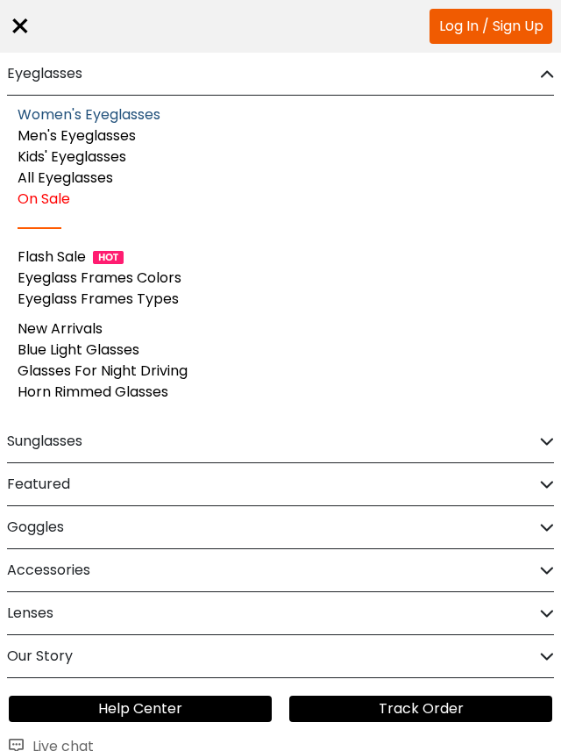
click at [28, 112] on link "Women's Eyeglasses" at bounding box center [89, 114] width 143 height 20
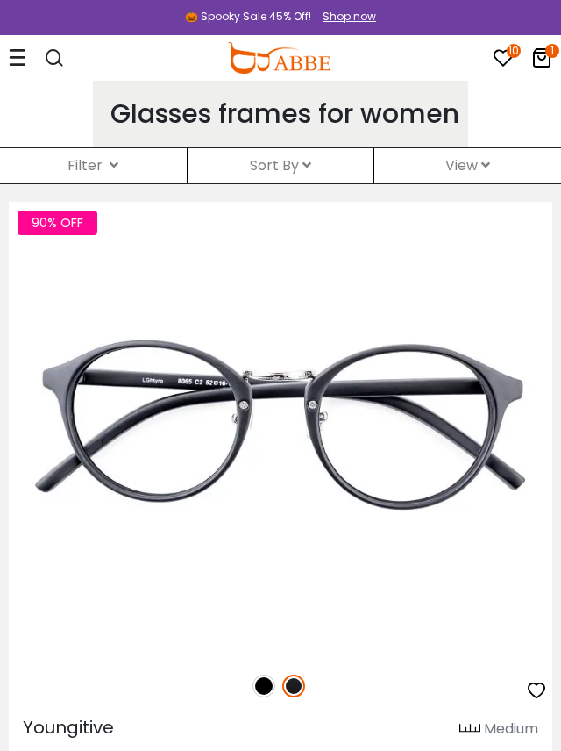
click at [108, 156] on div "Filter ( )" at bounding box center [93, 165] width 187 height 35
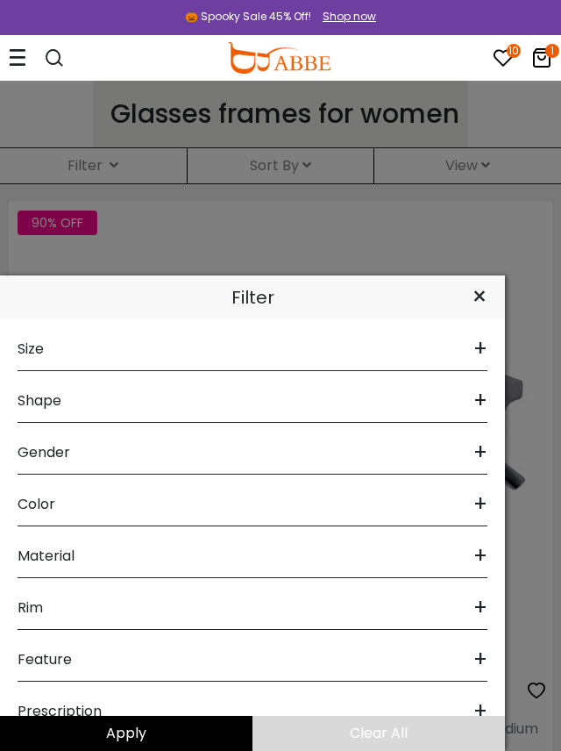
click at [40, 452] on span "Gender" at bounding box center [44, 452] width 53 height 42
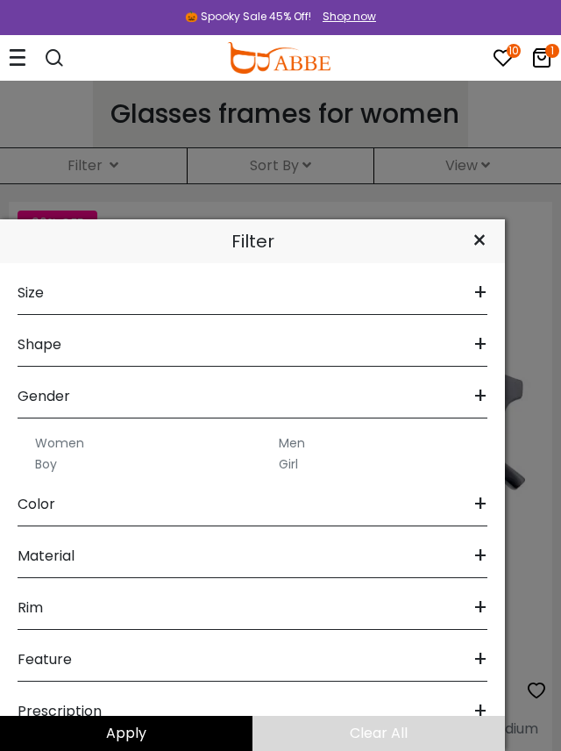
click at [61, 443] on label "Women" at bounding box center [59, 442] width 49 height 21
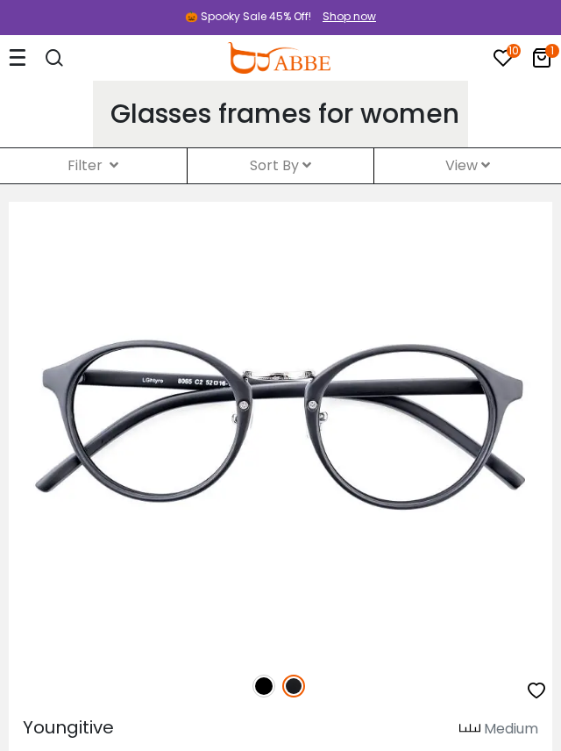
click at [113, 161] on icon at bounding box center [114, 165] width 9 height 14
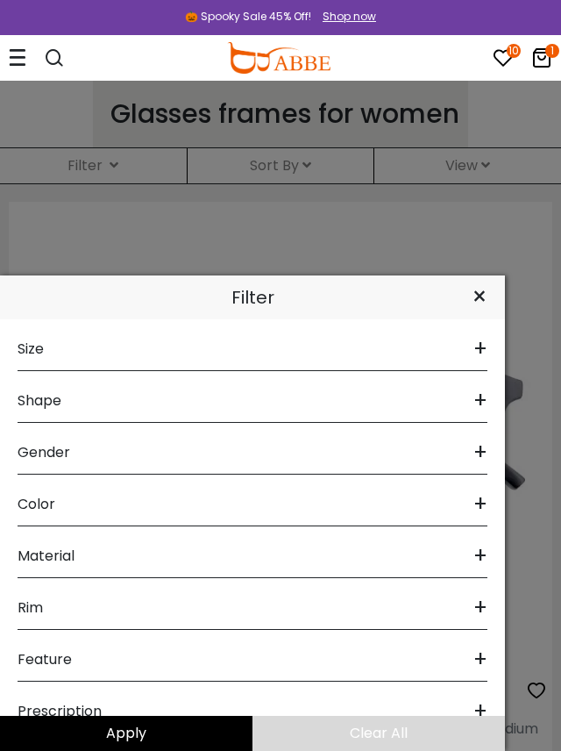
click at [483, 710] on span "+" at bounding box center [481, 711] width 14 height 42
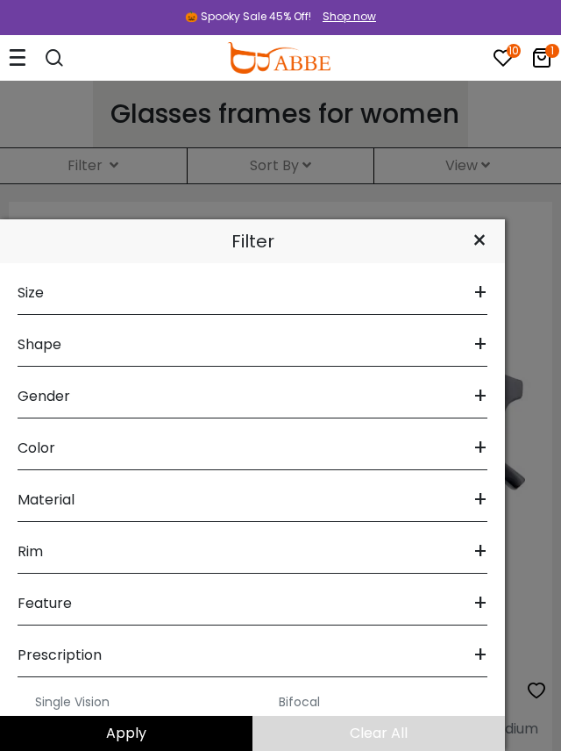
click at [40, 500] on span "Material" at bounding box center [46, 500] width 57 height 42
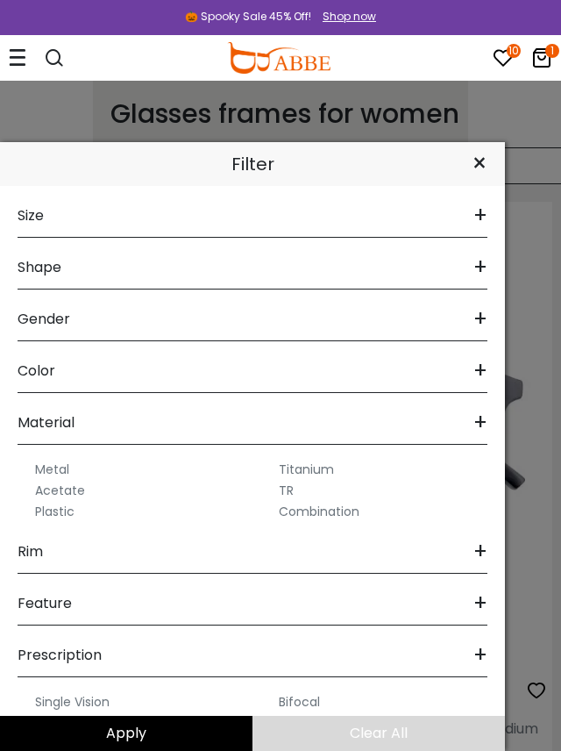
click at [481, 166] on div "×" at bounding box center [479, 164] width 51 height 44
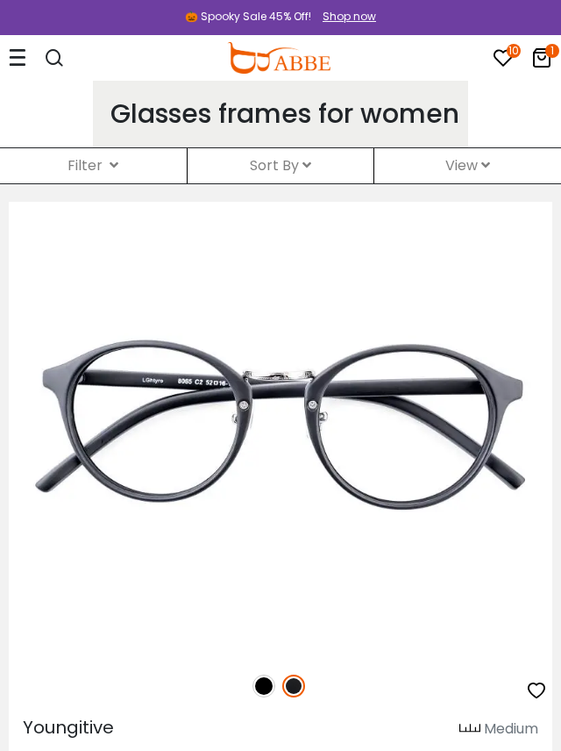
click at [21, 67] on div at bounding box center [18, 58] width 18 height 26
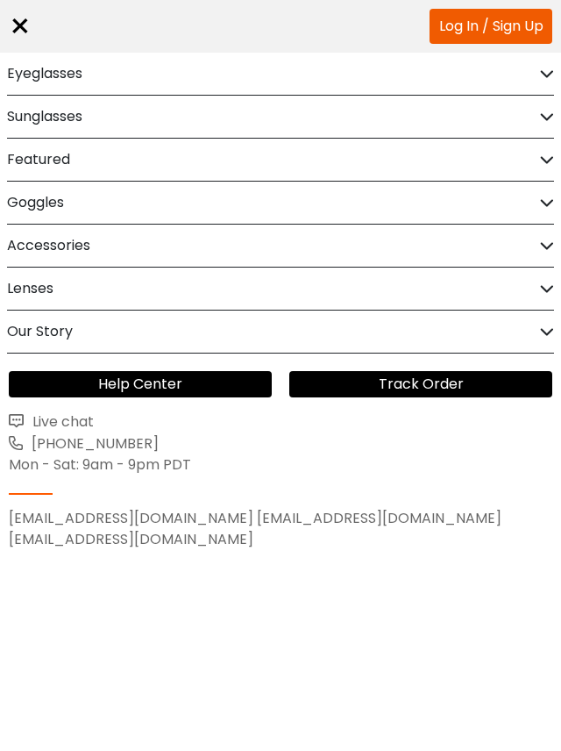
click at [23, 74] on h2 "Eyeglasses" at bounding box center [44, 74] width 75 height 42
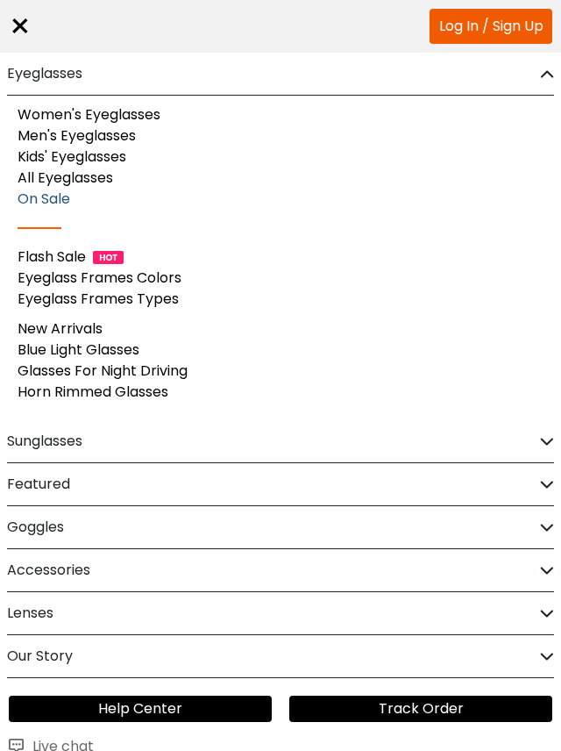
click at [24, 200] on link "On Sale" at bounding box center [44, 199] width 53 height 20
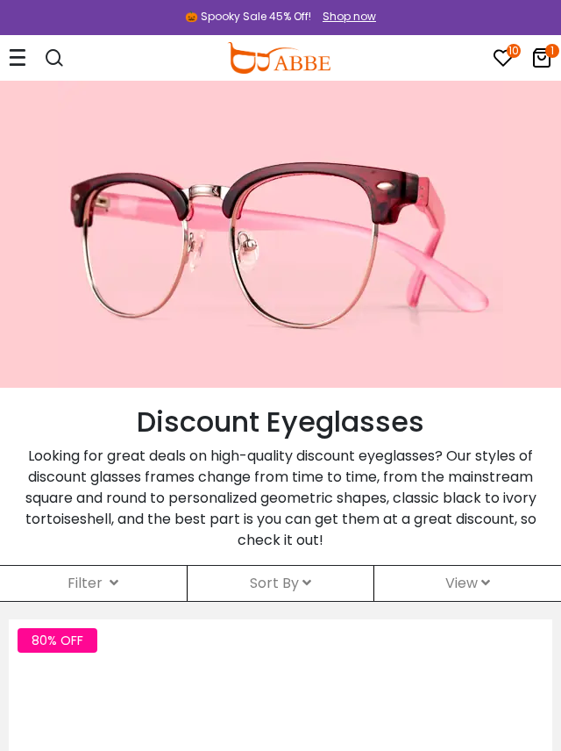
click at [115, 588] on icon at bounding box center [114, 582] width 9 height 14
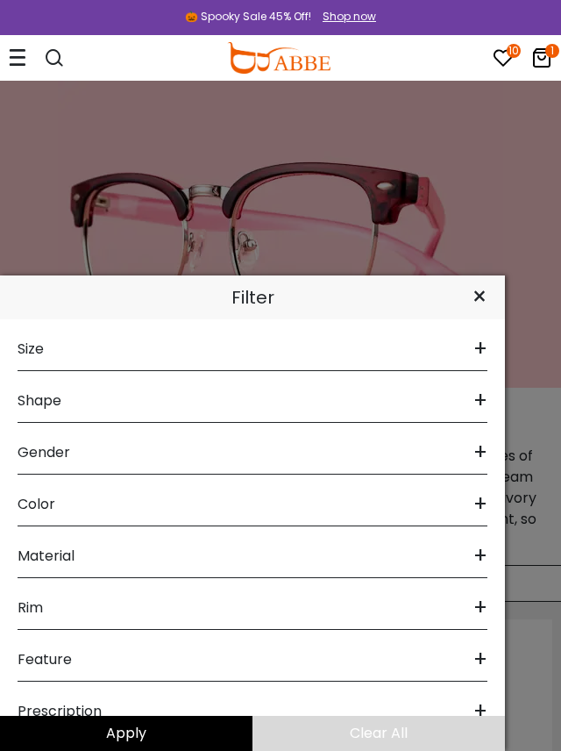
click at [31, 454] on span "Gender" at bounding box center [44, 452] width 53 height 42
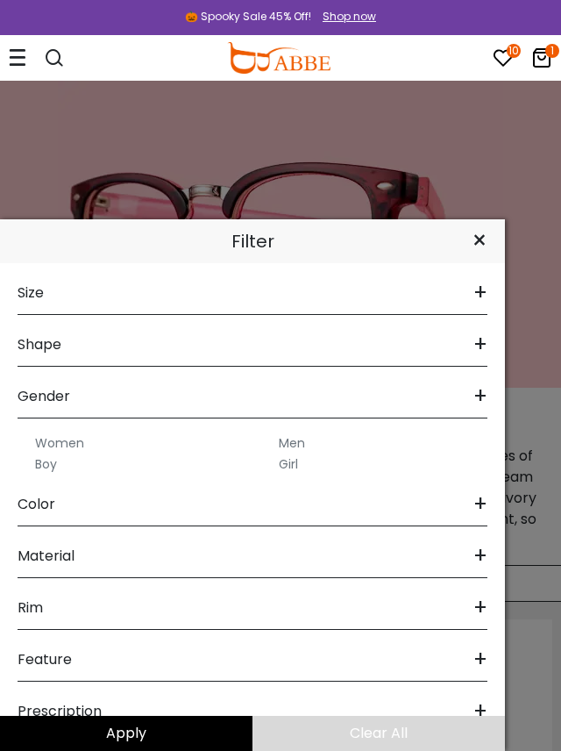
click at [53, 441] on label "Women" at bounding box center [59, 442] width 49 height 21
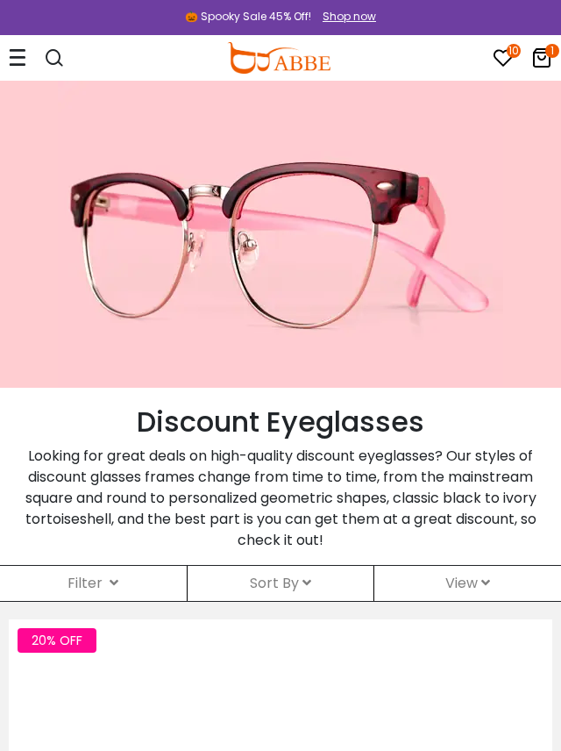
click at [116, 583] on icon at bounding box center [114, 582] width 9 height 14
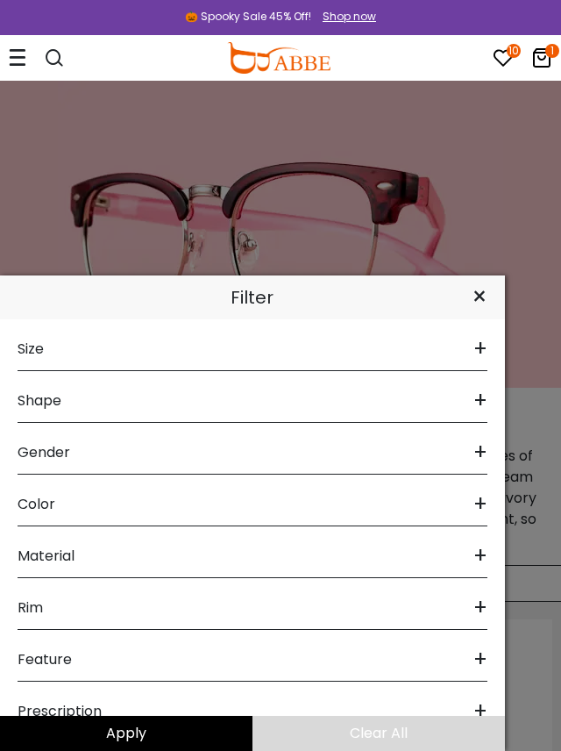
click at [29, 510] on span "Color" at bounding box center [37, 504] width 38 height 42
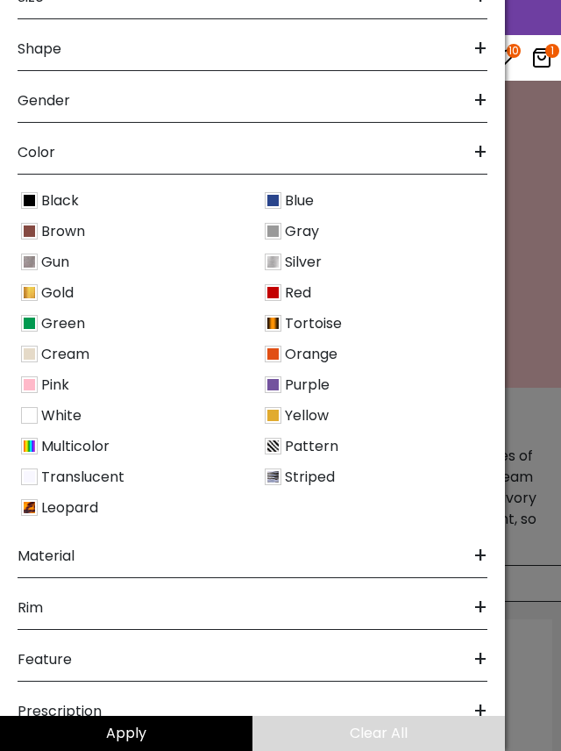
click at [34, 325] on img at bounding box center [29, 323] width 17 height 17
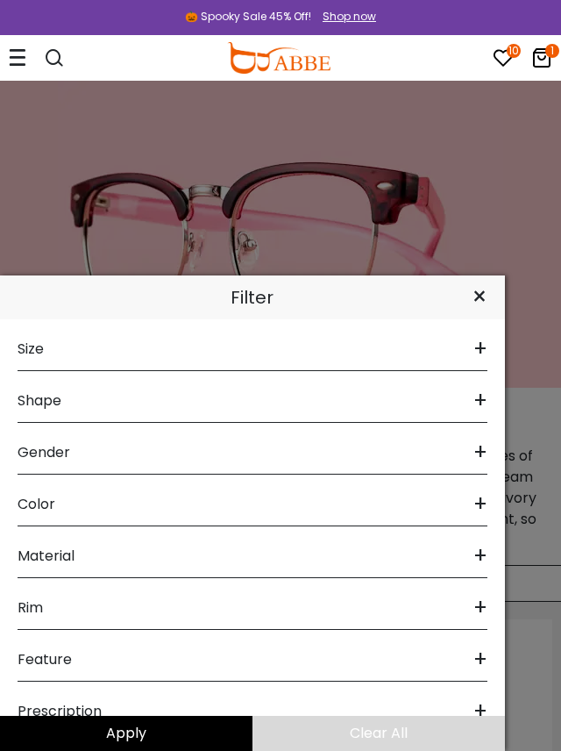
click at [38, 503] on span "Color" at bounding box center [37, 504] width 38 height 42
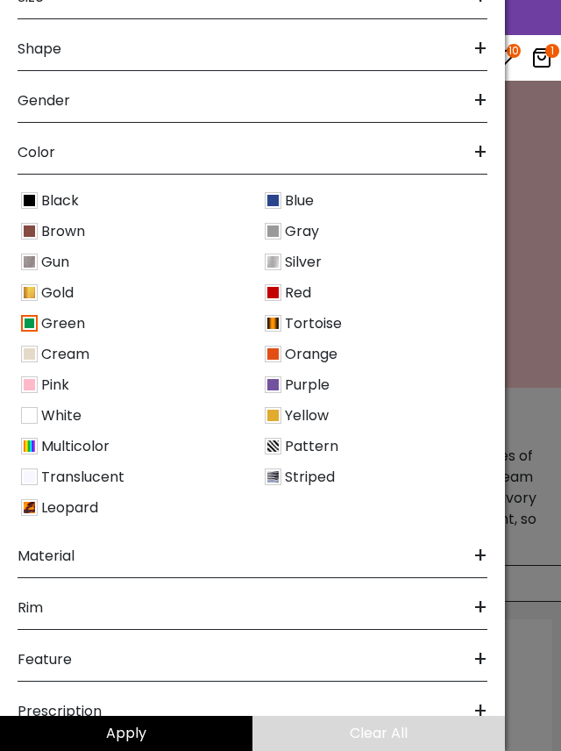
click at [32, 392] on img at bounding box center [29, 384] width 17 height 17
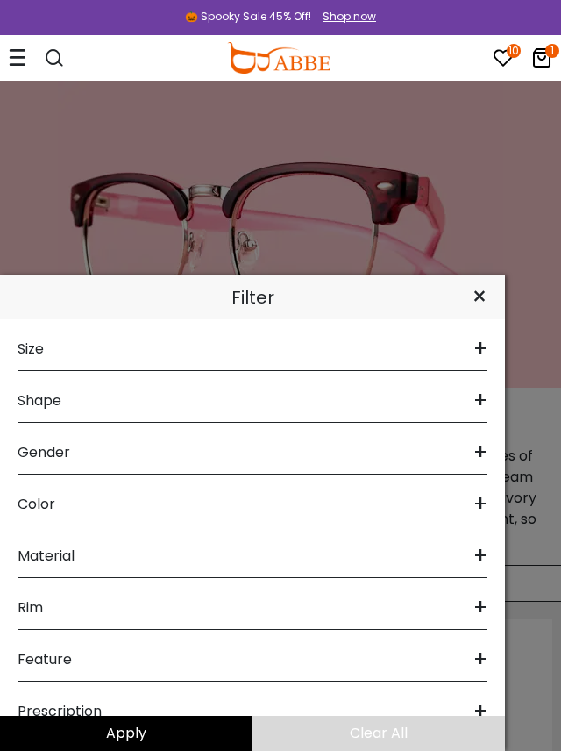
click at [28, 509] on span "Color" at bounding box center [37, 504] width 38 height 42
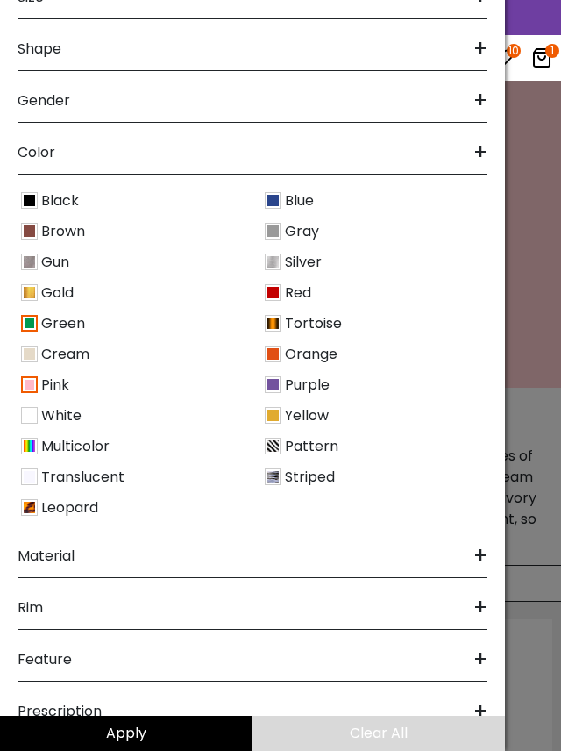
click at [34, 269] on img at bounding box center [29, 261] width 17 height 17
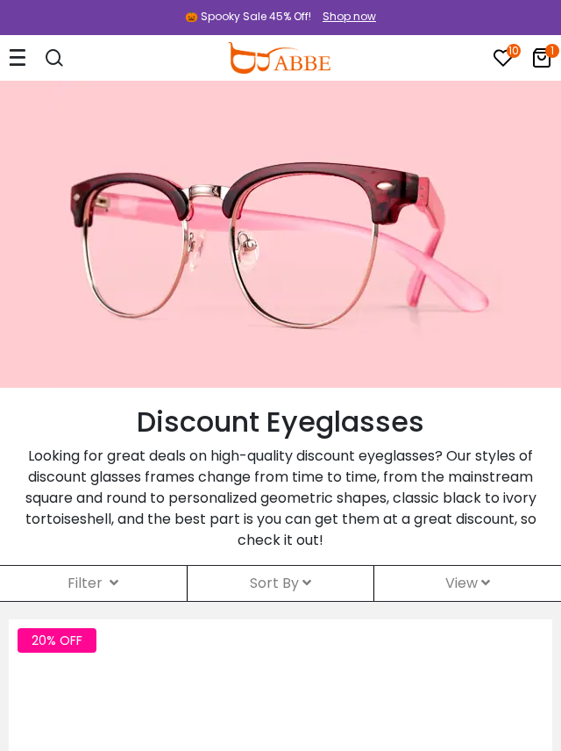
click at [123, 574] on div "Filter ( )" at bounding box center [93, 583] width 187 height 35
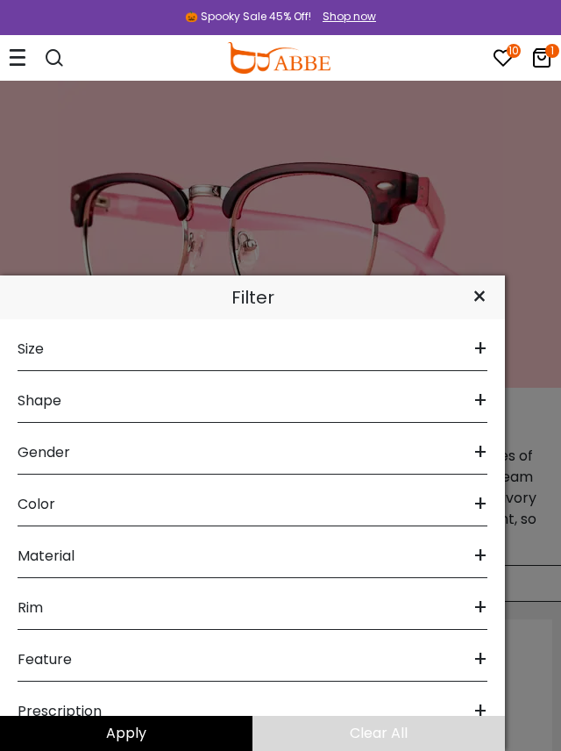
click at [237, 503] on div "Color +" at bounding box center [253, 500] width 470 height 52
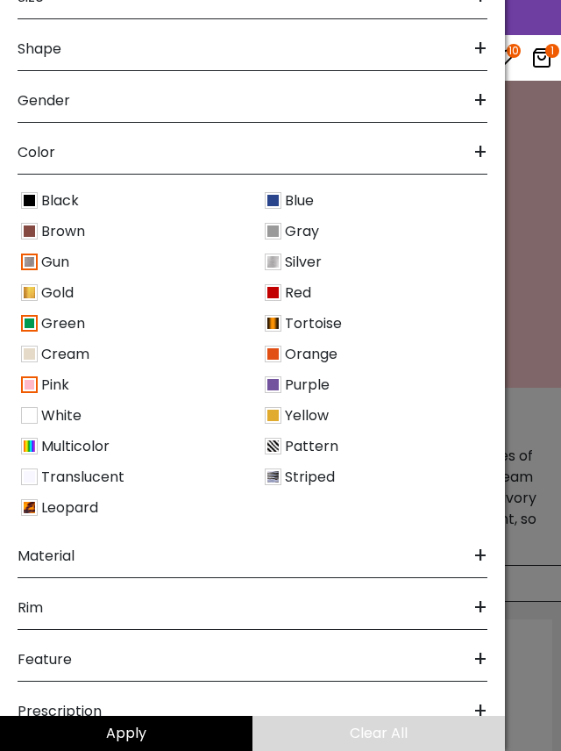
click at [279, 263] on img at bounding box center [273, 261] width 17 height 17
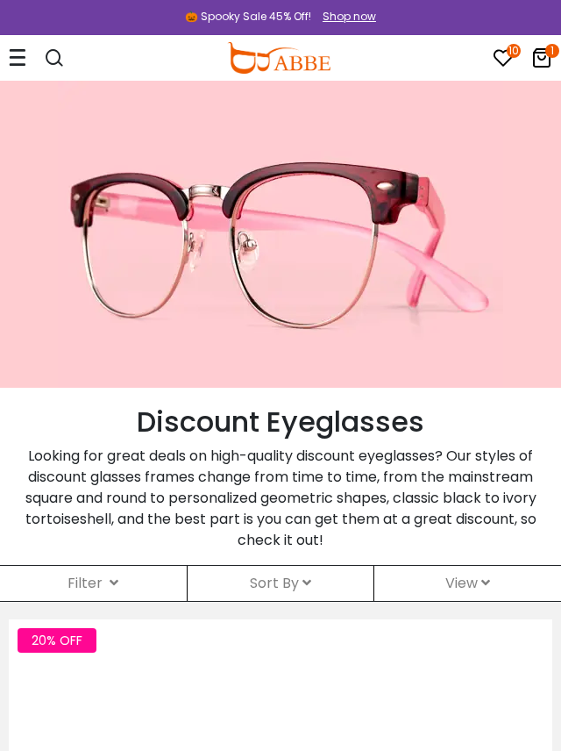
click at [125, 574] on div "Filter ( )" at bounding box center [93, 583] width 187 height 35
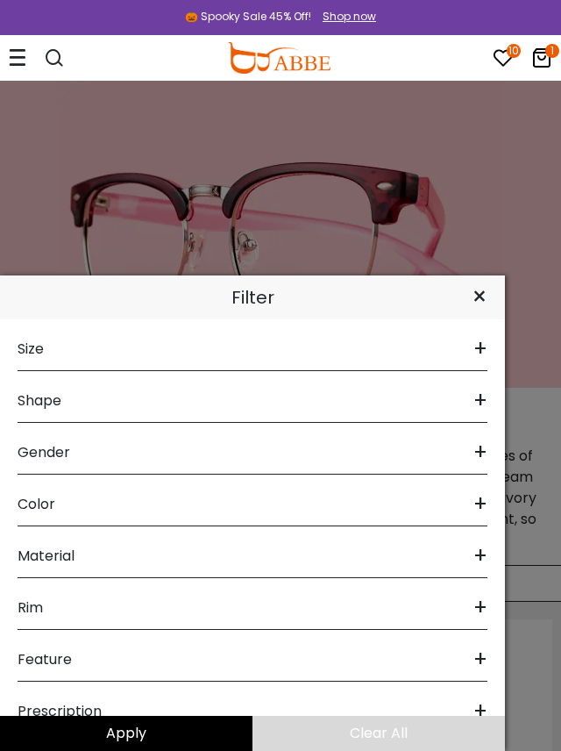
click at [39, 500] on span "Color" at bounding box center [37, 504] width 38 height 42
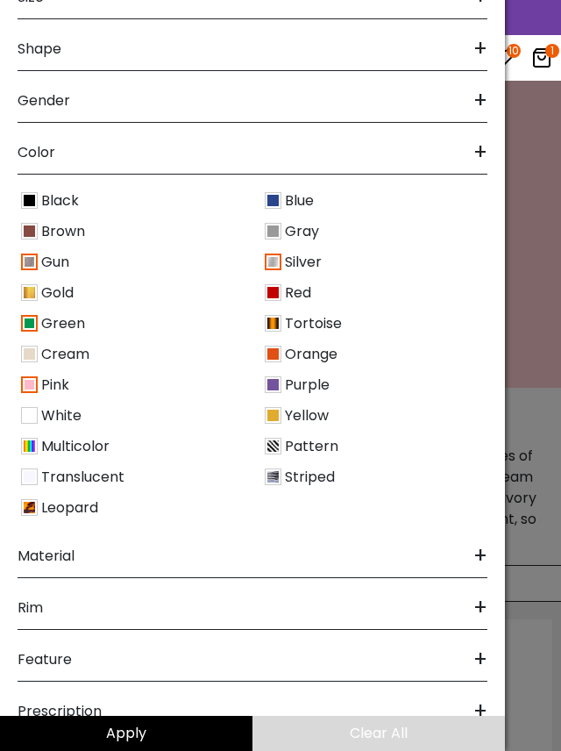
click at [277, 197] on img at bounding box center [273, 200] width 17 height 17
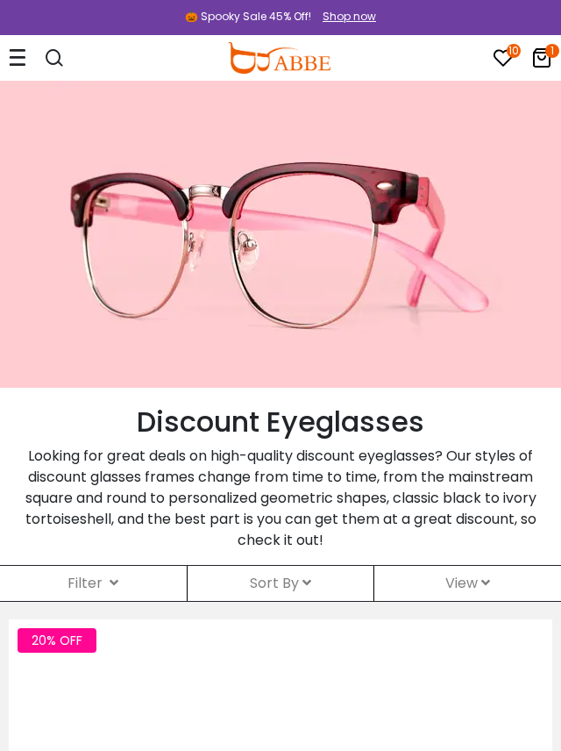
click at [111, 581] on icon at bounding box center [114, 582] width 9 height 14
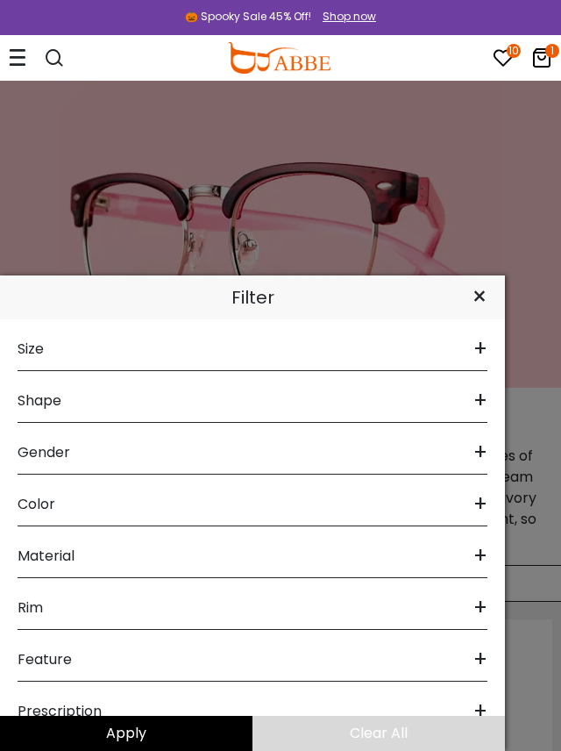
click at [44, 512] on span "Color" at bounding box center [37, 504] width 38 height 42
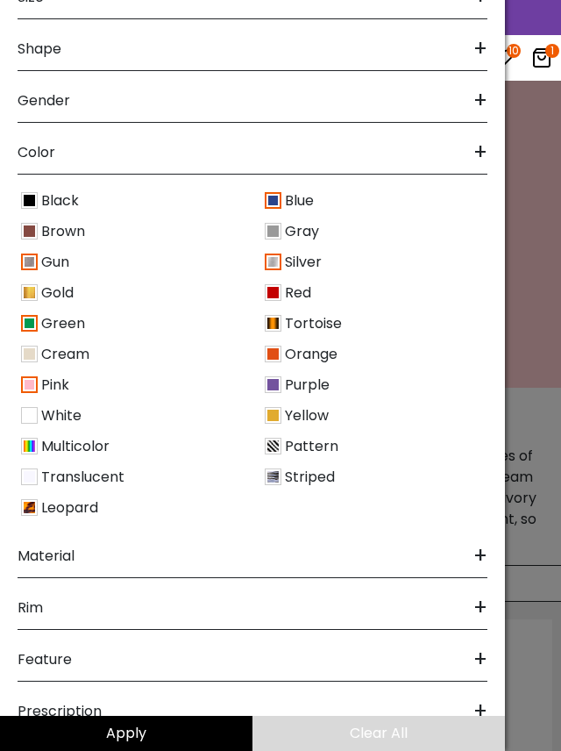
click at [39, 355] on div "Cream" at bounding box center [131, 354] width 244 height 24
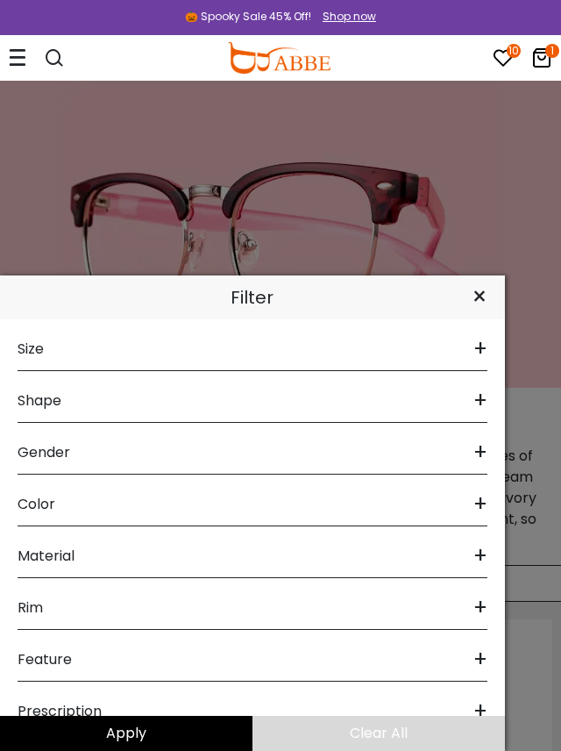
click at [46, 502] on span "Color" at bounding box center [37, 504] width 38 height 42
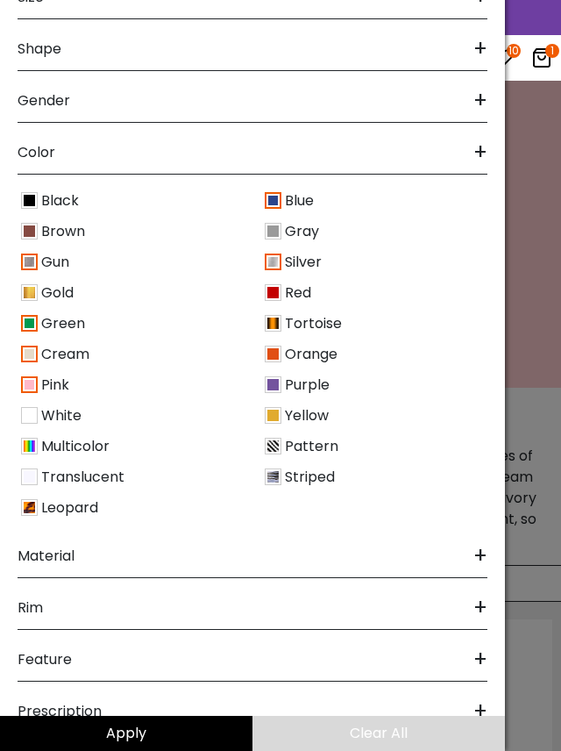
click at [272, 352] on img at bounding box center [273, 354] width 17 height 17
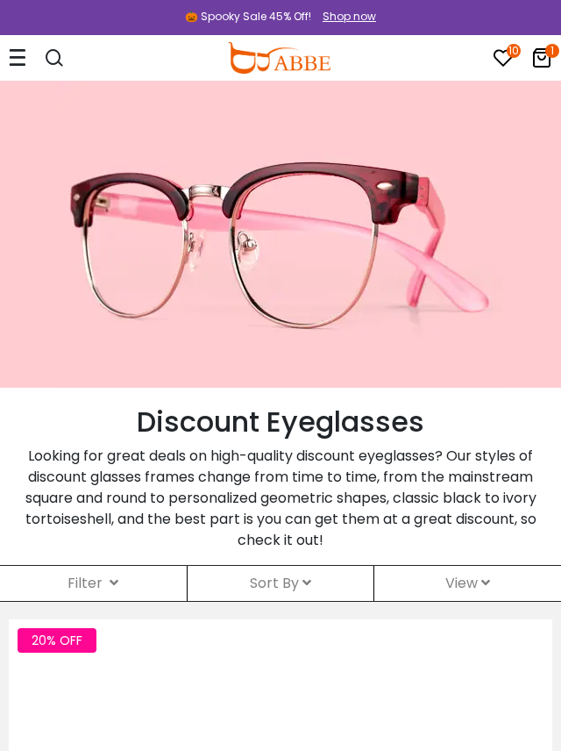
click at [203, 510] on p "Looking for great deals on high-quality discount eyeglasses? Our styles of disc…" at bounding box center [281, 498] width 544 height 105
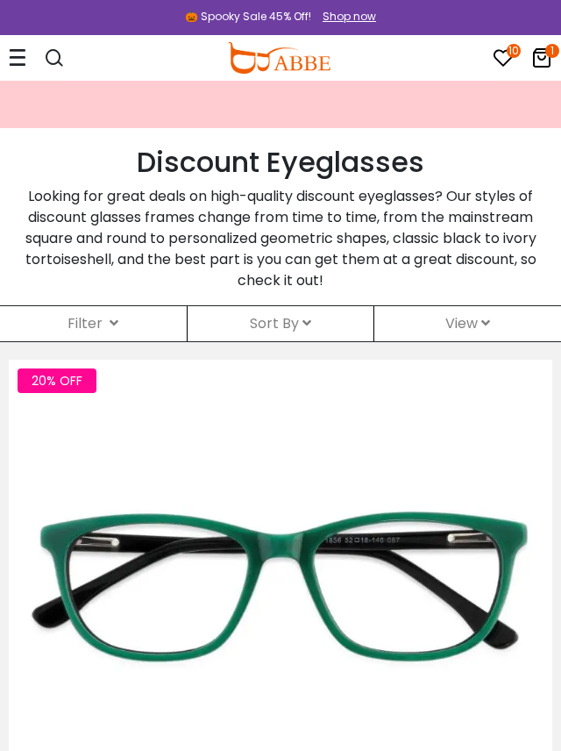
scroll to position [264, 0]
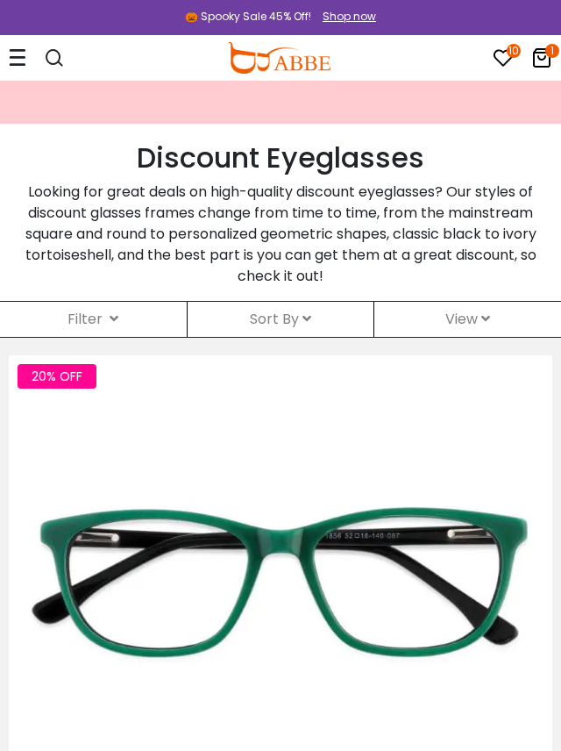
click at [312, 320] on div "Sort By Relevance New Arrivals Best Sellers Prices High To Low Prices Low To Hi…" at bounding box center [281, 319] width 187 height 35
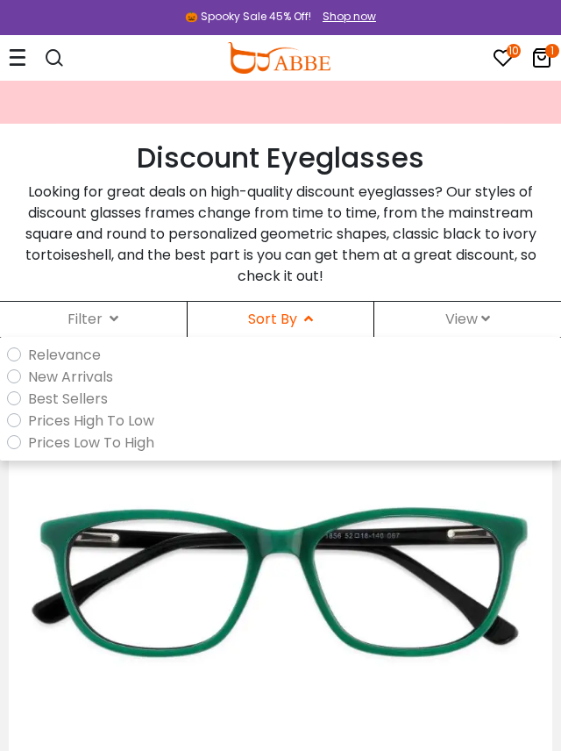
click at [28, 396] on label "Best Sellers" at bounding box center [68, 399] width 80 height 22
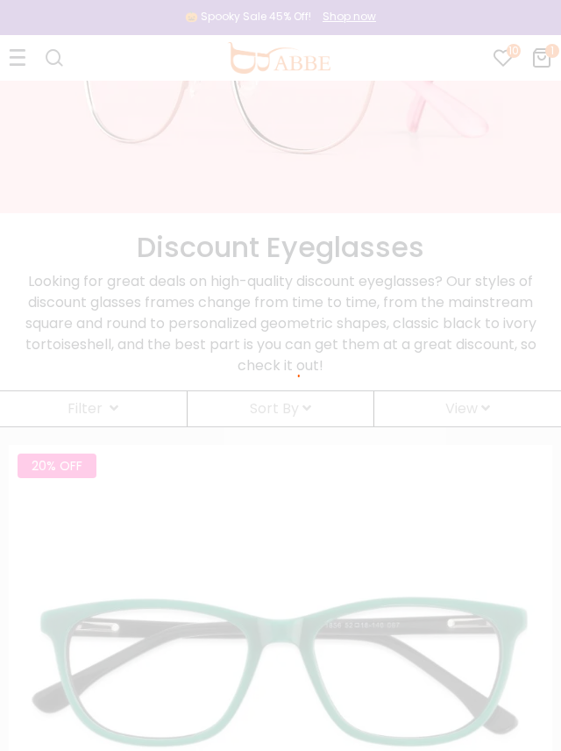
scroll to position [129, 0]
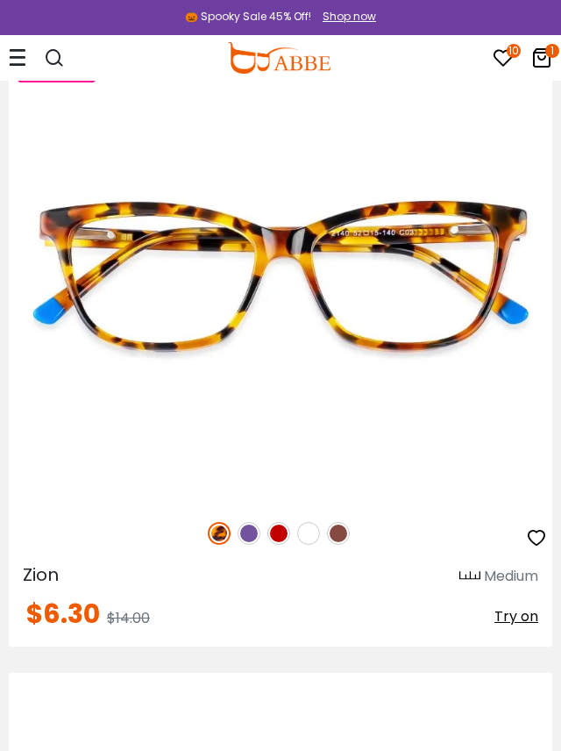
scroll to position [10912, 0]
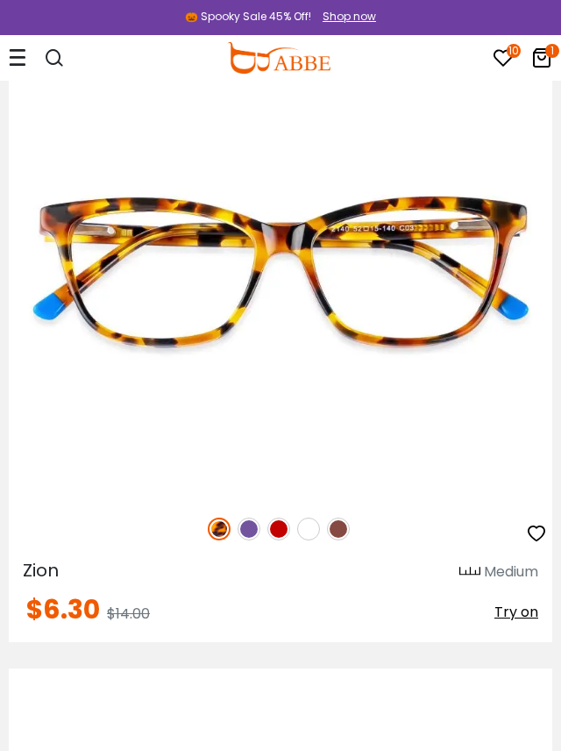
click at [248, 528] on img at bounding box center [249, 528] width 23 height 23
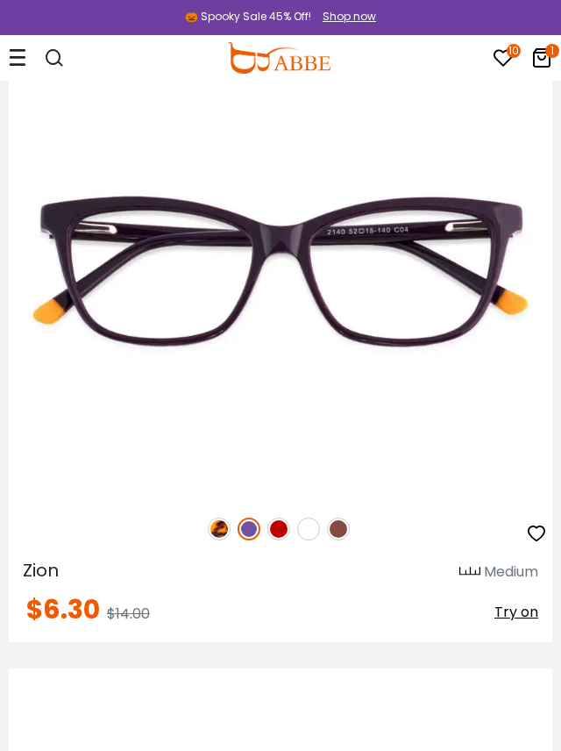
click at [279, 524] on img at bounding box center [278, 528] width 23 height 23
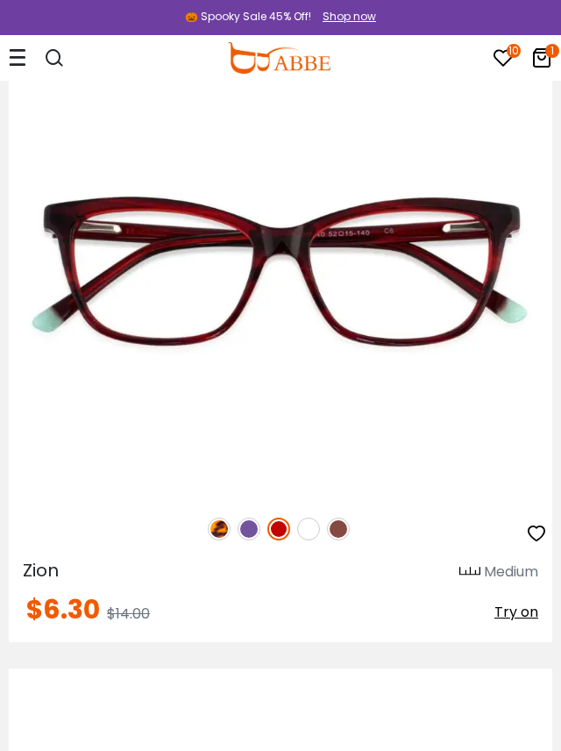
click at [297, 522] on div "55% OFF" at bounding box center [281, 528] width 544 height 37
click at [302, 528] on img at bounding box center [308, 528] width 23 height 23
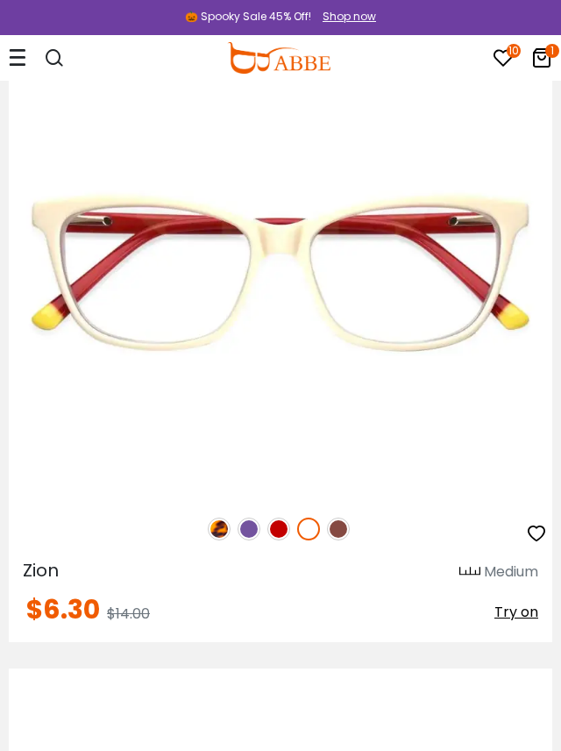
click at [347, 535] on img at bounding box center [338, 528] width 23 height 23
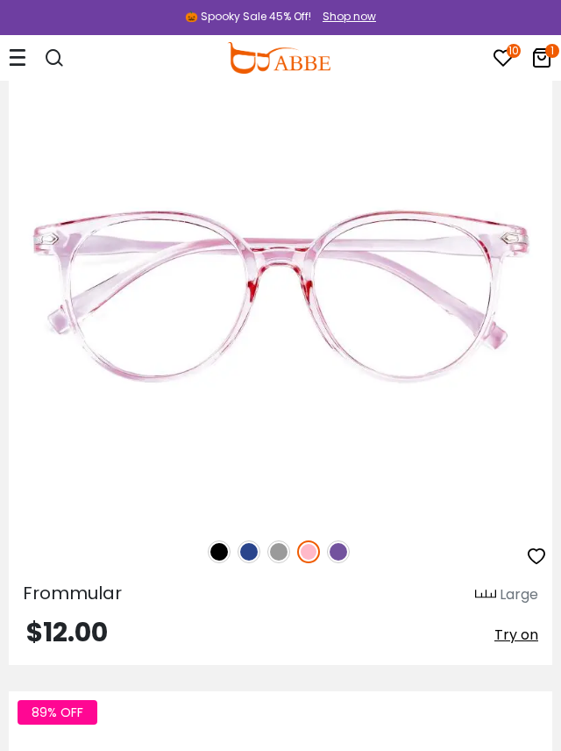
scroll to position [14629, 0]
click at [278, 549] on img at bounding box center [278, 551] width 23 height 23
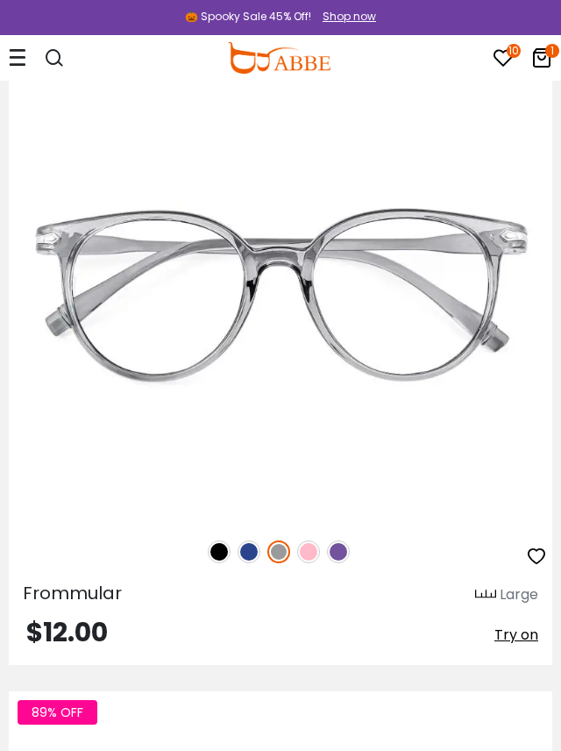
click at [253, 544] on img at bounding box center [249, 551] width 23 height 23
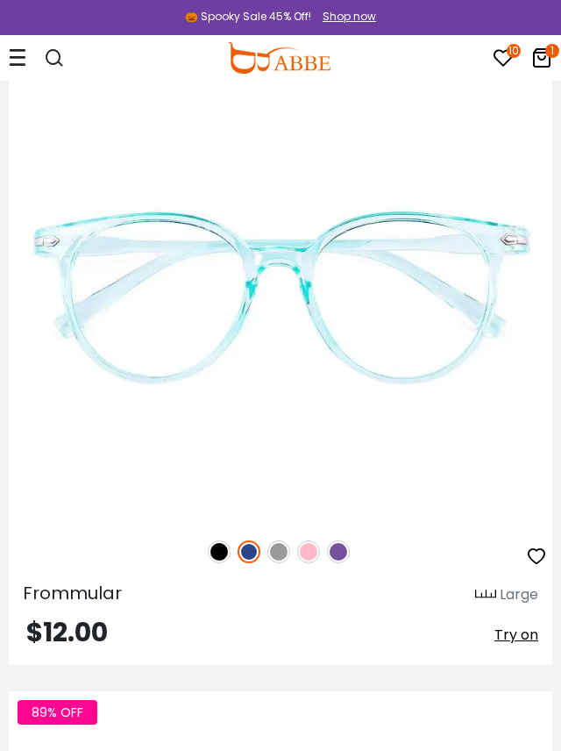
click at [225, 545] on img at bounding box center [219, 551] width 23 height 23
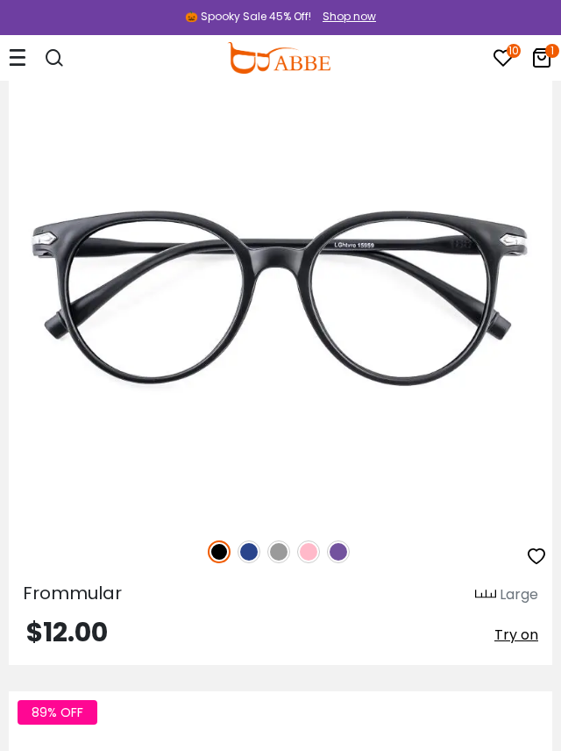
click at [338, 546] on img at bounding box center [338, 551] width 23 height 23
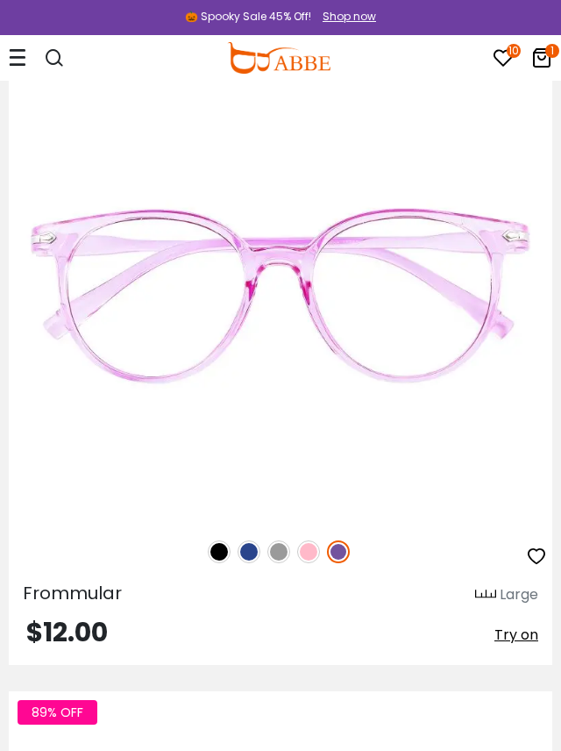
click at [281, 552] on img at bounding box center [278, 551] width 23 height 23
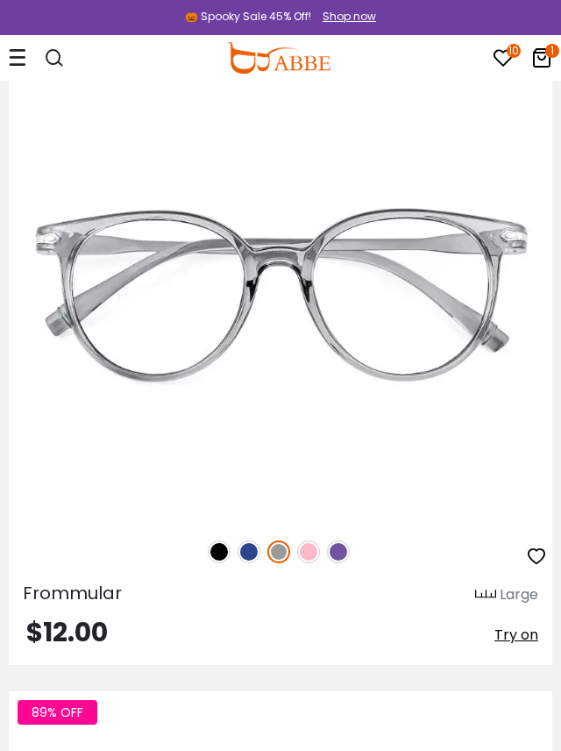
click at [248, 550] on img at bounding box center [249, 551] width 23 height 23
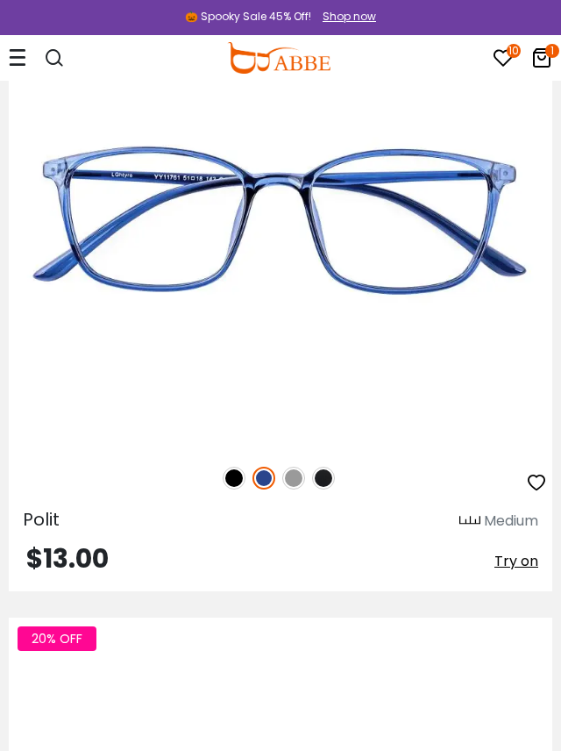
scroll to position [16575, 0]
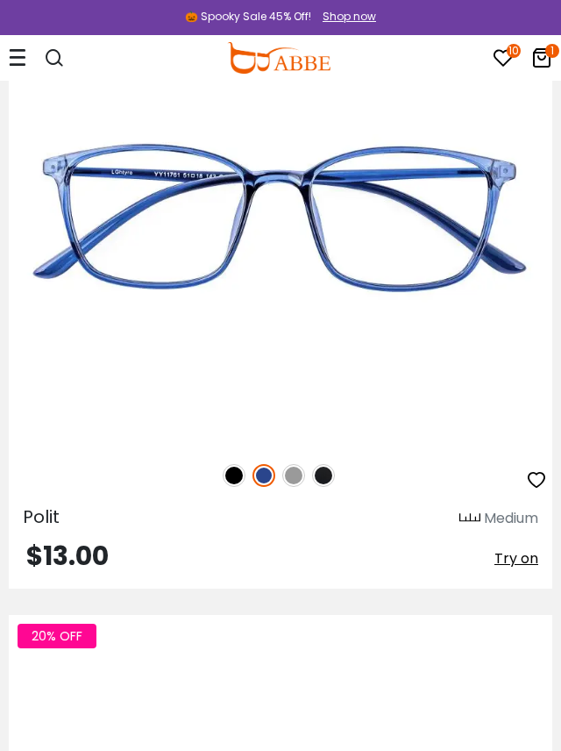
click at [236, 474] on img at bounding box center [234, 475] width 23 height 23
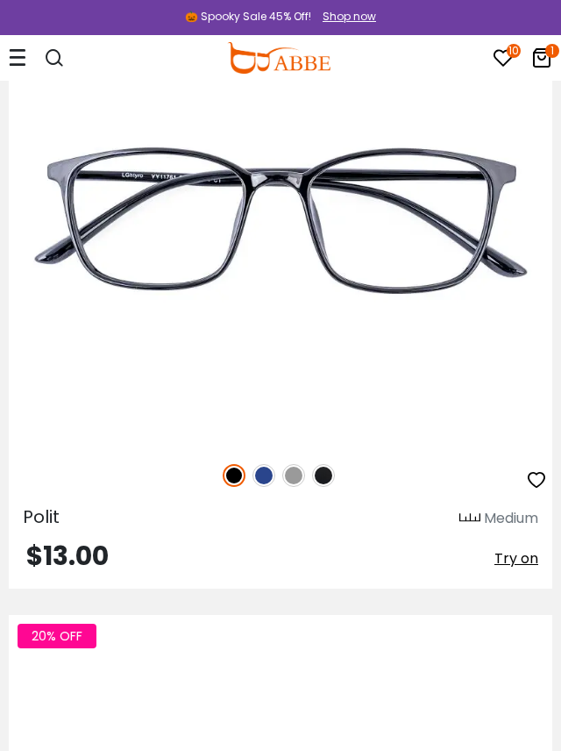
click at [295, 472] on img at bounding box center [293, 475] width 23 height 23
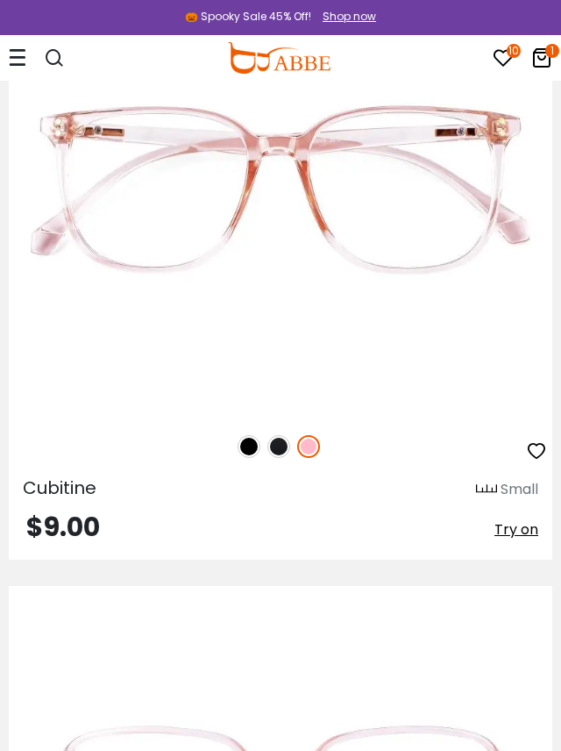
scroll to position [20344, 0]
click at [275, 444] on img at bounding box center [278, 445] width 23 height 23
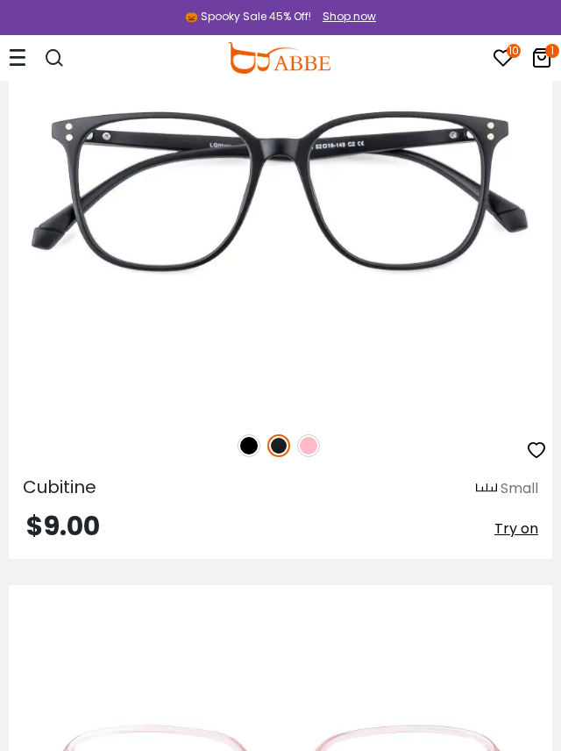
click at [247, 443] on img at bounding box center [249, 445] width 23 height 23
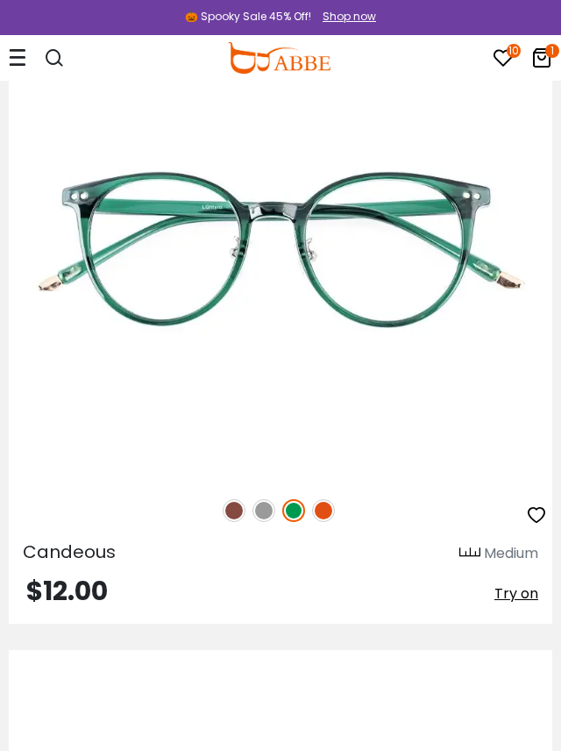
scroll to position [24023, 0]
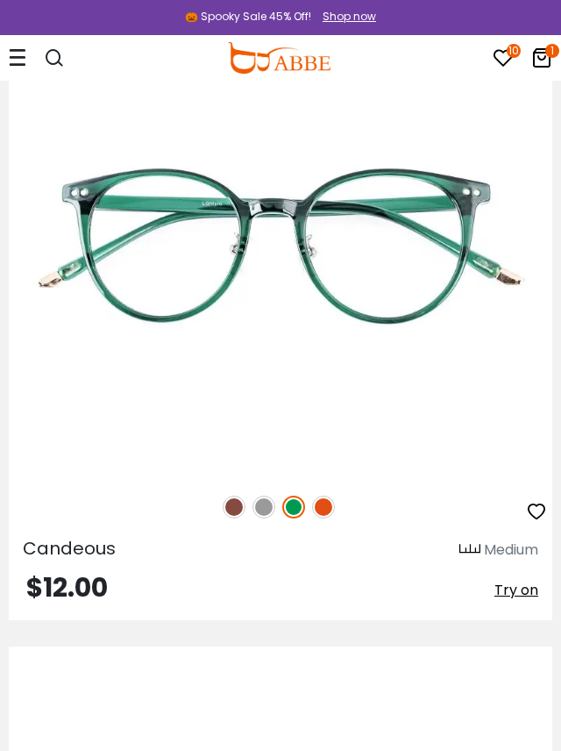
click at [233, 506] on img at bounding box center [234, 507] width 23 height 23
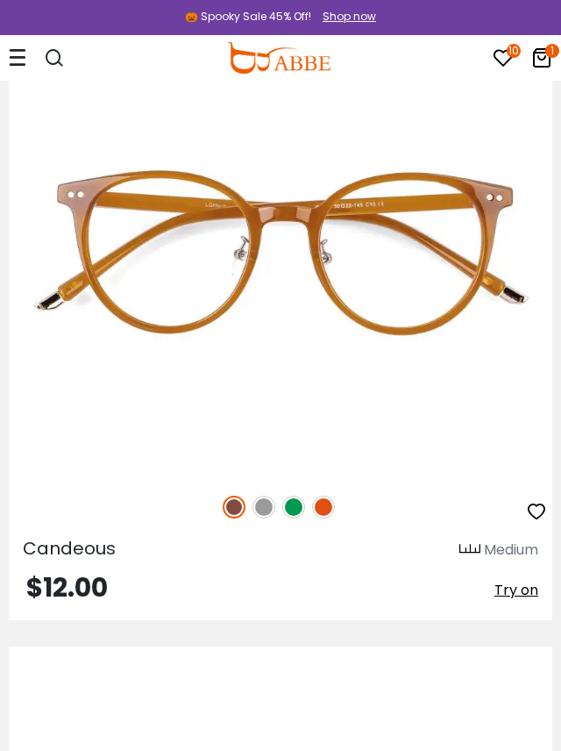
click at [267, 507] on img at bounding box center [264, 507] width 23 height 23
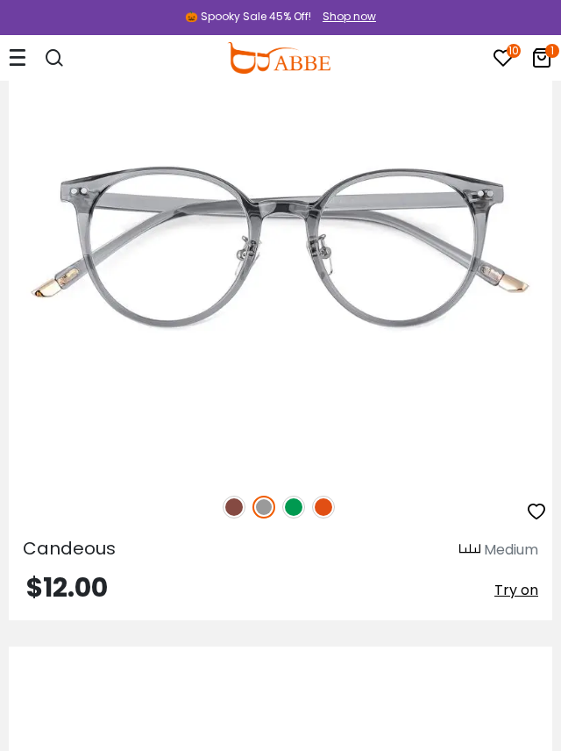
click at [325, 506] on img at bounding box center [323, 507] width 23 height 23
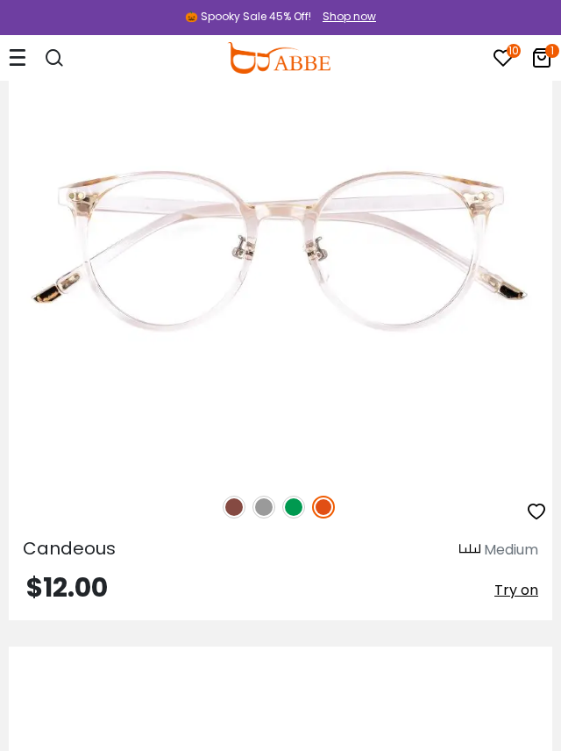
click at [236, 506] on img at bounding box center [234, 507] width 23 height 23
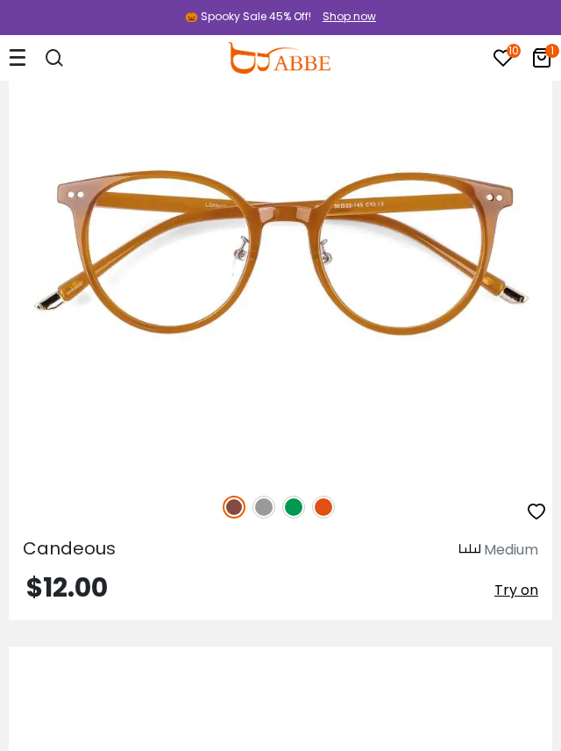
click at [537, 504] on icon "button" at bounding box center [536, 511] width 21 height 21
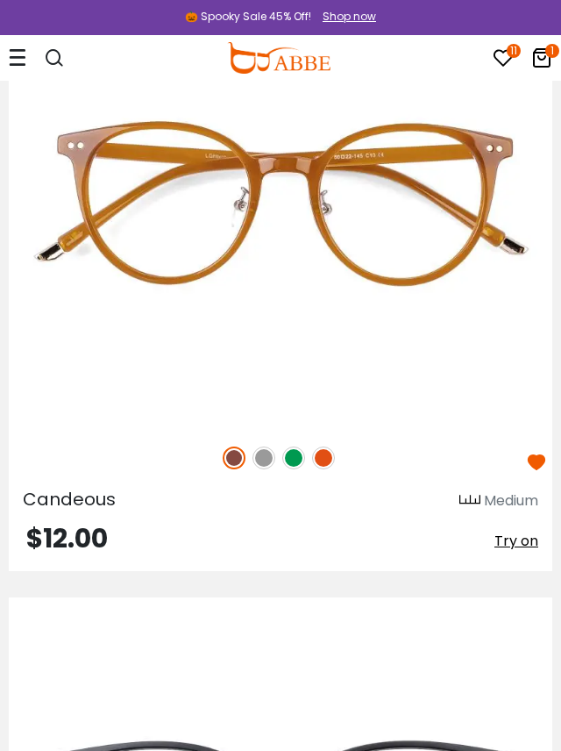
scroll to position [24093, 0]
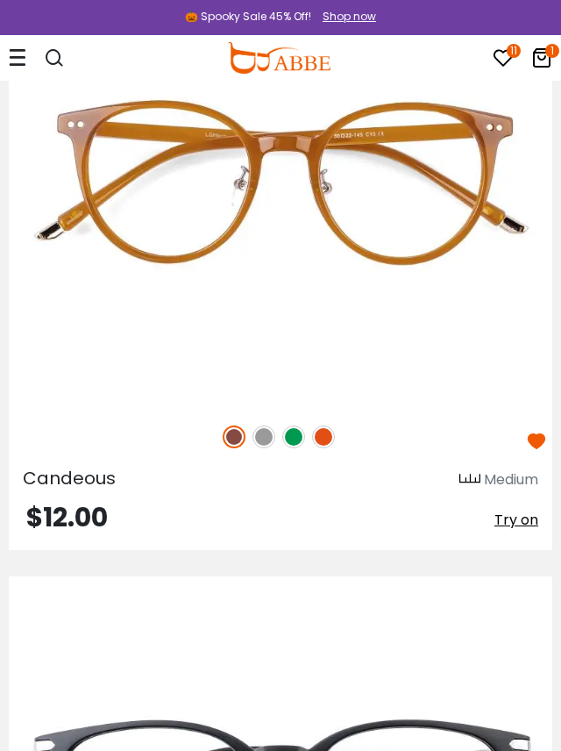
click at [505, 54] on icon at bounding box center [503, 57] width 21 height 21
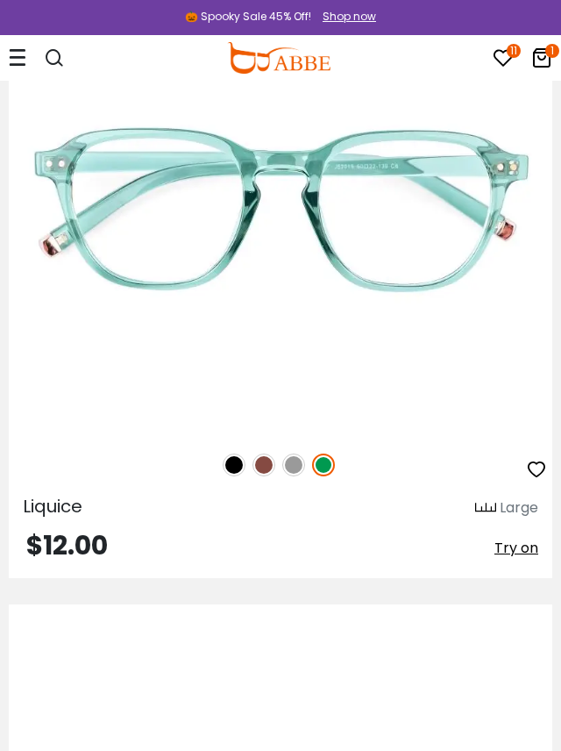
scroll to position [25933, 0]
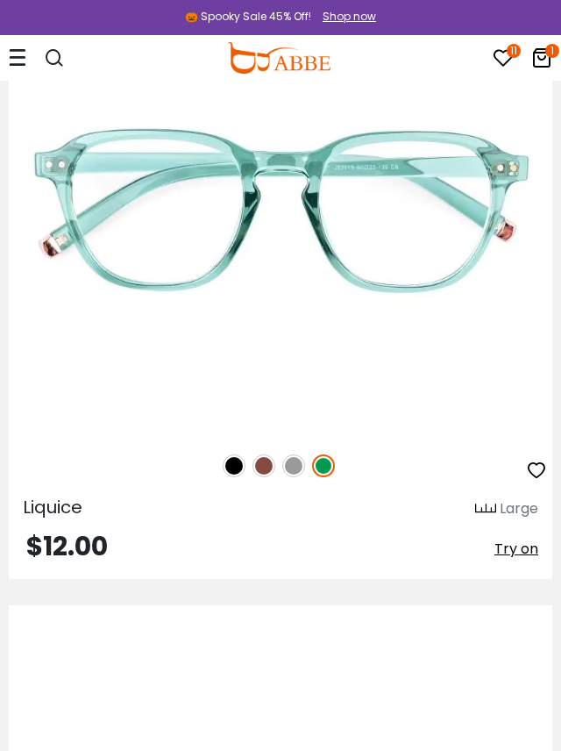
click at [296, 461] on img at bounding box center [293, 465] width 23 height 23
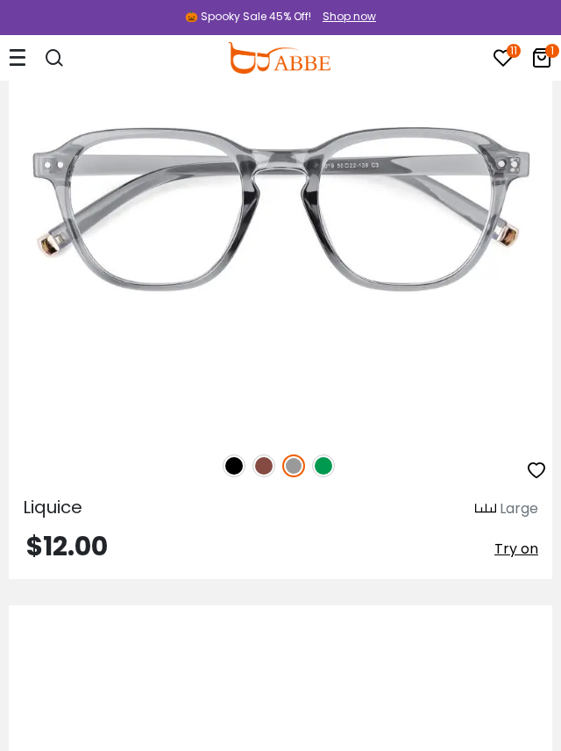
click at [263, 470] on img at bounding box center [264, 465] width 23 height 23
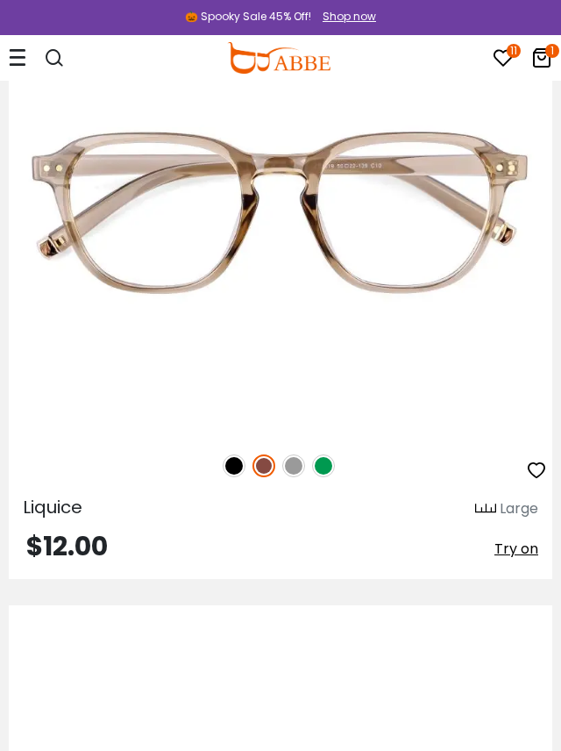
click at [228, 469] on img at bounding box center [234, 465] width 23 height 23
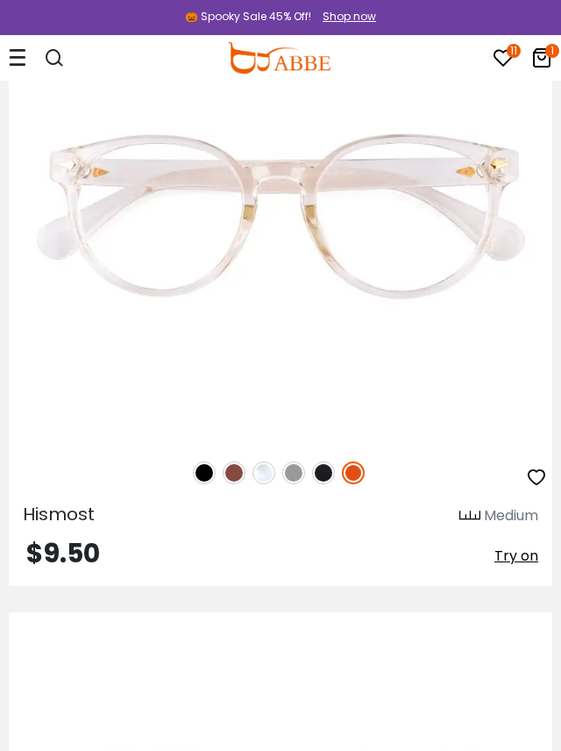
scroll to position [27797, 0]
click at [325, 473] on img at bounding box center [323, 471] width 23 height 23
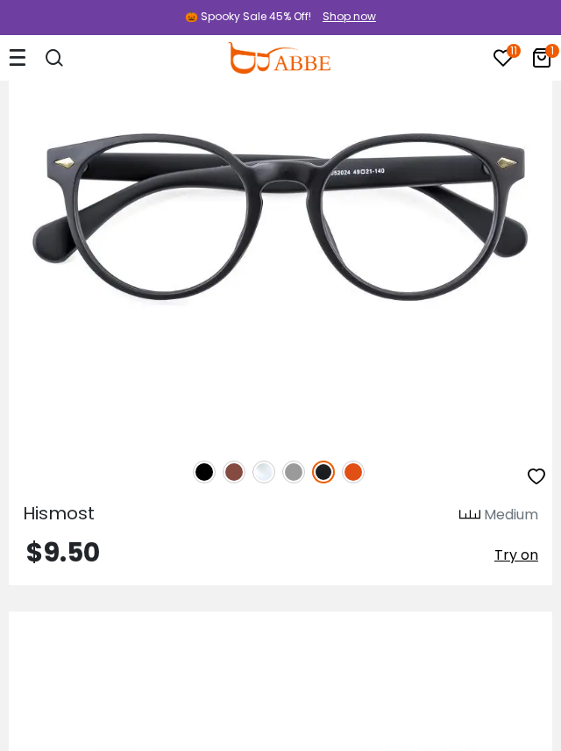
click at [299, 473] on img at bounding box center [293, 471] width 23 height 23
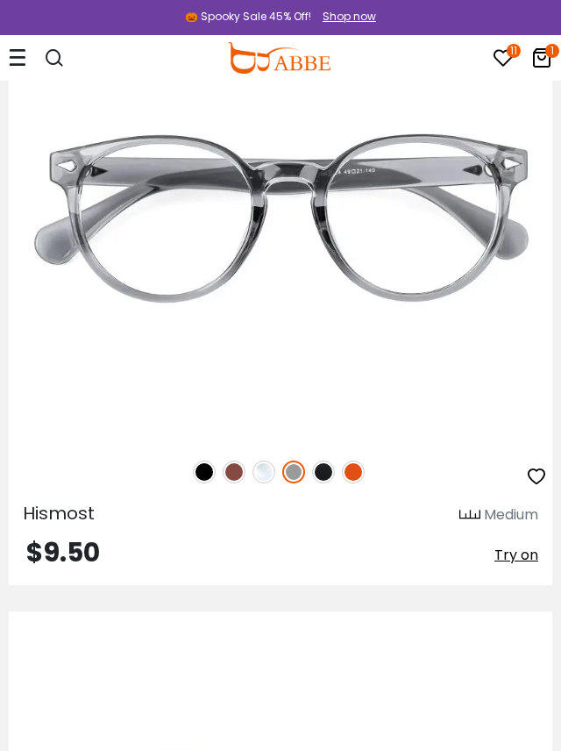
click at [269, 476] on img at bounding box center [264, 471] width 23 height 23
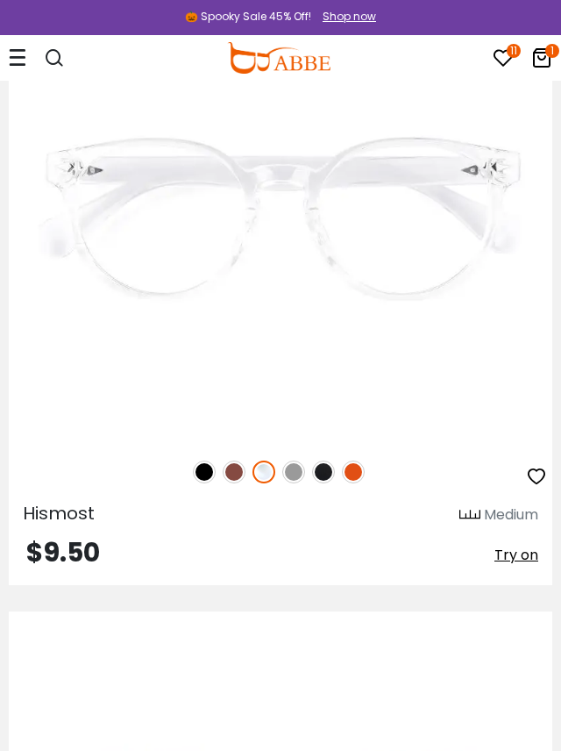
click at [233, 473] on img at bounding box center [234, 471] width 23 height 23
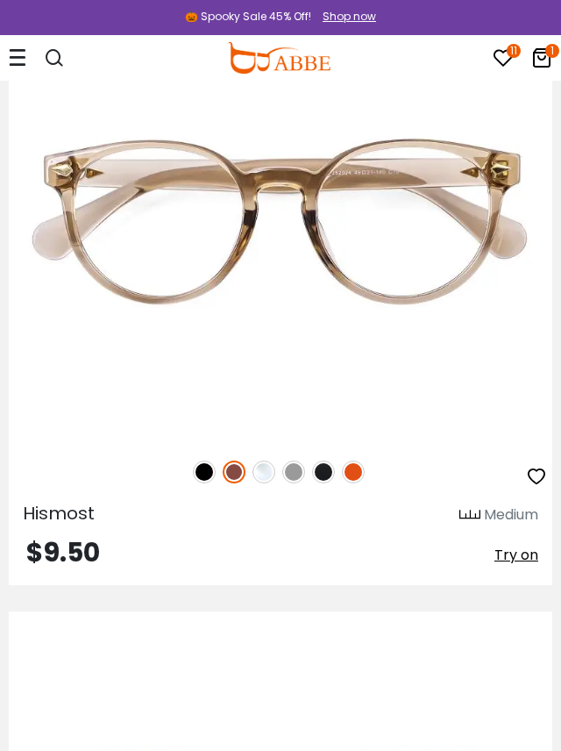
click at [204, 474] on img at bounding box center [204, 471] width 23 height 23
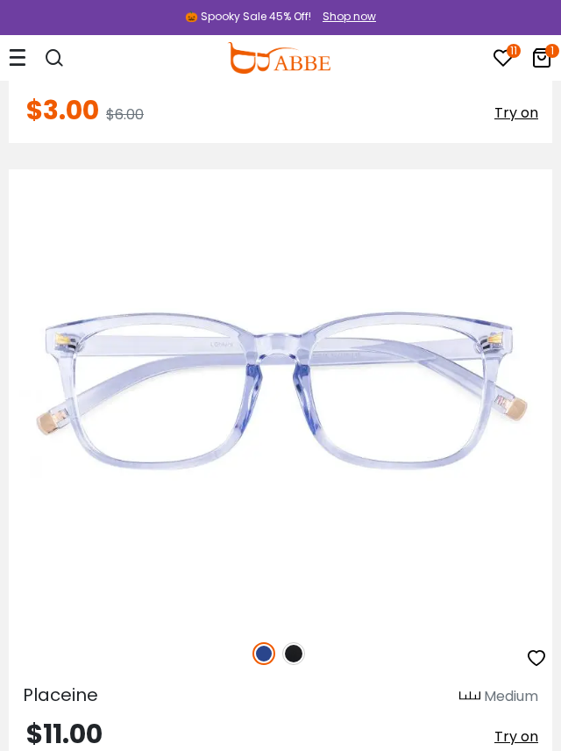
scroll to position [36965, 0]
click at [295, 642] on img at bounding box center [293, 652] width 23 height 23
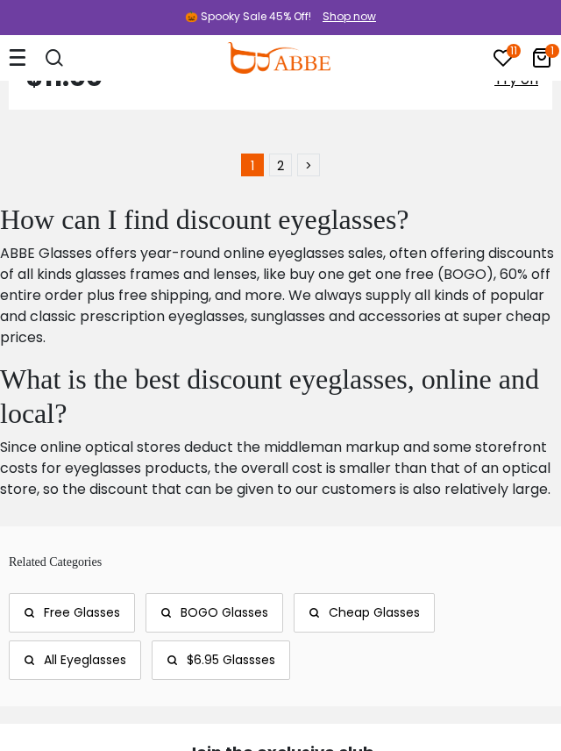
scroll to position [37622, 0]
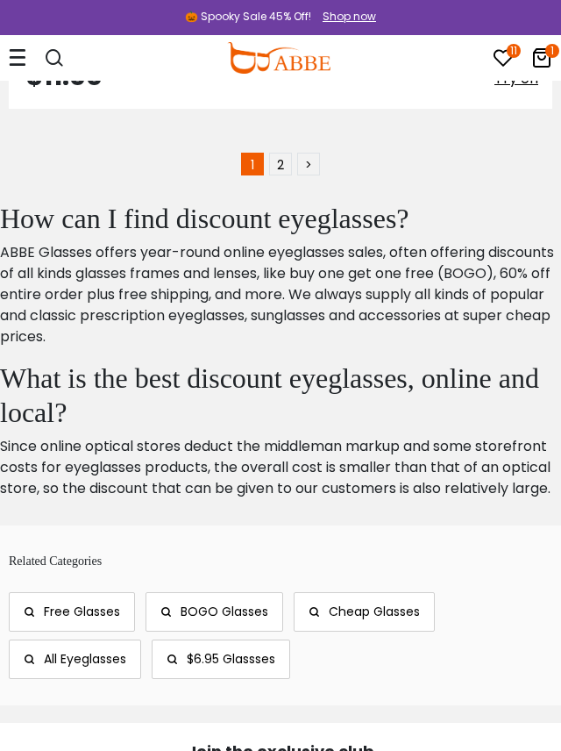
click at [282, 167] on link "2" at bounding box center [280, 164] width 23 height 23
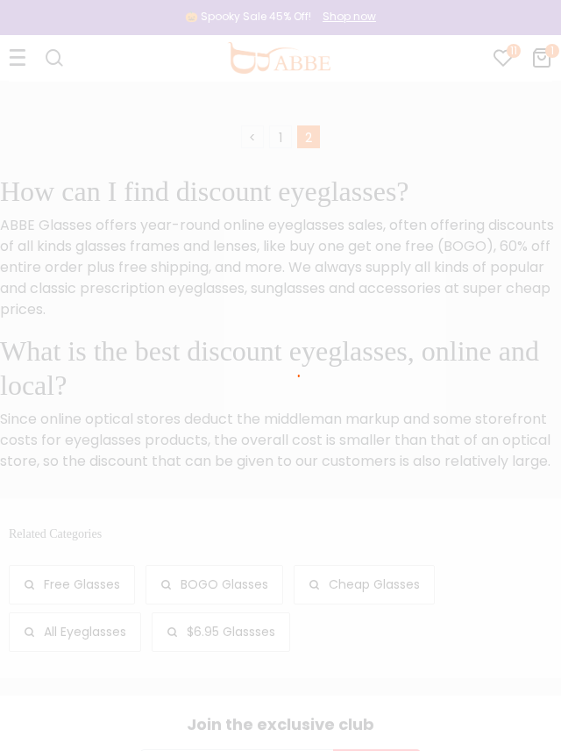
scroll to position [37706, 0]
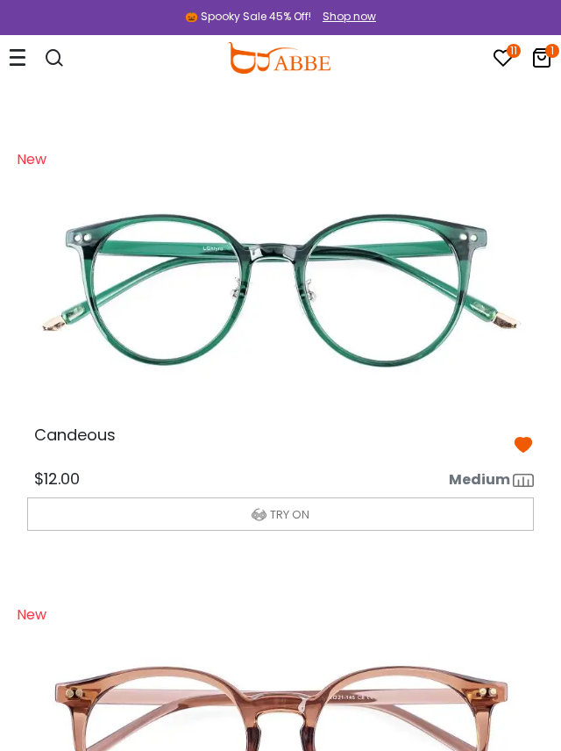
scroll to position [3673, 0]
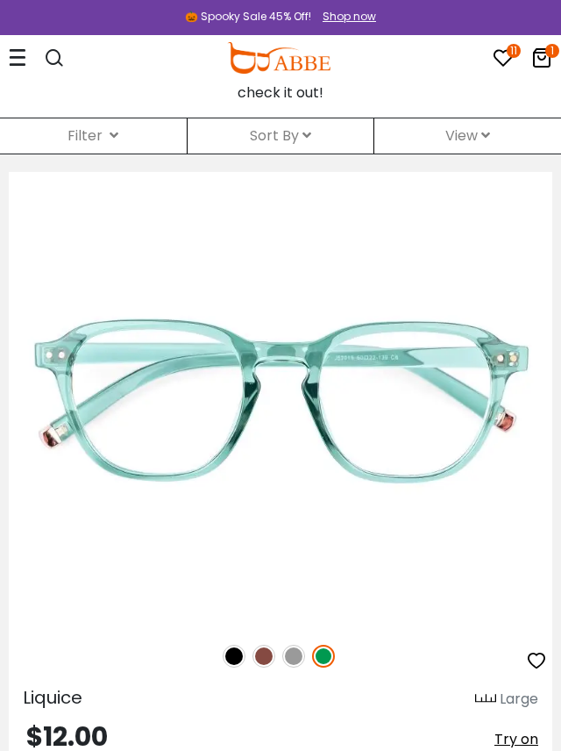
scroll to position [449, 0]
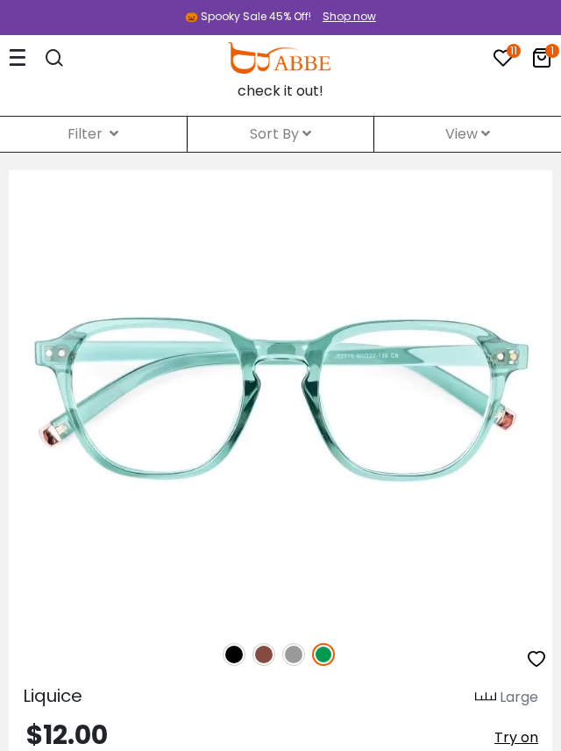
click at [236, 652] on img at bounding box center [234, 654] width 23 height 23
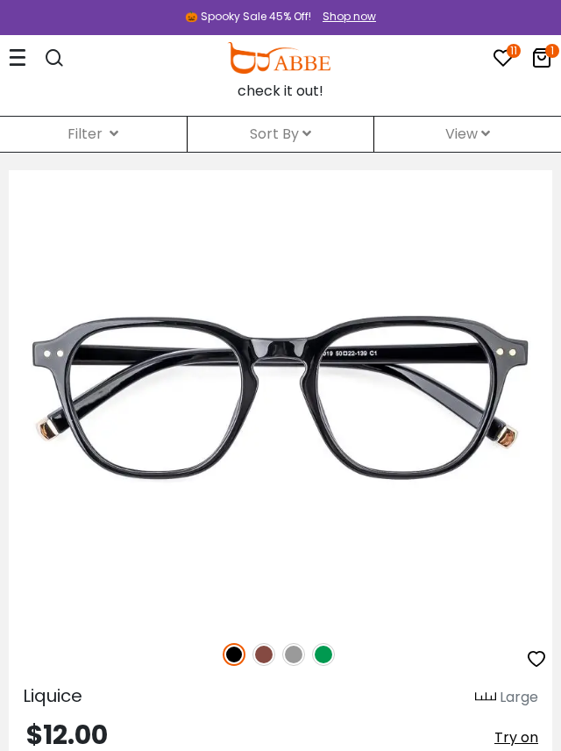
click at [265, 653] on img at bounding box center [264, 654] width 23 height 23
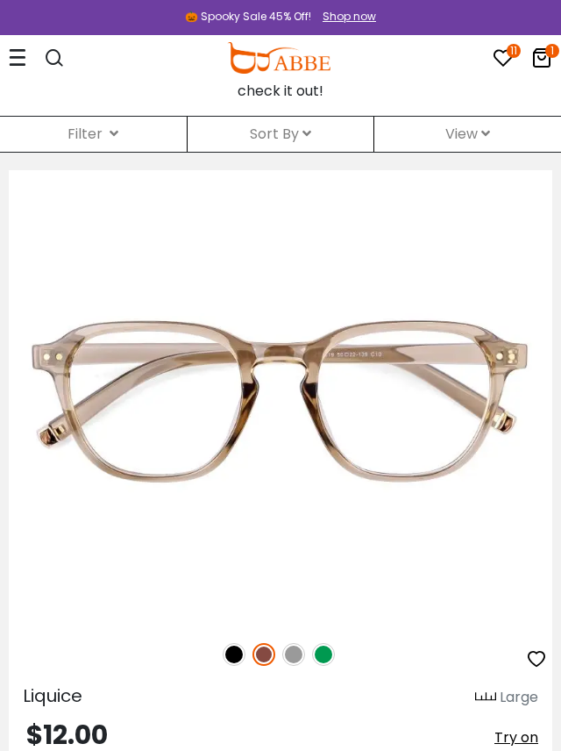
click at [294, 658] on img at bounding box center [293, 654] width 23 height 23
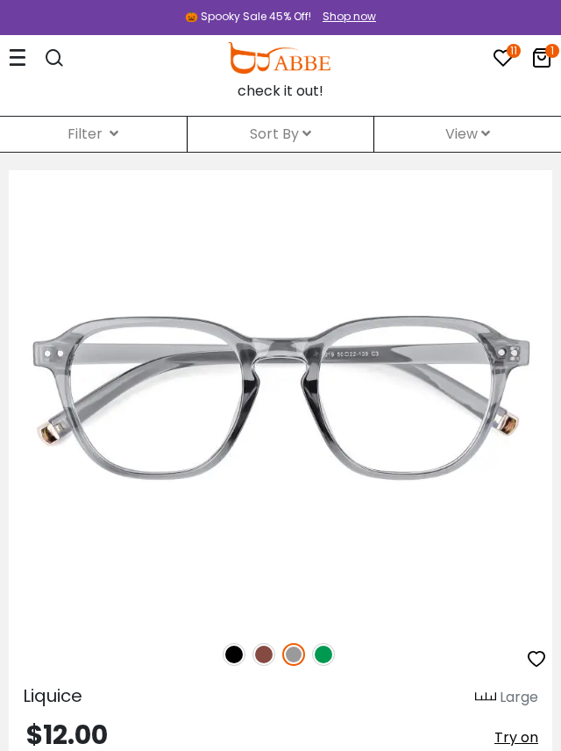
click at [327, 653] on img at bounding box center [323, 654] width 23 height 23
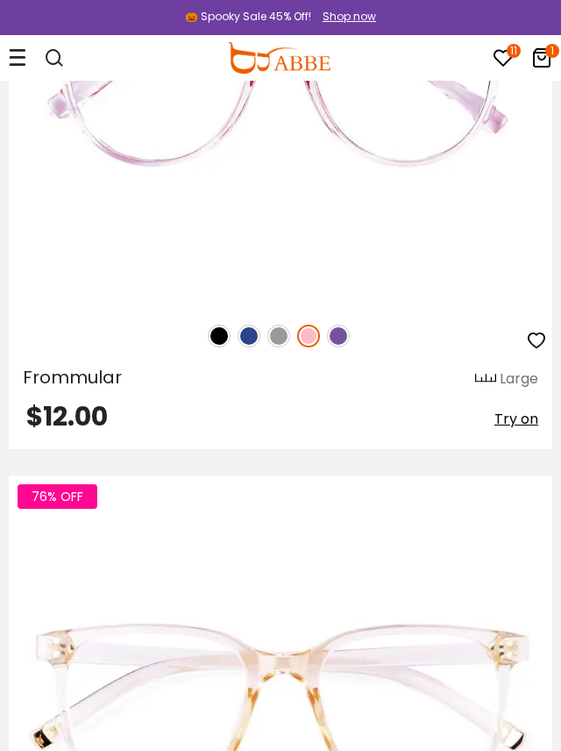
scroll to position [11327, 0]
click at [222, 336] on img at bounding box center [219, 335] width 23 height 23
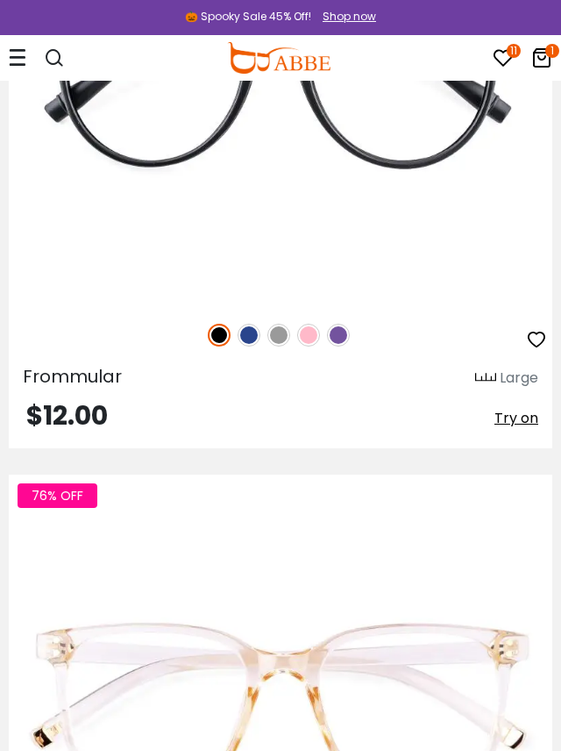
click at [258, 340] on img at bounding box center [249, 335] width 23 height 23
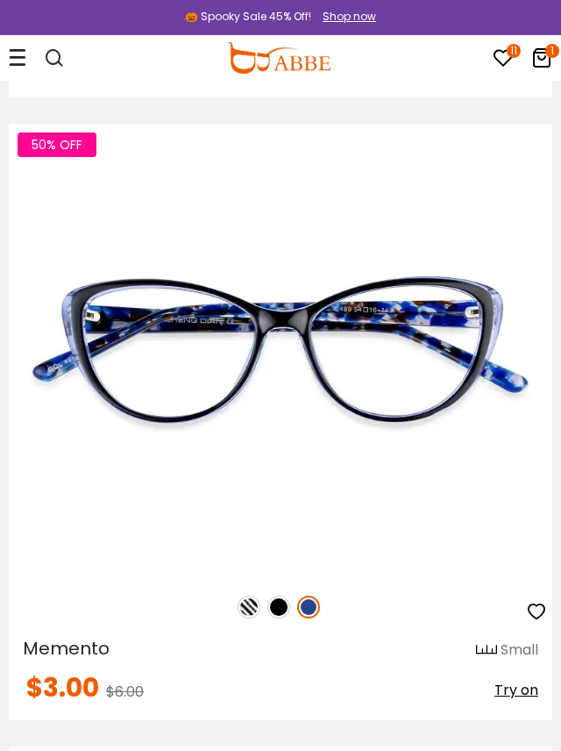
scroll to position [13548, 0]
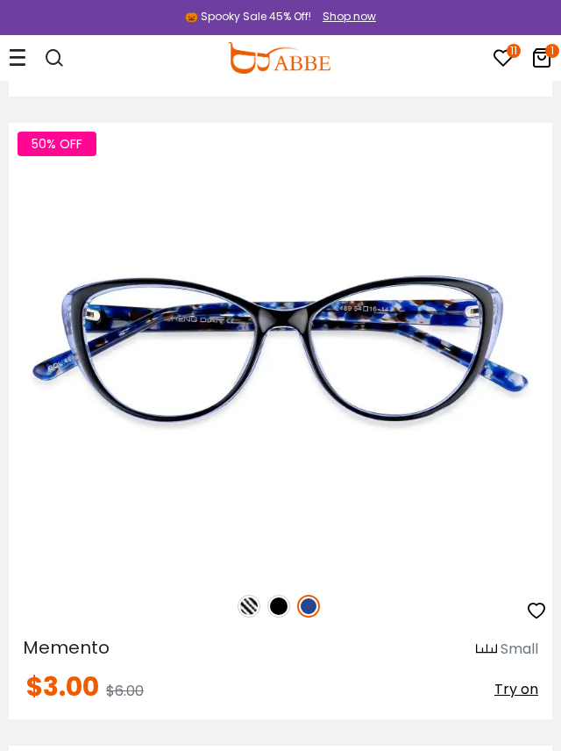
click at [281, 607] on img at bounding box center [278, 606] width 23 height 23
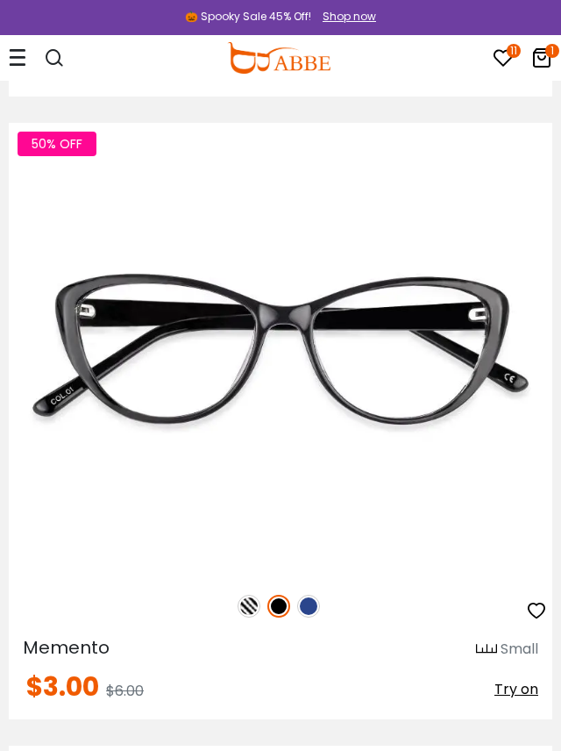
click at [251, 610] on img at bounding box center [249, 606] width 23 height 23
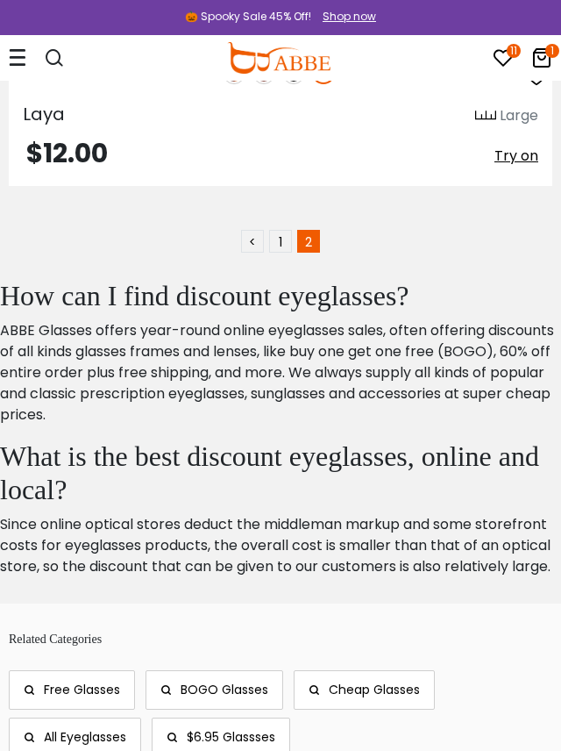
scroll to position [10230, 0]
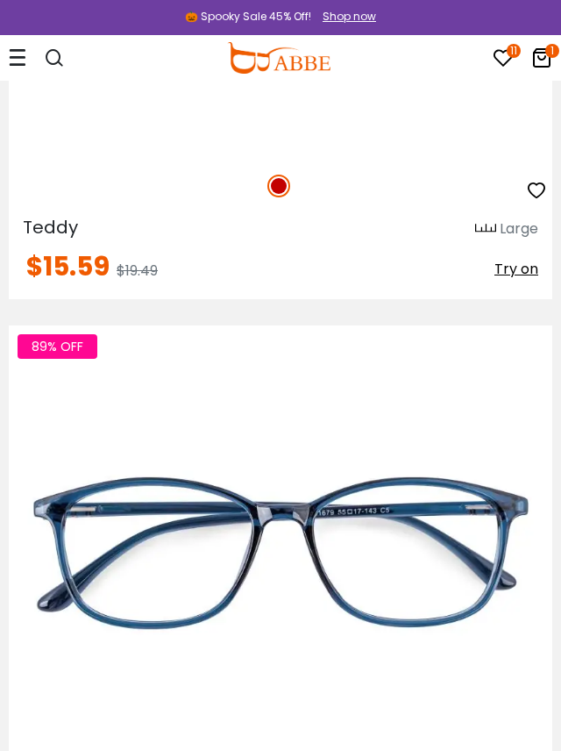
click at [542, 54] on icon at bounding box center [541, 57] width 21 height 21
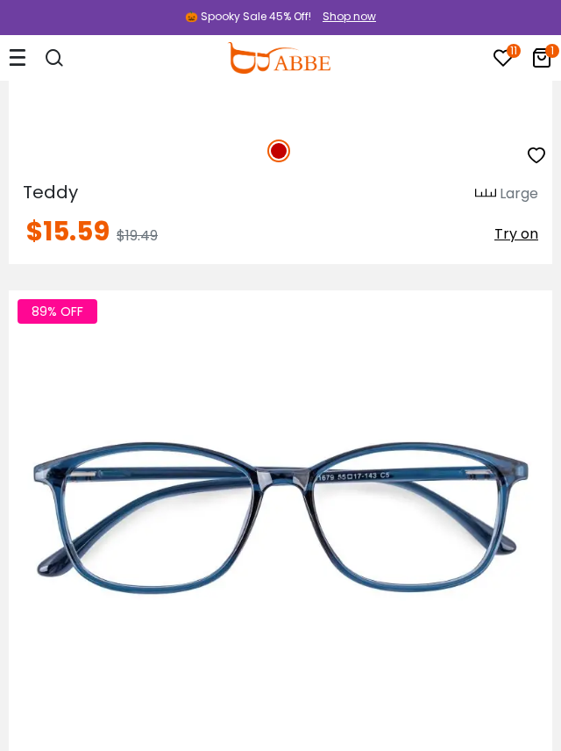
scroll to position [10286, 0]
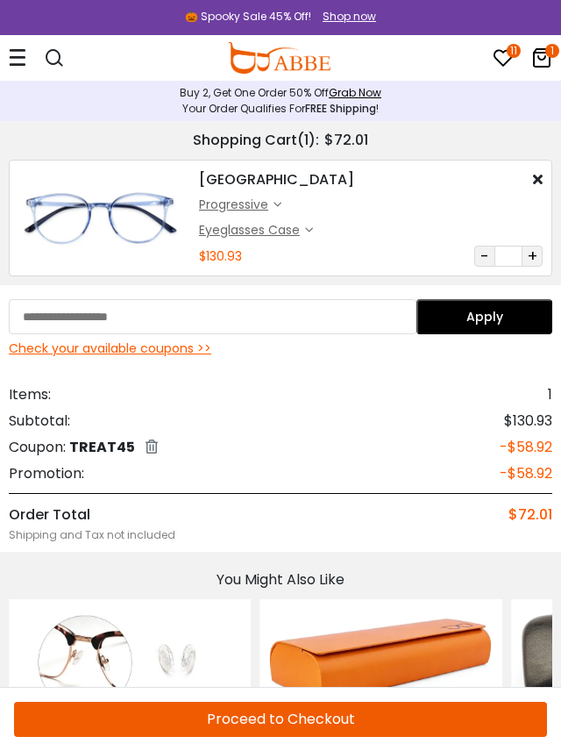
click at [152, 224] on img at bounding box center [99, 218] width 163 height 82
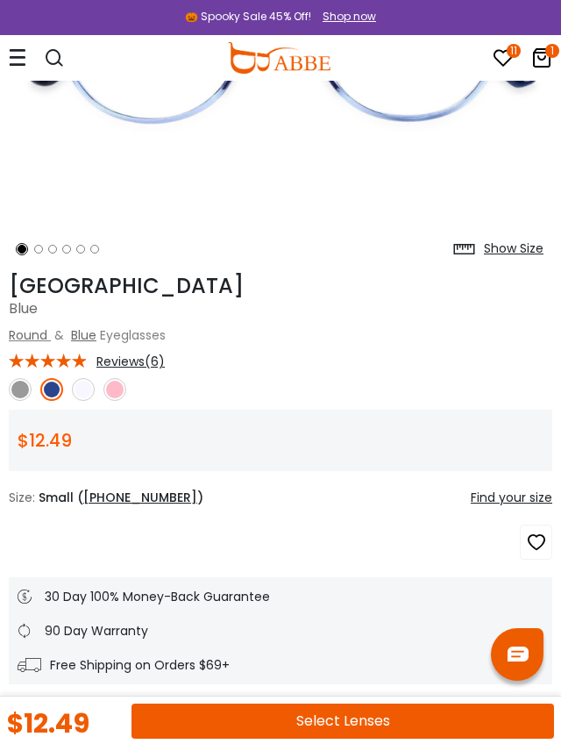
scroll to position [317, 0]
click at [535, 550] on icon "button" at bounding box center [536, 542] width 21 height 32
click at [403, 353] on div "*** Reviews(6)" at bounding box center [281, 359] width 544 height 19
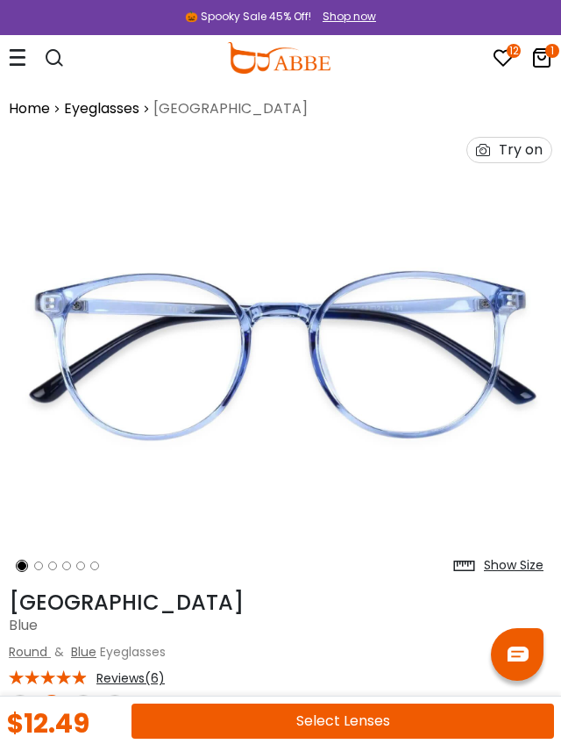
click at [524, 155] on div "Try on" at bounding box center [521, 150] width 44 height 25
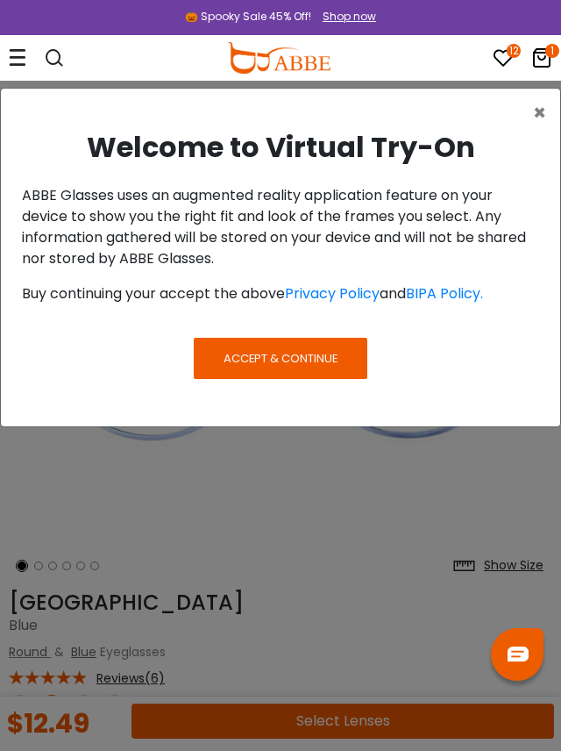
click at [348, 359] on button "Accept & Continue" at bounding box center [281, 358] width 174 height 40
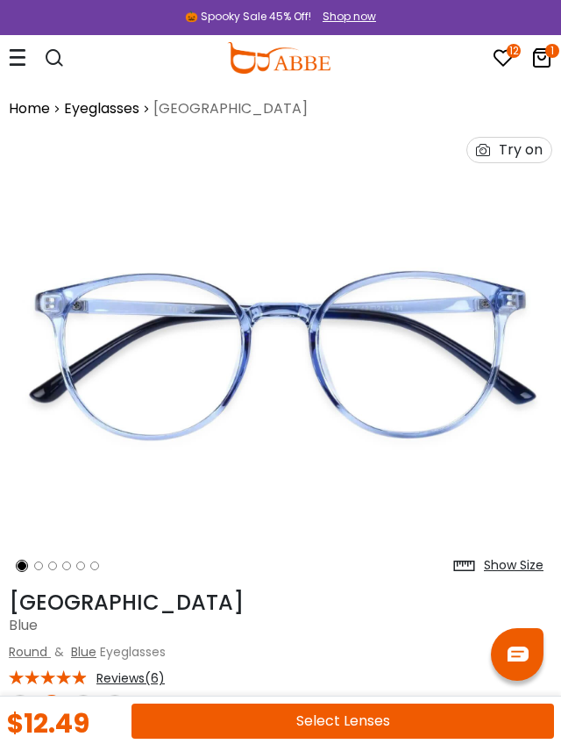
click at [513, 157] on div "Try on" at bounding box center [521, 150] width 44 height 25
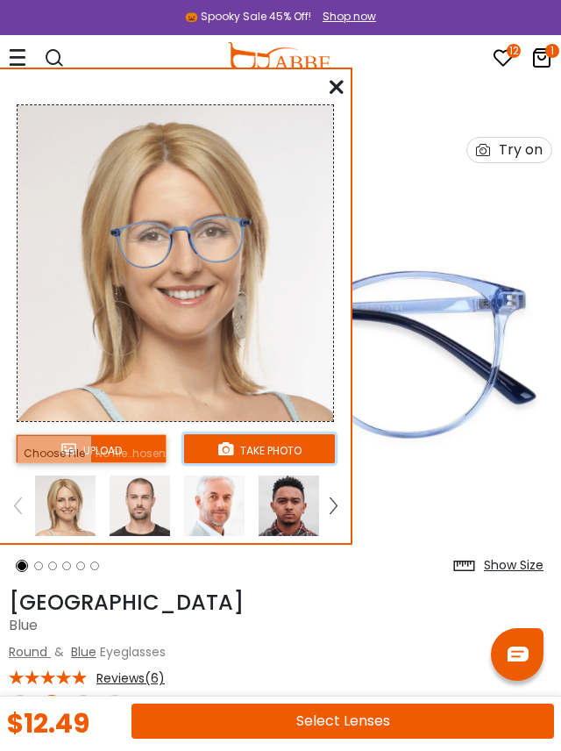
click at [290, 447] on button "take photo" at bounding box center [259, 448] width 151 height 29
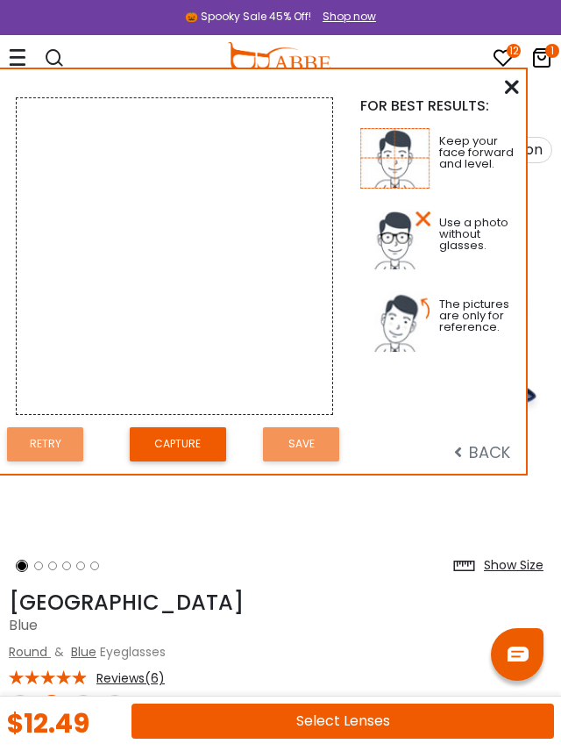
click at [213, 425] on div "Capture" at bounding box center [178, 444] width 114 height 45
click at [189, 442] on button "Capture" at bounding box center [178, 444] width 96 height 34
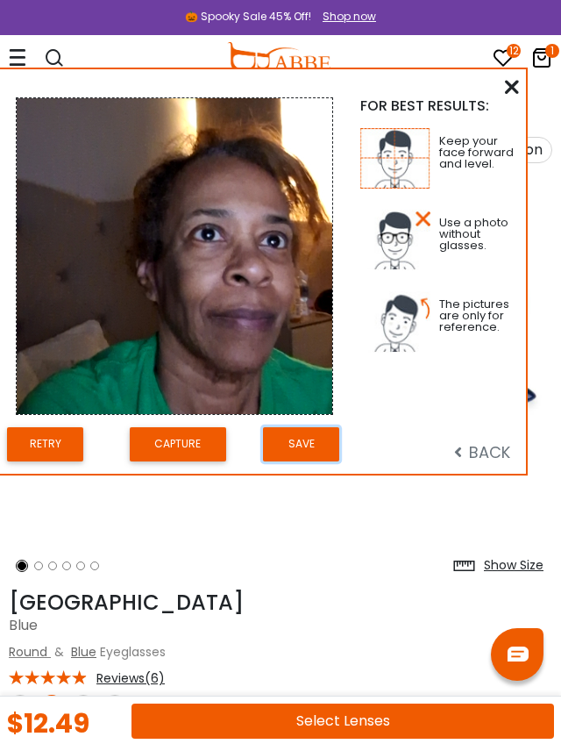
click at [303, 445] on button "Save" at bounding box center [301, 444] width 76 height 34
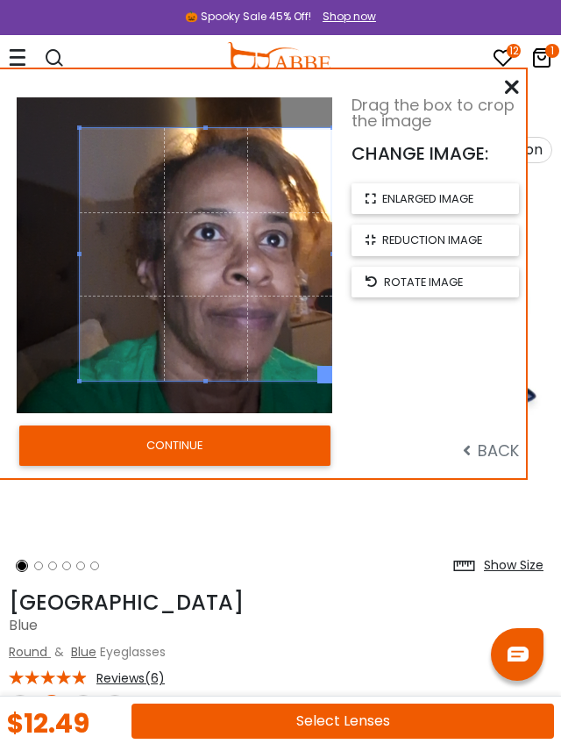
click at [189, 444] on button "CONTINUE" at bounding box center [174, 445] width 311 height 40
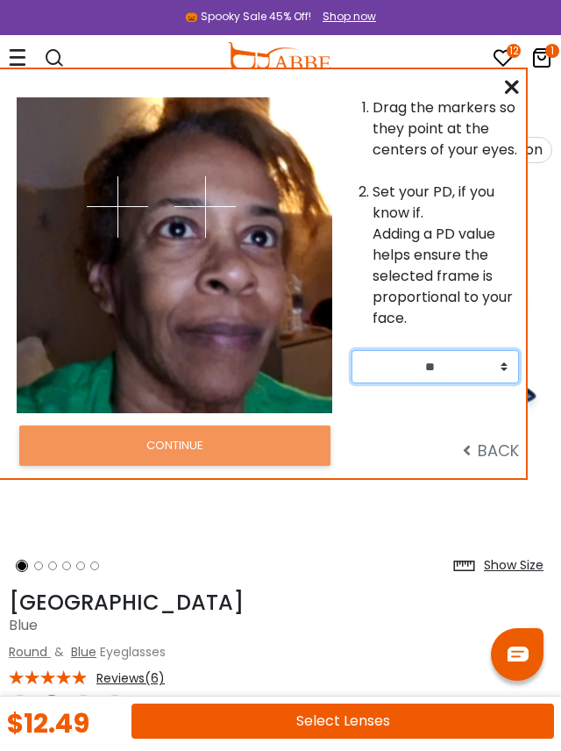
click at [500, 374] on select "** ** ** ** ** ** ** ** ** ** ** ** ** ** ** ** ** ** ** ** ** ** ** ** ** ** *…" at bounding box center [436, 366] width 168 height 33
select select "**"
click at [352, 357] on select "** ** ** ** ** ** ** ** ** ** ** ** ** ** ** ** ** ** ** ** ** ** ** ** ** ** *…" at bounding box center [436, 366] width 168 height 33
click at [515, 93] on icon at bounding box center [512, 87] width 14 height 14
